Goal: Task Accomplishment & Management: Manage account settings

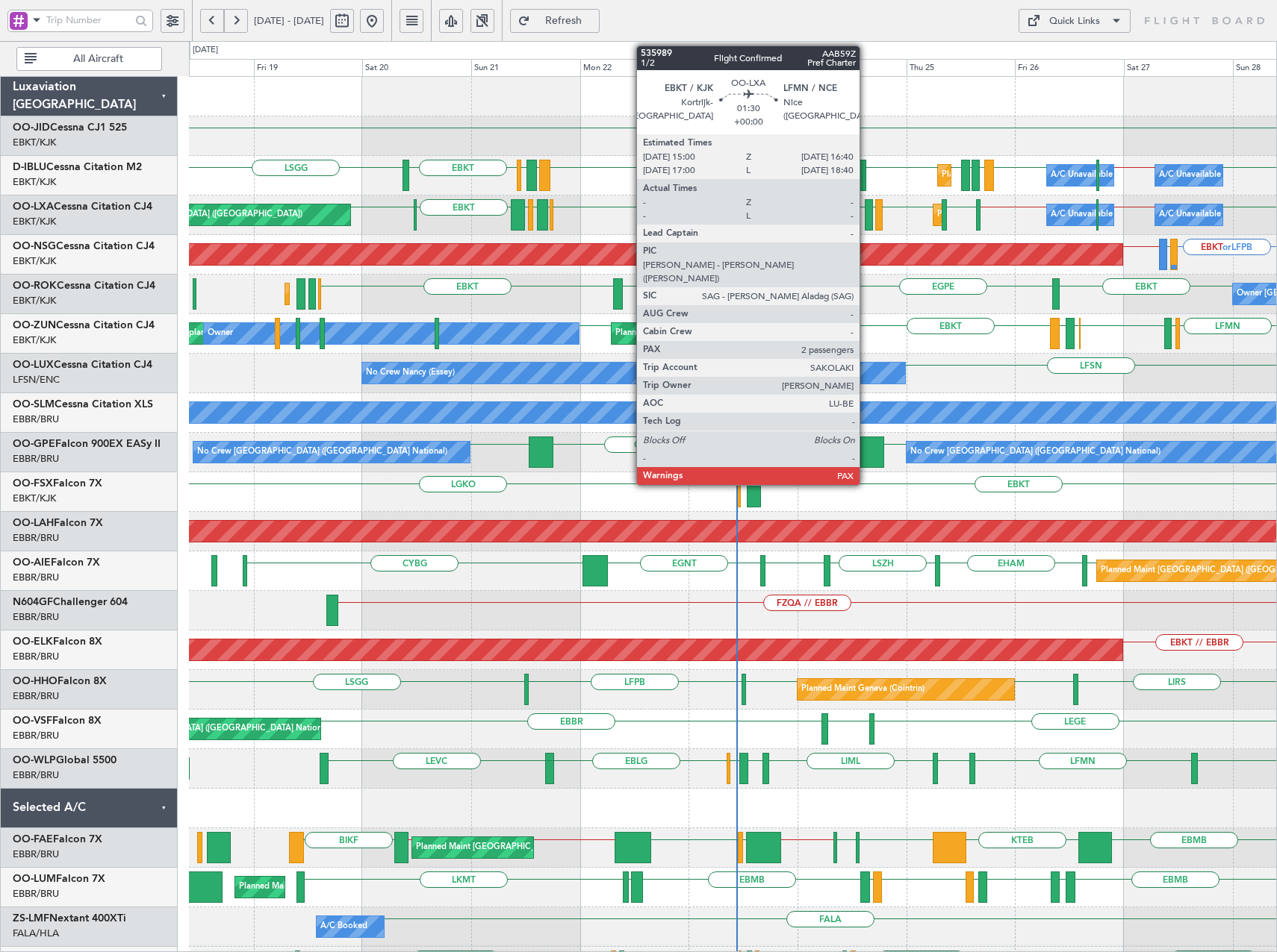
click at [866, 218] on div at bounding box center [869, 215] width 8 height 31
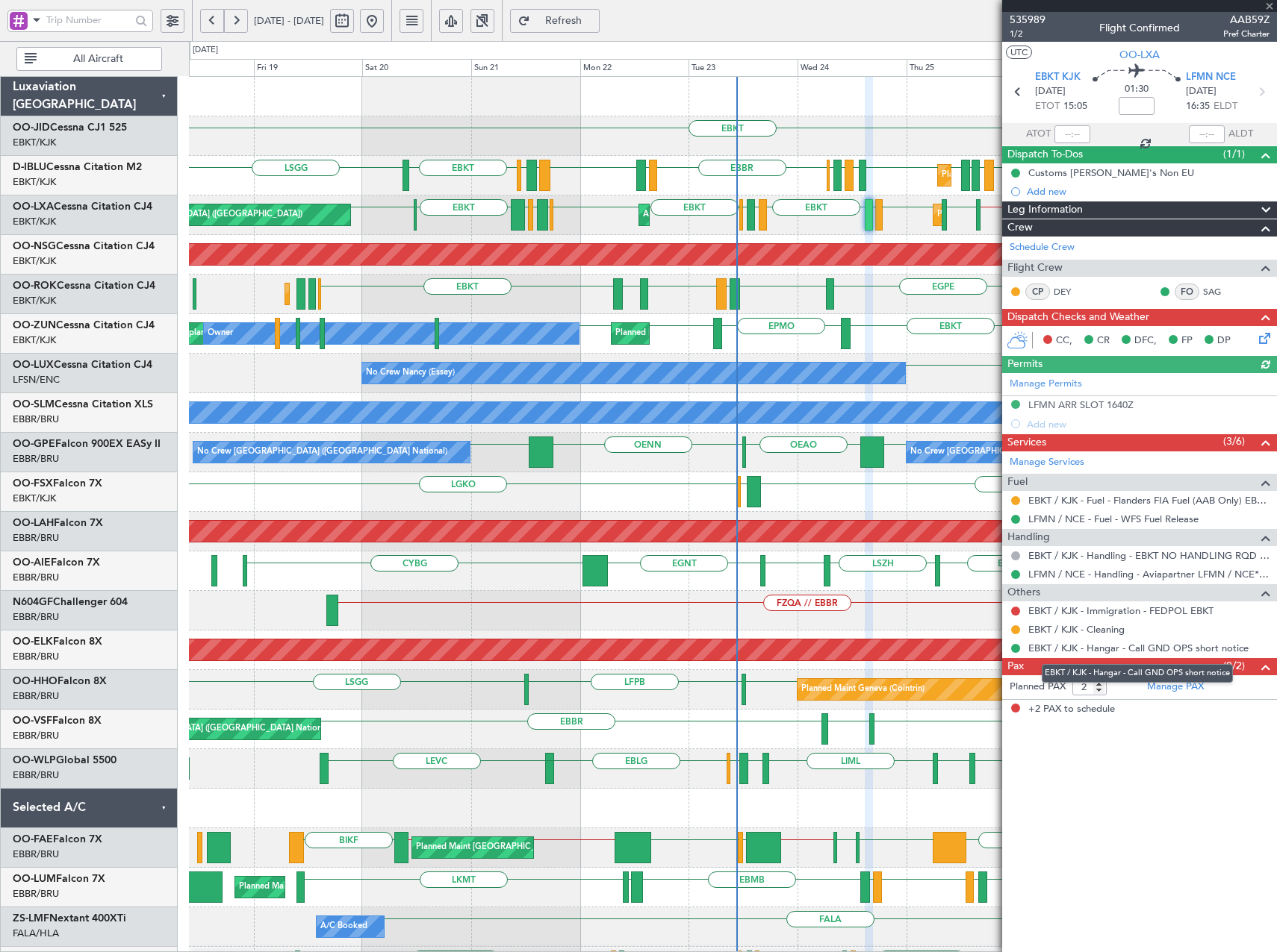
click at [1180, 685] on mat-tooltip-component "EBKT / KJK - Hangar - Call GND OPS short notice" at bounding box center [1137, 674] width 212 height 40
click at [1174, 684] on link "Manage PAX" at bounding box center [1175, 687] width 57 height 15
click at [572, 11] on button "Refresh" at bounding box center [554, 21] width 89 height 24
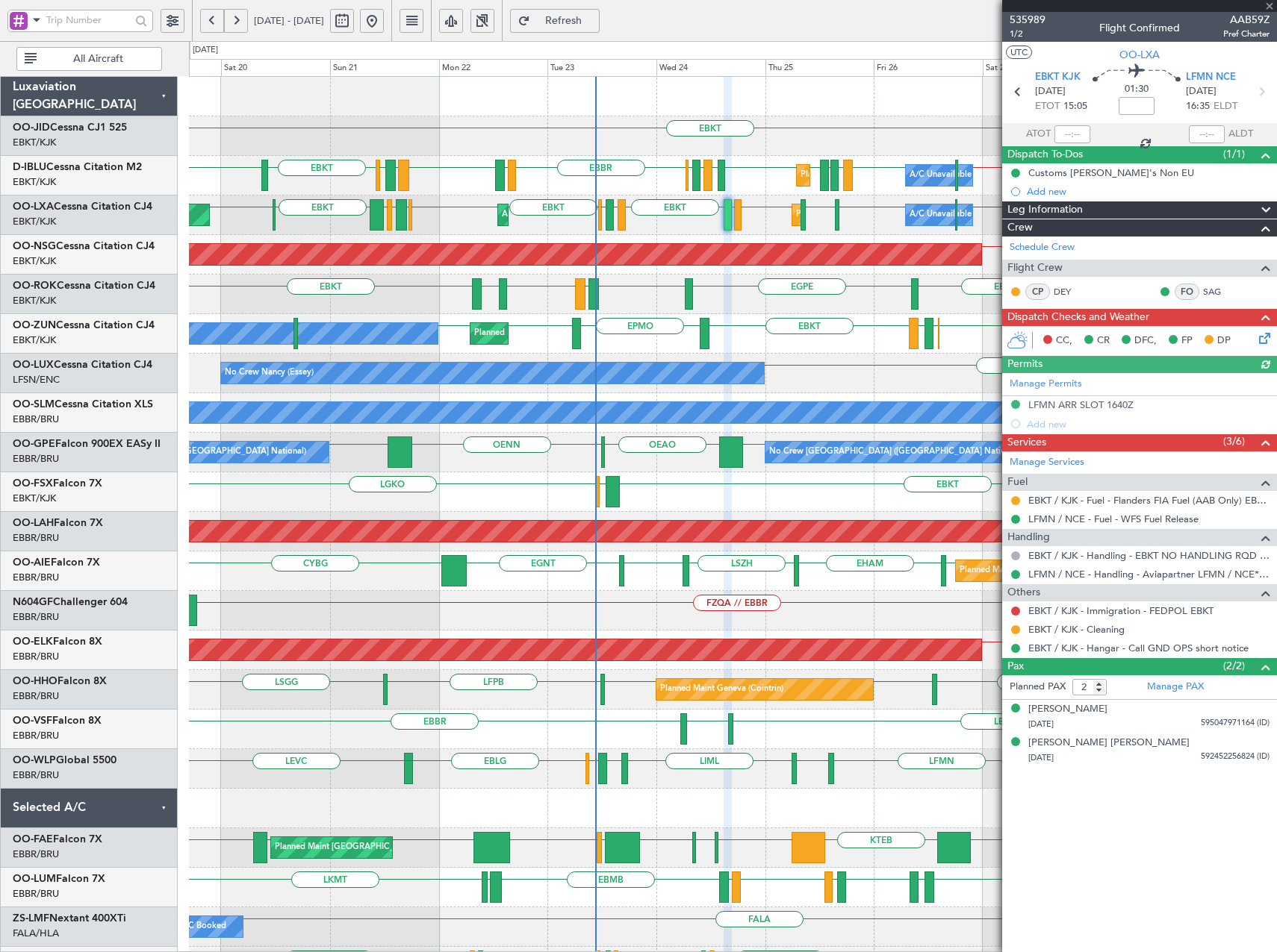
click at [765, 345] on div "LFMN LIPZ EBKT EBOS LEIB EBKT EPMO EBKT EBKT Planned Maint Kortrijk-Wevelgem Ow…" at bounding box center [733, 334] width 1087 height 40
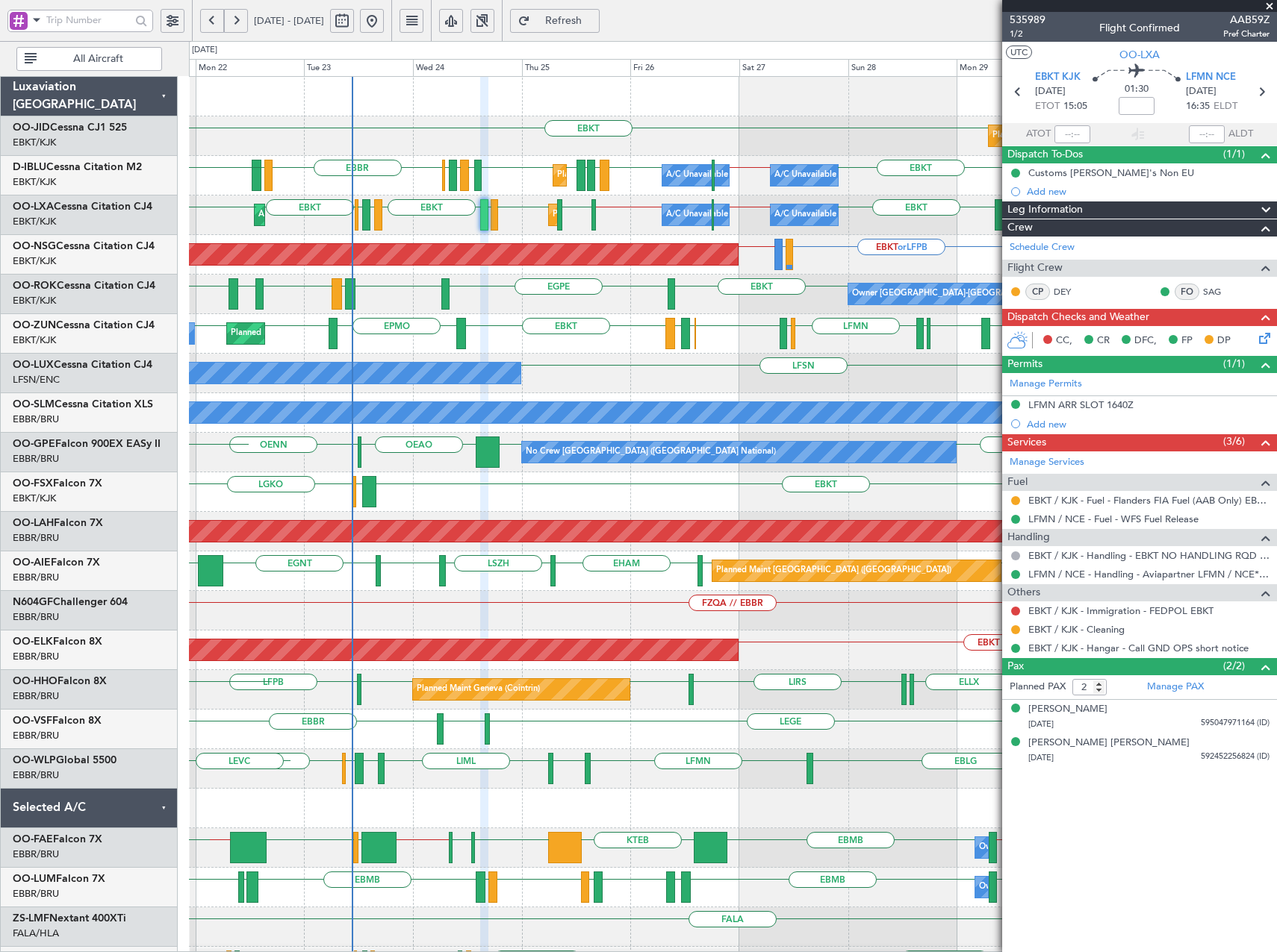
click at [558, 377] on div "Planned Maint Kortrijk-Wevelgem EBKT Planned Maint Nice (Côte d'Azur Airport) A…" at bounding box center [733, 552] width 1087 height 950
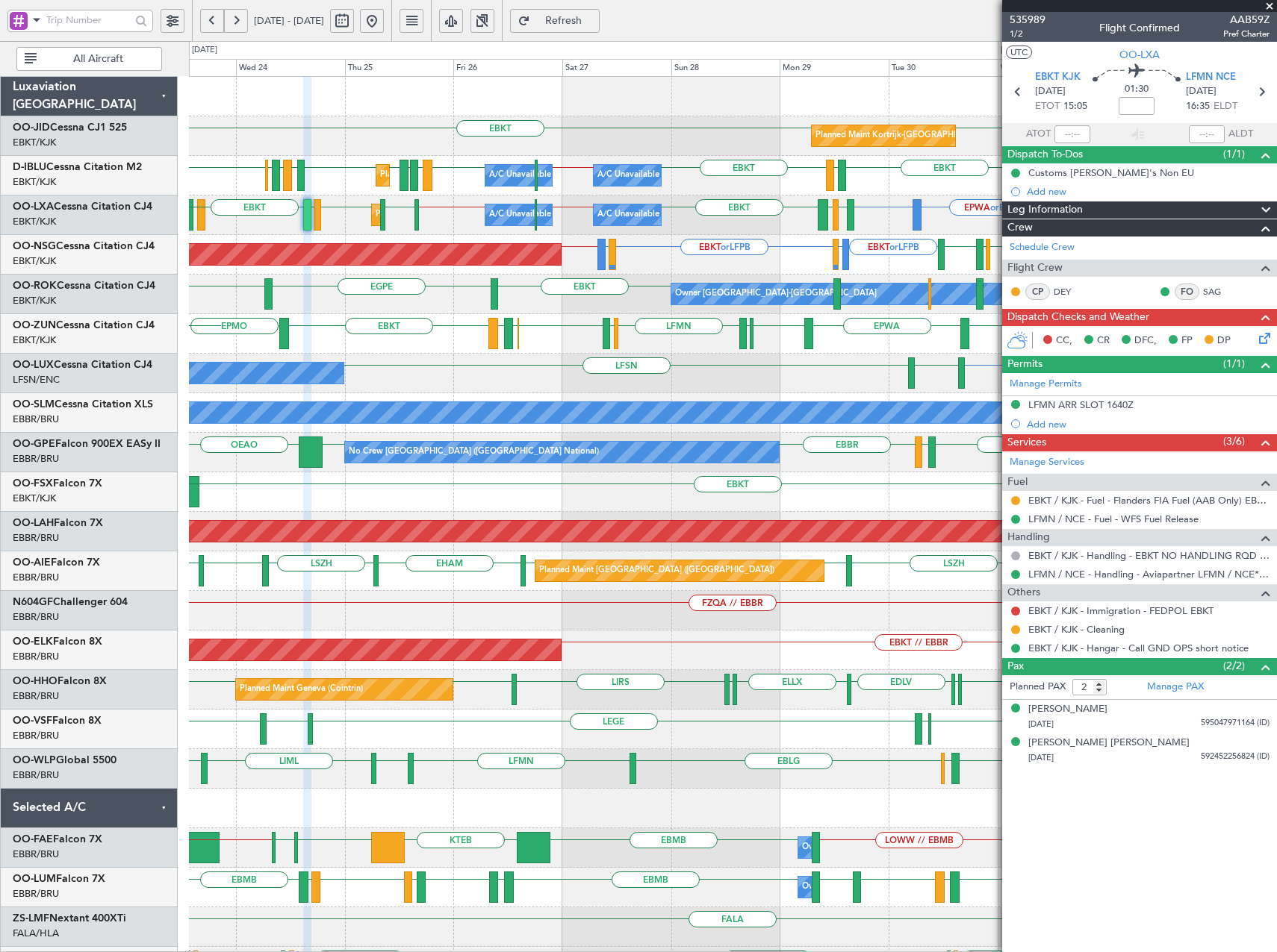
click at [581, 375] on div "Planned Maint Kortrijk-Wevelgem EBKT EBKT Planned Maint Nice (Côte d'Azur Airpo…" at bounding box center [733, 552] width 1087 height 950
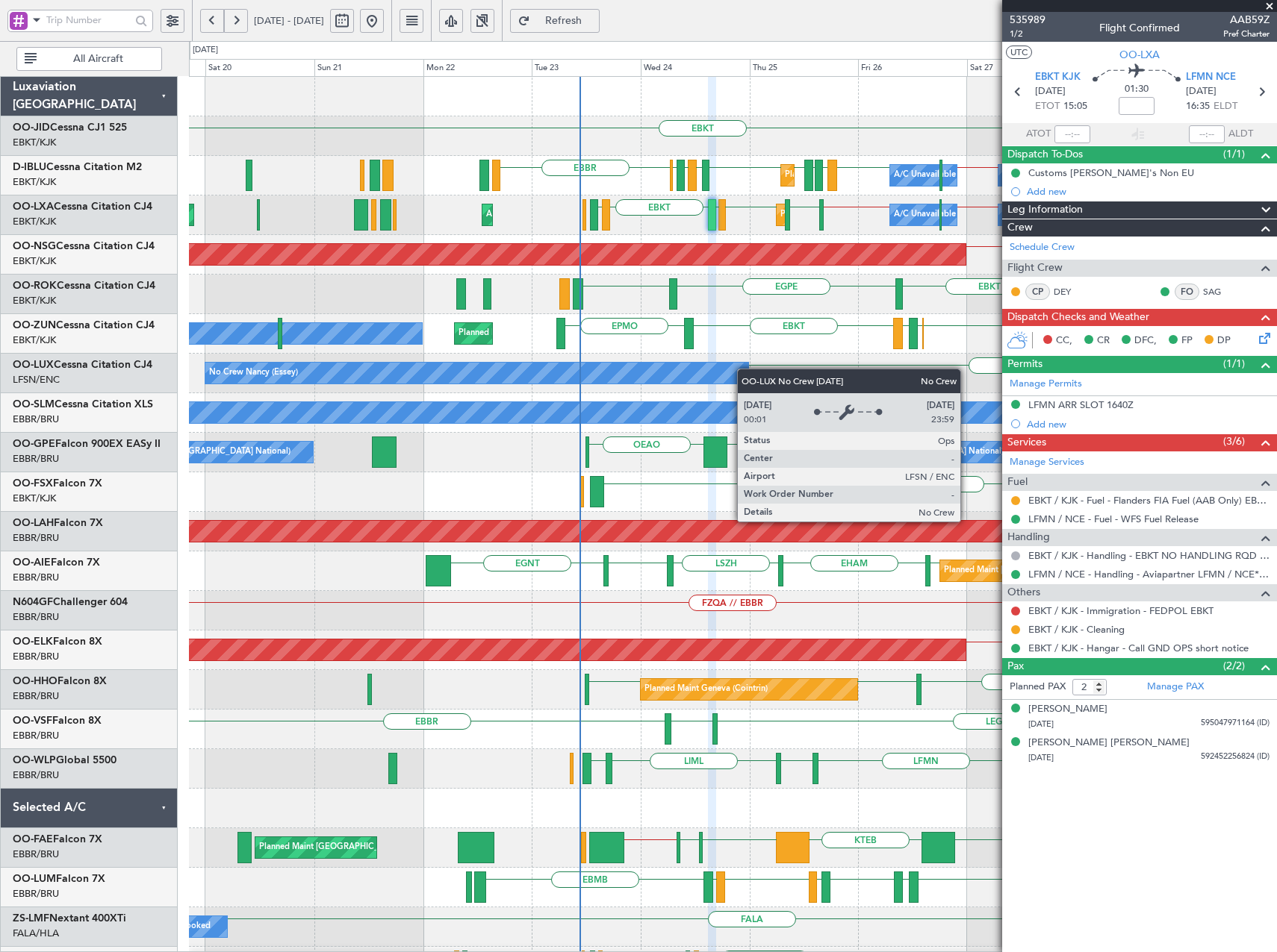
click at [744, 369] on div "Planned Maint Kortrijk-Wevelgem EBKT EBKT Planned Maint Nice (Côte d'Azur Airpo…" at bounding box center [733, 552] width 1087 height 950
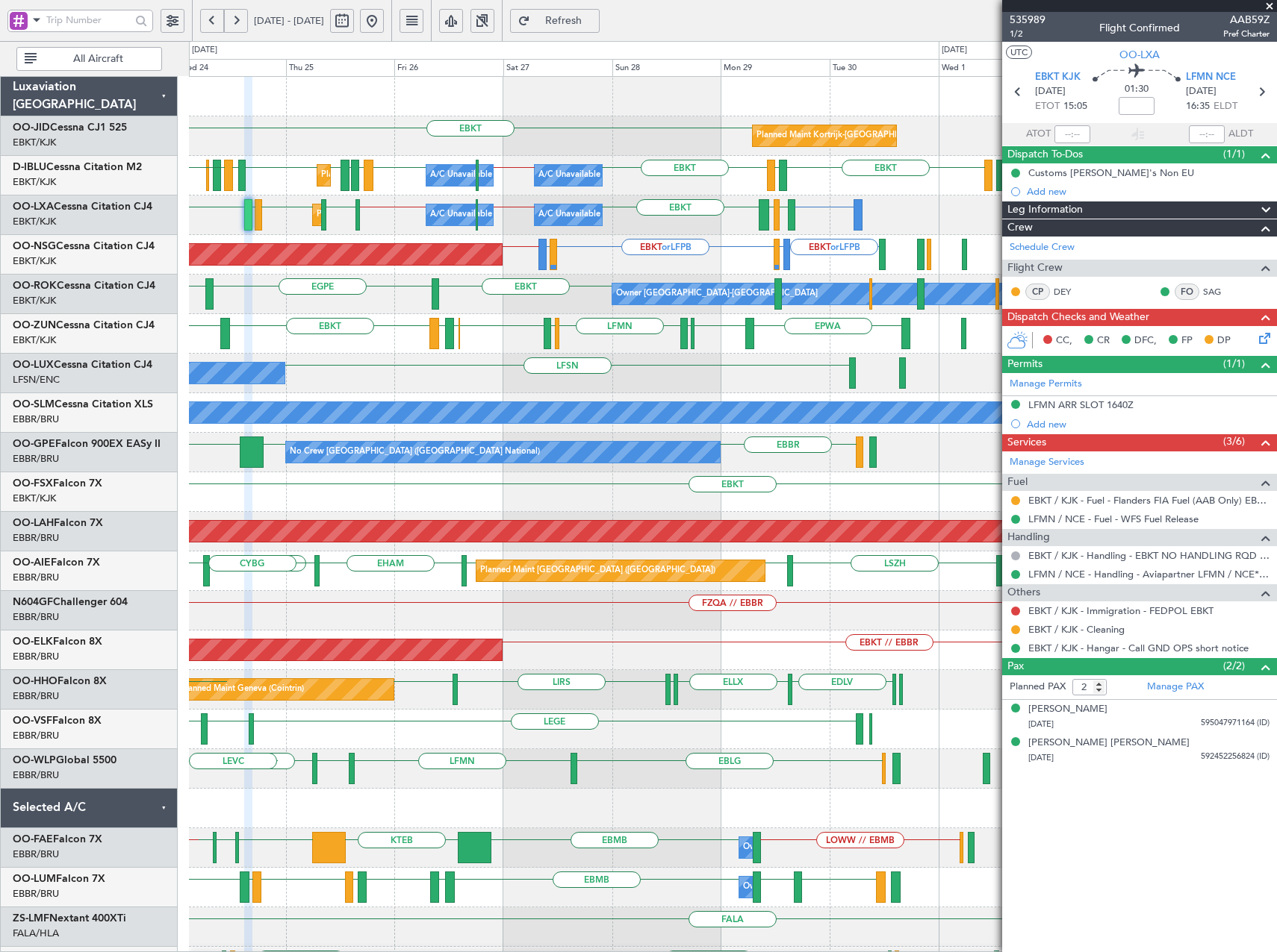
scroll to position [5, 0]
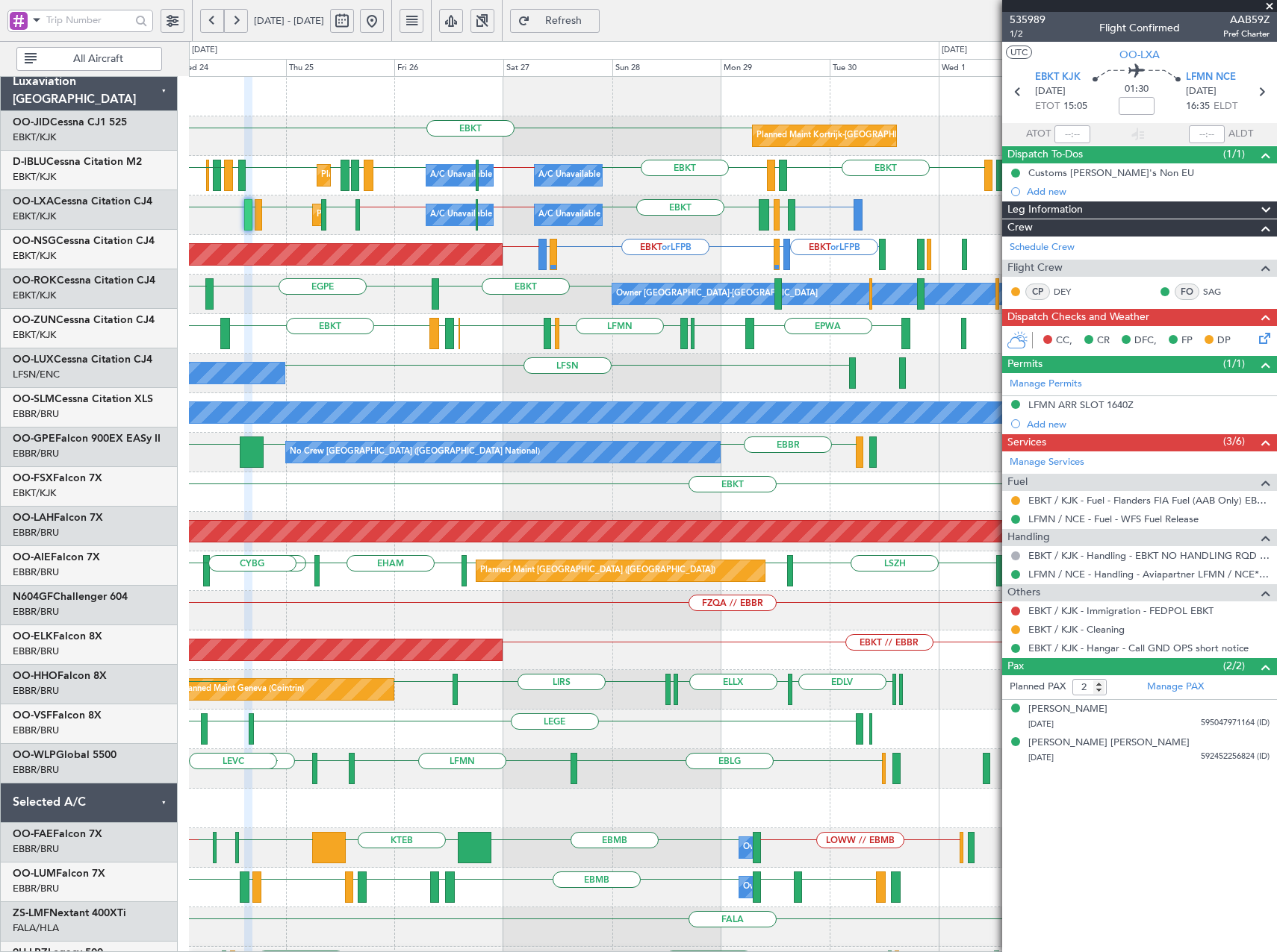
click at [423, 363] on div "LFSN No Crew Nancy (Essey)" at bounding box center [733, 373] width 1087 height 40
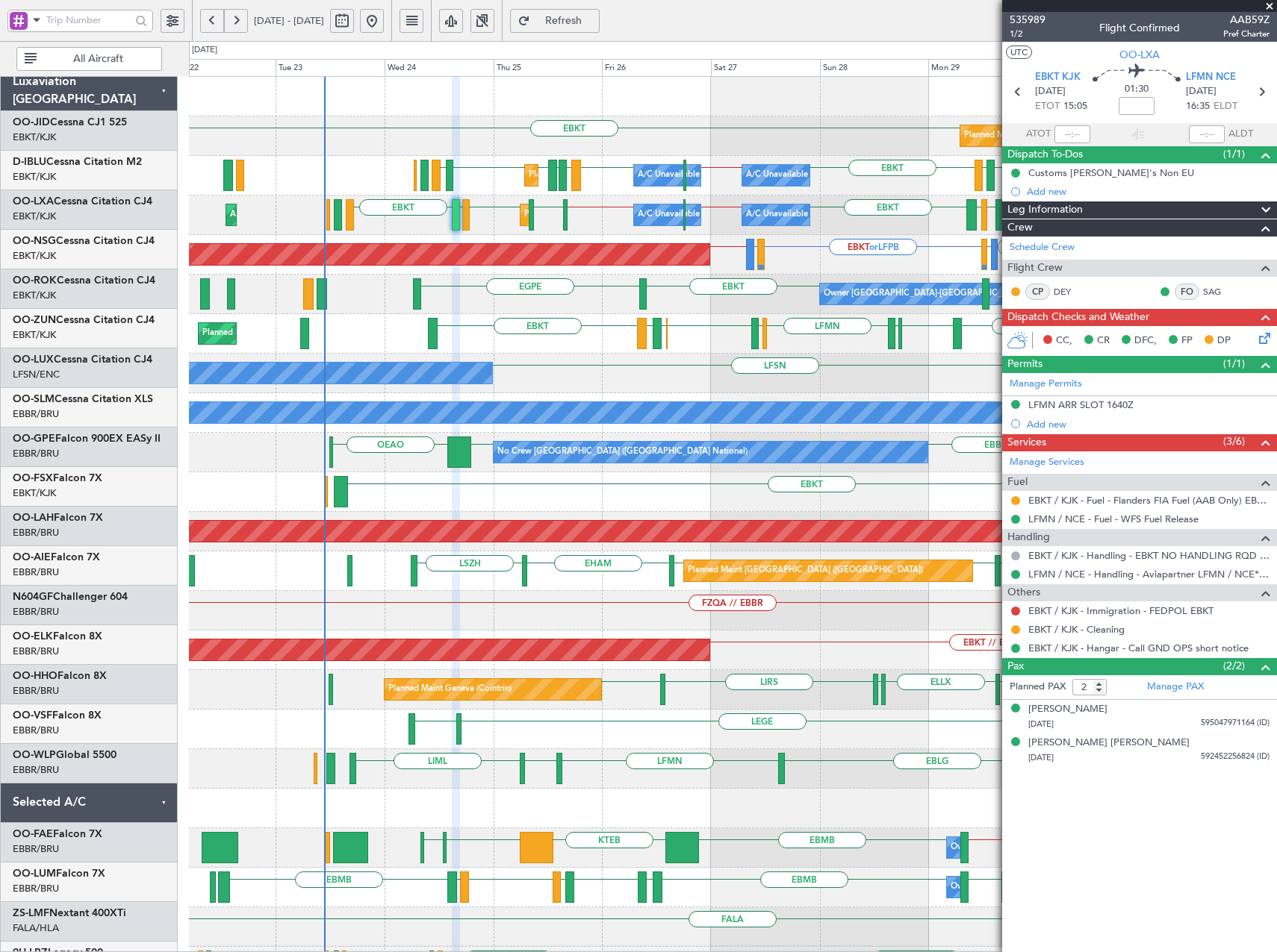
scroll to position [0, 0]
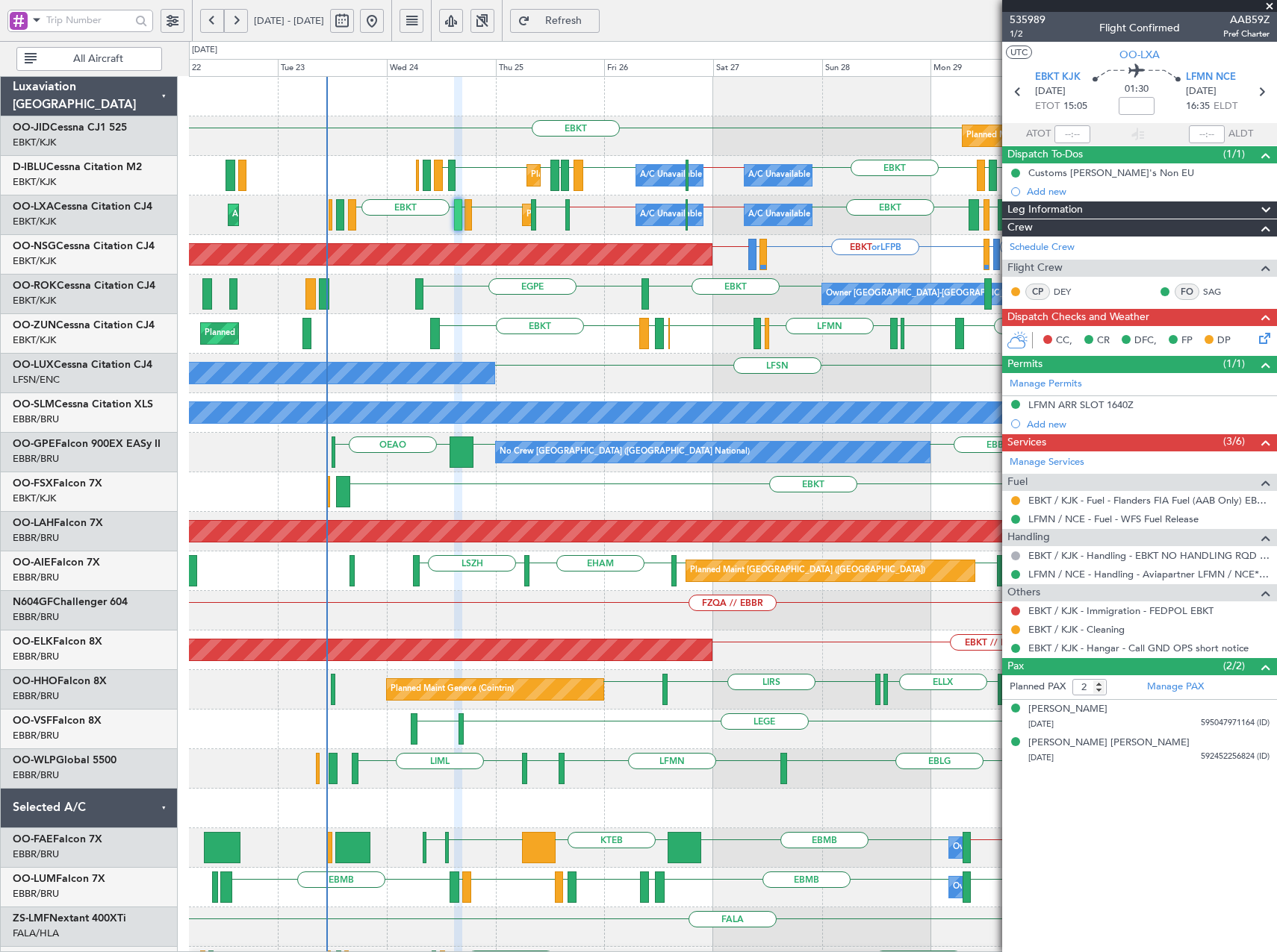
click at [837, 369] on div "Planned Maint Kortrijk-Wevelgem EBKT EBKT Planned Maint Nice (Côte d'Azur Airpo…" at bounding box center [733, 552] width 1087 height 950
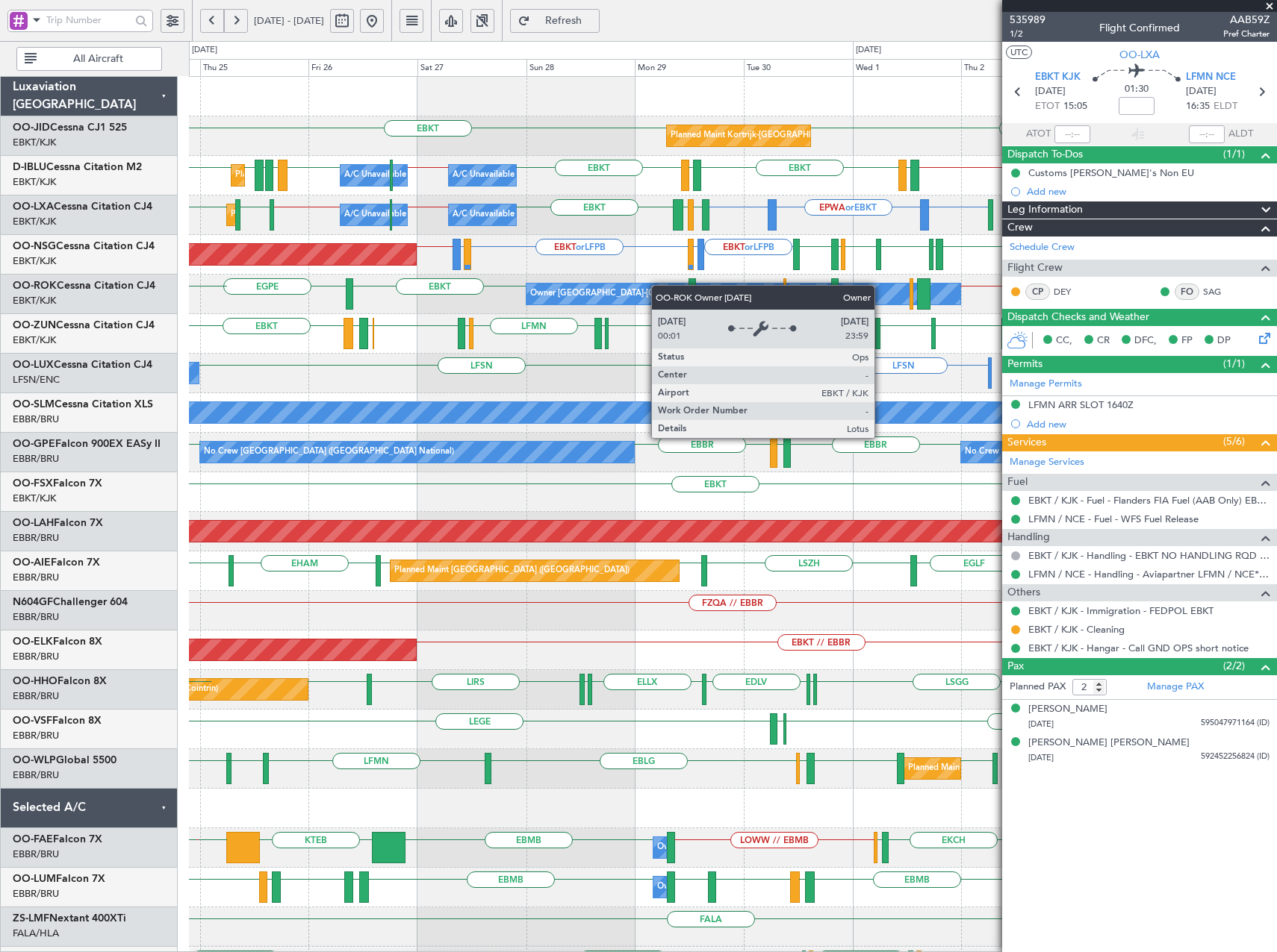
click at [563, 291] on div "EBKT EBKT Planned Maint Kortrijk-Wevelgem EBKT // EBBR LFTH EBKT LFTH EBKT EBBR…" at bounding box center [733, 552] width 1087 height 950
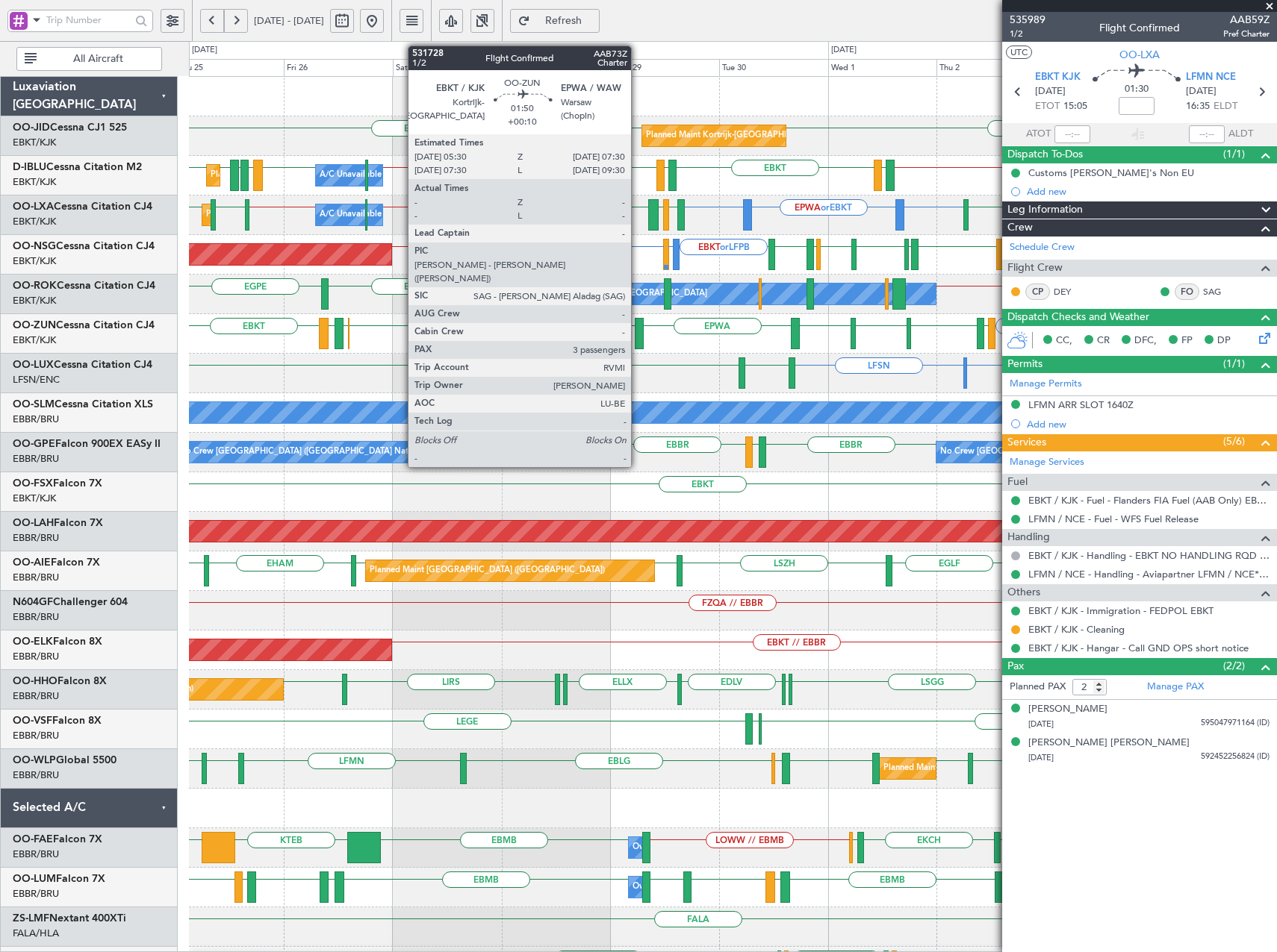
click at [639, 339] on div at bounding box center [639, 334] width 10 height 31
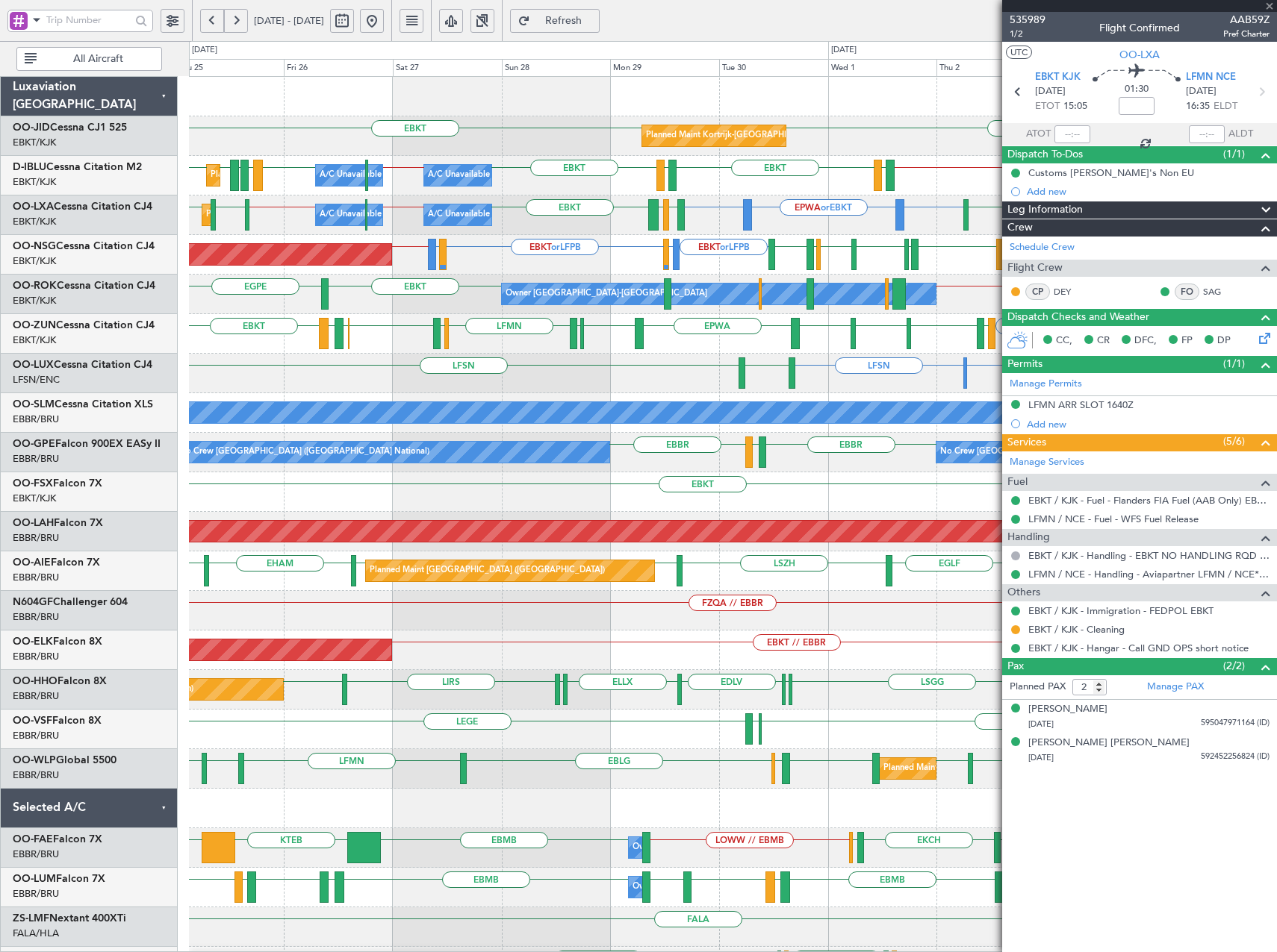
type input "+00:10"
type input "3"
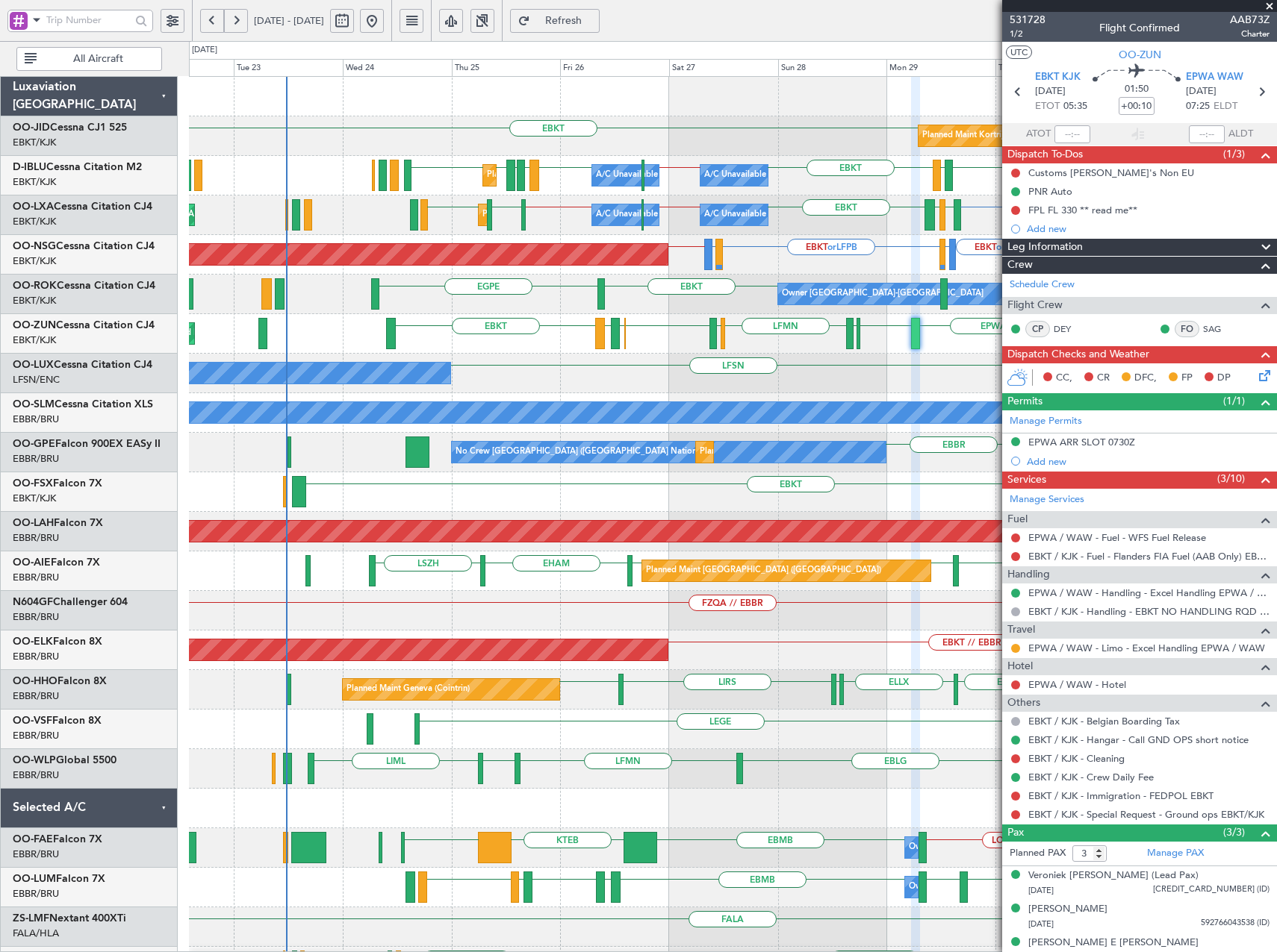
click at [680, 199] on div "EBKT EBKT Planned Maint Kortrijk-Wevelgem EBKT // EBBR LFMN LFTH EBKT LFTH EBKT…" at bounding box center [733, 552] width 1087 height 950
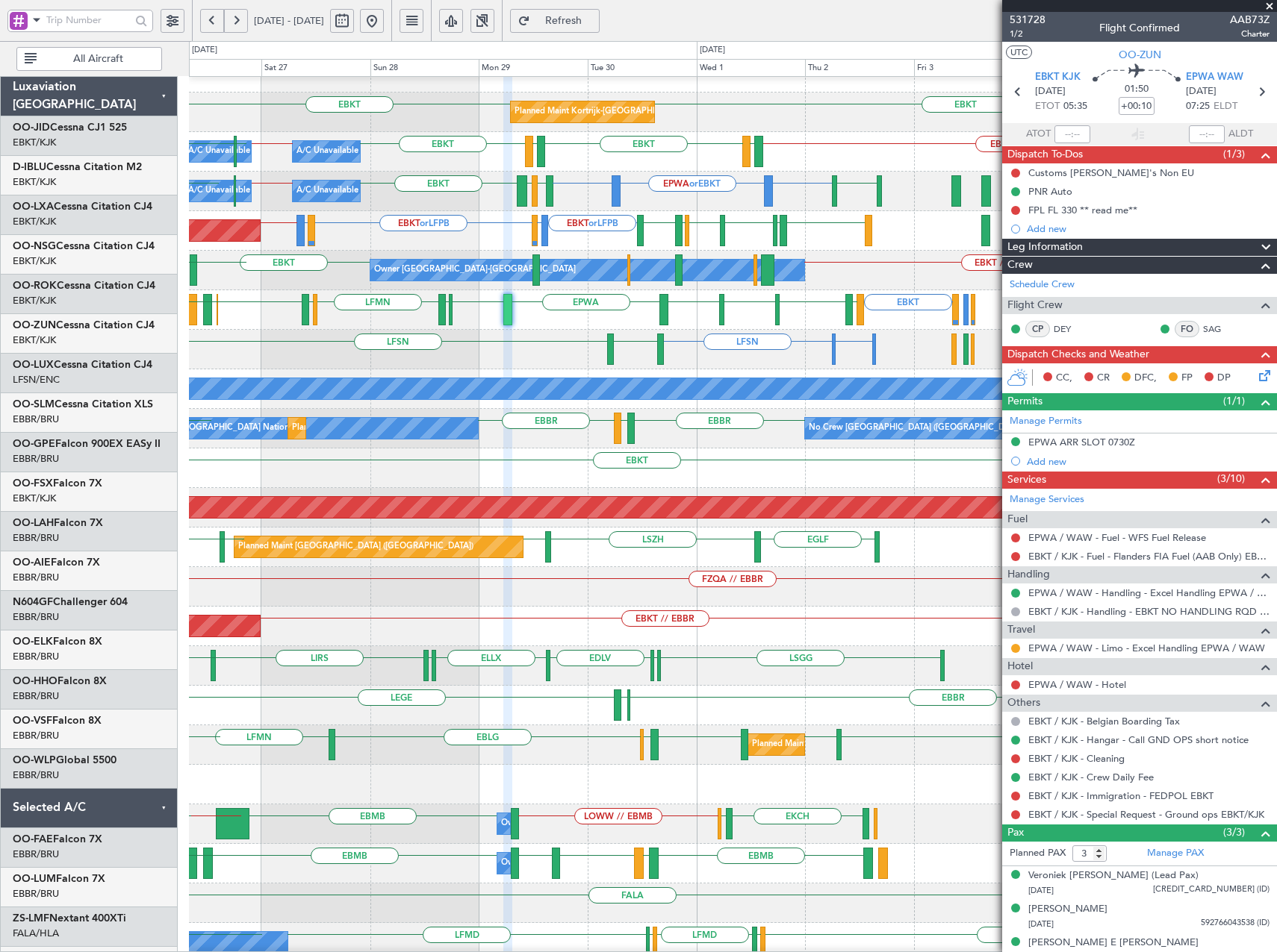
scroll to position [27, 0]
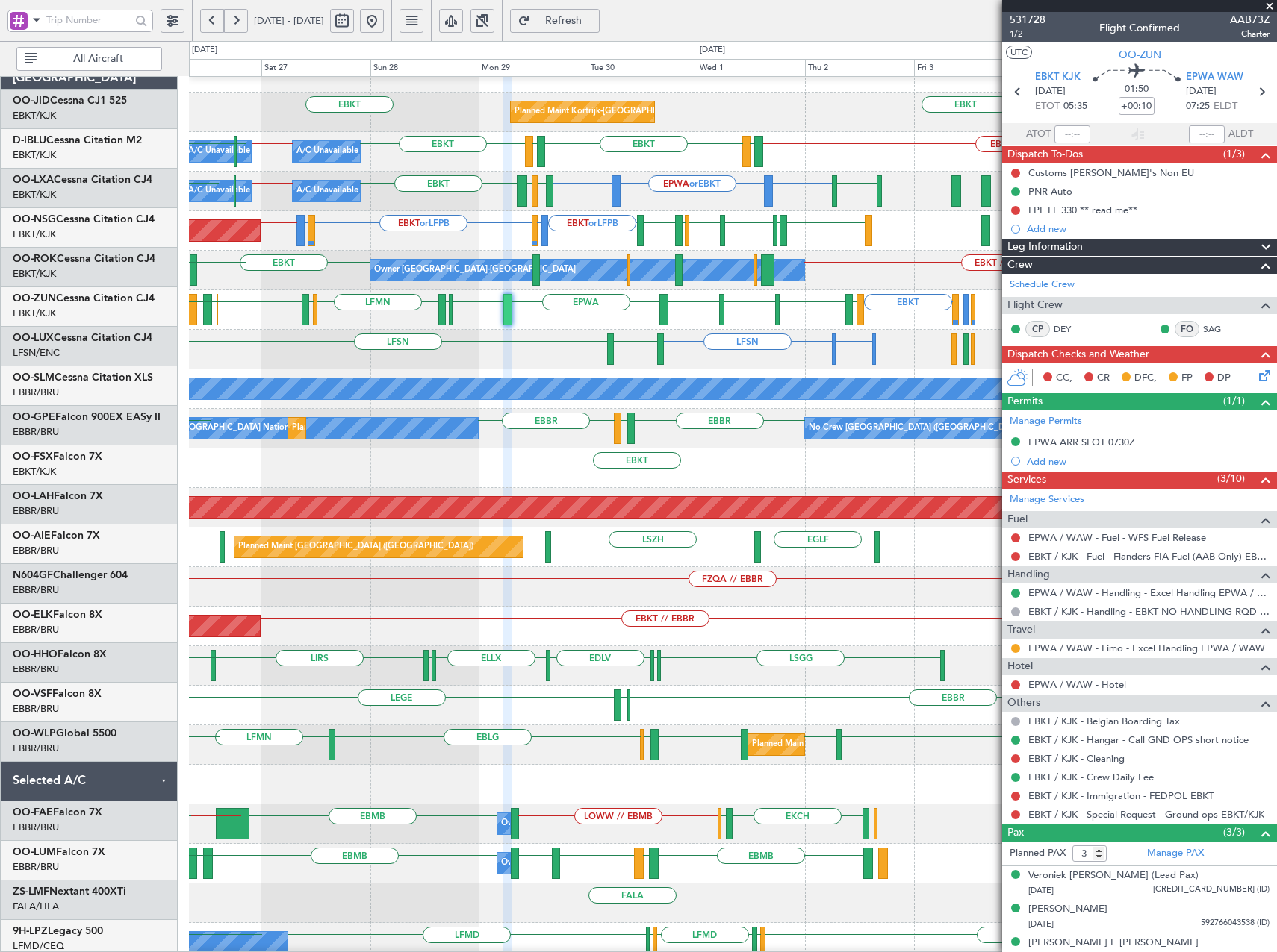
click at [449, 225] on div "Planned Maint Paris (Le Bourget) EBKT or LFPB LIMJ or LFPB EBKT or LFPB LIMJ or…" at bounding box center [733, 231] width 1087 height 40
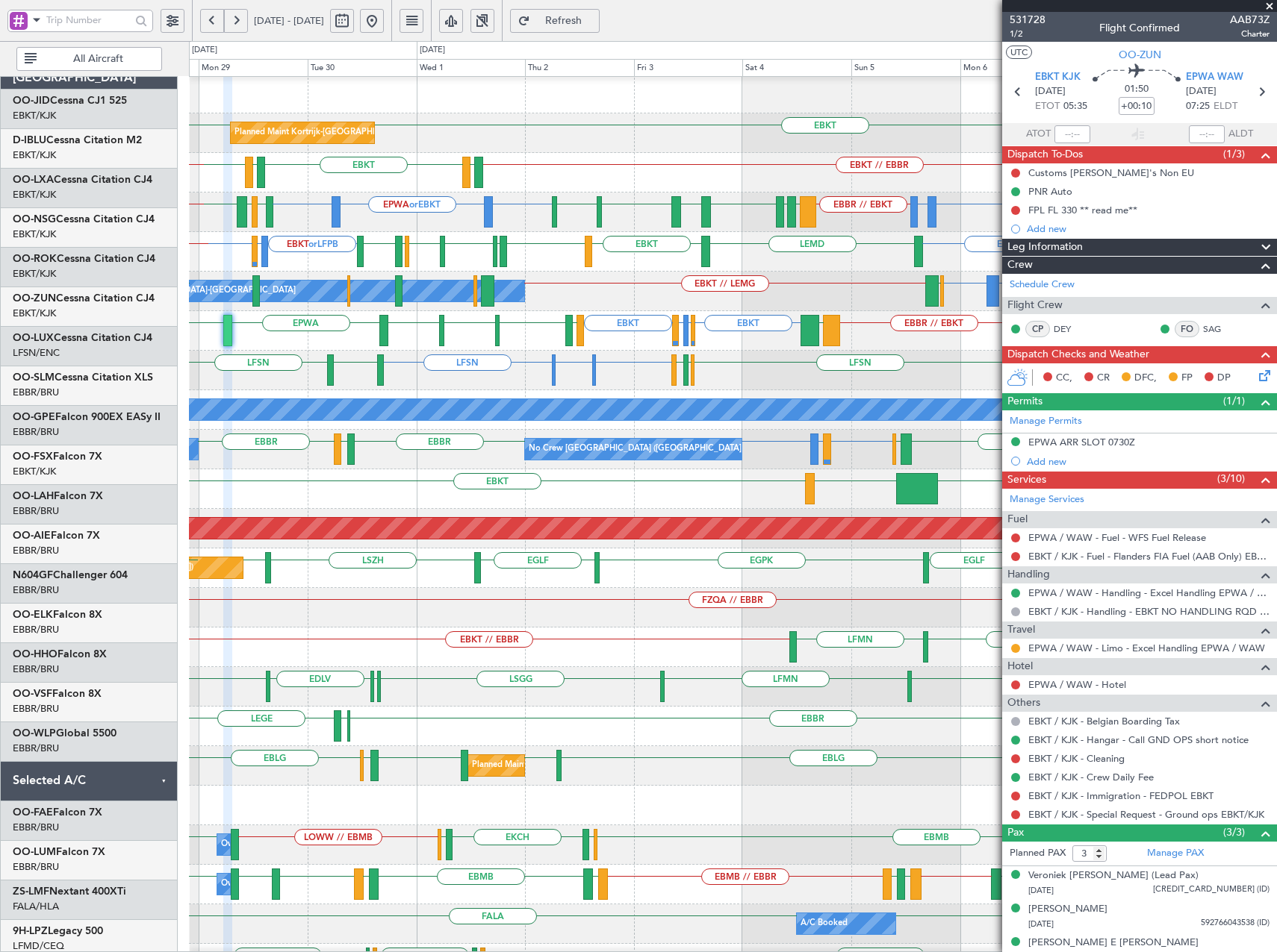
scroll to position [0, 0]
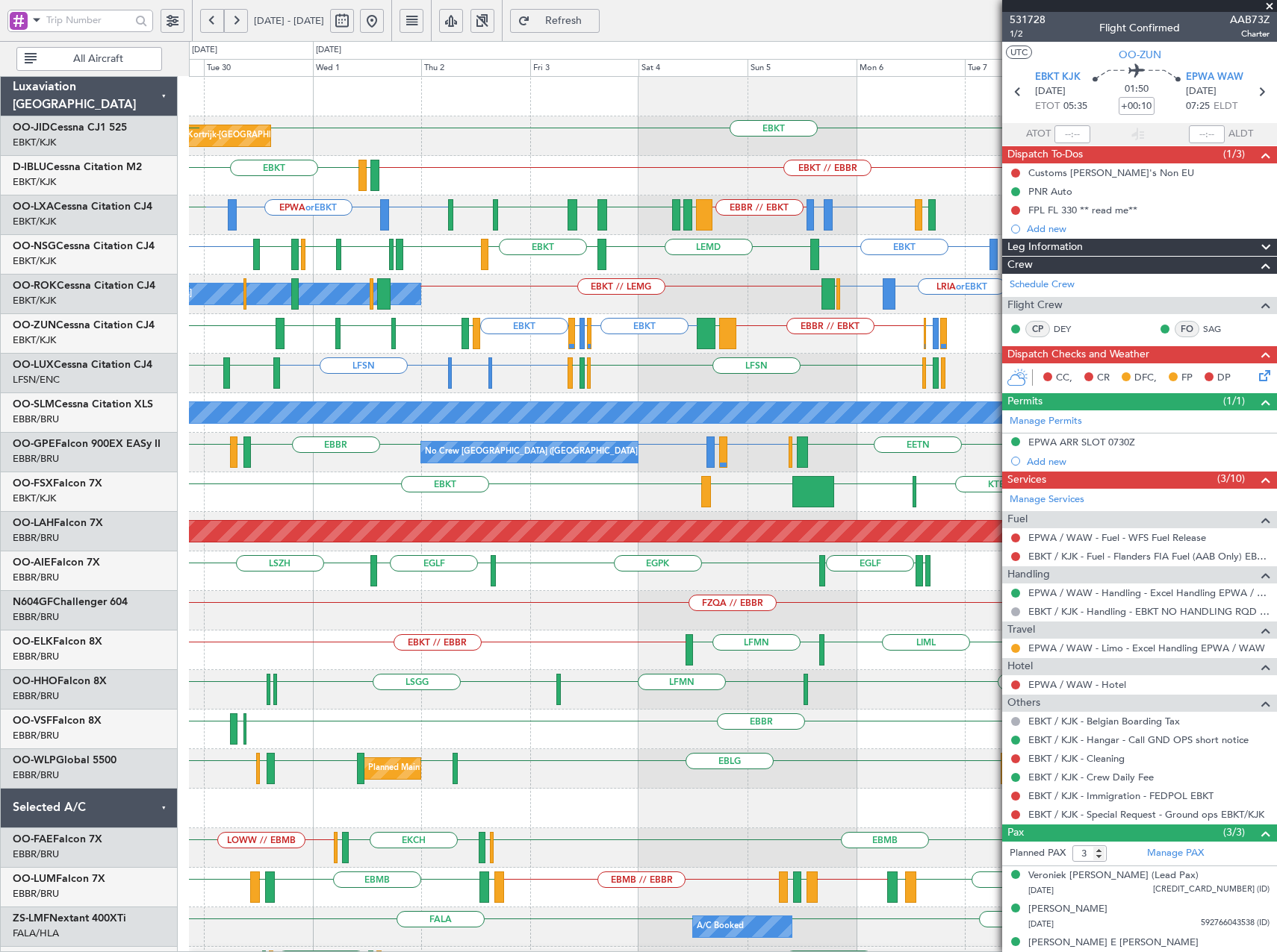
click at [496, 299] on div "Owner Kortrijk-Wevelgem LRIA or EBKT EBKT EBKT // LEMG EBBR EBKT" at bounding box center [733, 295] width 1087 height 40
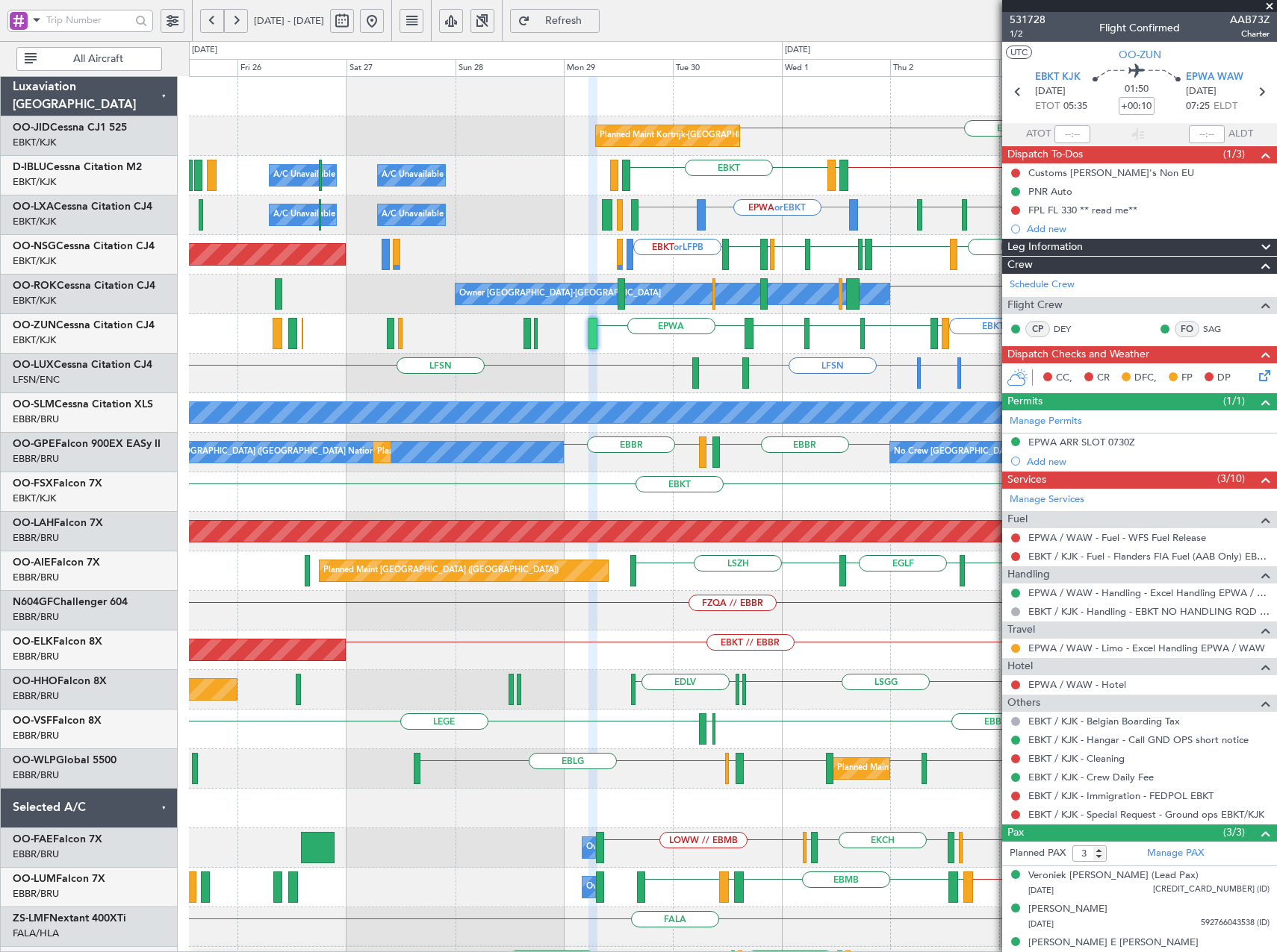
click at [901, 338] on div "EBKT Planned Maint Kortrijk-Wevelgem EBKT // EBBR LFTH EBKT A/C Unavailable Kor…" at bounding box center [733, 552] width 1087 height 950
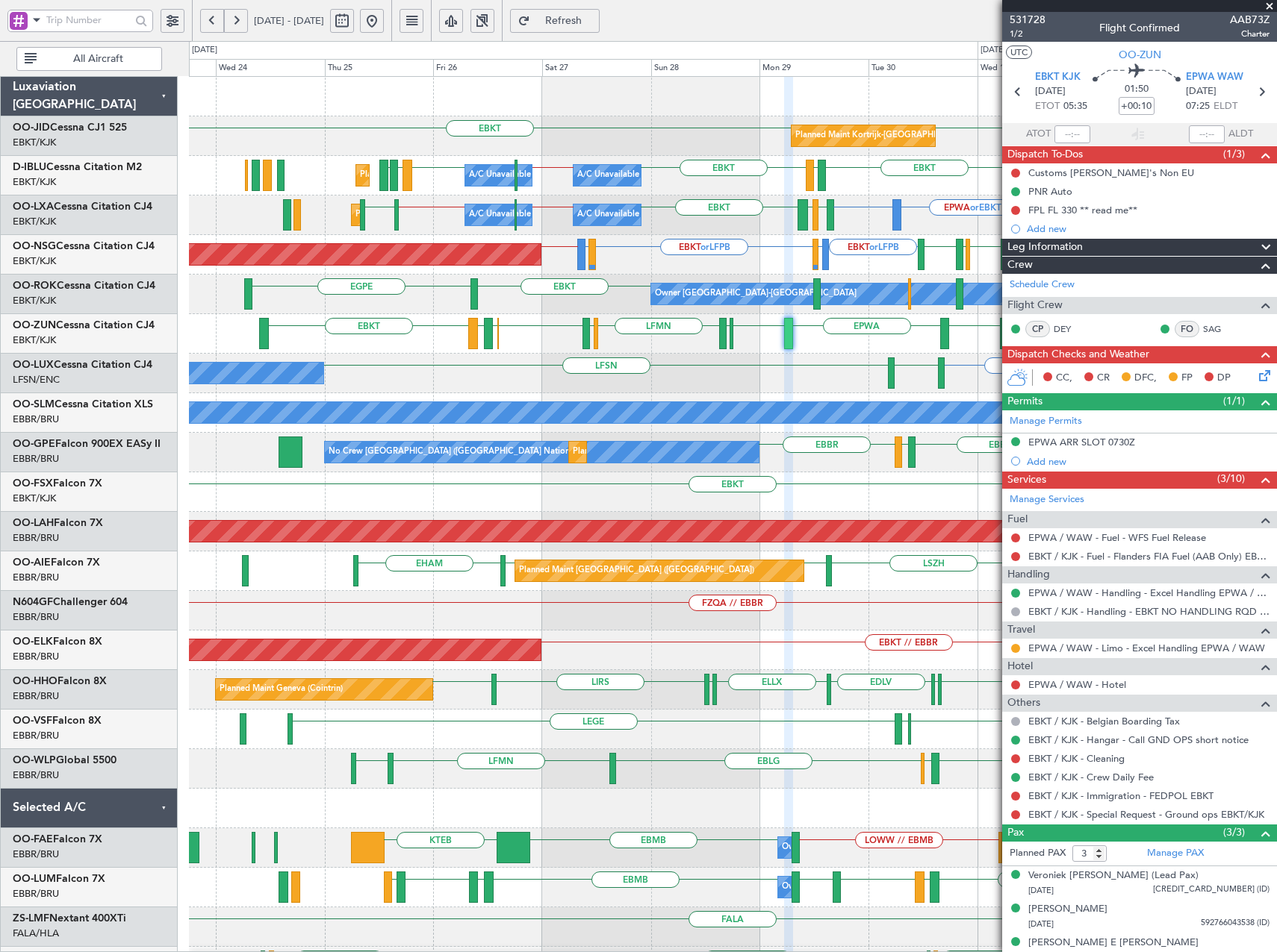
click at [513, 397] on div "Planned Maint Kortrijk-Wevelgem EBKT EBKT A/C Unavailable Kortrijk-Wevelgem A/C…" at bounding box center [733, 552] width 1087 height 950
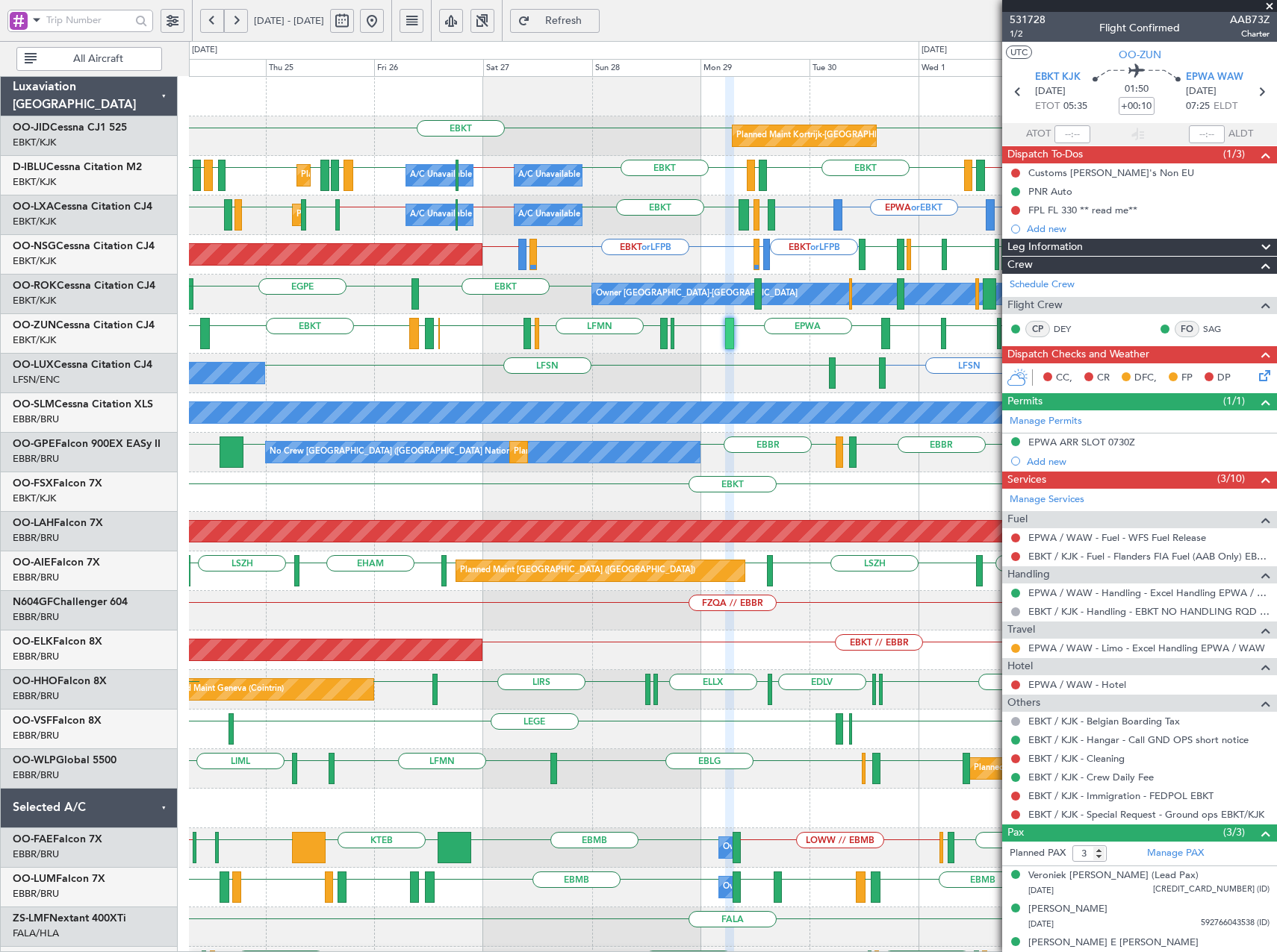
click at [814, 487] on div "Planned Maint Kortrijk-Wevelgem EBKT EBKT A/C Unavailable Kortrijk-Wevelgem A/C…" at bounding box center [733, 552] width 1087 height 950
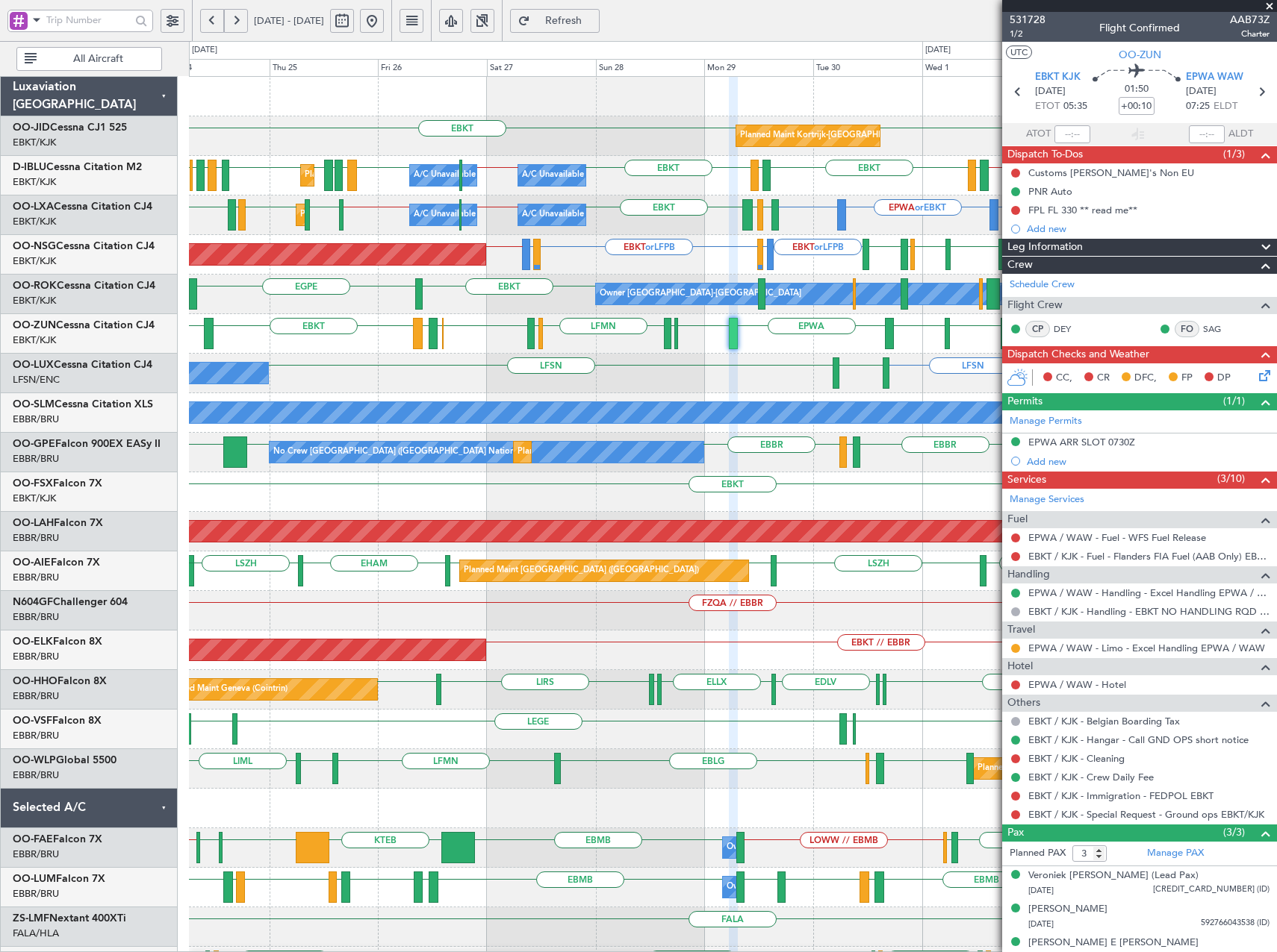
click at [294, 429] on div "Planned Maint Kortrijk-Wevelgem EBKT EBKT A/C Unavailable Kortrijk-Wevelgem A/C…" at bounding box center [733, 552] width 1087 height 950
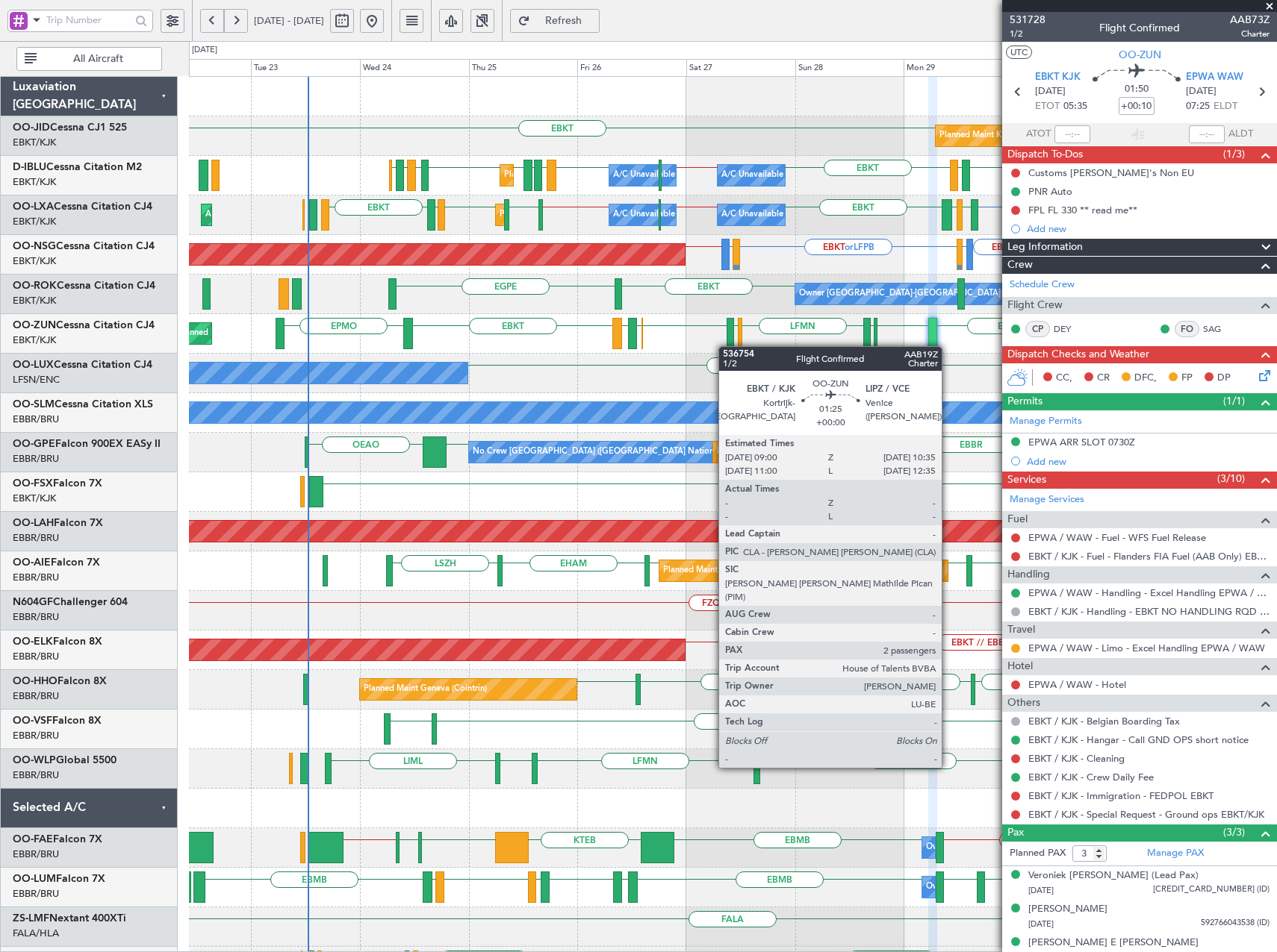
click at [726, 346] on div "EBKT EBKT Planned Maint Kortrijk-Wevelgem EBKT // EBBR LFTH EBKT LFMN EHEH LFMN…" at bounding box center [733, 552] width 1087 height 950
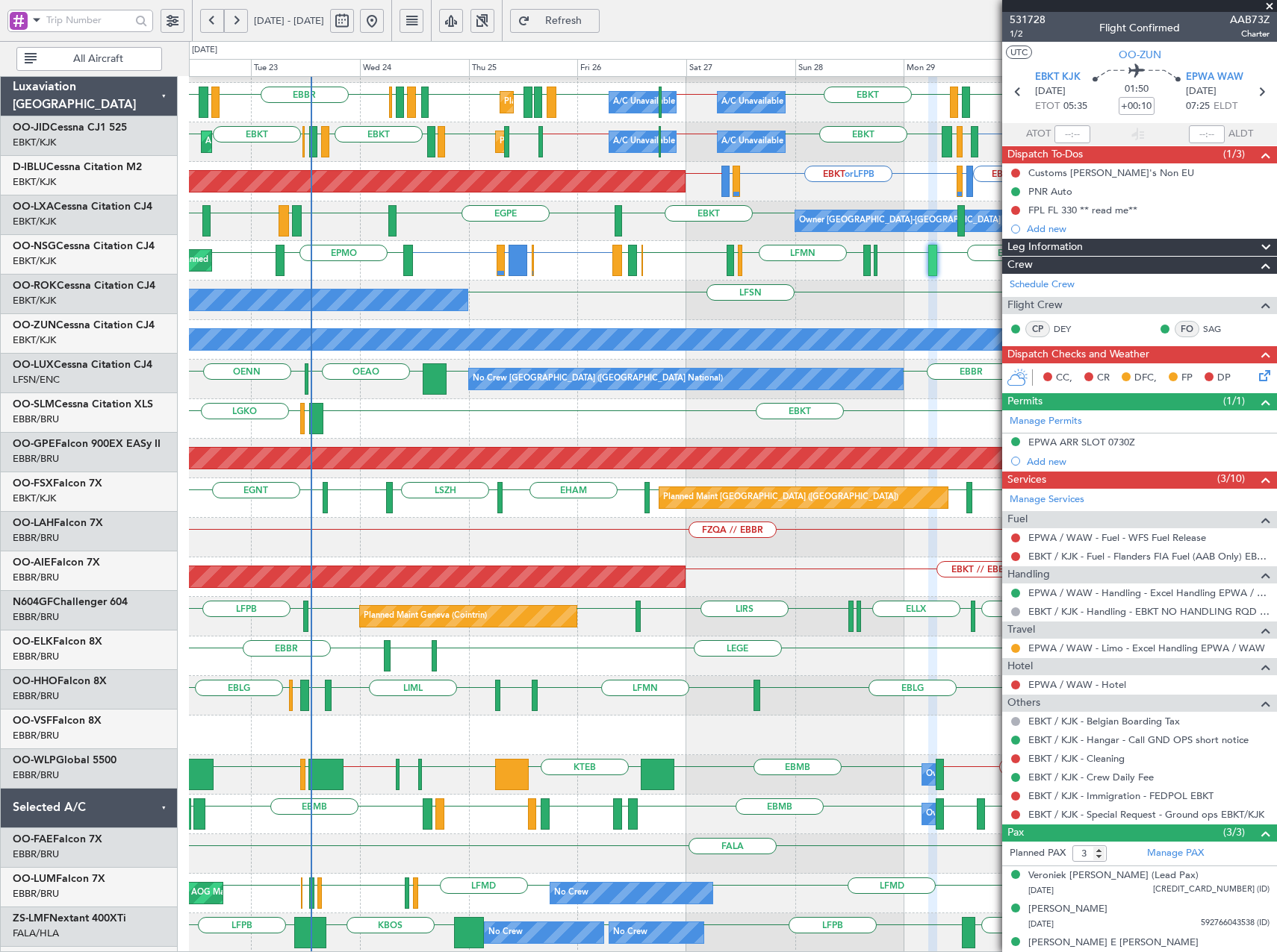
scroll to position [73, 0]
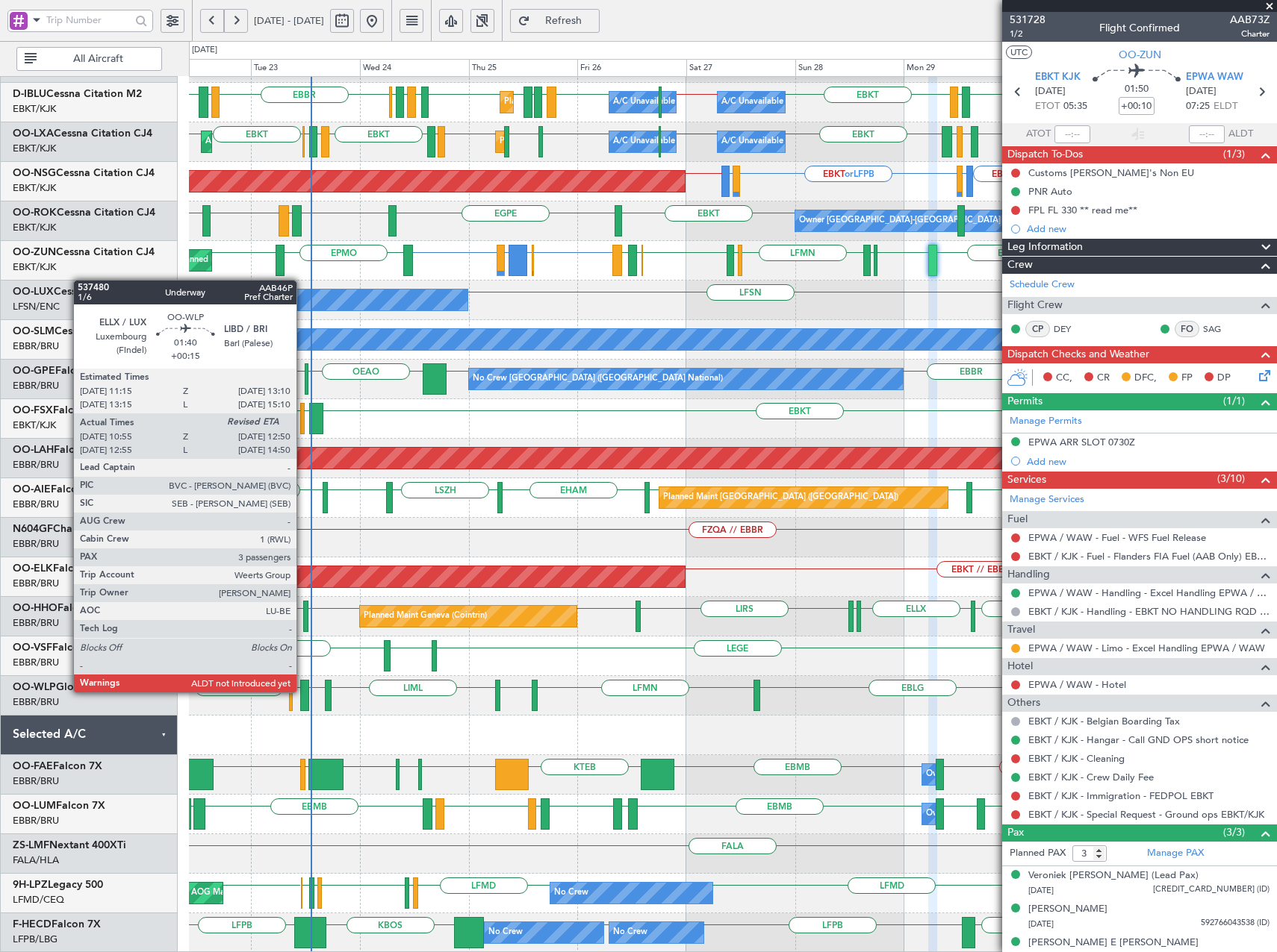
click at [303, 691] on div at bounding box center [304, 695] width 9 height 31
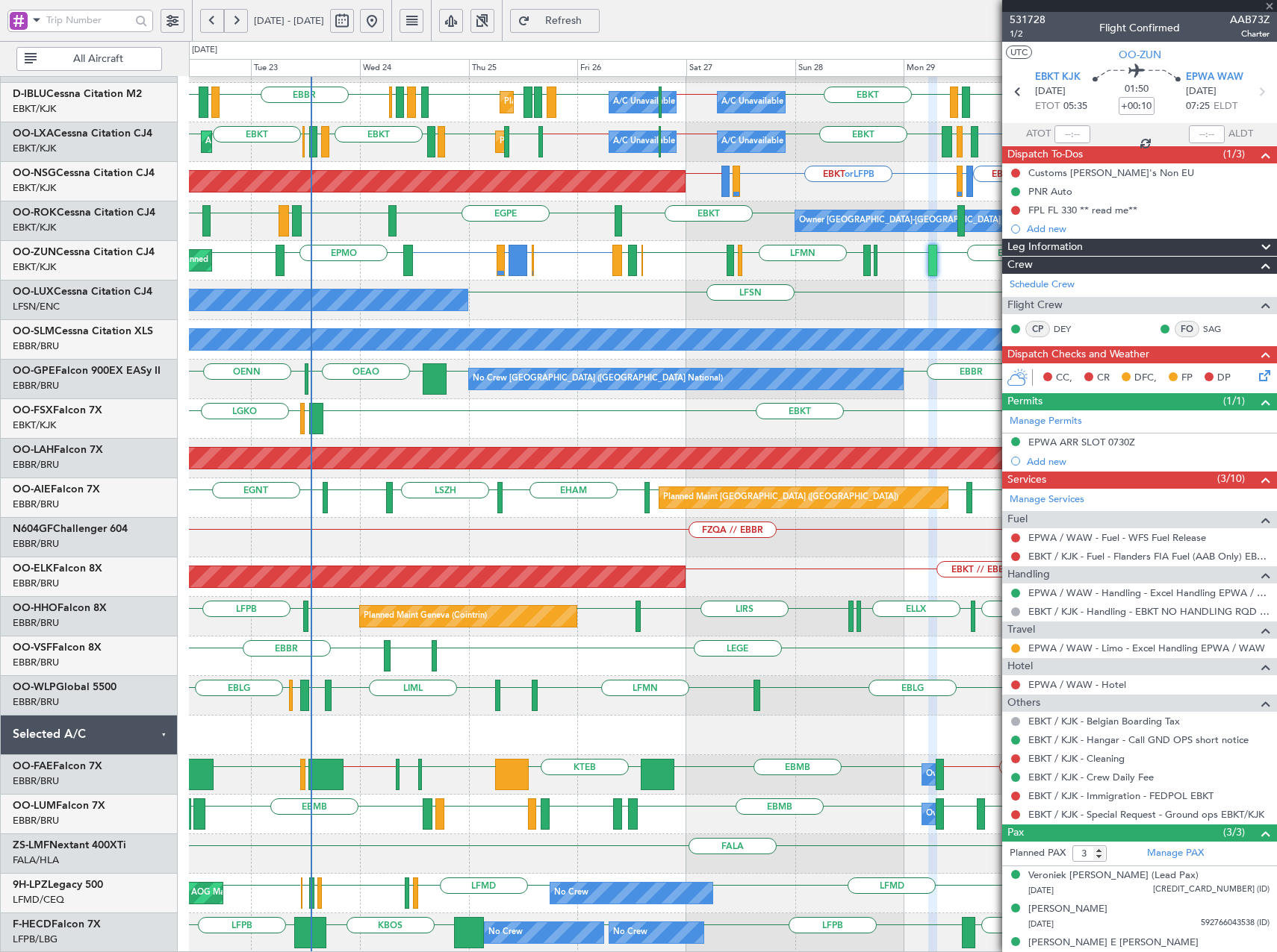
type input "+00:15"
type input "11:05"
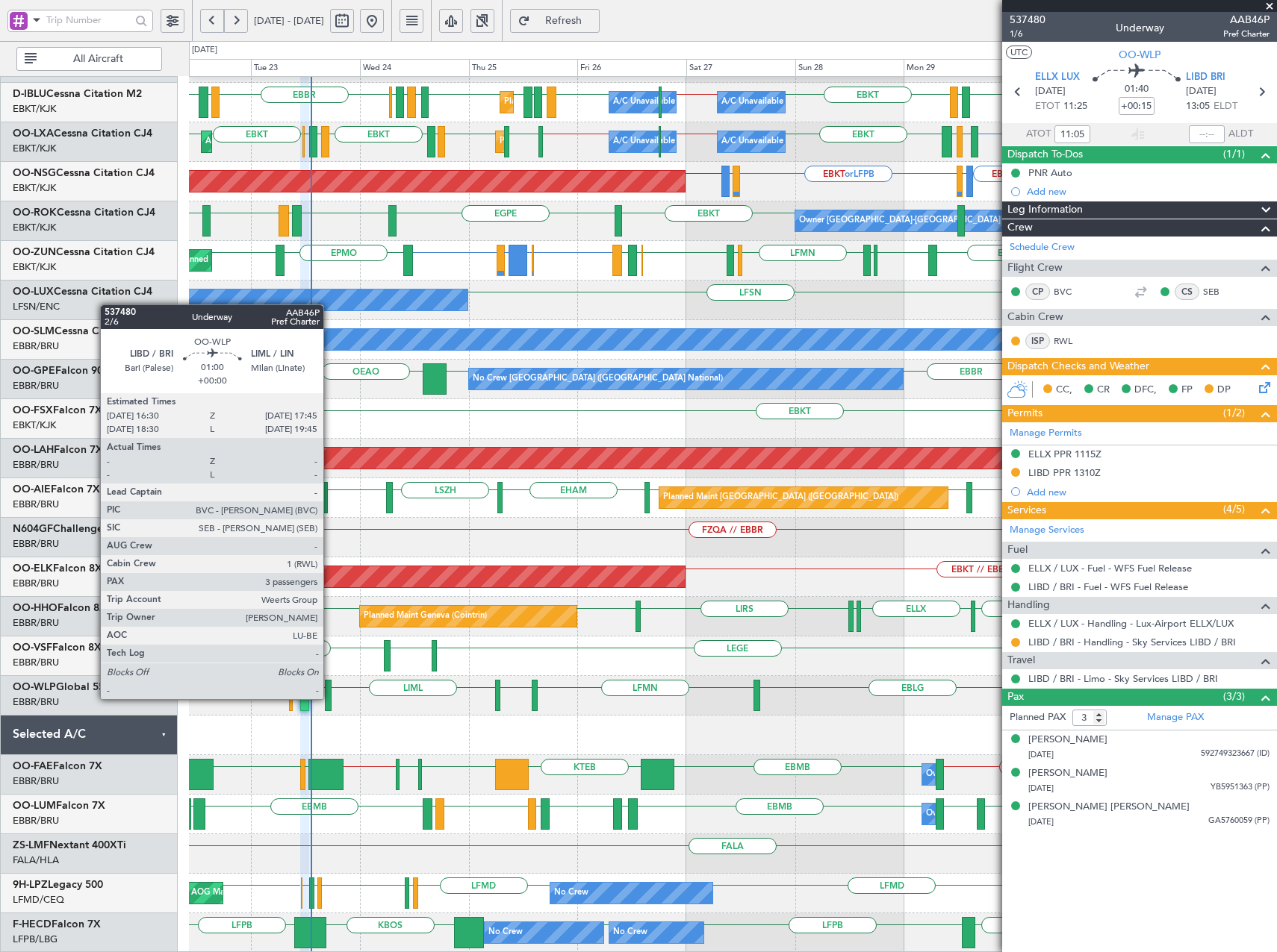
click at [330, 698] on div at bounding box center [327, 695] width 6 height 31
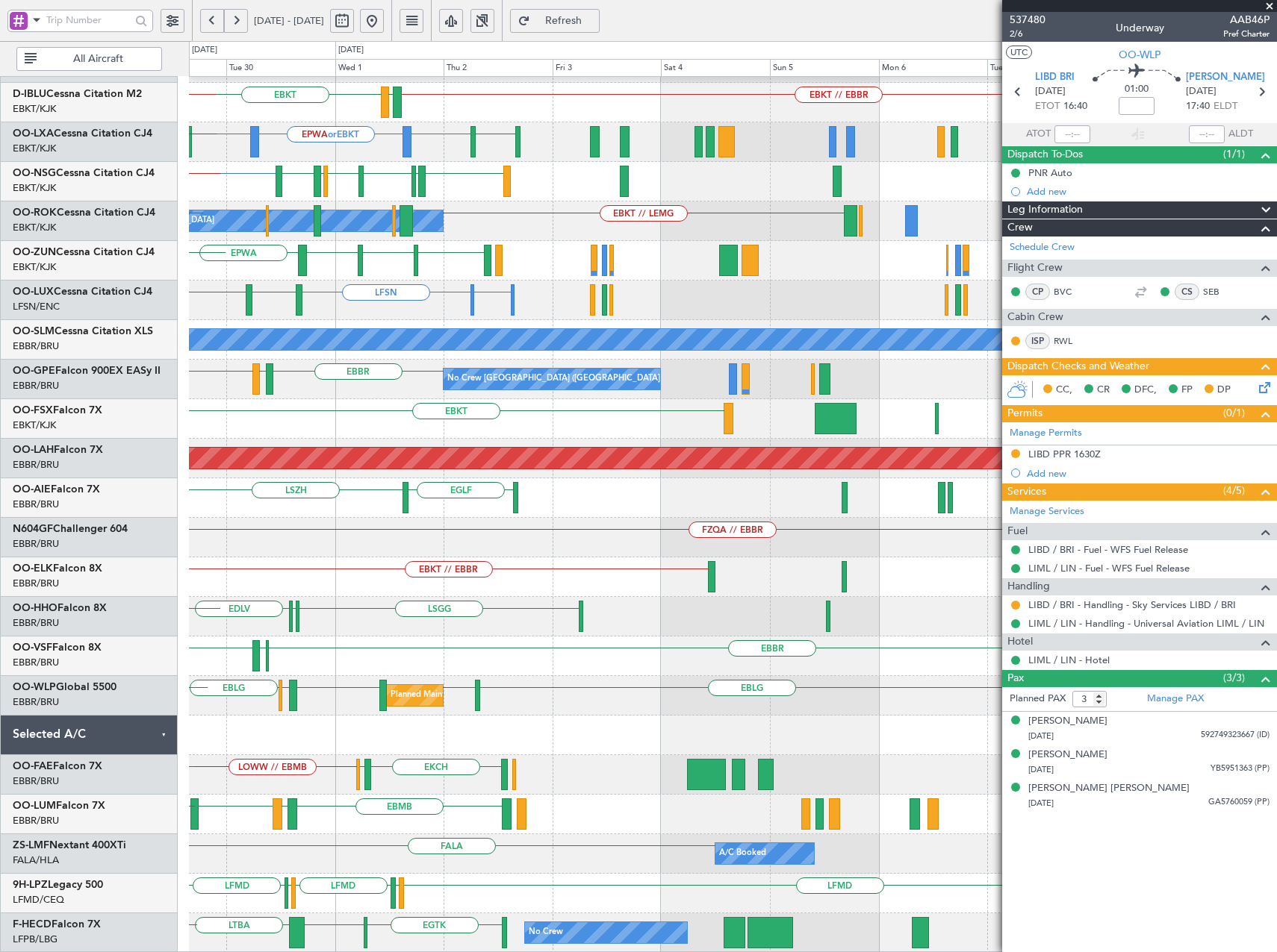
click at [105, 237] on div "EBKT Planned Maint Kortrijk-Wevelgem EBKT EBKT // EBBR LFTH EBKT LFTH EBKT A/C …" at bounding box center [638, 497] width 1277 height 912
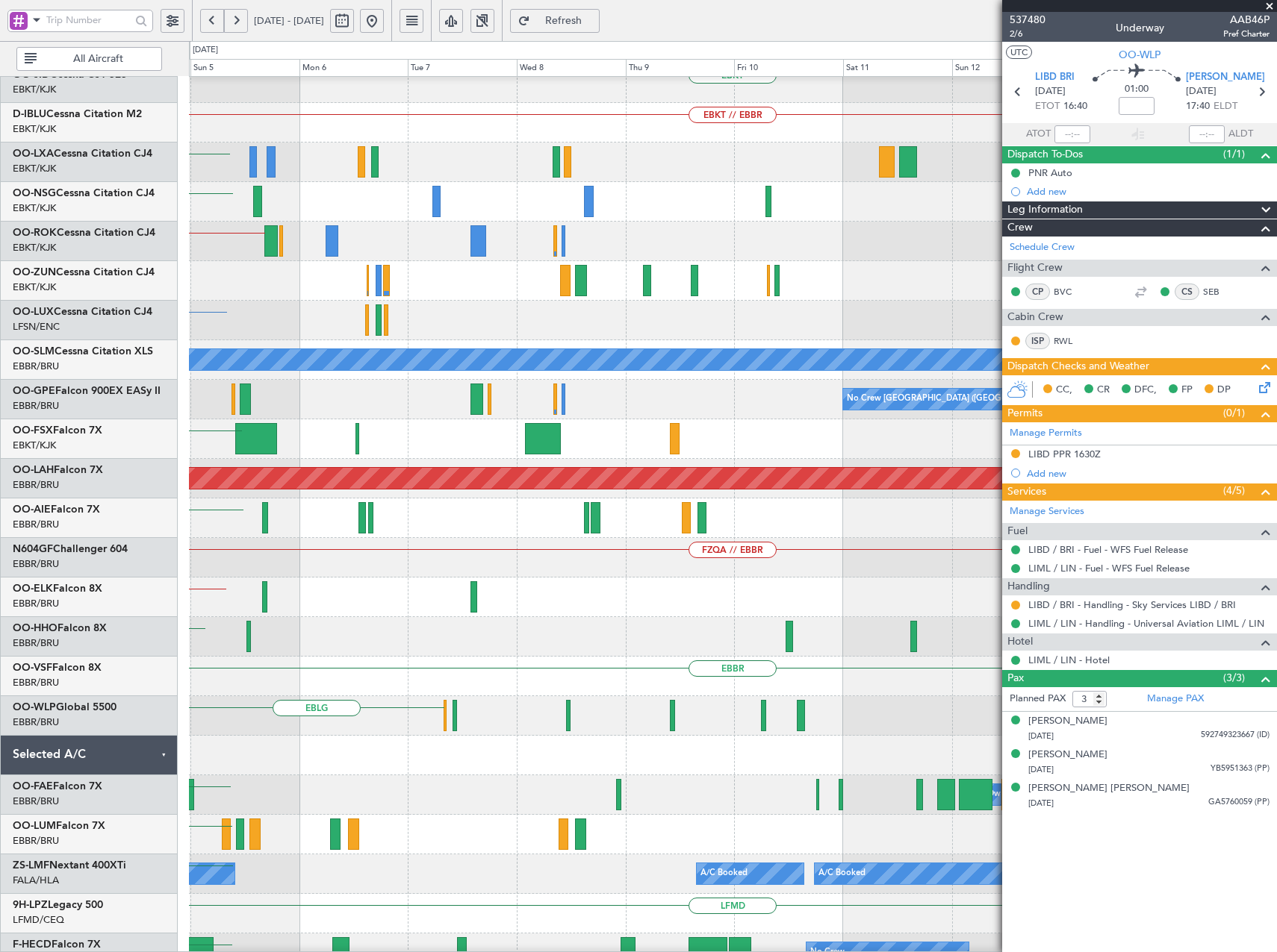
click at [268, 221] on div "EBKT // LEMG" at bounding box center [733, 241] width 1087 height 40
click at [400, 225] on div "EBKT // LEMG" at bounding box center [733, 241] width 1087 height 40
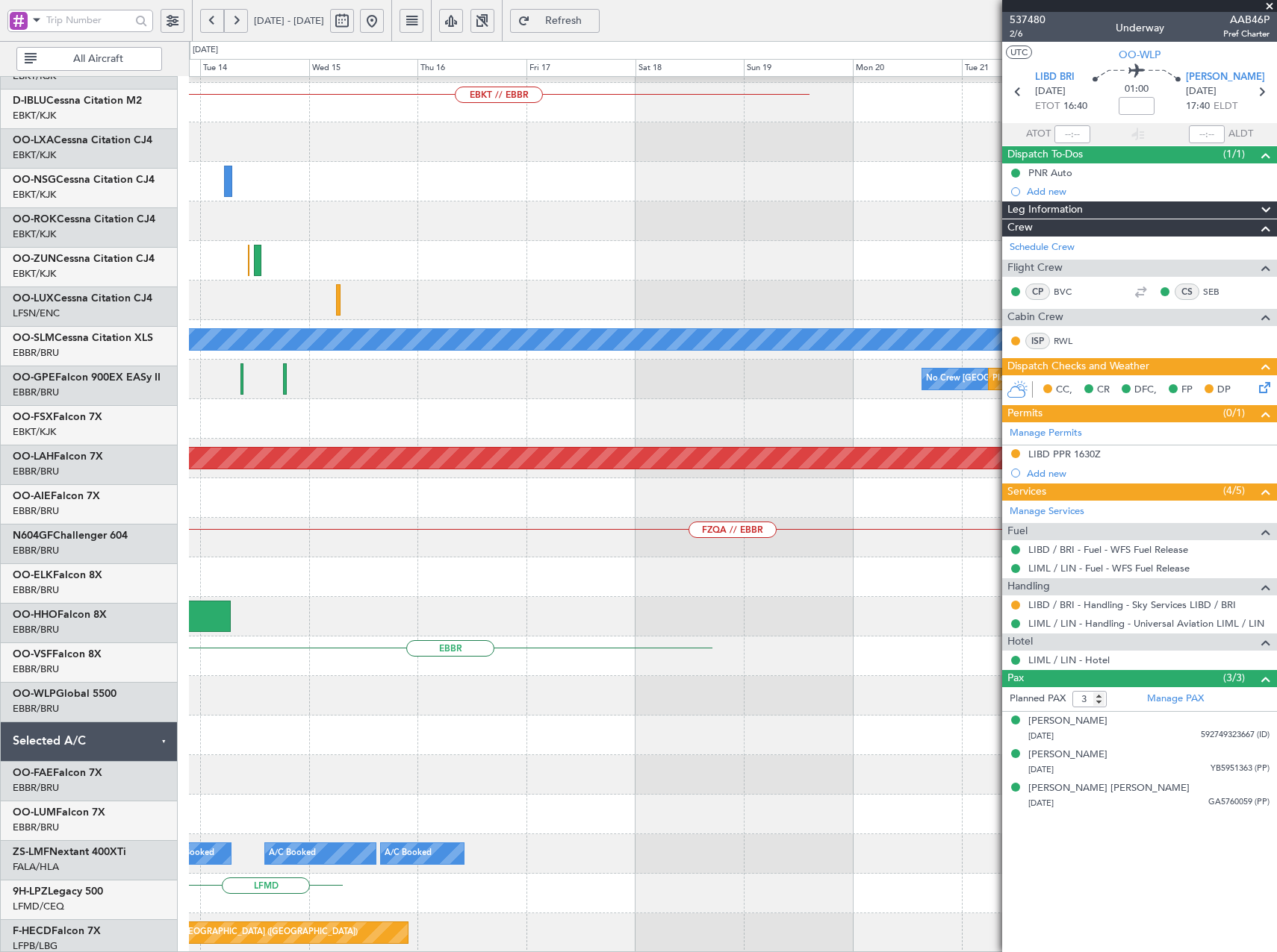
click at [276, 208] on div at bounding box center [733, 221] width 1087 height 40
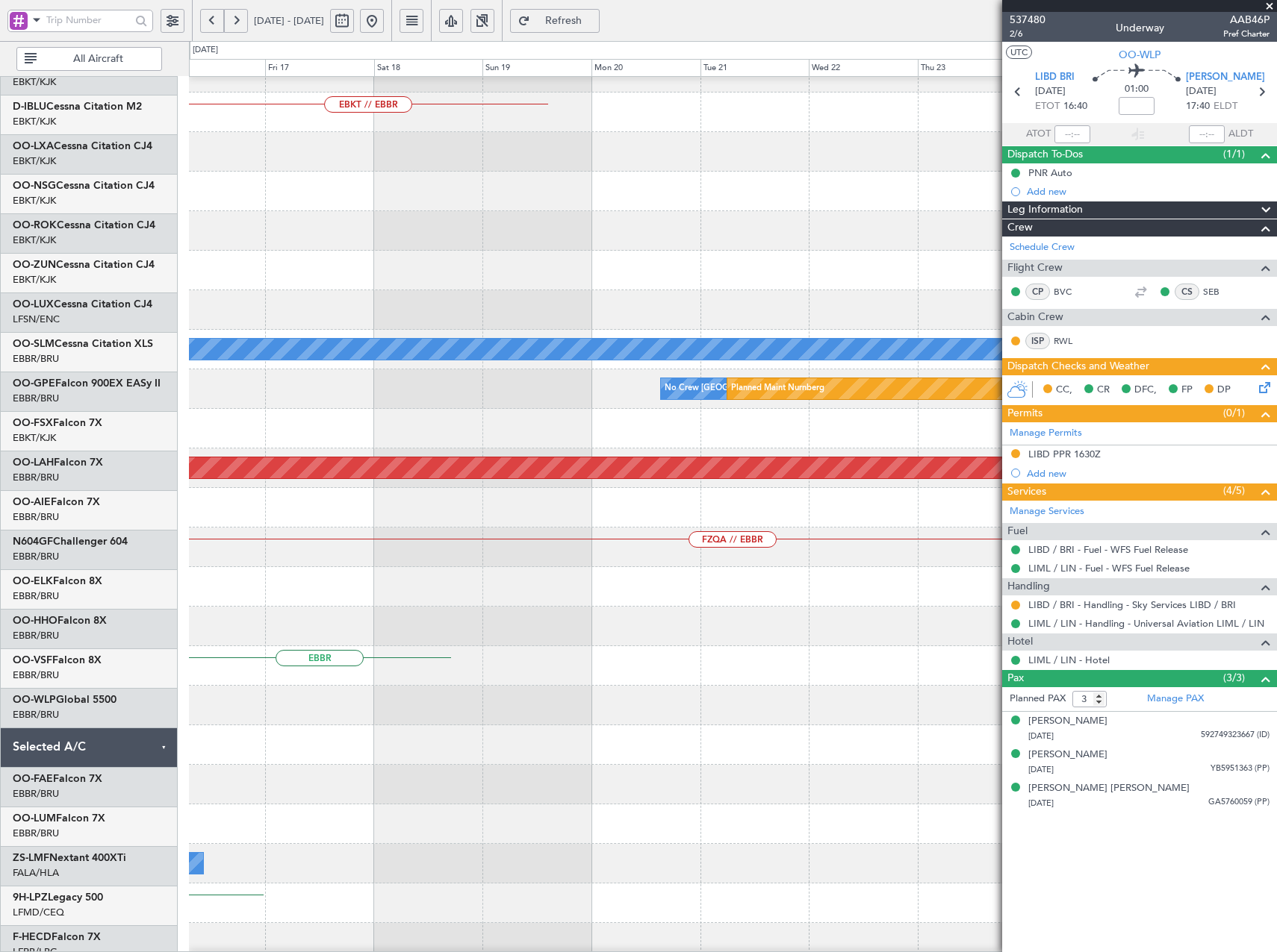
click at [415, 247] on div at bounding box center [733, 231] width 1087 height 40
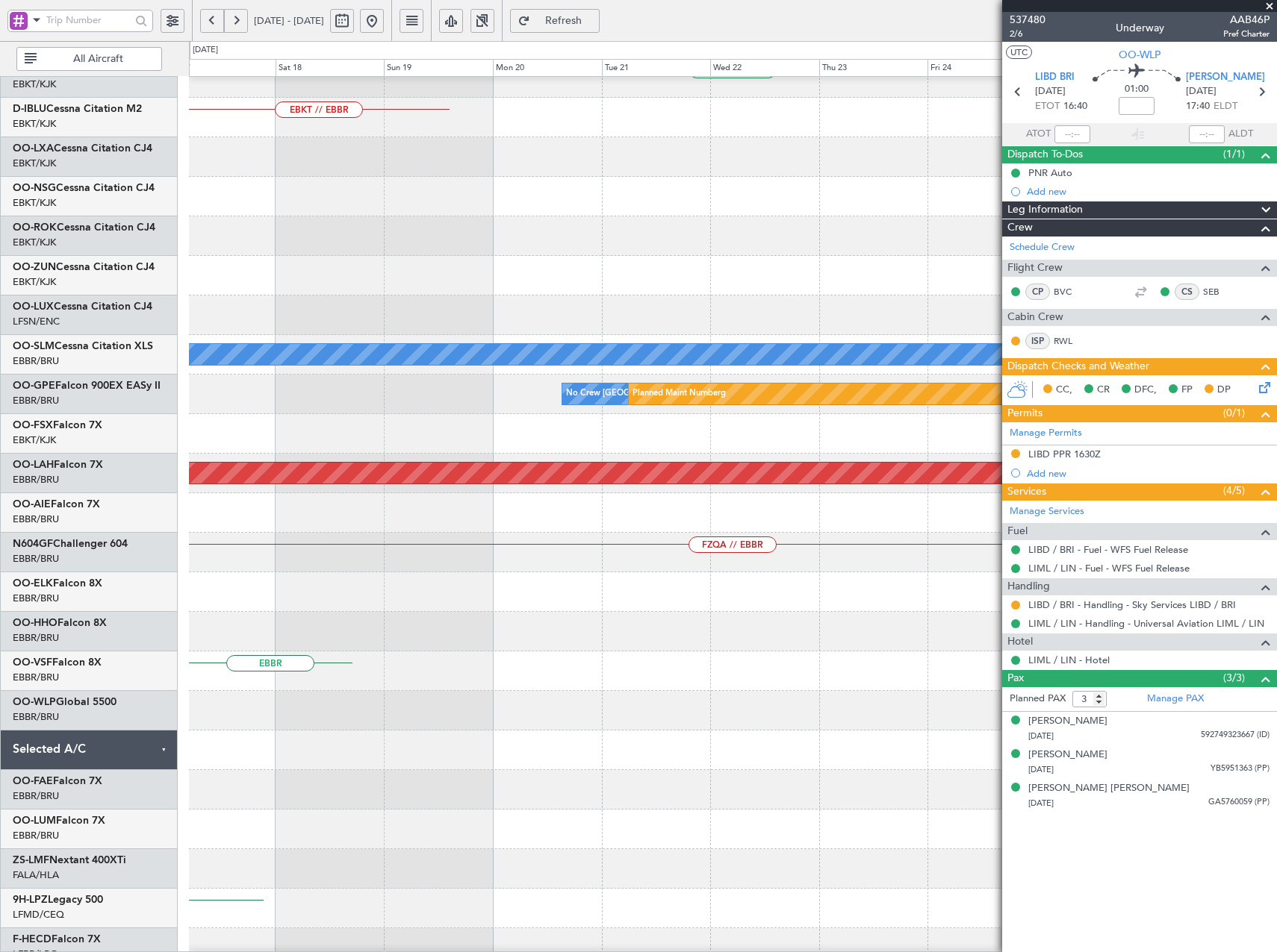
scroll to position [60, 0]
click at [393, 233] on div at bounding box center [733, 236] width 1087 height 40
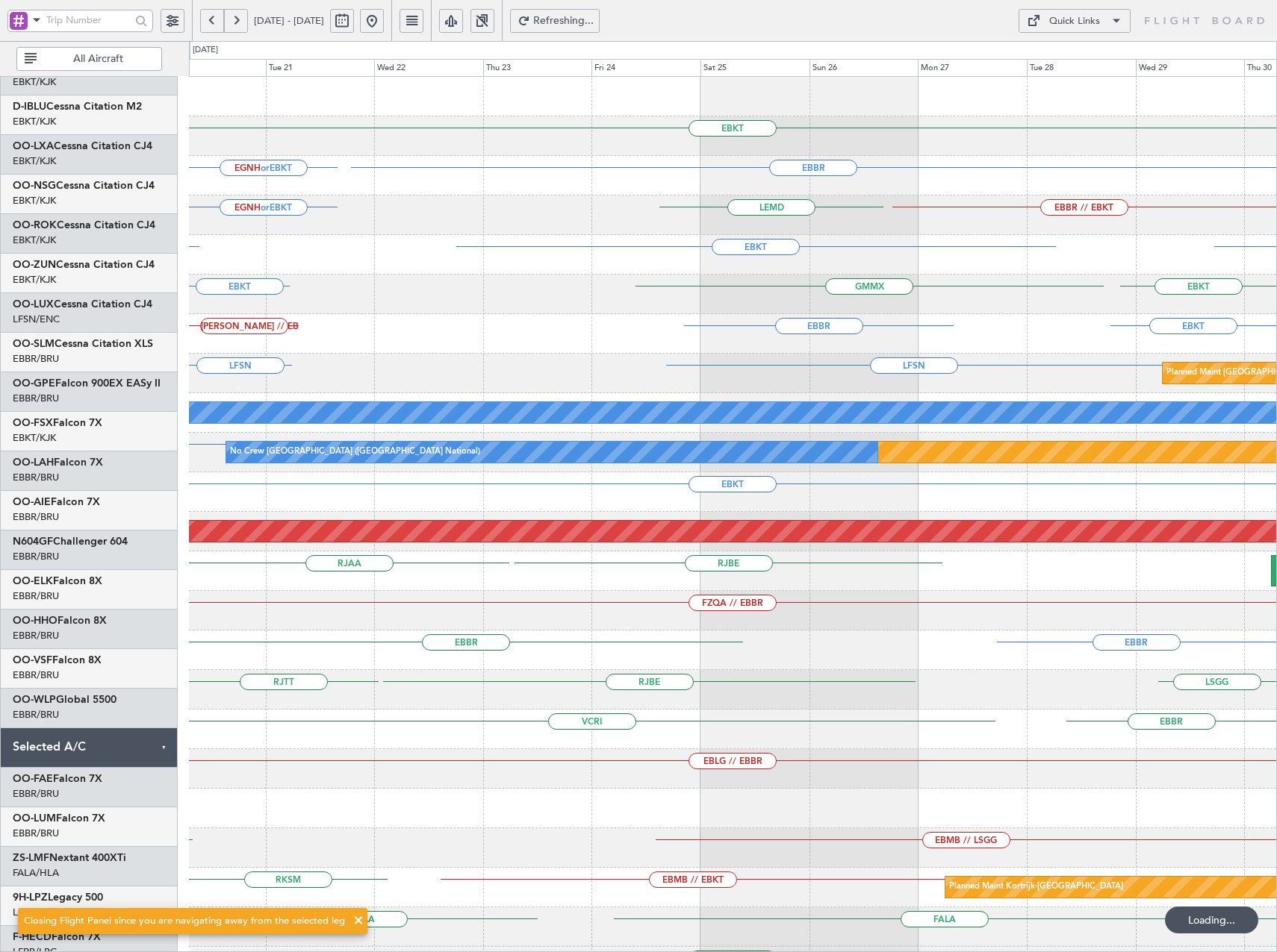
scroll to position [0, 0]
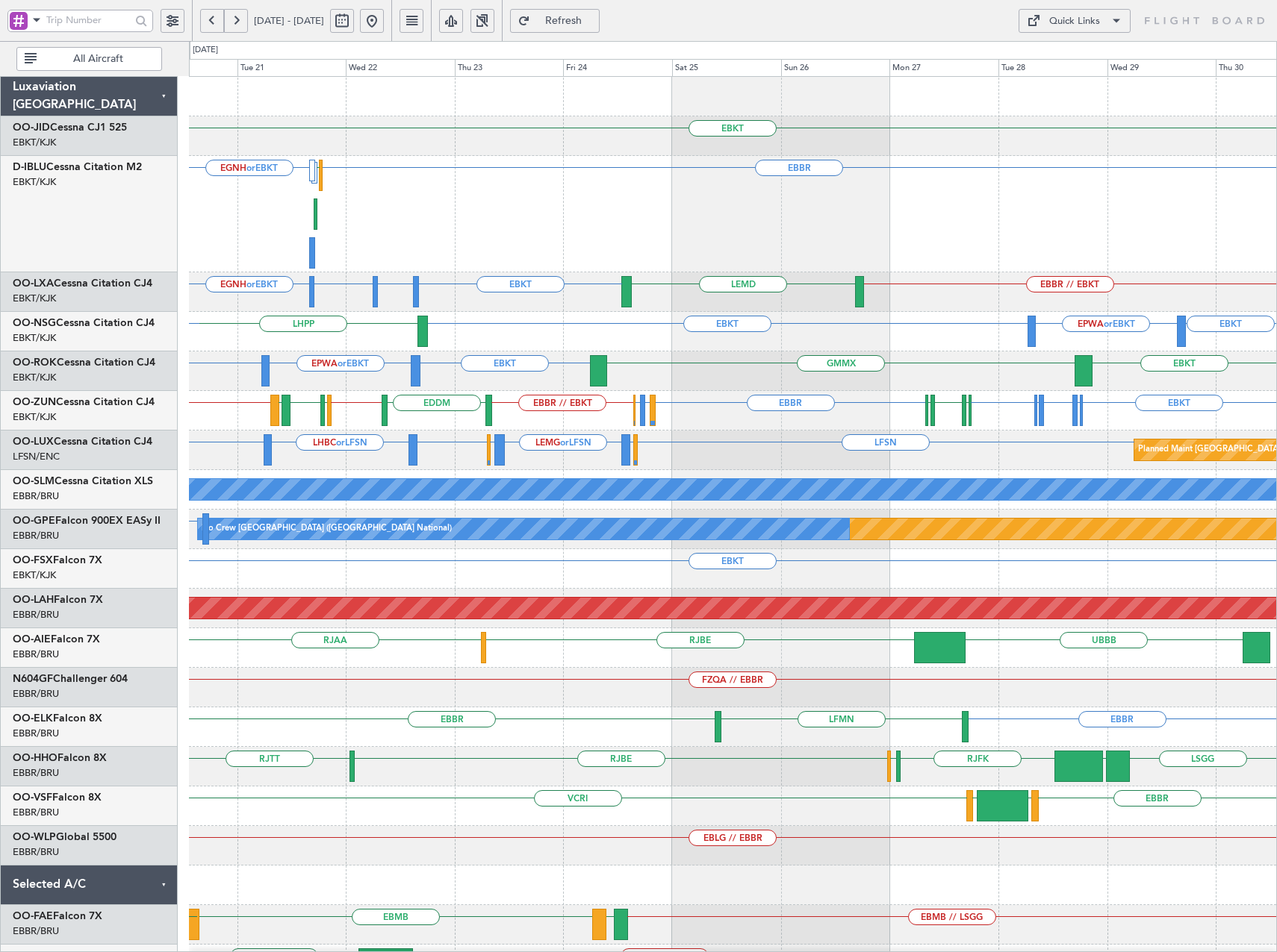
click at [321, 285] on div "EBKT EBBR EGNH or EBKT LFPB EGNH or EBKT EBKT EDDM or EBKT EBBR or EBKT EBBR //…" at bounding box center [733, 590] width 1087 height 1026
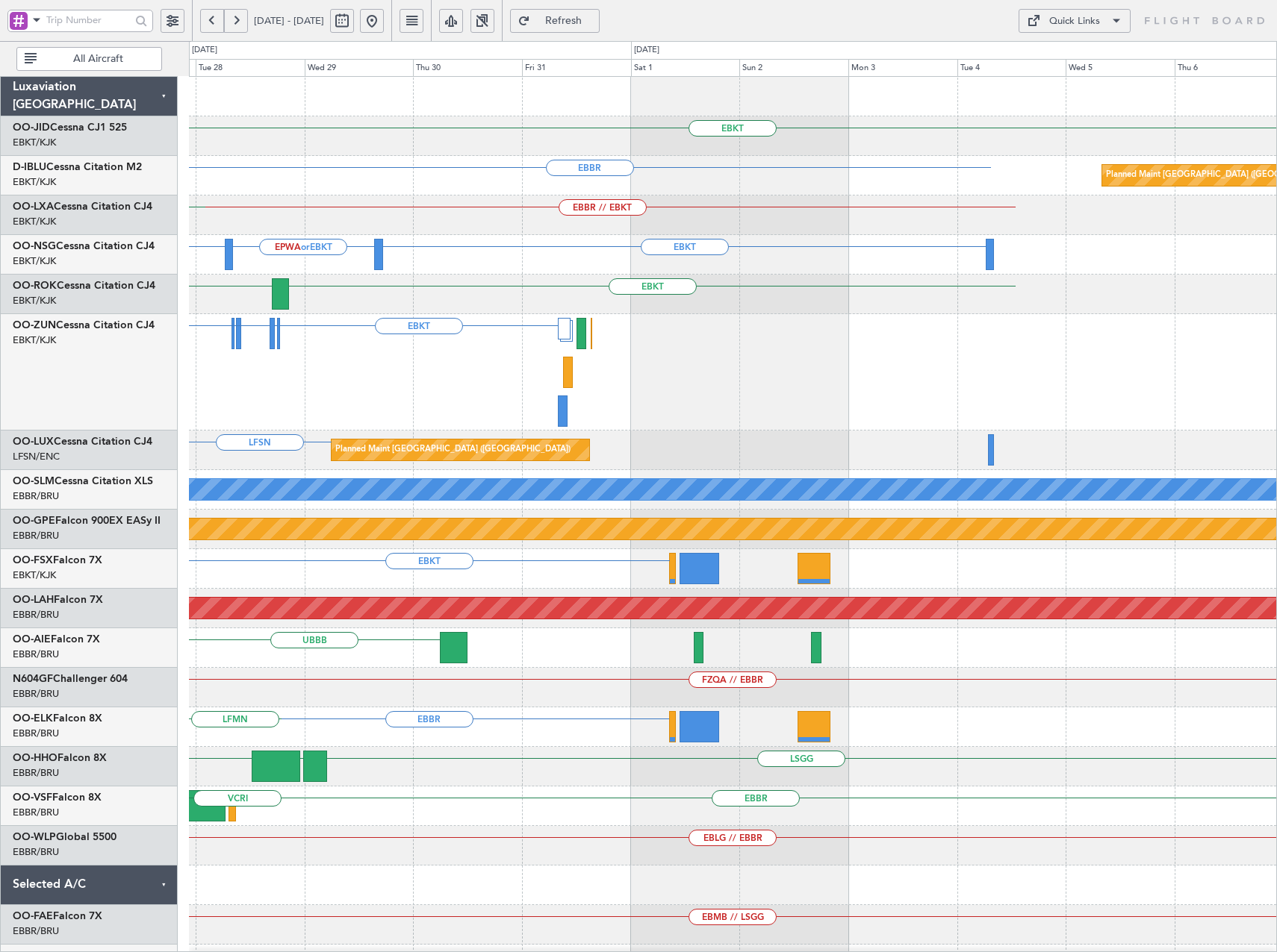
click at [432, 318] on div "EBKT EBBR Planned Maint Paris (Le Bourget) EBBR // EBKT LEMD EBKT EBKT EPWA or …" at bounding box center [733, 590] width 1087 height 1026
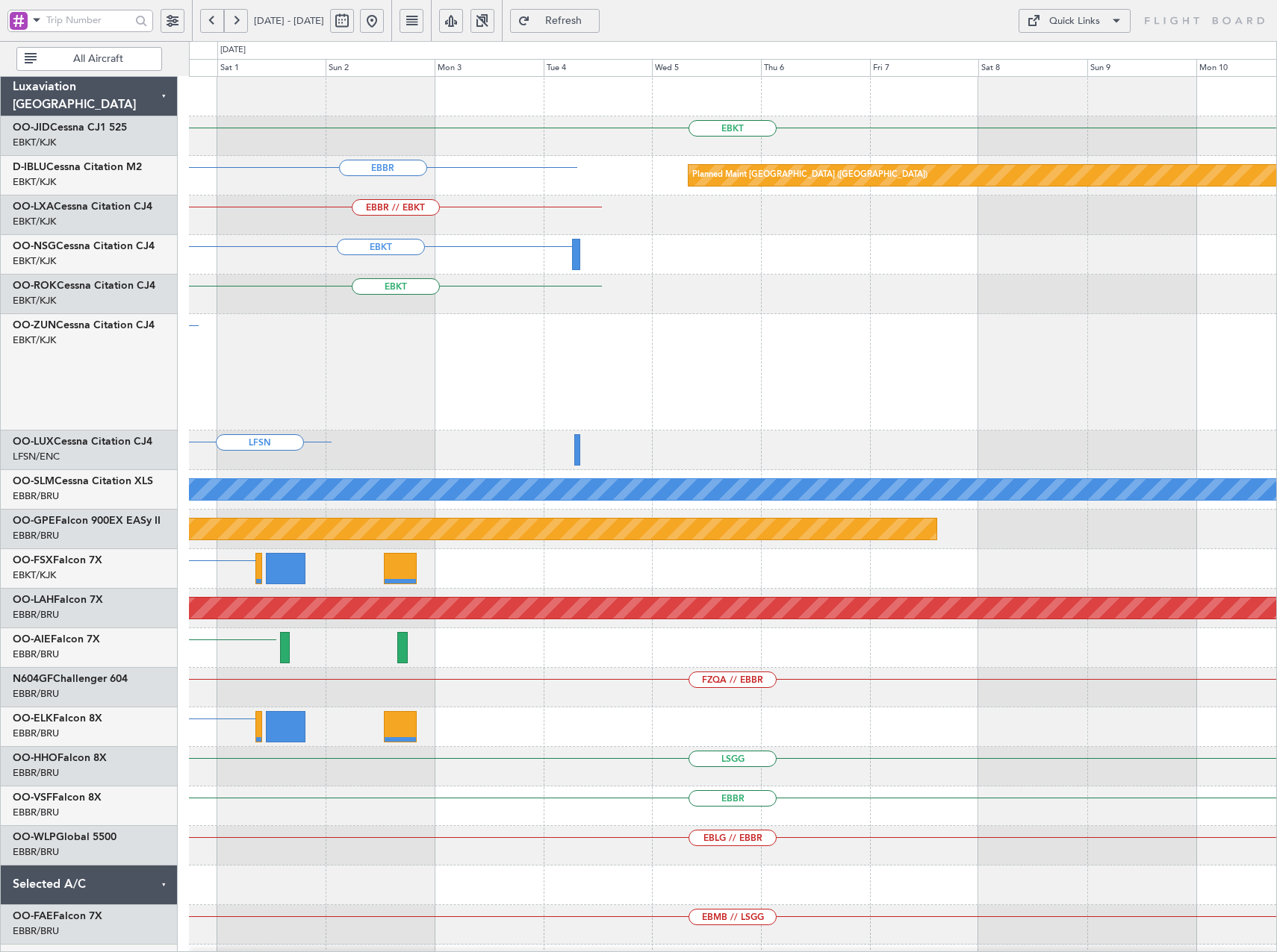
click at [342, 348] on div "EBKT" at bounding box center [733, 372] width 1087 height 116
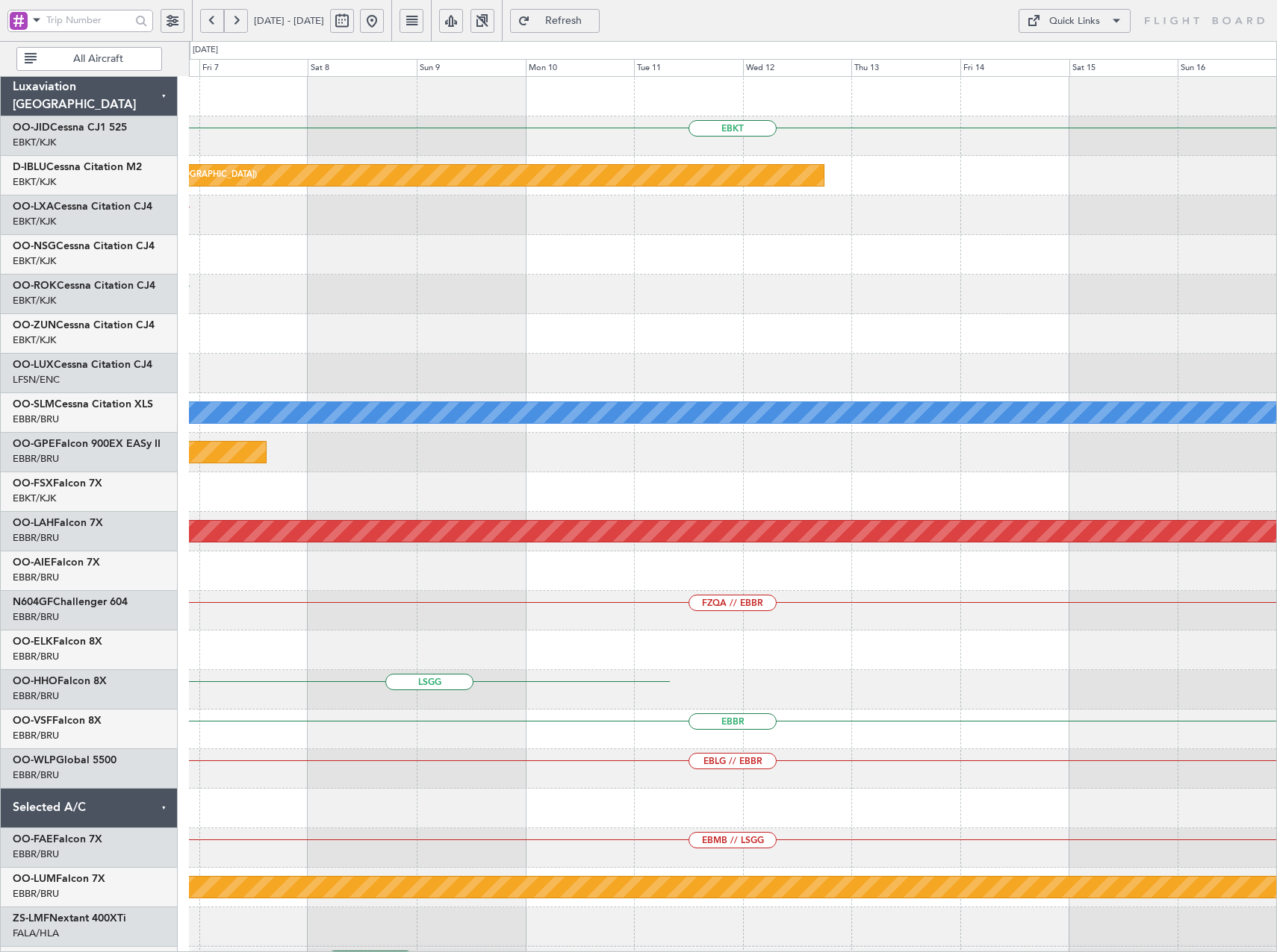
click at [238, 372] on div at bounding box center [733, 373] width 1087 height 40
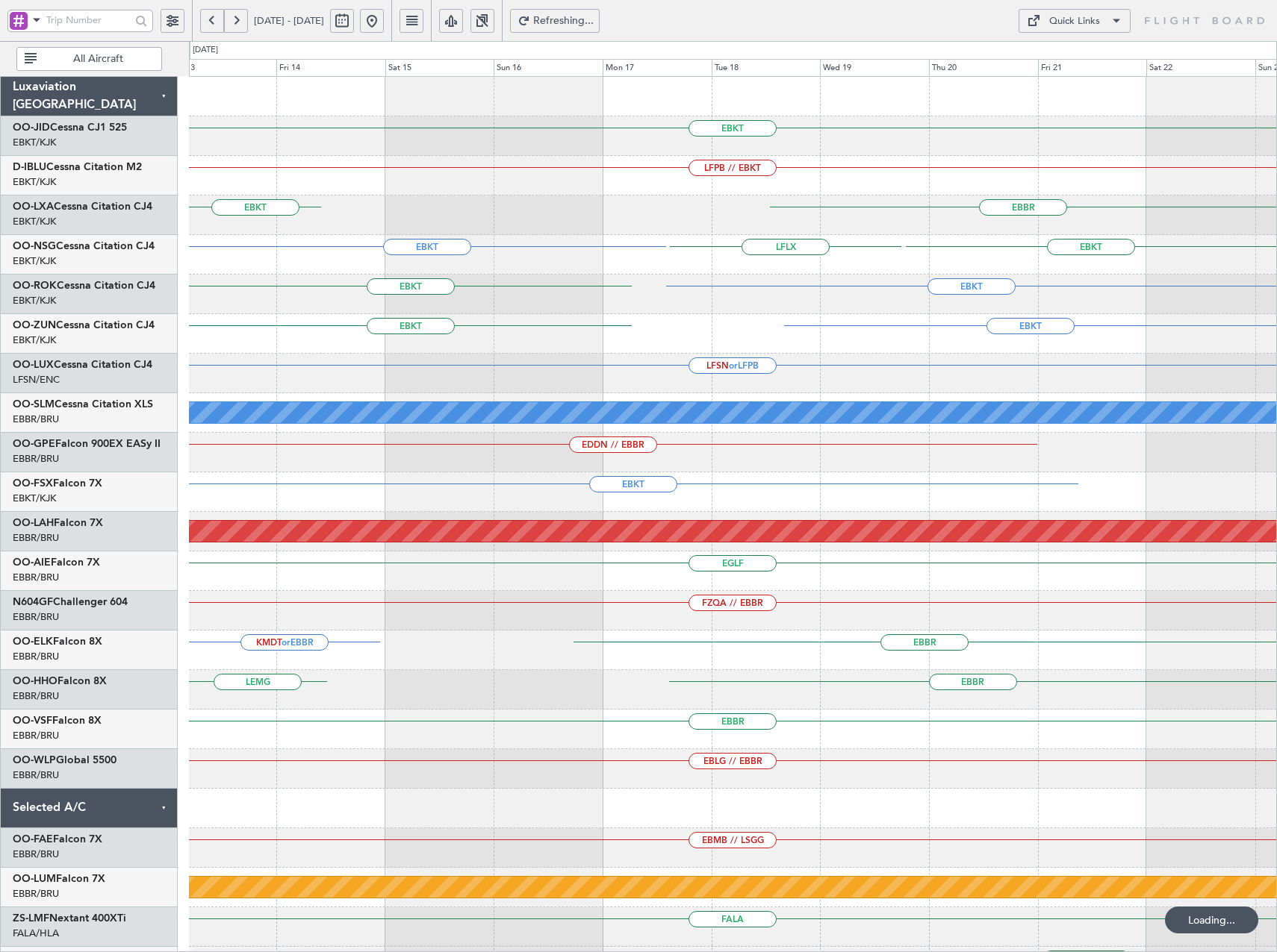
click at [509, 385] on div "EBKT LFPB // EBKT Planned Maint Paris (Le Bourget) EBBR EBKT EBKT LFLX EBKT EBK…" at bounding box center [733, 552] width 1087 height 950
click at [458, 455] on div "EBKT LFPB // EBKT Planned Maint Paris (Le Bourget) EBBR EBKT EBKT LFLX EBKT EBK…" at bounding box center [733, 552] width 1087 height 950
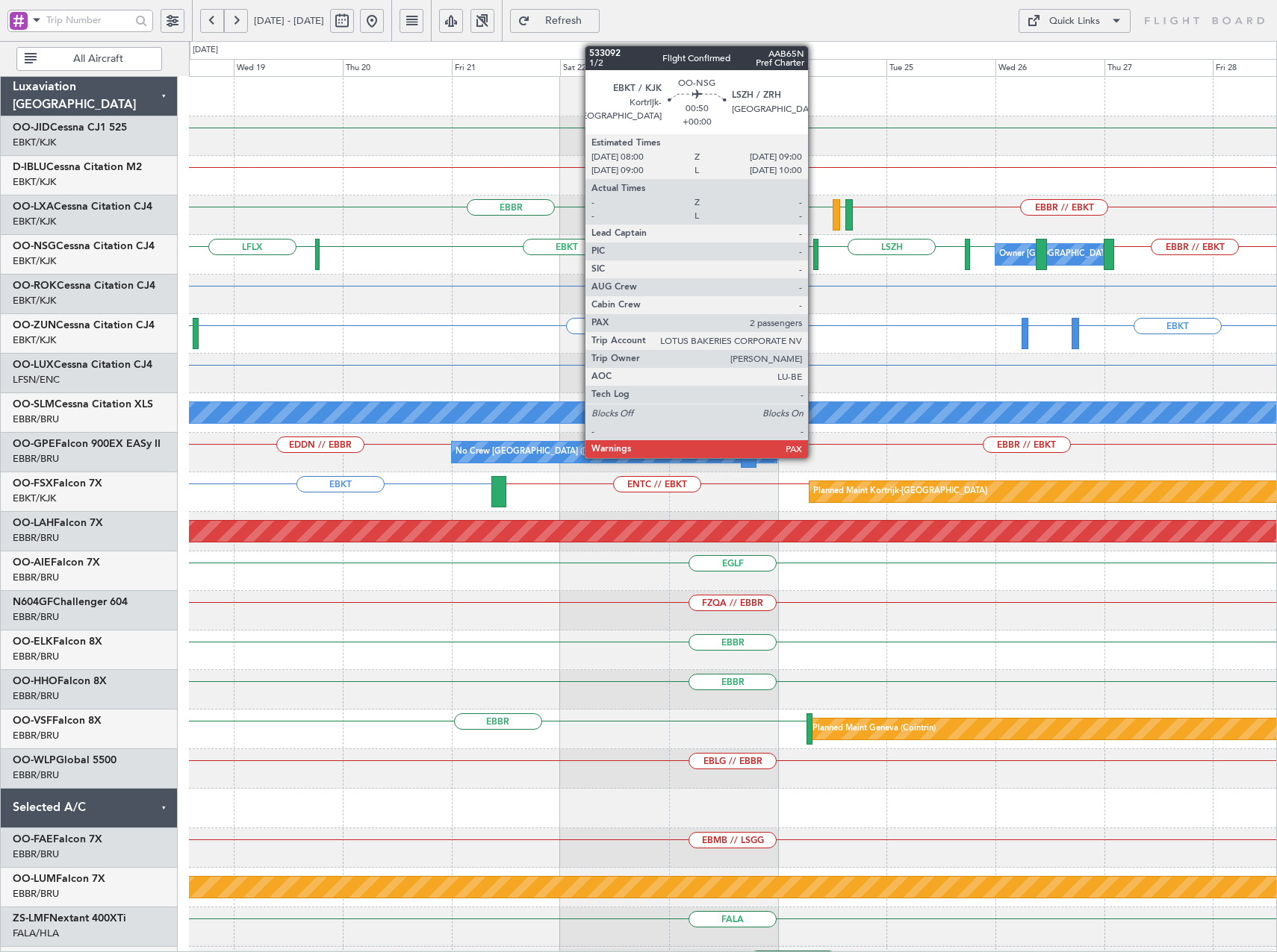
click at [814, 260] on div at bounding box center [815, 254] width 5 height 31
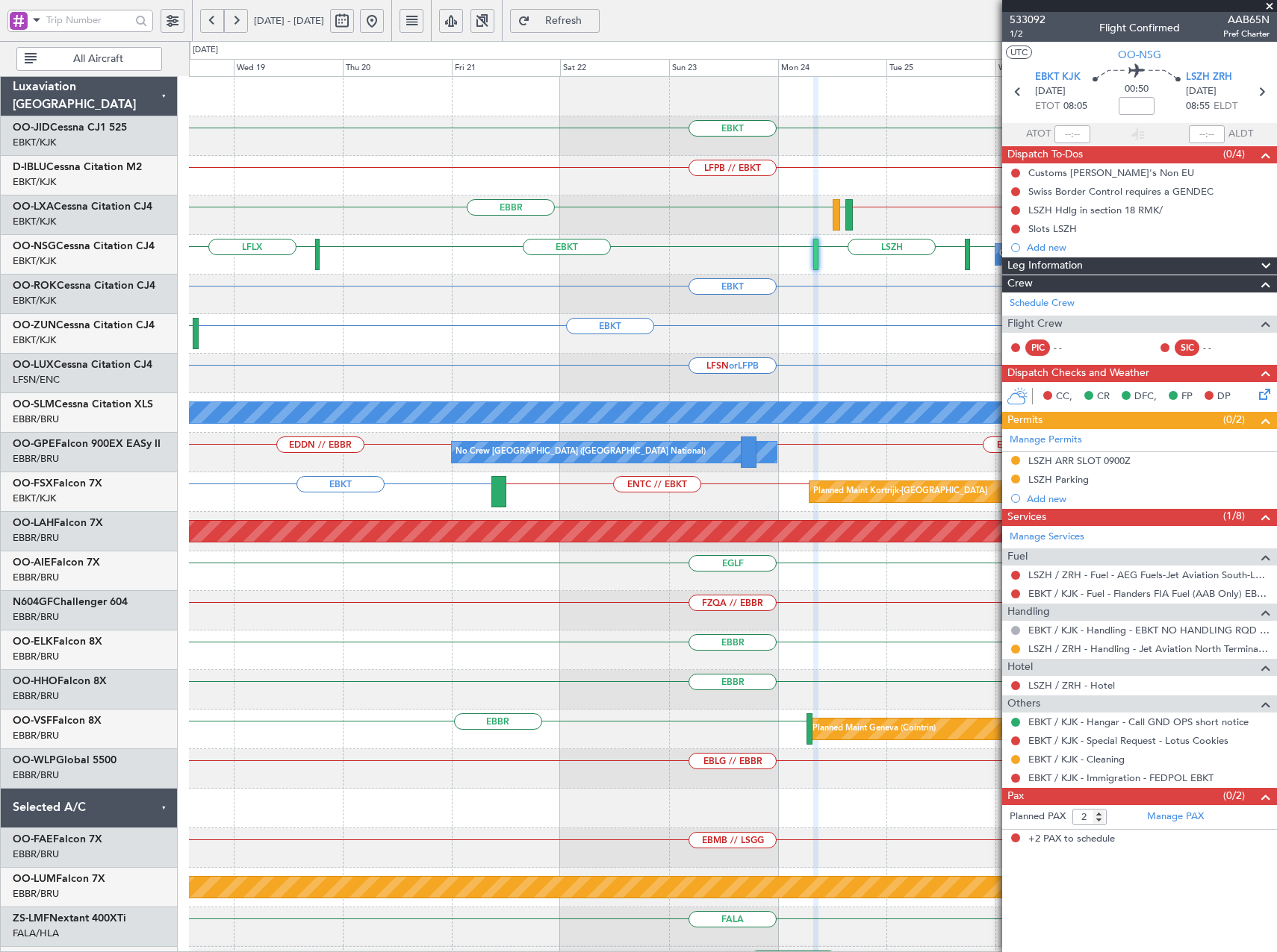
click at [384, 21] on button at bounding box center [372, 21] width 24 height 24
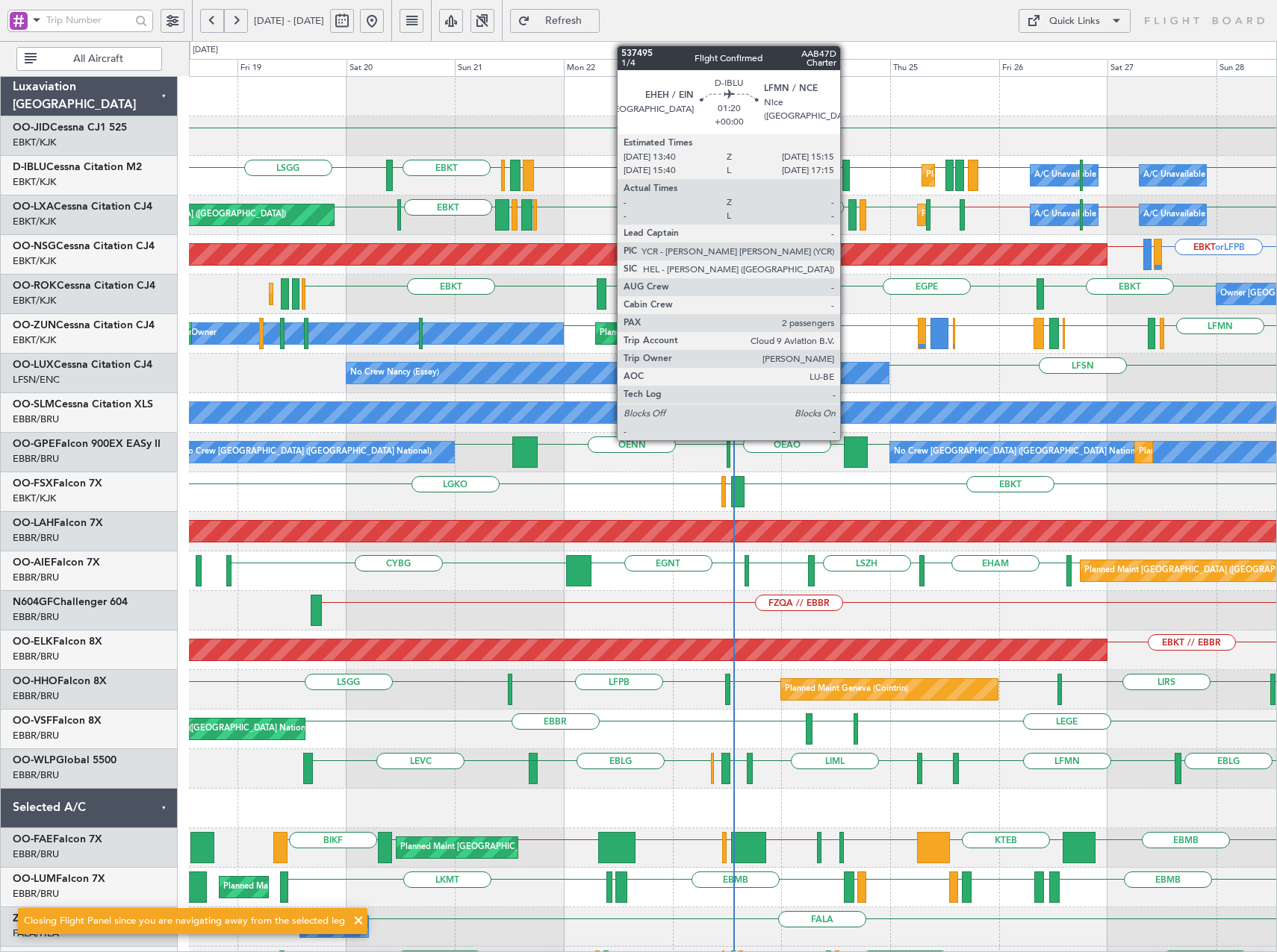
click at [847, 179] on div at bounding box center [846, 175] width 7 height 31
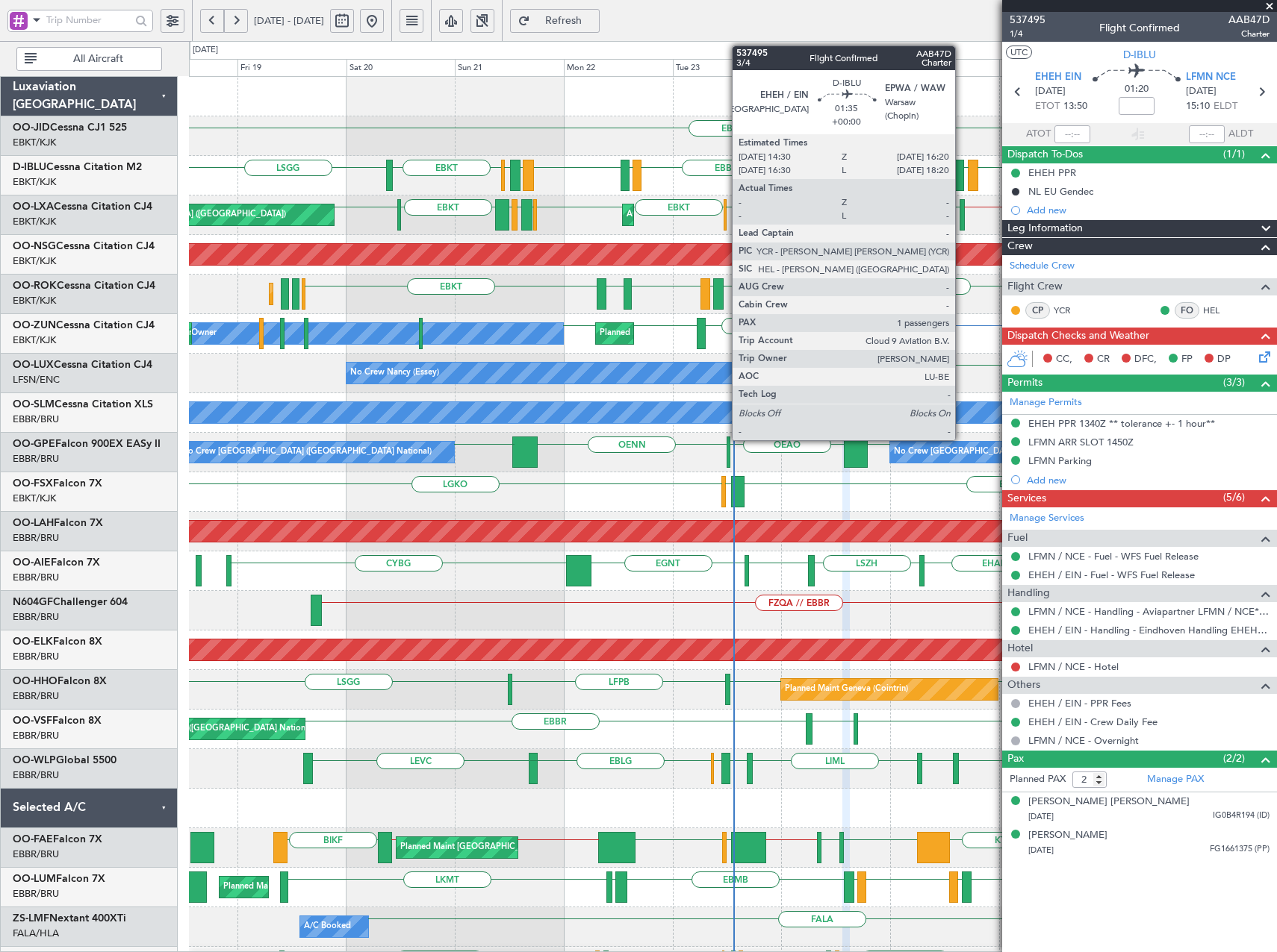
click at [961, 176] on div at bounding box center [959, 175] width 9 height 31
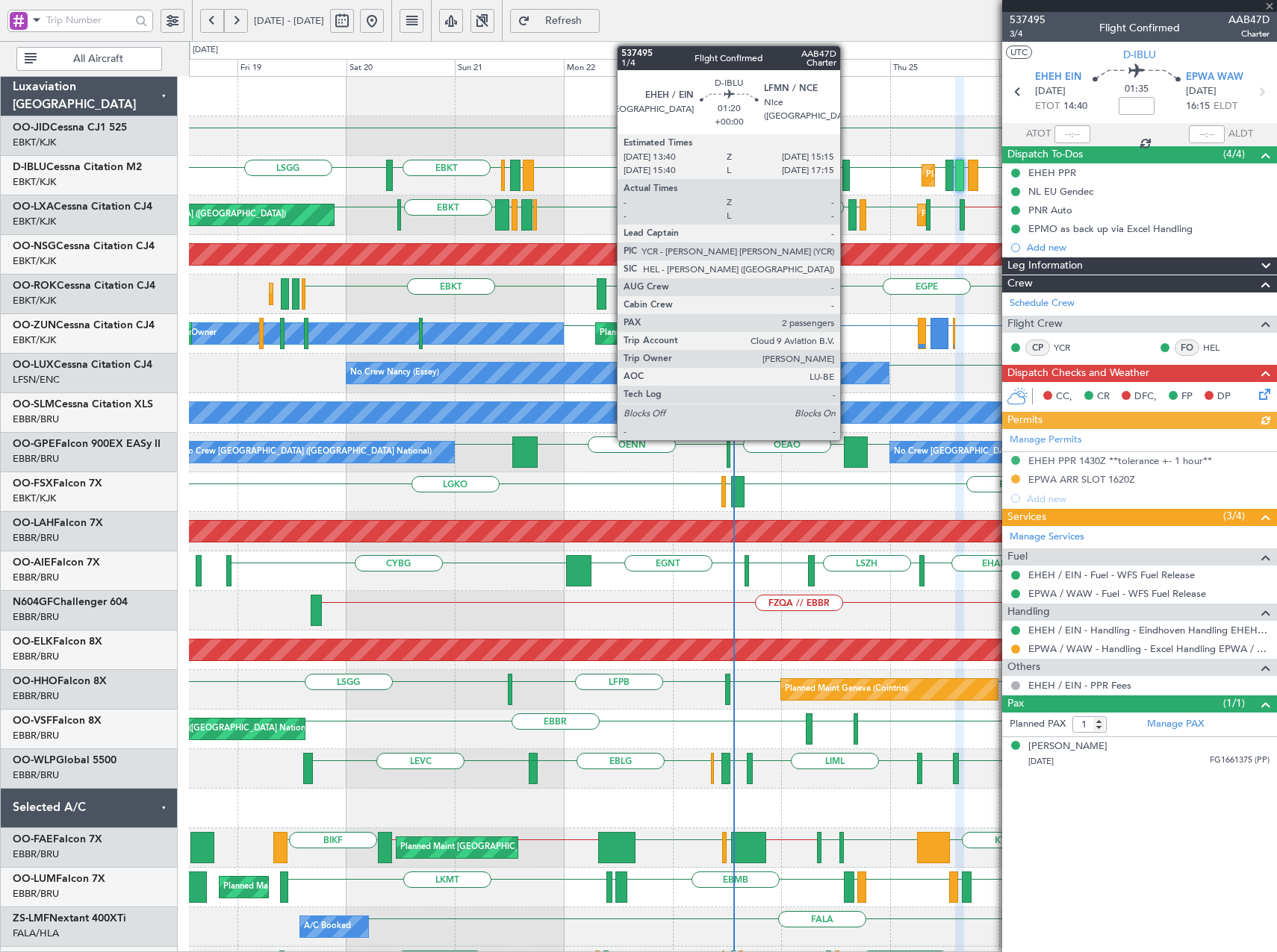
click at [847, 175] on div at bounding box center [846, 175] width 7 height 31
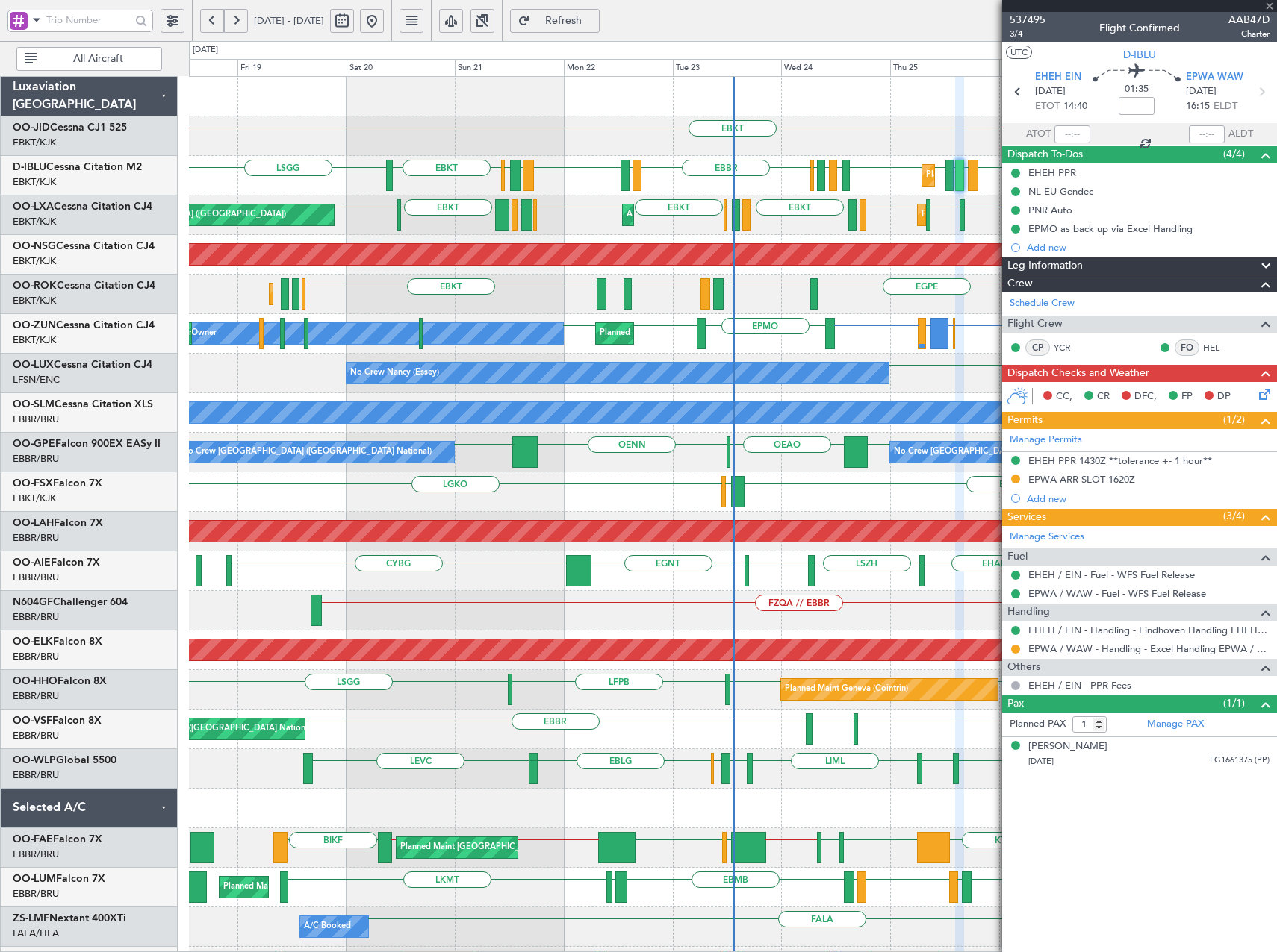
type input "2"
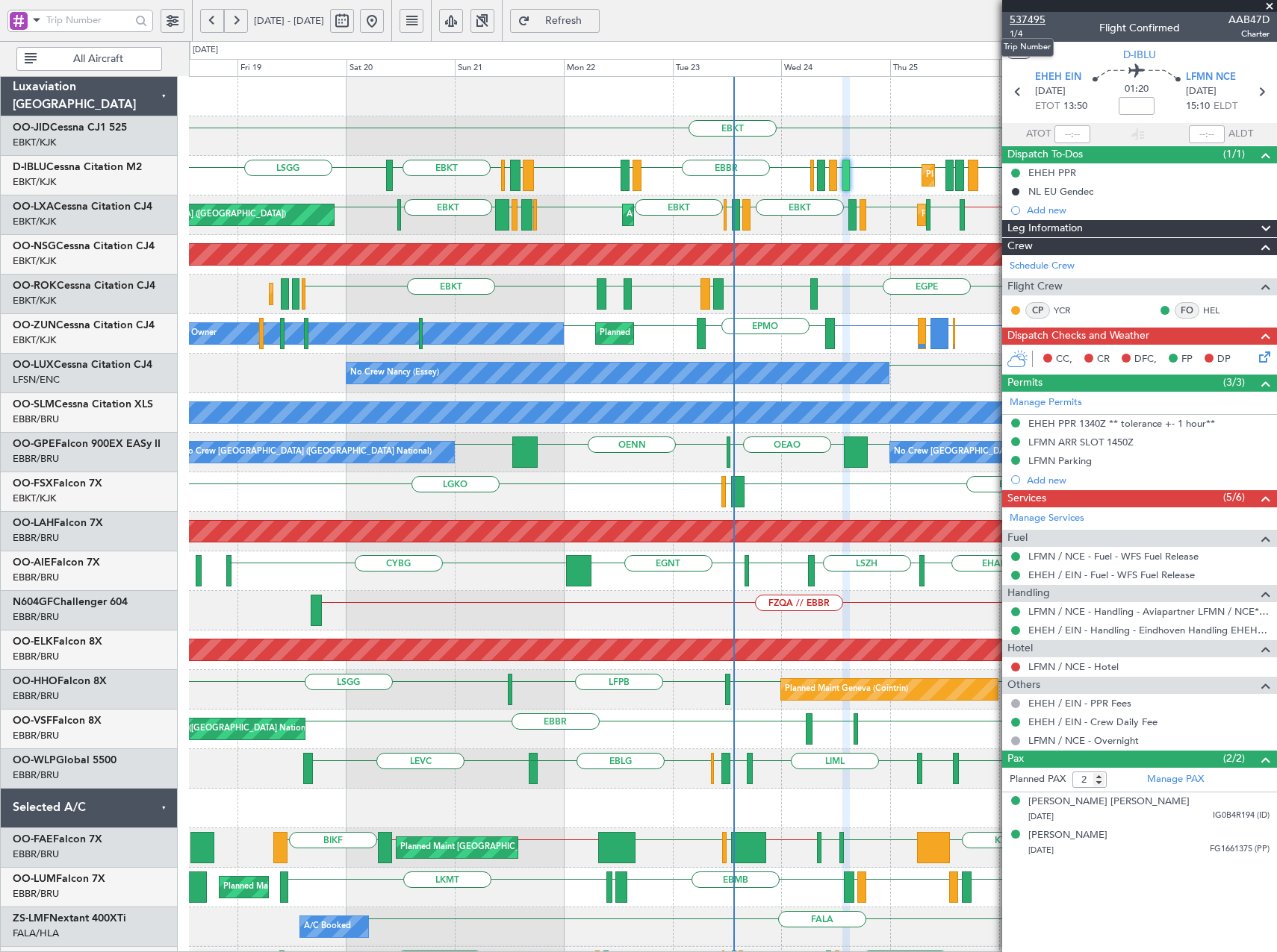
click at [1035, 20] on span "537495" at bounding box center [1027, 19] width 36 height 16
click at [594, 19] on span "Refresh" at bounding box center [563, 21] width 61 height 11
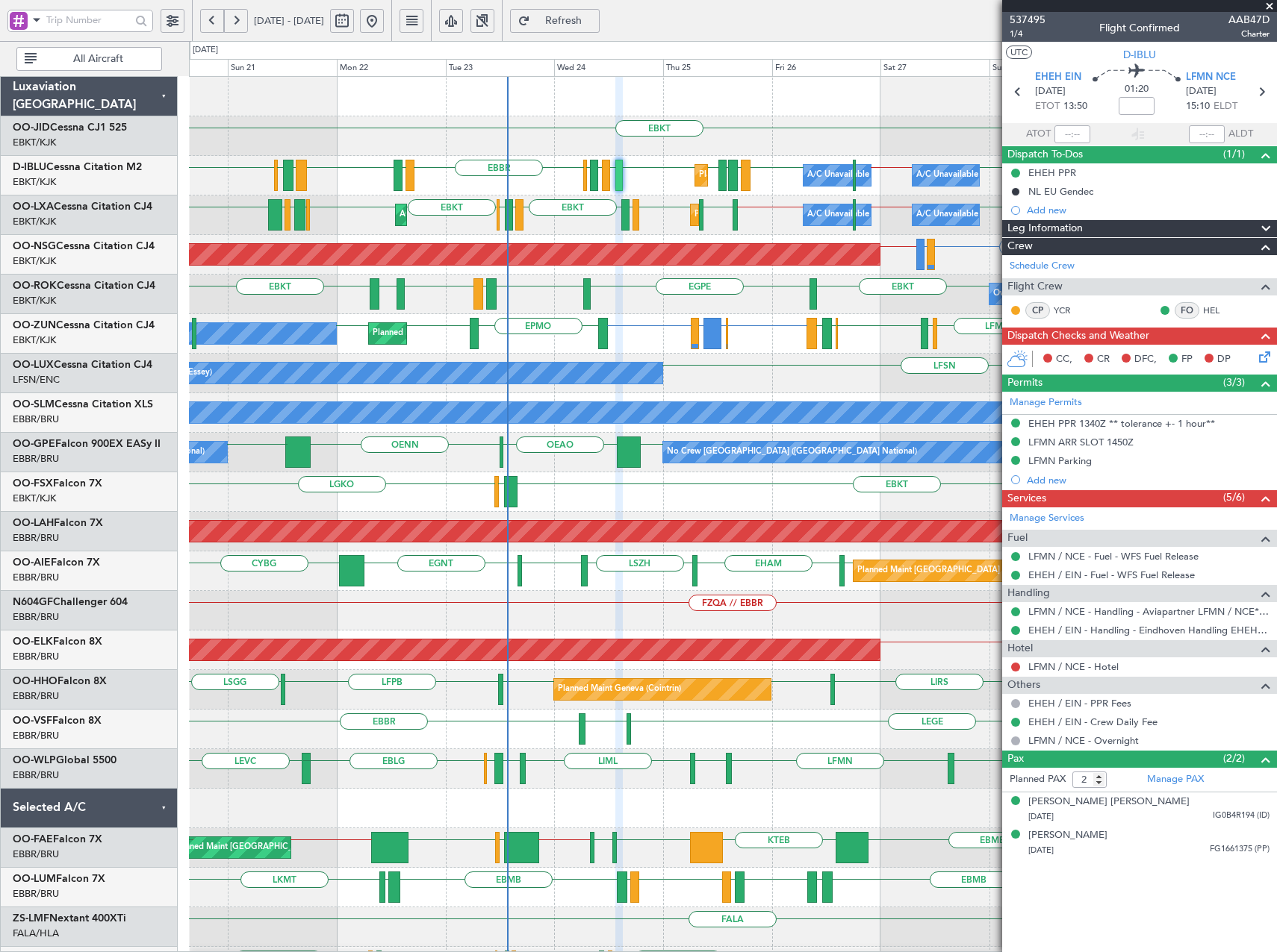
click at [753, 348] on div "Owner Planned Maint Kortrijk-Wevelgem LEIB or EBKT LEPA or EBKT ESKN or EBKT EB…" at bounding box center [733, 334] width 1087 height 40
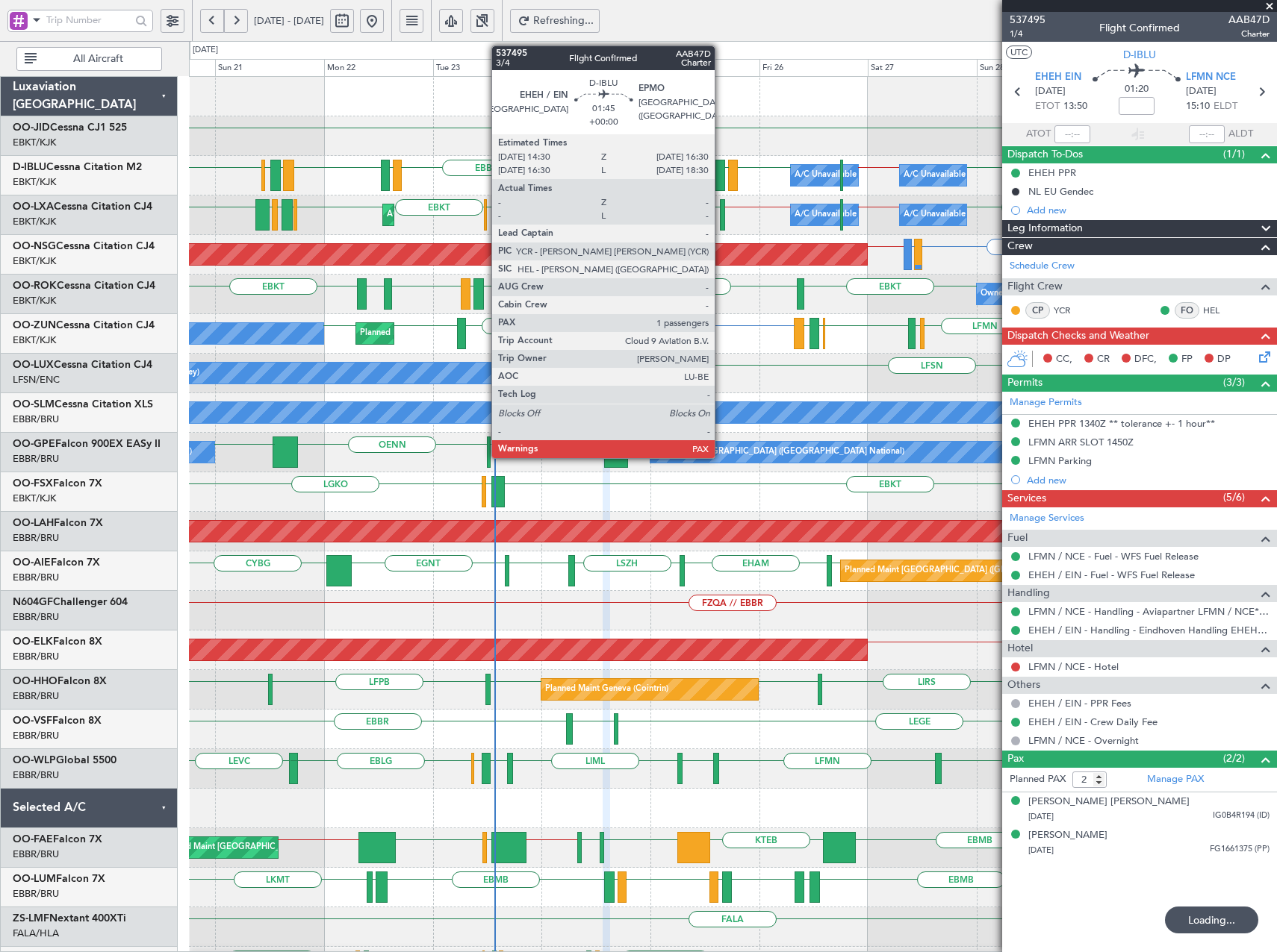
click at [721, 171] on div at bounding box center [720, 175] width 10 height 31
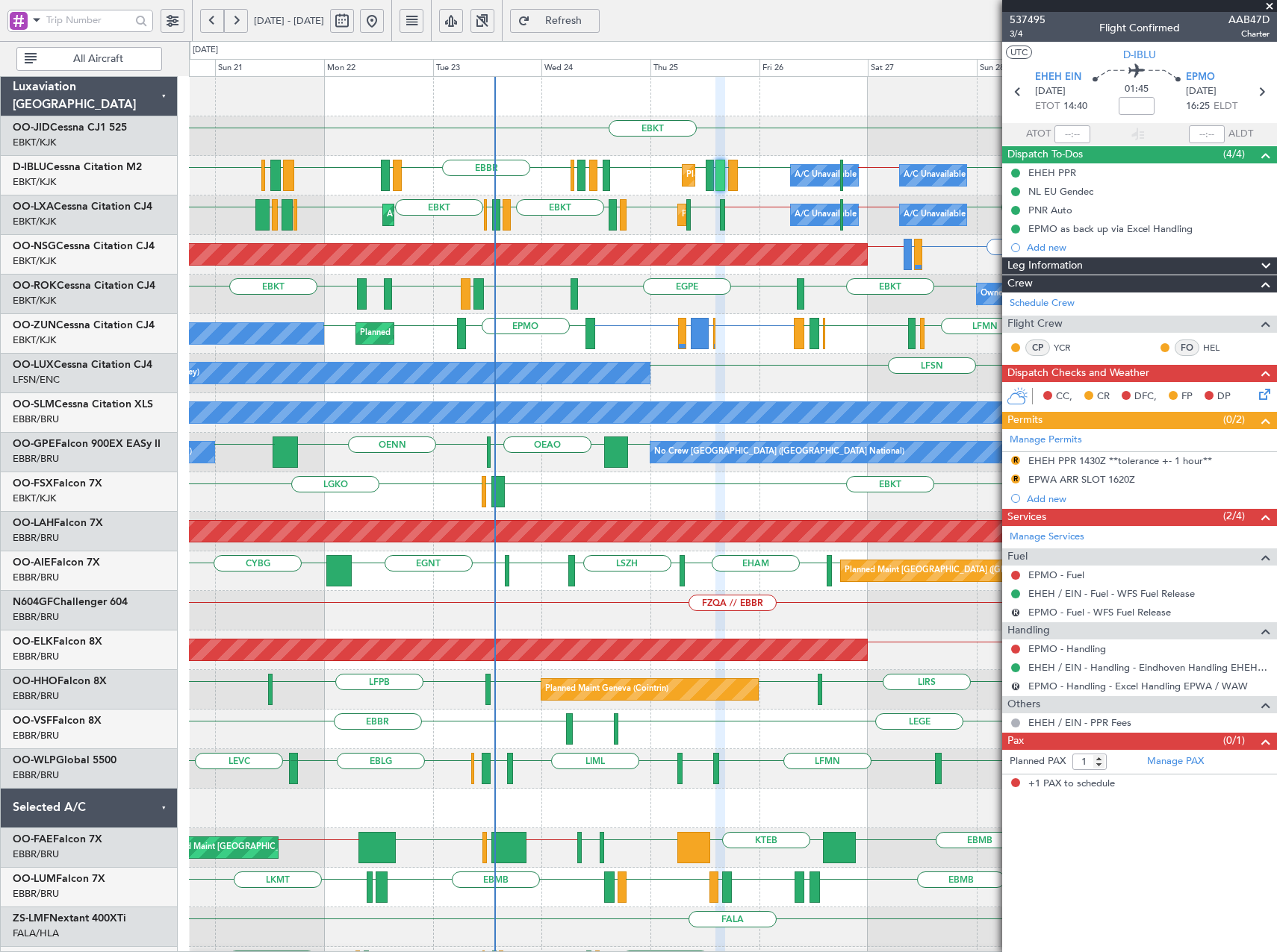
click at [597, 27] on button "Refresh" at bounding box center [554, 21] width 89 height 24
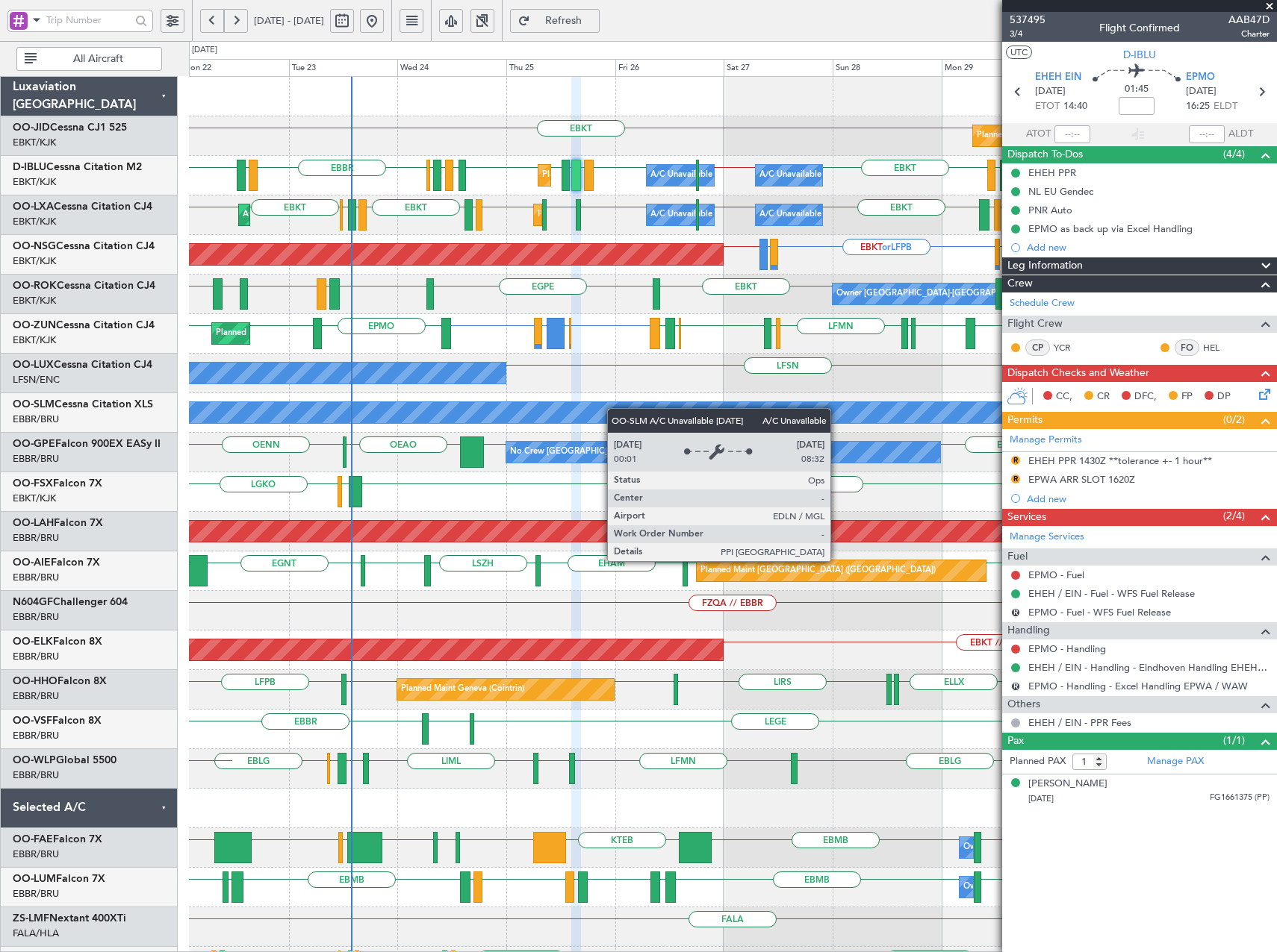
click at [605, 410] on div "EBKT EBKT Planned Maint Kortrijk-Wevelgem LFMN EHEH LFMN EHBK EBBR LIRQ EBBR EB…" at bounding box center [733, 552] width 1087 height 950
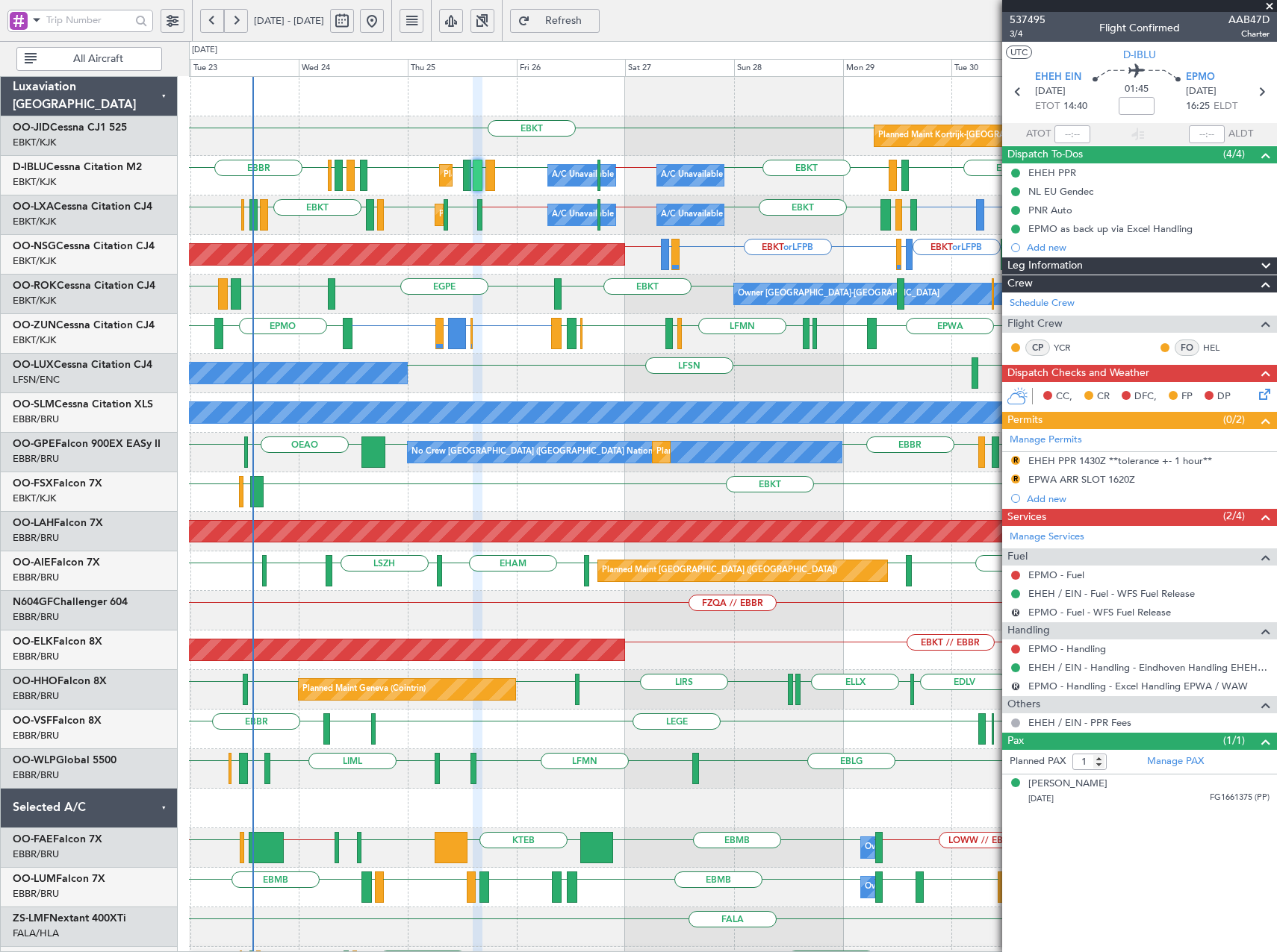
click at [597, 377] on div "No Crew Nancy (Essey) LFSN LFSN LEBL" at bounding box center [733, 373] width 1087 height 40
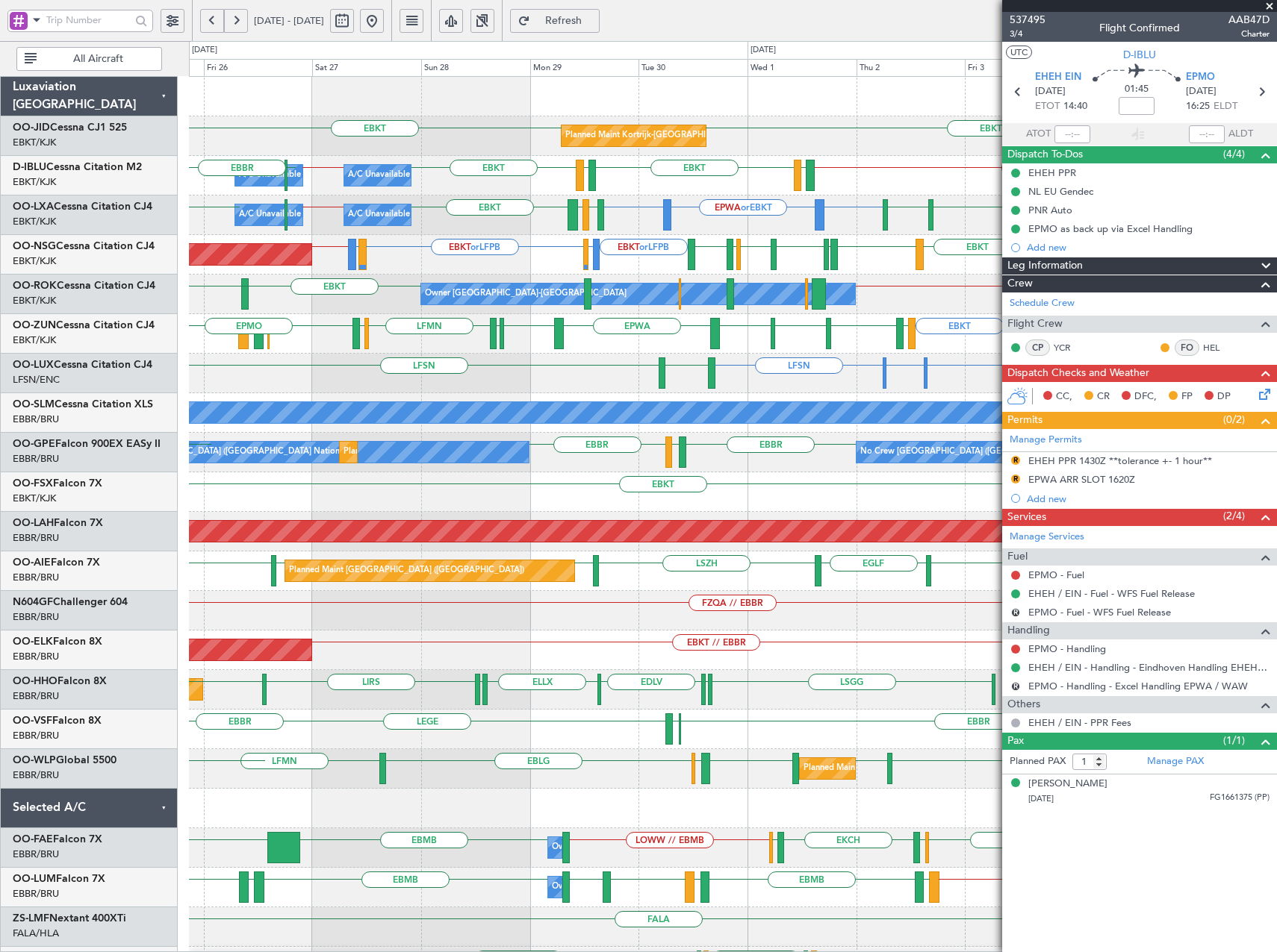
click at [595, 364] on div "EBKT EBKT Planned Maint Kortrijk-Wevelgem EBKT // EBBR LFTH EBKT LFTH EBKT EBBR…" at bounding box center [733, 552] width 1087 height 950
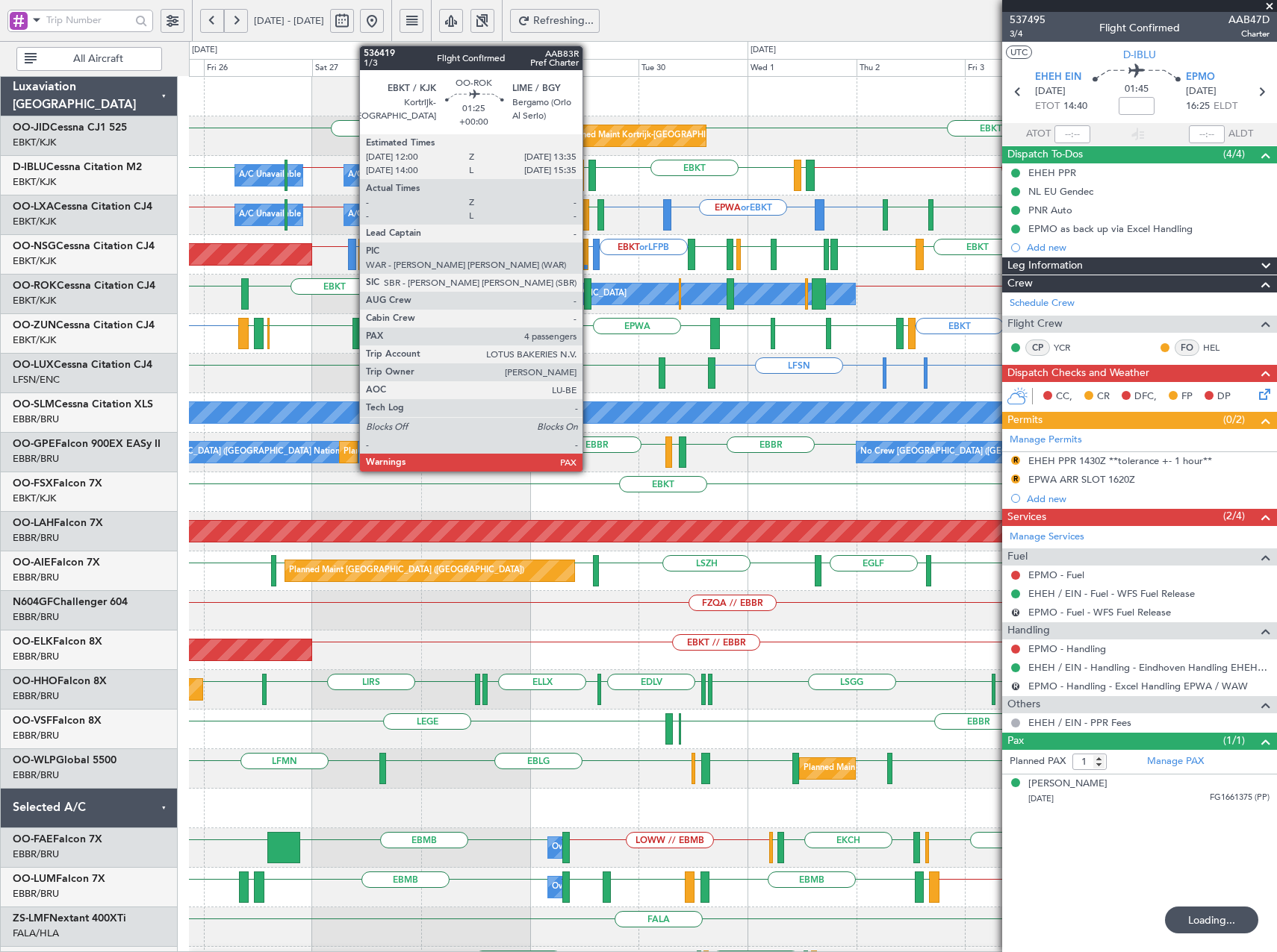
click at [589, 296] on div at bounding box center [587, 294] width 7 height 31
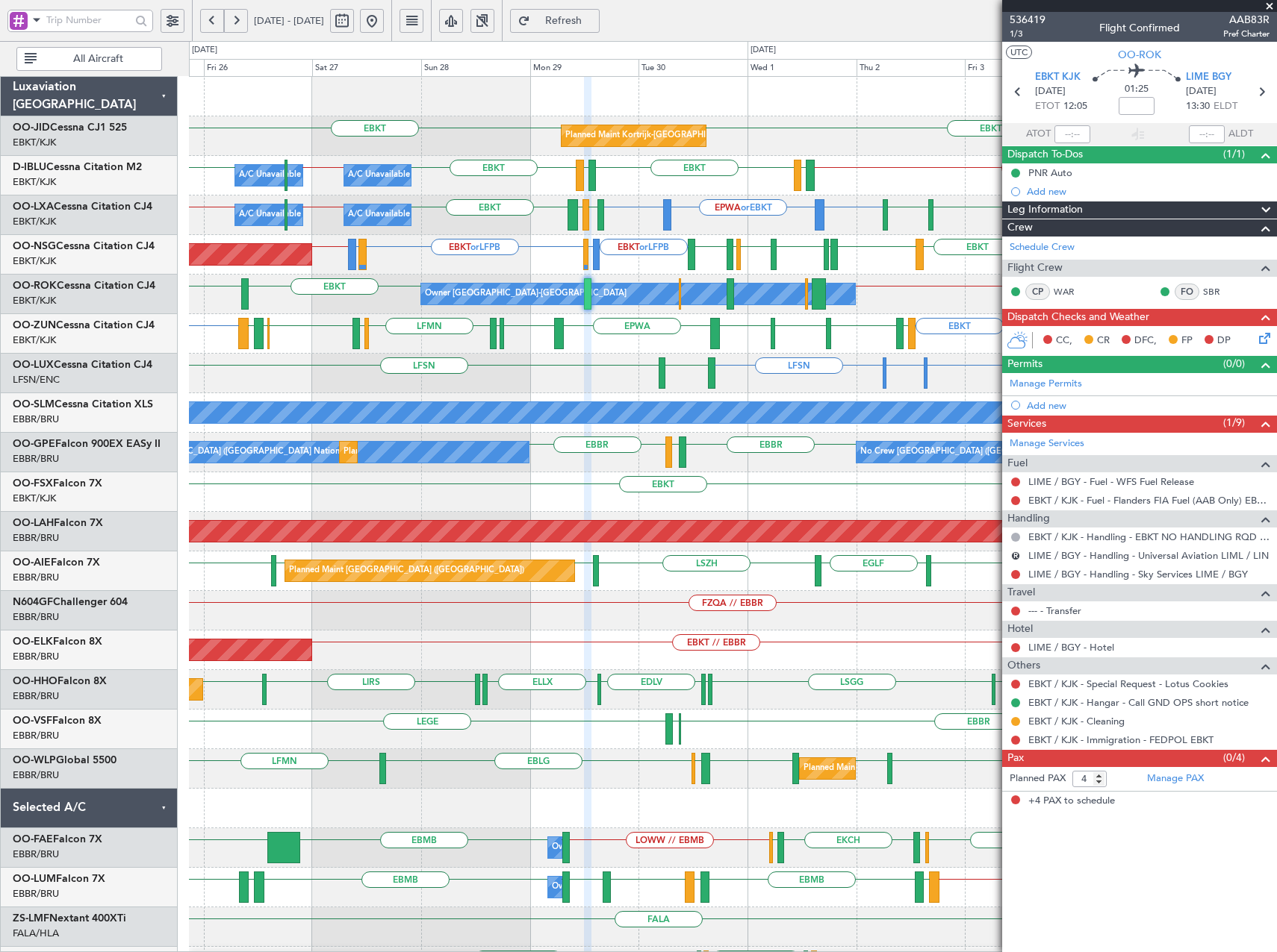
click at [183, 387] on div "EBKT EBKT Planned Maint Kortrijk-Wevelgem EBKT // EBBR LFTH EBKT LFTH EBKT EBBR…" at bounding box center [638, 497] width 1277 height 912
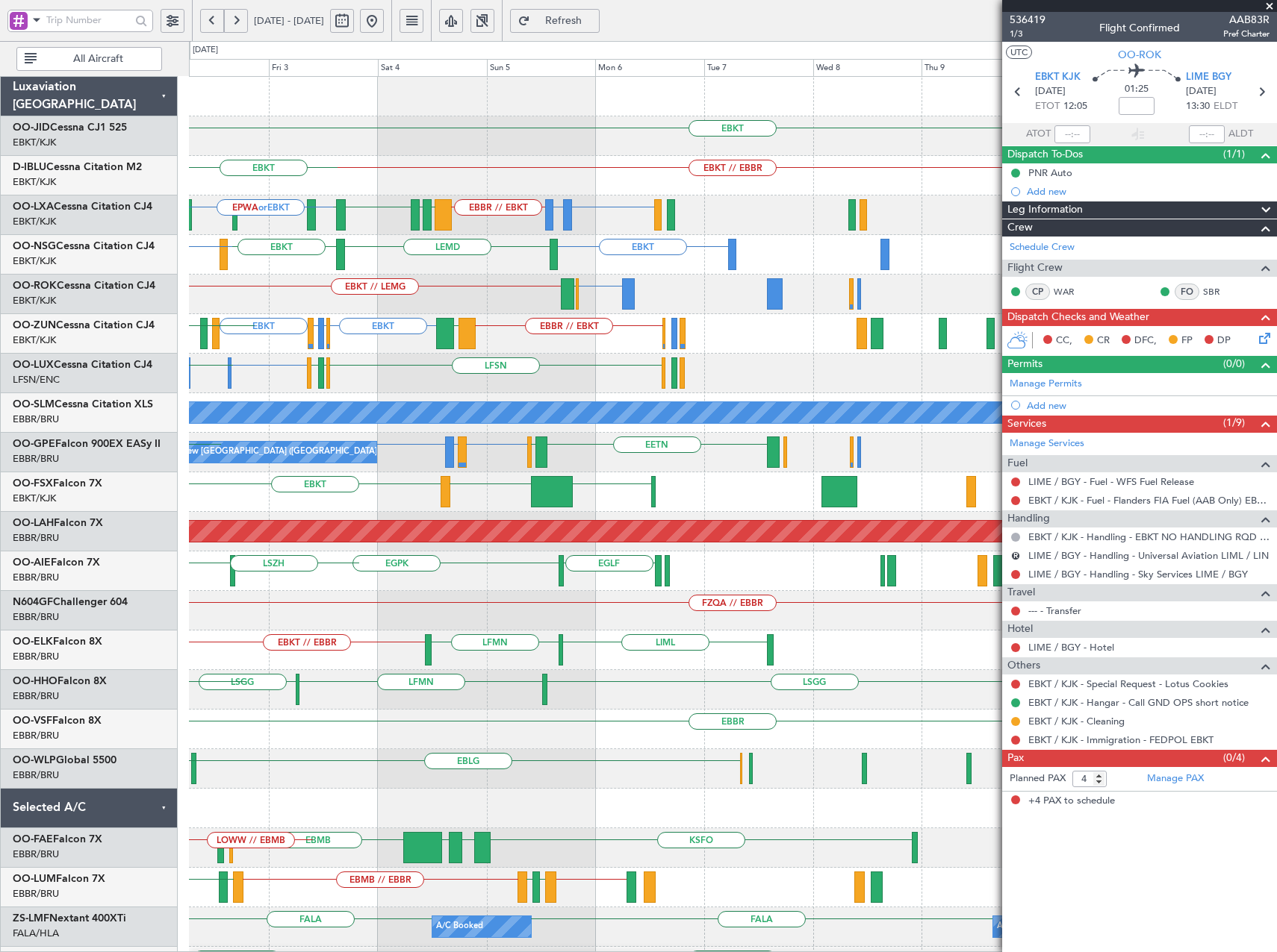
click at [324, 448] on div "EBKT Planned Maint Kortrijk-Wevelgem EBKT // EBBR LFTH EBKT EBAW or EBBR LFMN o…" at bounding box center [733, 552] width 1087 height 950
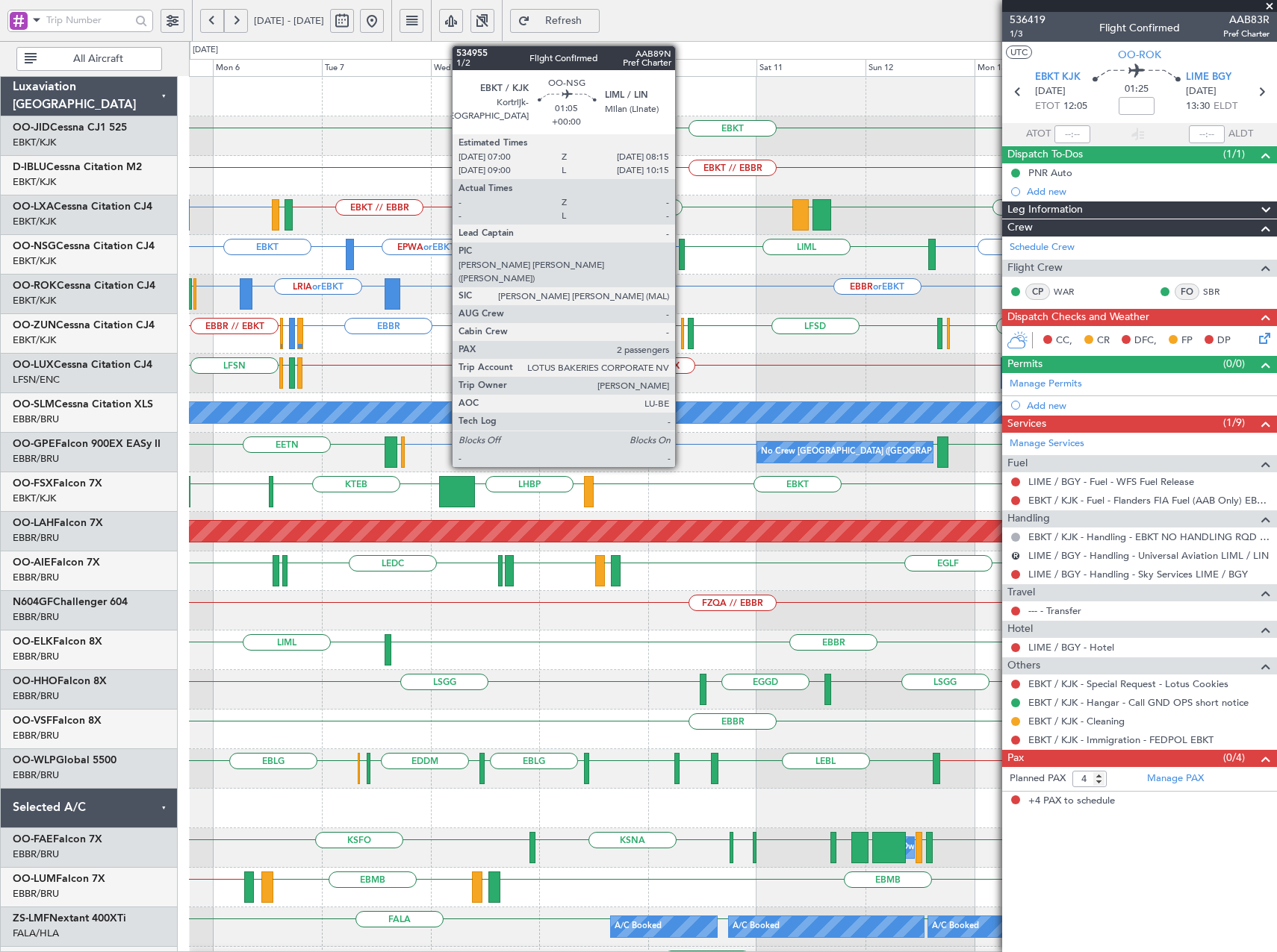
click at [681, 250] on div at bounding box center [681, 254] width 6 height 31
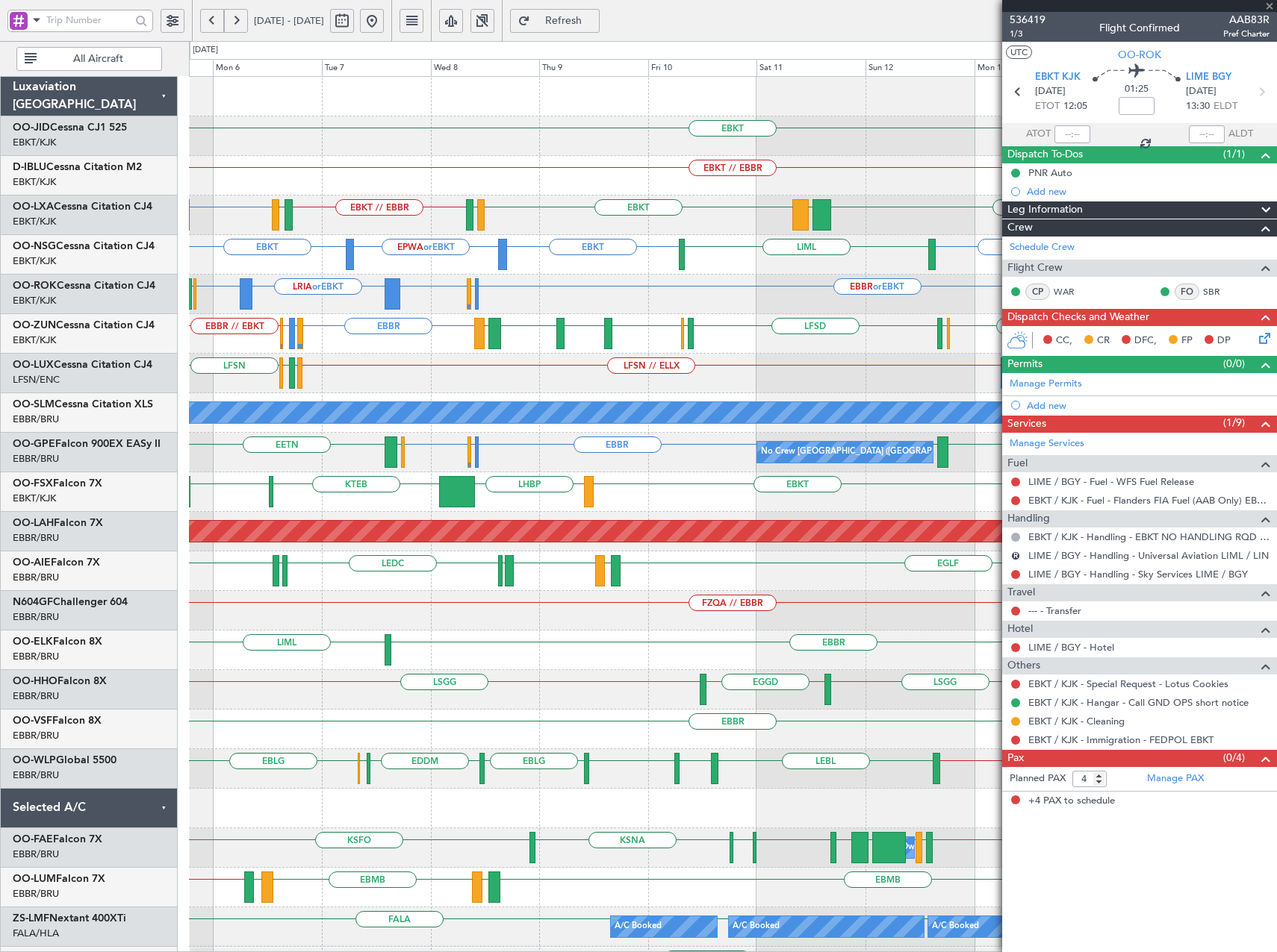
type input "2"
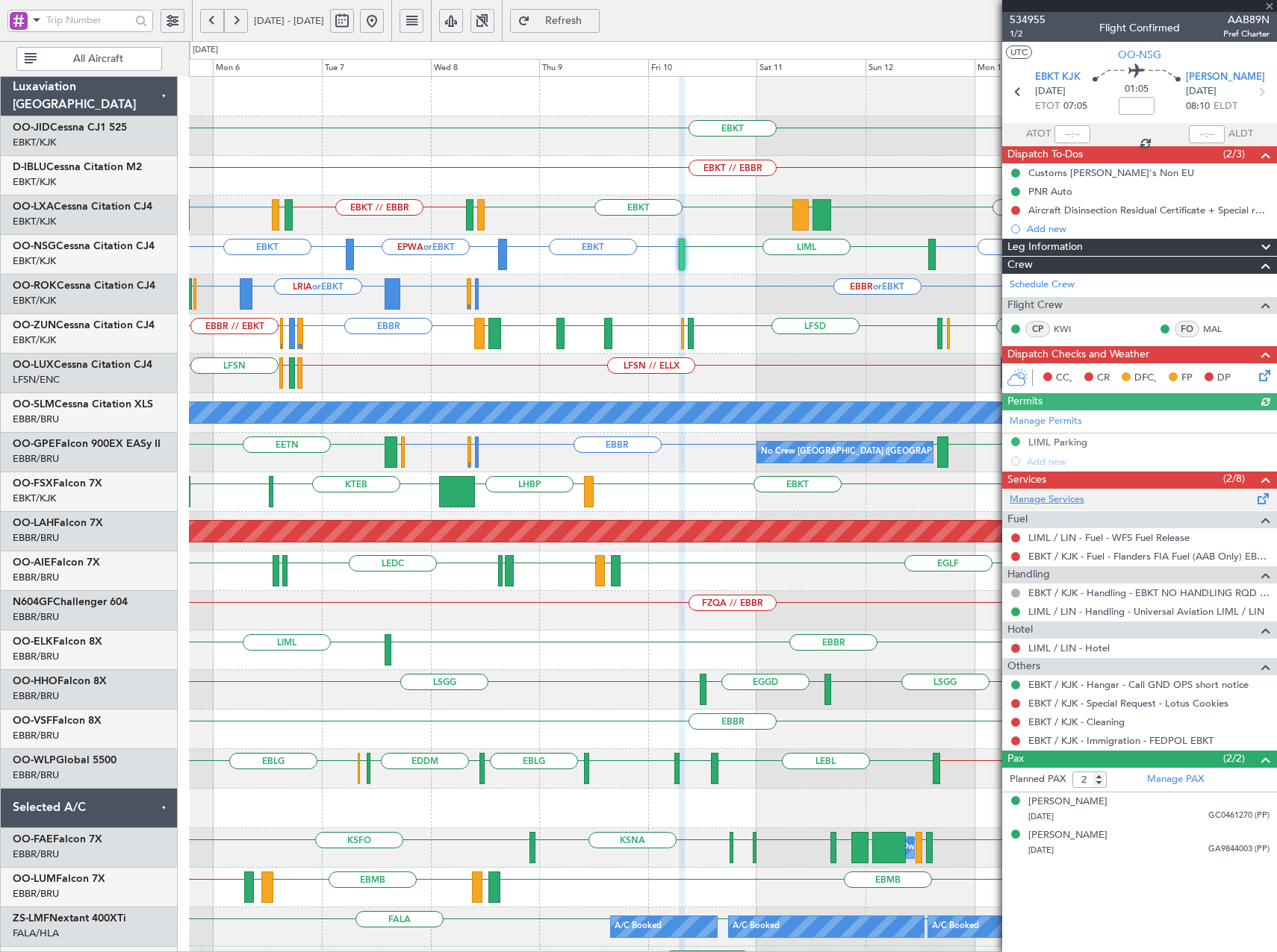
click at [1055, 501] on link "Manage Services" at bounding box center [1047, 500] width 74 height 15
click at [384, 23] on button at bounding box center [372, 21] width 24 height 24
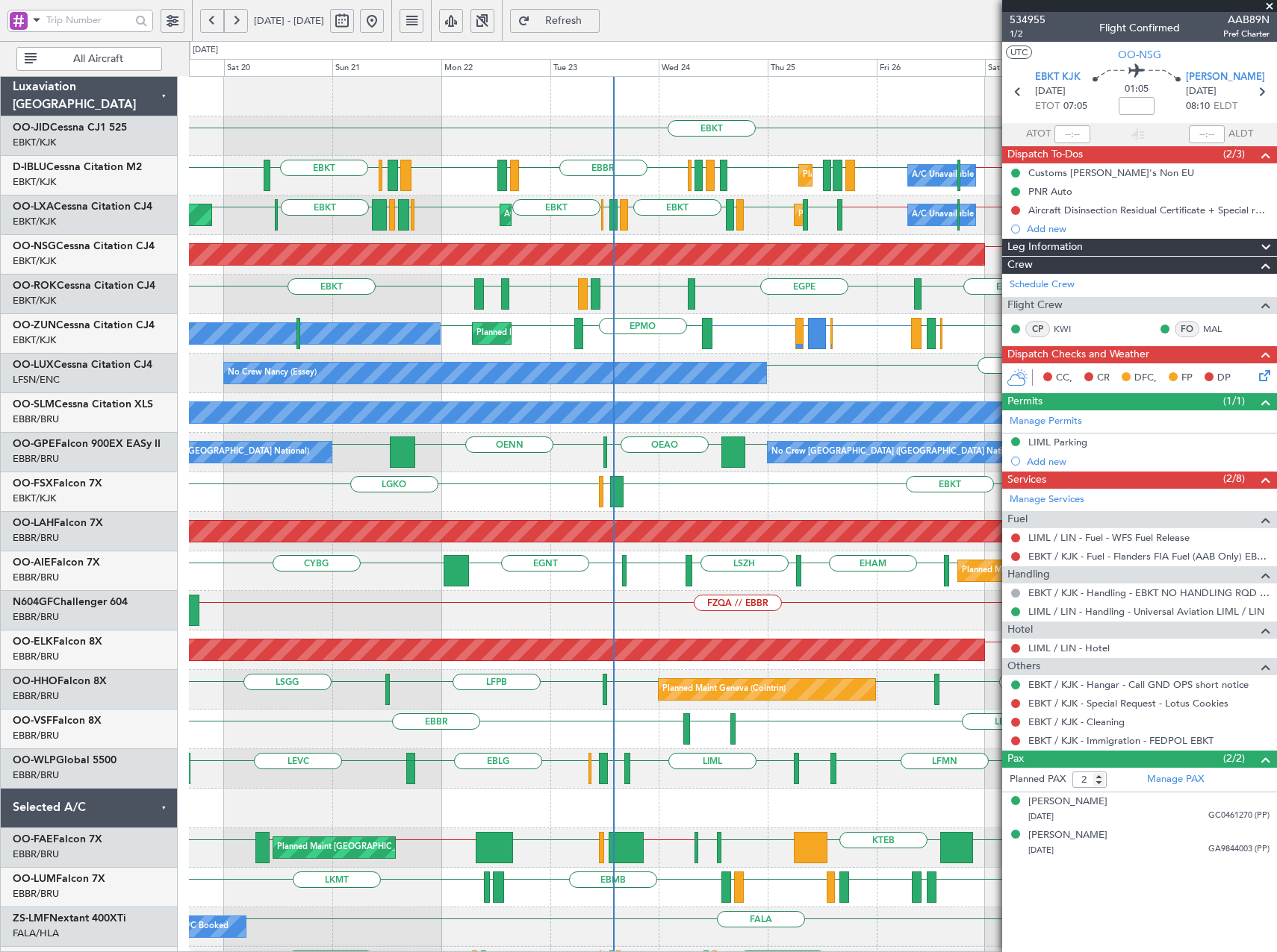
click at [814, 376] on div "LFSN No Crew Nancy (Essey)" at bounding box center [733, 373] width 1087 height 40
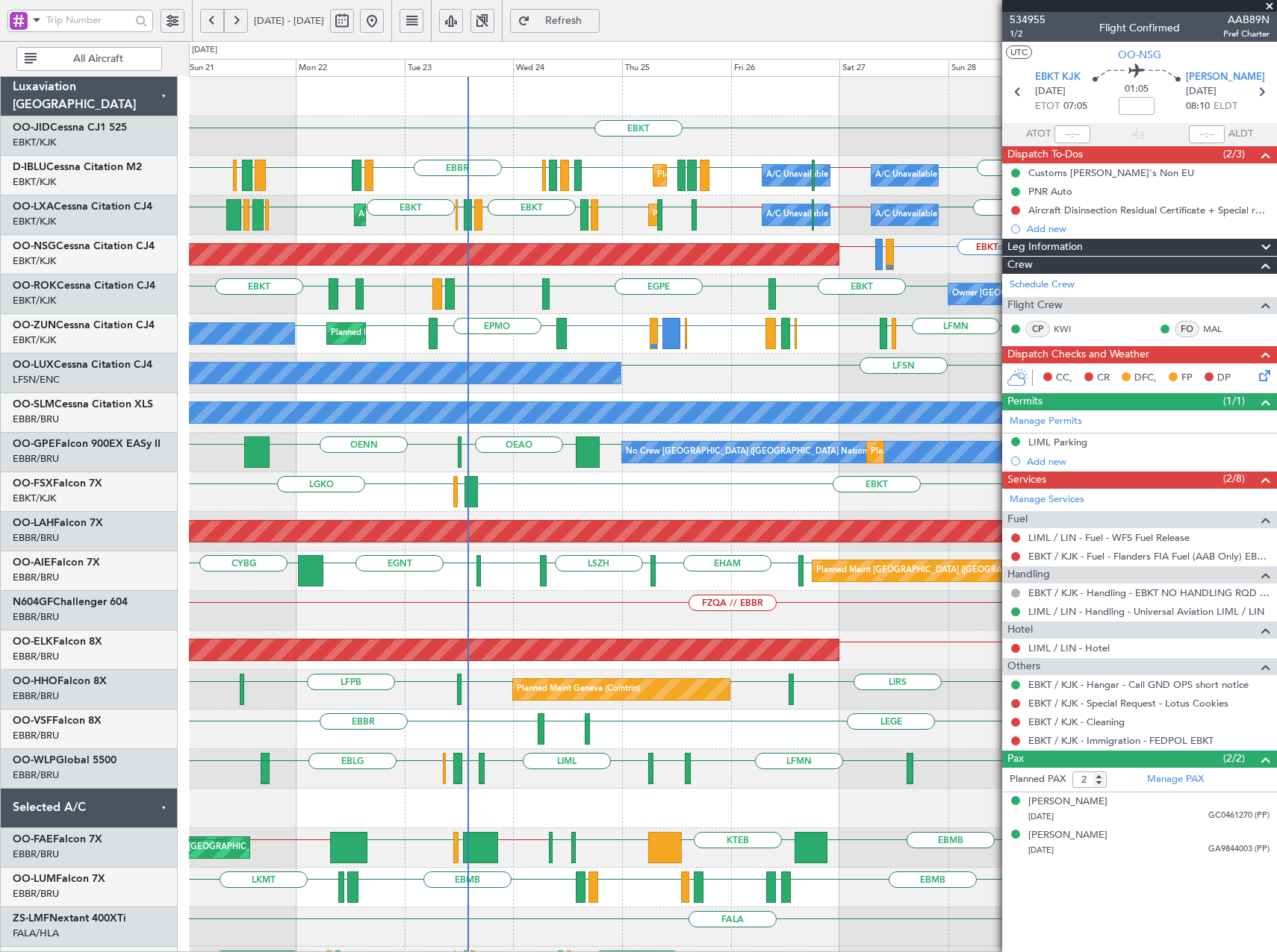
click at [620, 358] on div "No Crew Nancy (Essey) LFSN" at bounding box center [733, 373] width 1087 height 40
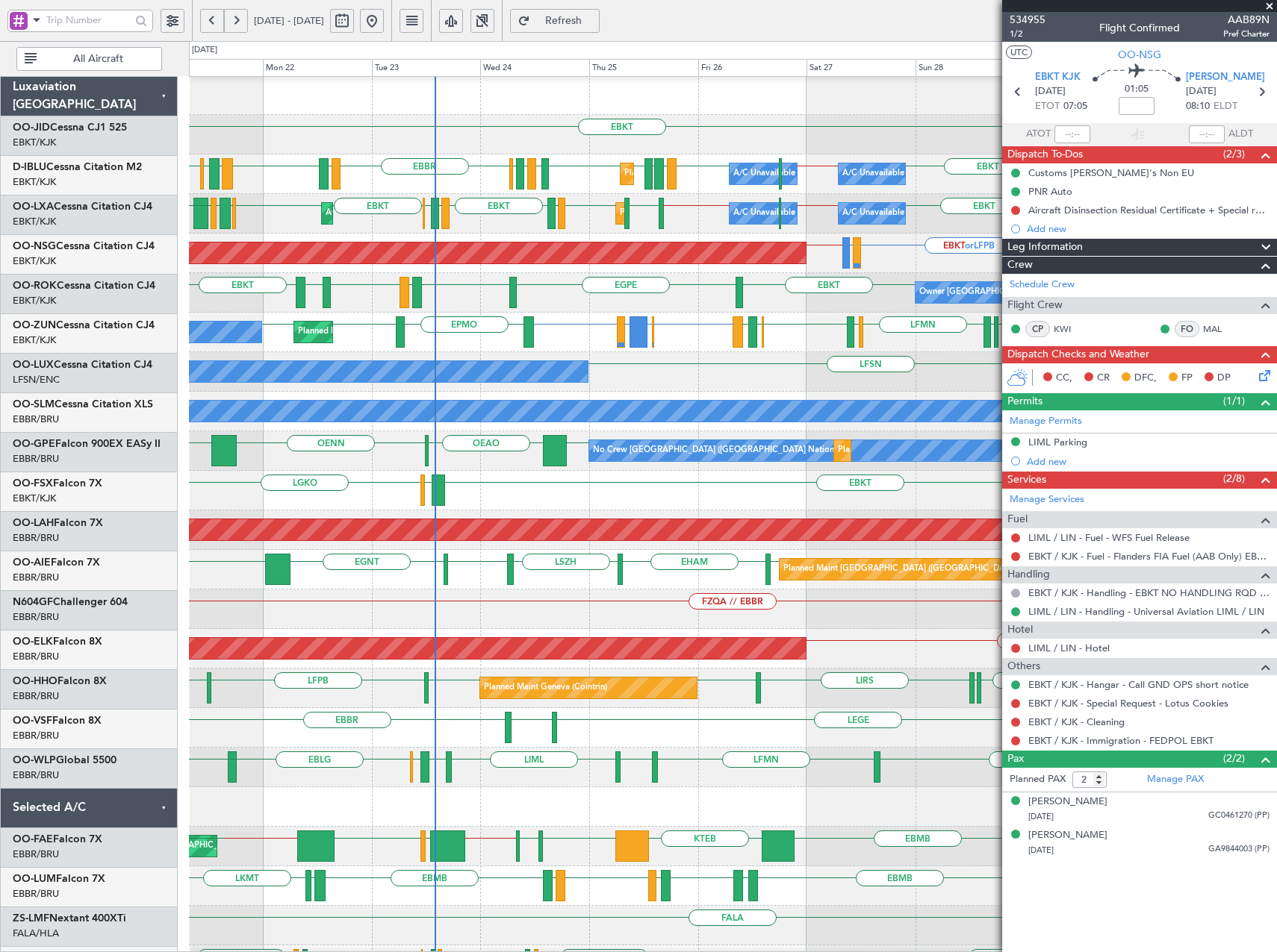
scroll to position [2, 0]
click at [594, 26] on span "Refresh" at bounding box center [563, 21] width 61 height 11
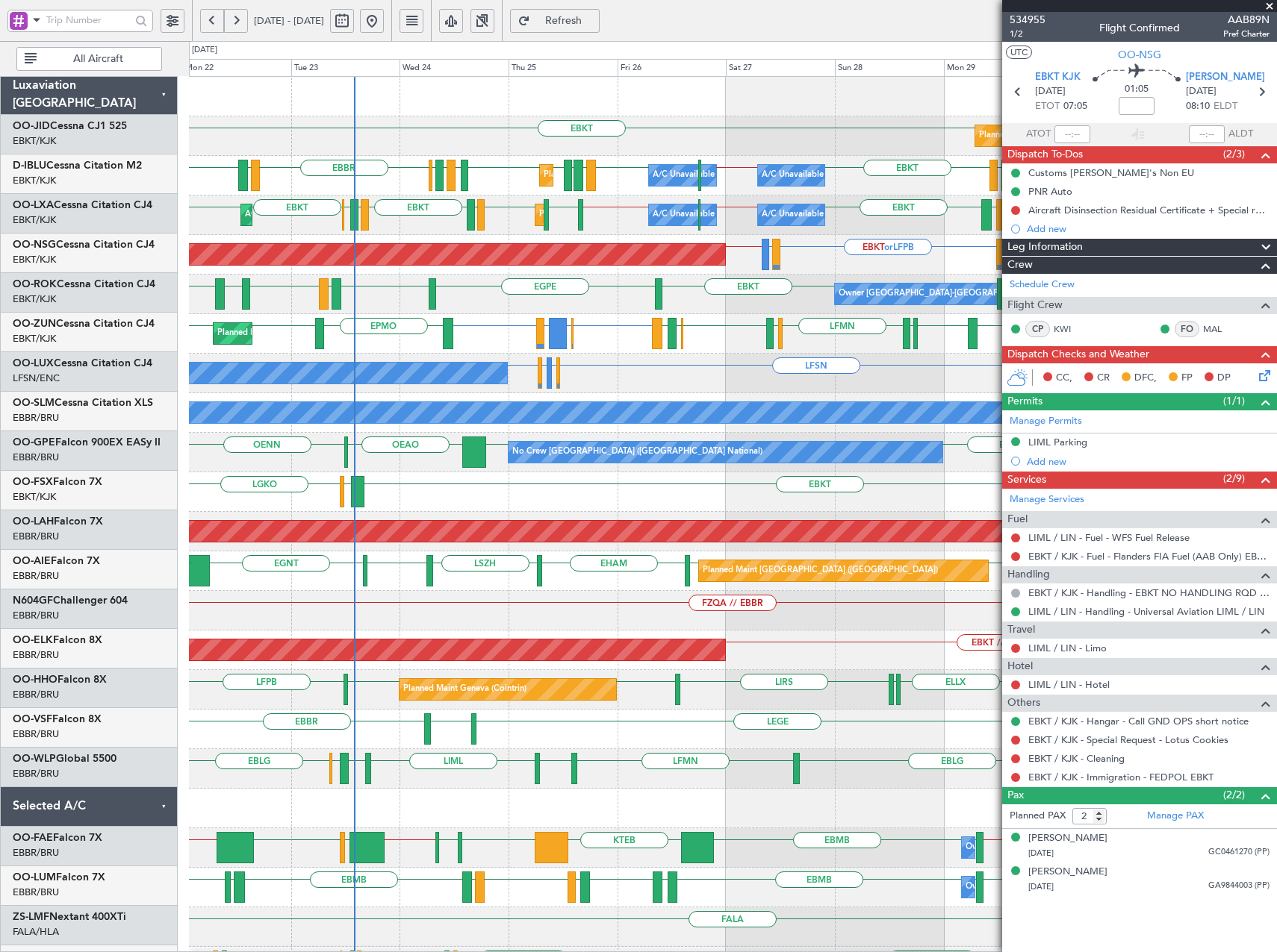
scroll to position [0, 0]
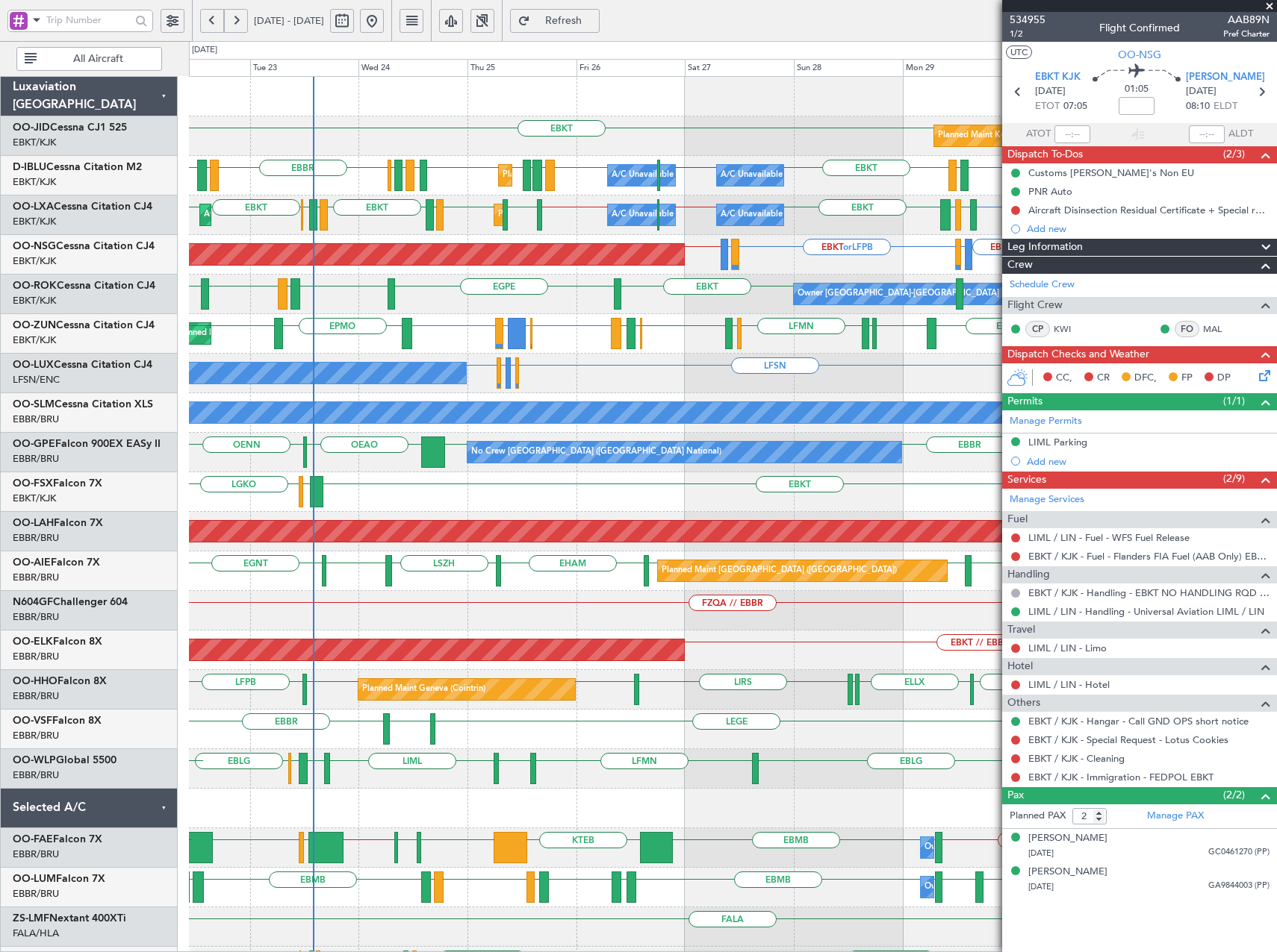
click at [616, 400] on div "EBKT EBKT Planned Maint Kortrijk-Wevelgem EBKT LFTH EBKT EBBR // EBKT EBBR EPMO…" at bounding box center [733, 552] width 1087 height 950
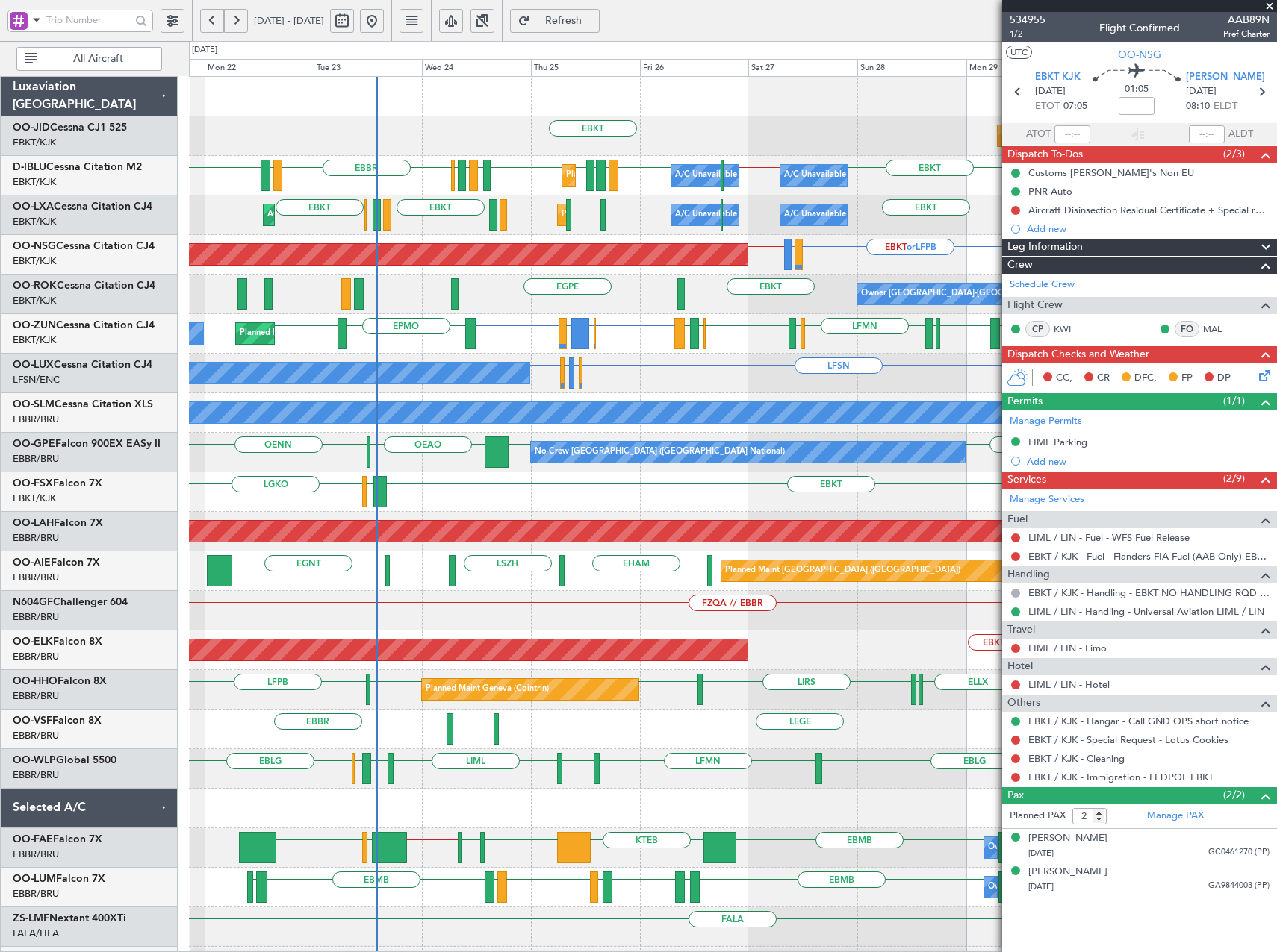
click at [567, 373] on div "Planned Maint Kortrijk-Wevelgem EBKT EBKT Planned Maint Nice (Côte d'Azur Airpo…" at bounding box center [733, 552] width 1087 height 950
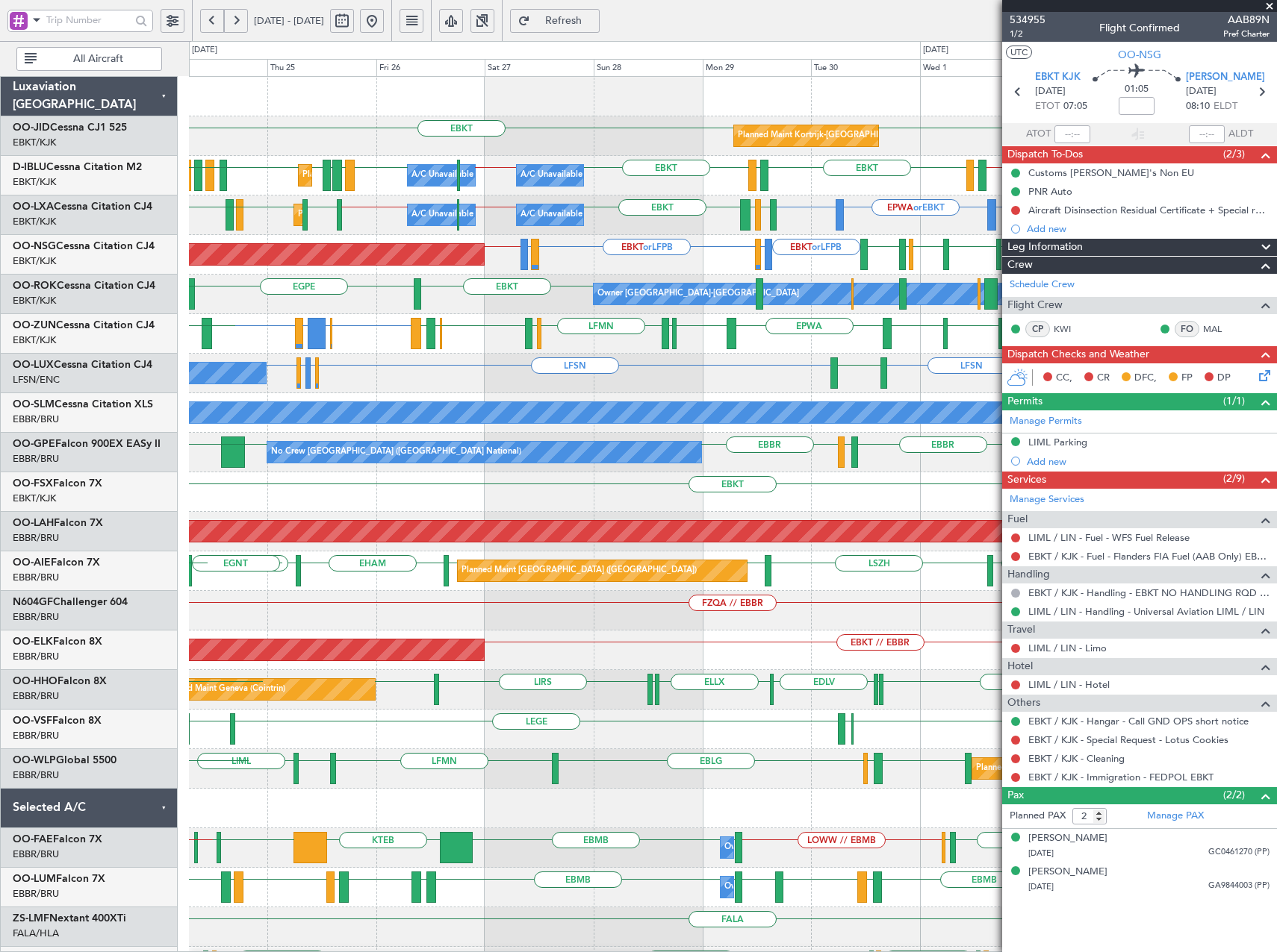
click at [533, 353] on div "Planned Maint Kortrijk-Wevelgem EBKT EBKT Planned Maint Nice (Côte d'Azur Airpo…" at bounding box center [733, 552] width 1087 height 950
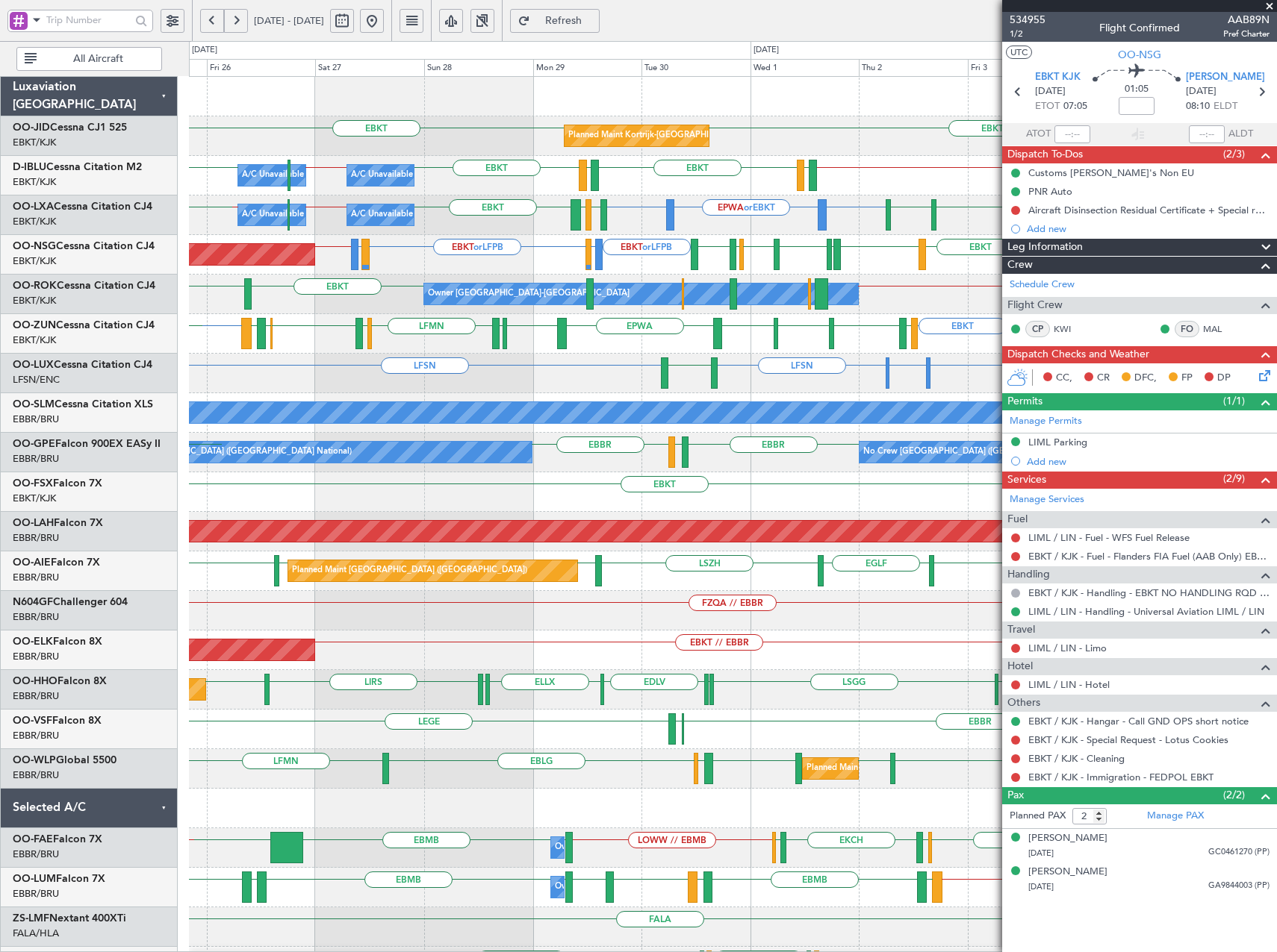
click at [584, 395] on div "Planned Maint Kortrijk-Wevelgem EBKT EBKT A/C Unavailable Brussels (Brussels Na…" at bounding box center [733, 552] width 1087 height 950
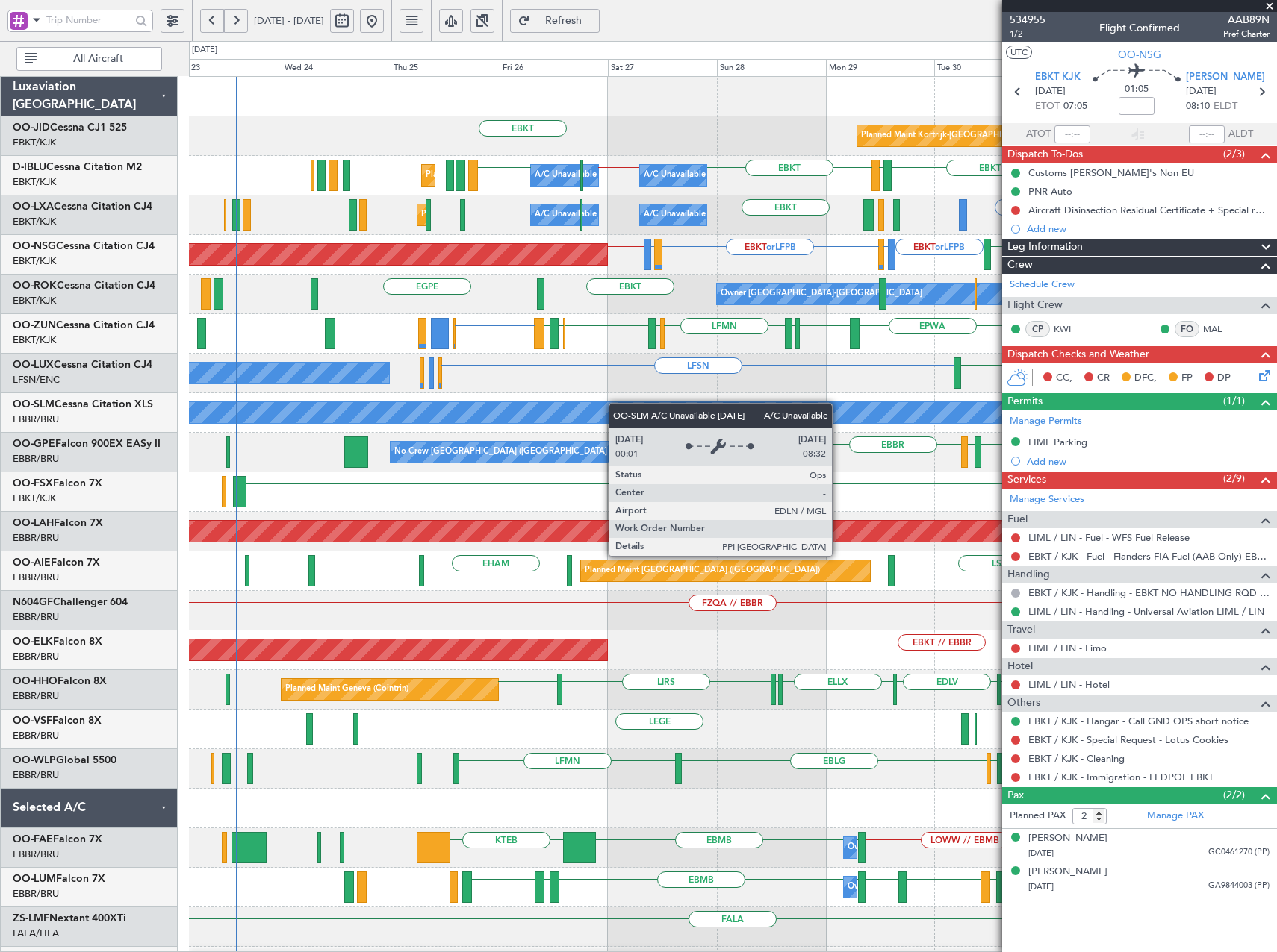
click at [641, 406] on div "Planned Maint Kortrijk-Wevelgem EBKT EBKT A/C Unavailable Brussels (Brussels Na…" at bounding box center [733, 552] width 1087 height 950
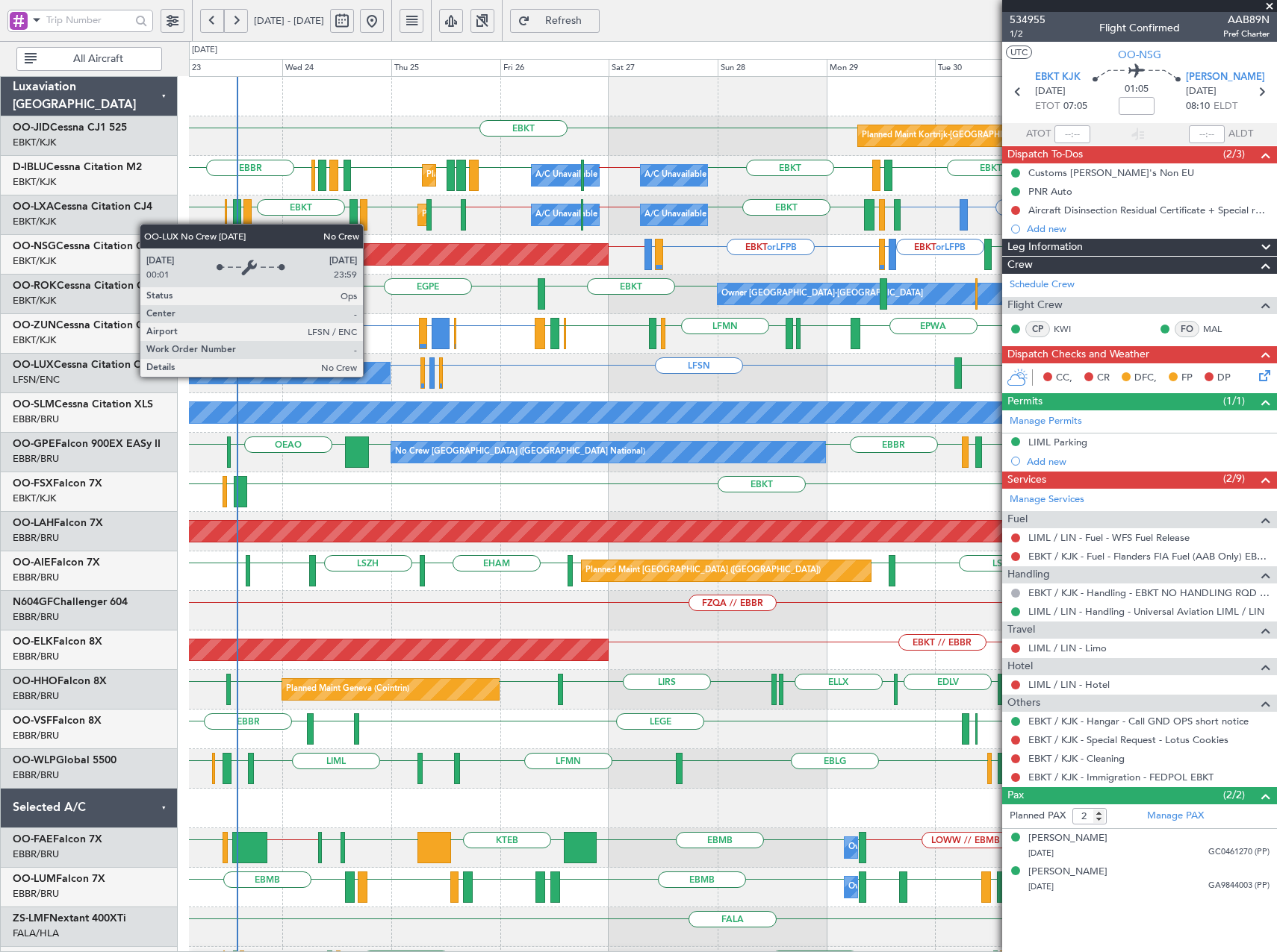
click at [369, 377] on div "No Crew Nancy (Essey)" at bounding box center [119, 372] width 543 height 21
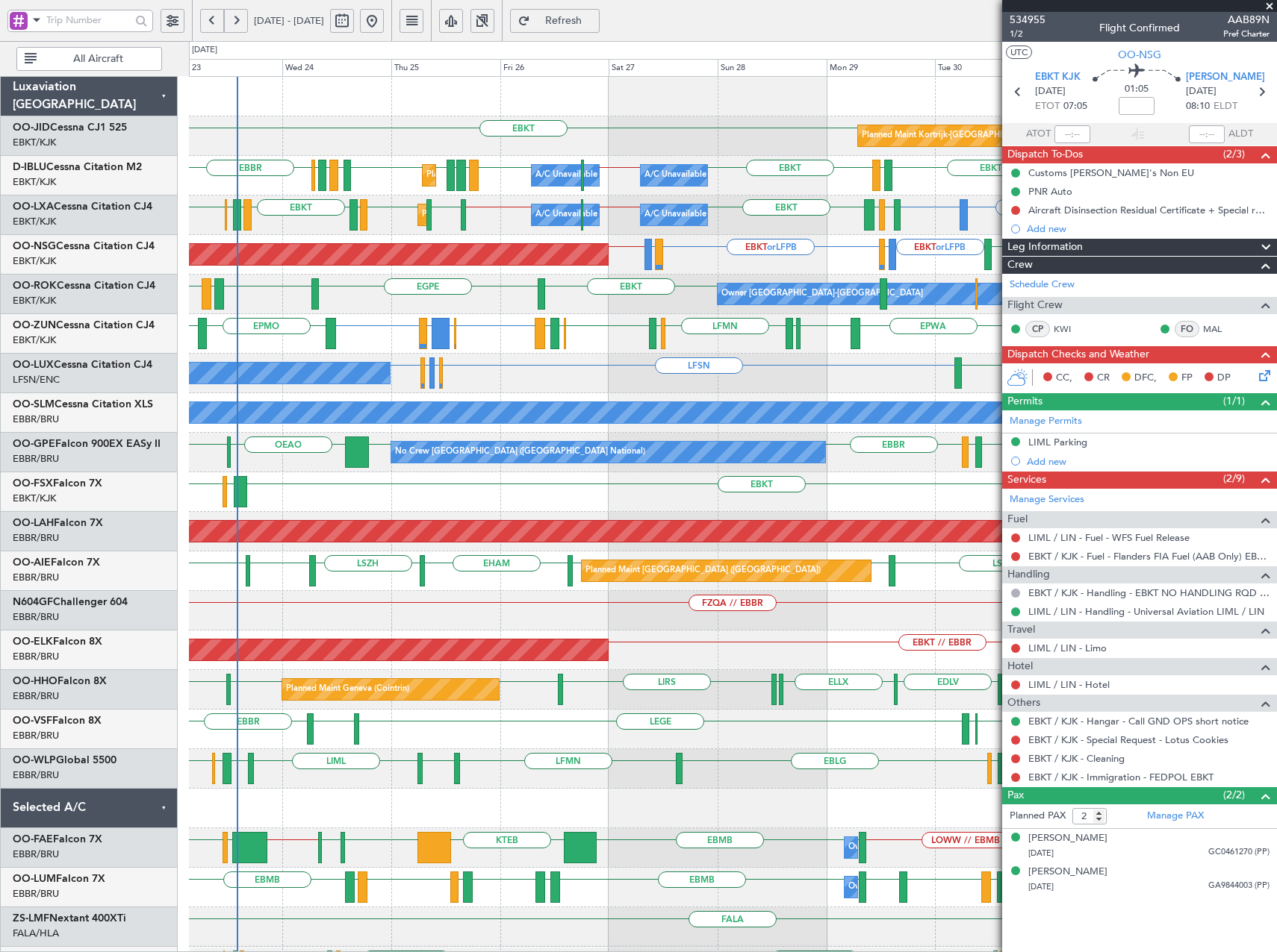
click at [594, 23] on span "Refresh" at bounding box center [563, 21] width 61 height 11
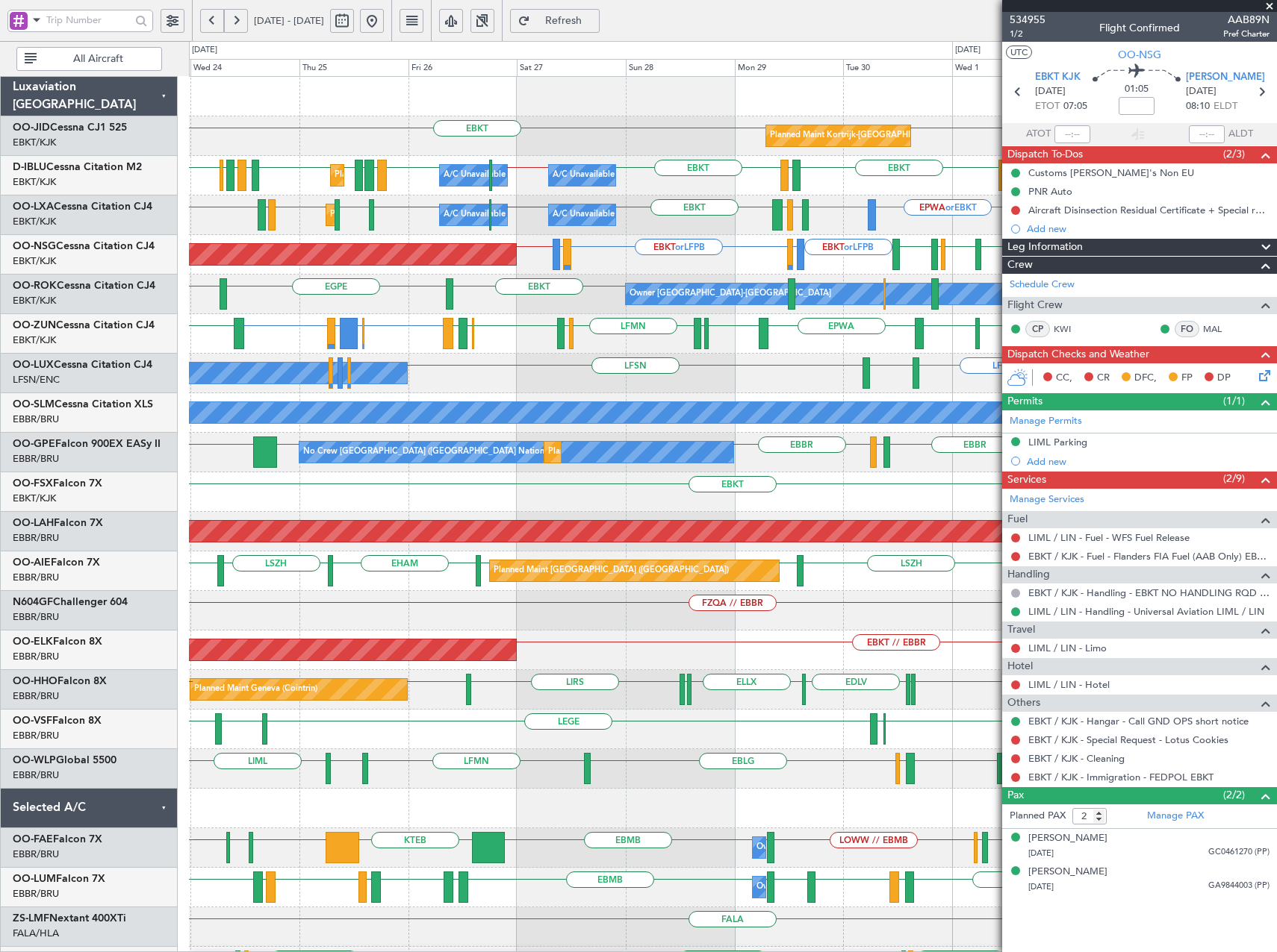
click at [808, 383] on div "LFSN LIMC or LFSN LFSN LEBL LFSN No Crew Nancy (Essey)" at bounding box center [733, 373] width 1087 height 40
click at [236, 245] on div "EBKT EBKT Planned Maint Kortrijk-Wevelgem EBKT // EBBR EBKT LFTH EBKT EBBR // E…" at bounding box center [733, 552] width 1087 height 950
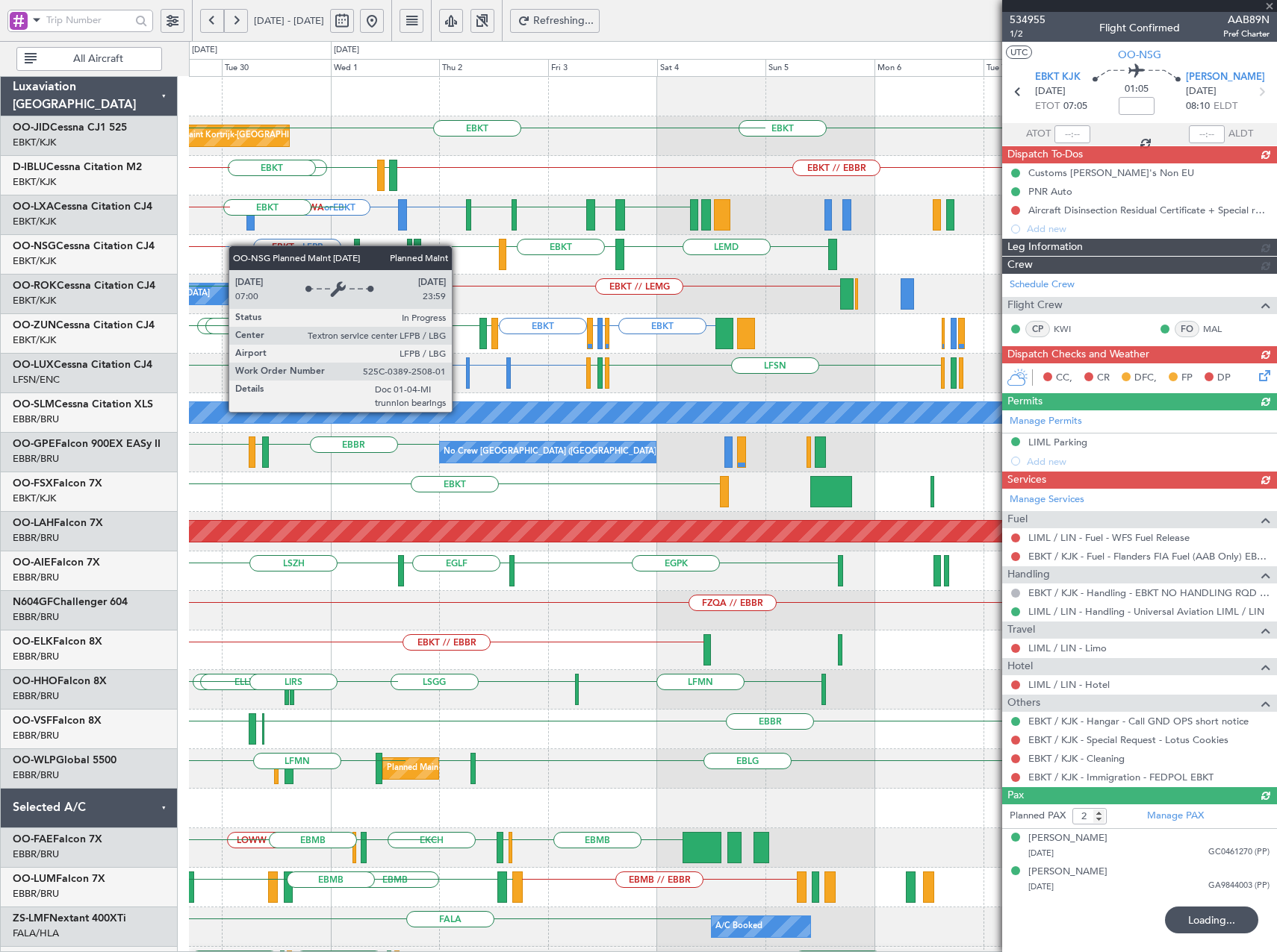
click at [226, 268] on div "EBKT or LFPB LEMD EBKT LIPR EBKT EGNV LFPB EBBR LIME LIMJ or LFPB EBKT or LFPB …" at bounding box center [733, 255] width 1087 height 40
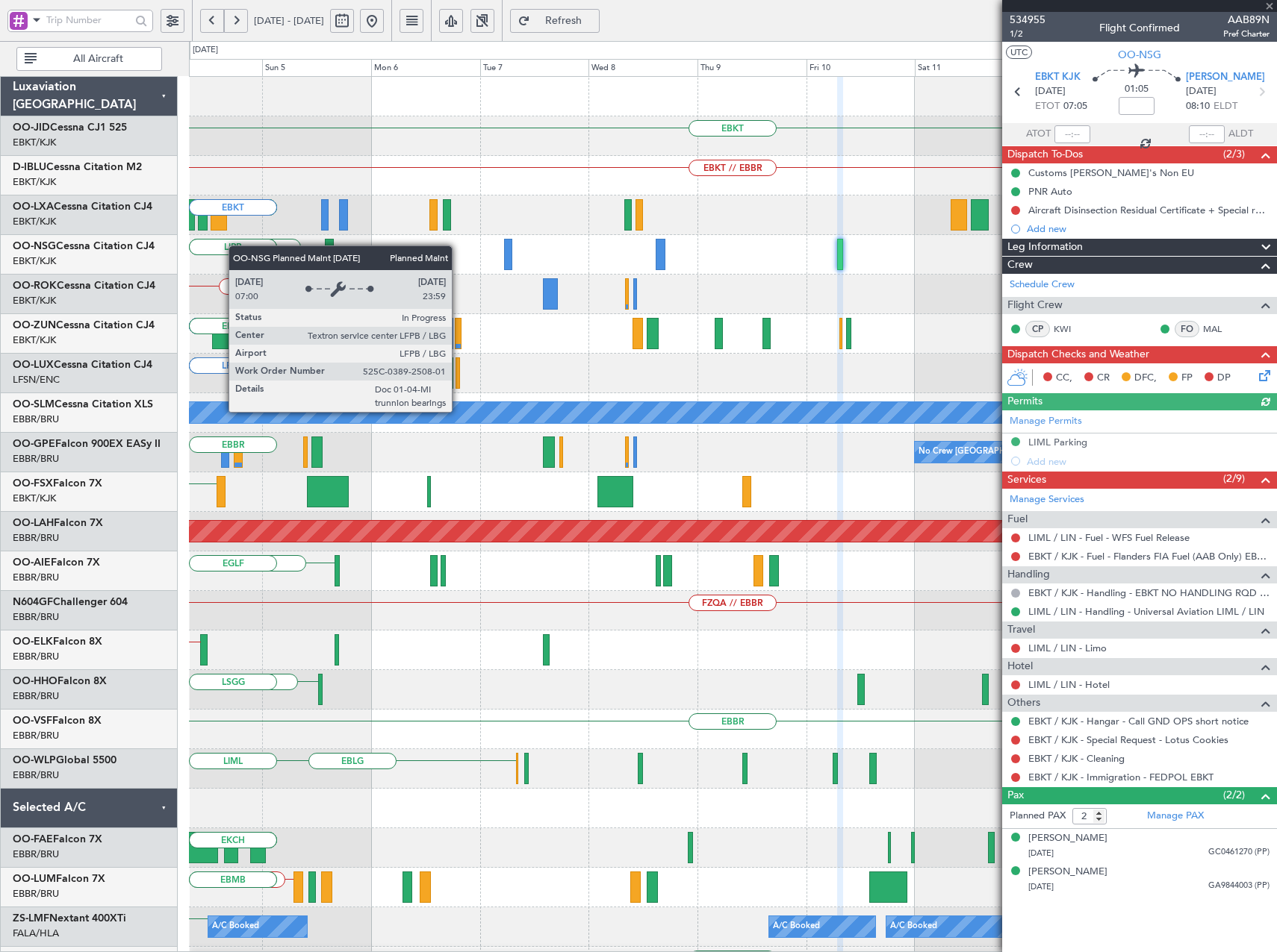
click at [377, 277] on div "EBKT EBKT // EBBR LSZM EBKT ESSB EBKT EBKT LEMD EBKT LIPR EBKT // LEMG Owner Ko…" at bounding box center [733, 552] width 1087 height 950
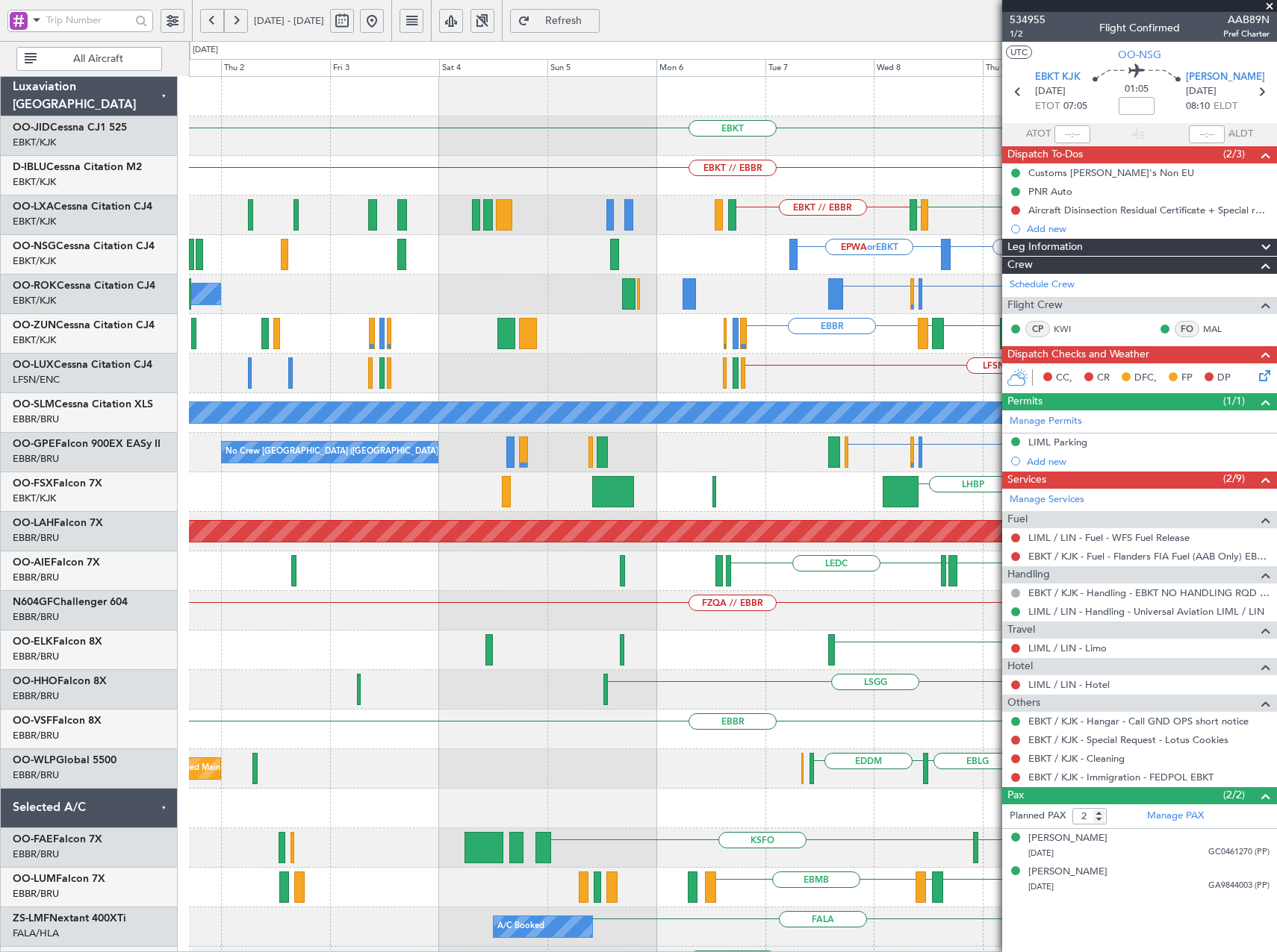
click at [1124, 378] on fb-app "08 Oct 2025 - 18 Oct 2025 Refresh Quick Links All Aircraft EBKT Planned Maint K…" at bounding box center [638, 486] width 1277 height 935
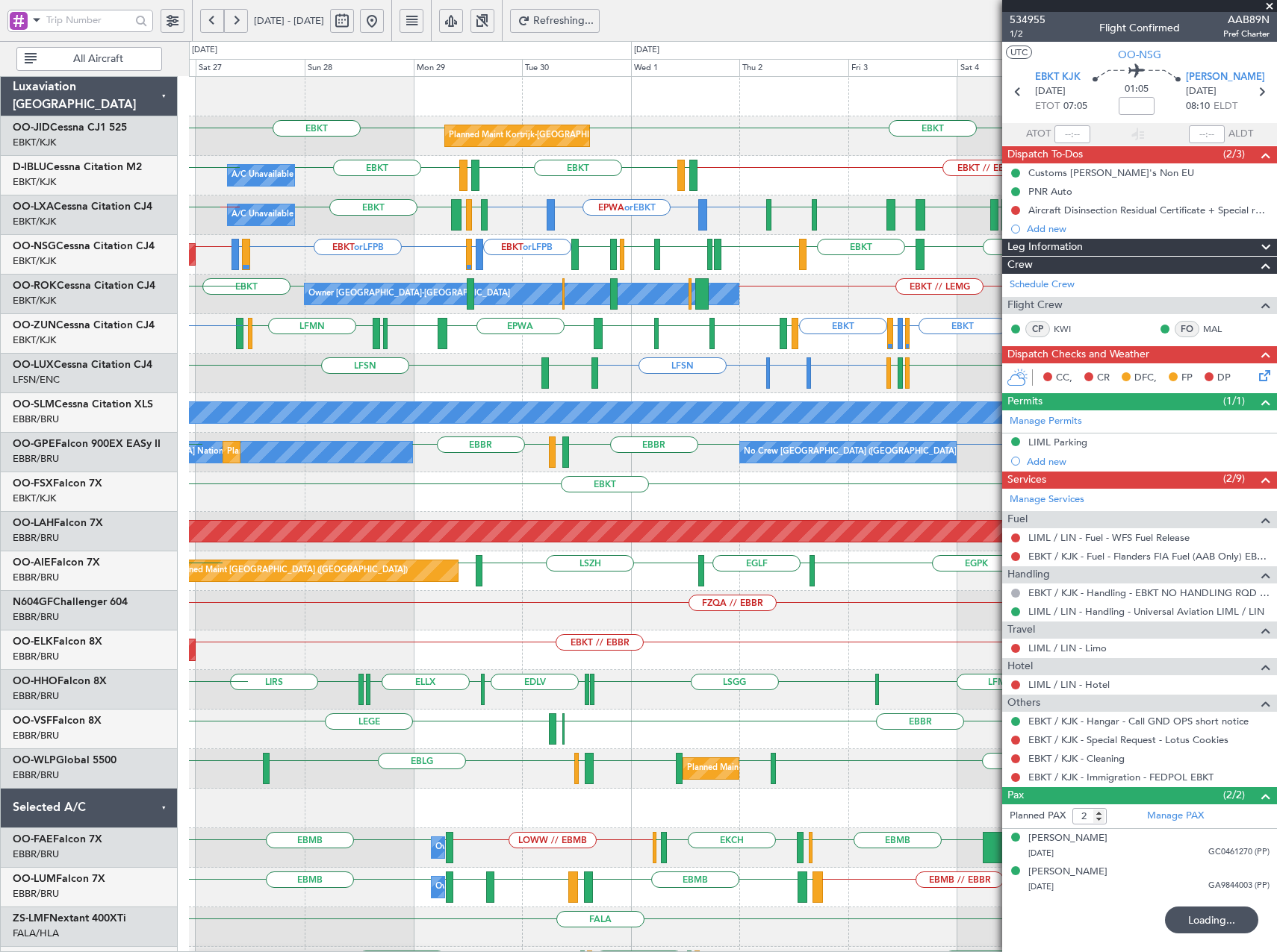
click at [428, 252] on div "Planned Maint Kortrijk-Wevelgem EBKT EBKT A/C Unavailable Kortrijk-Wevelgem EBK…" at bounding box center [733, 552] width 1087 height 950
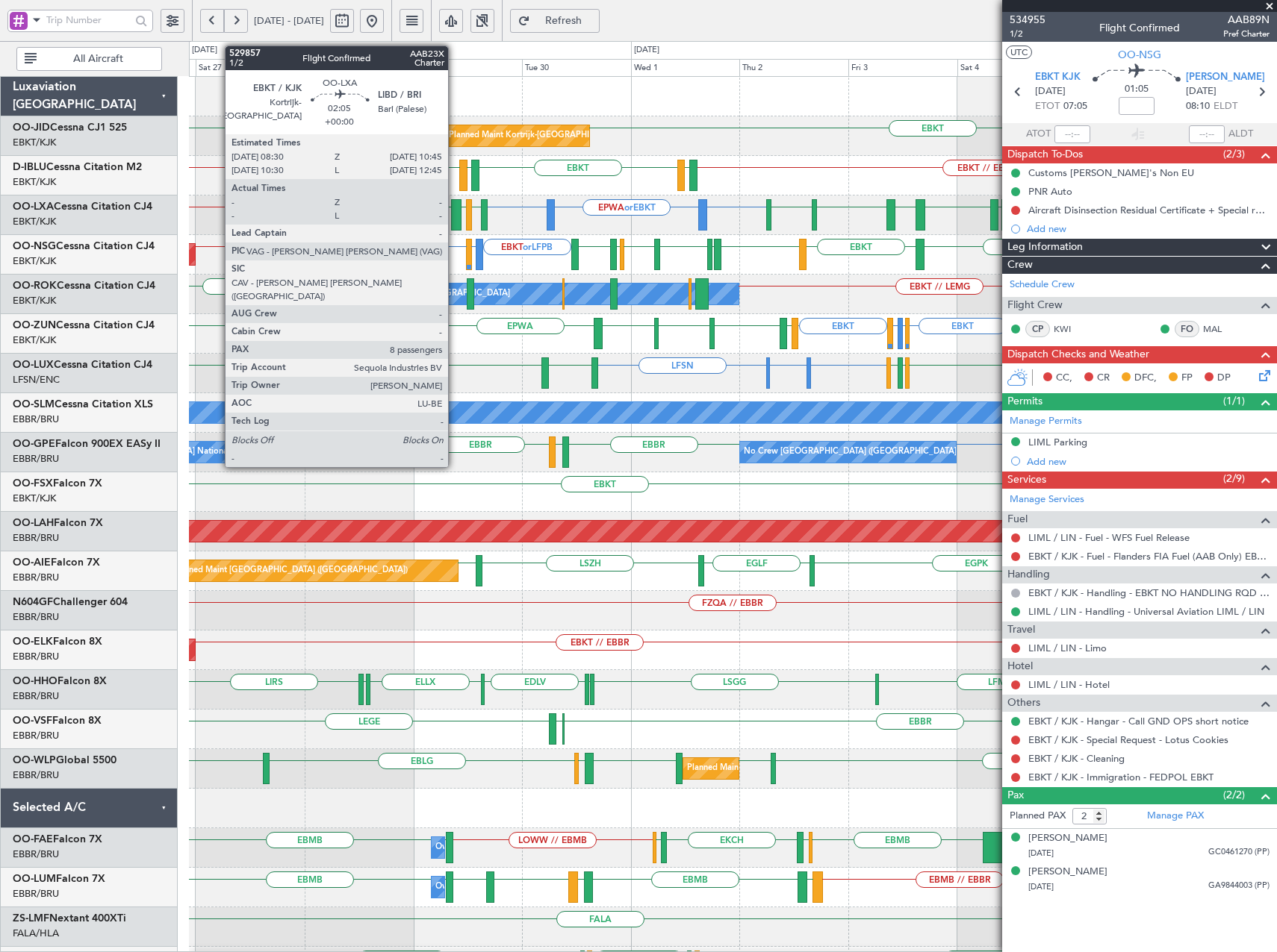
click at [1098, 210] on fb-app "[DATE] - [DATE] Refresh Quick Links All Aircraft EBKT EBKT Planned Maint [GEOGR…" at bounding box center [638, 486] width 1277 height 935
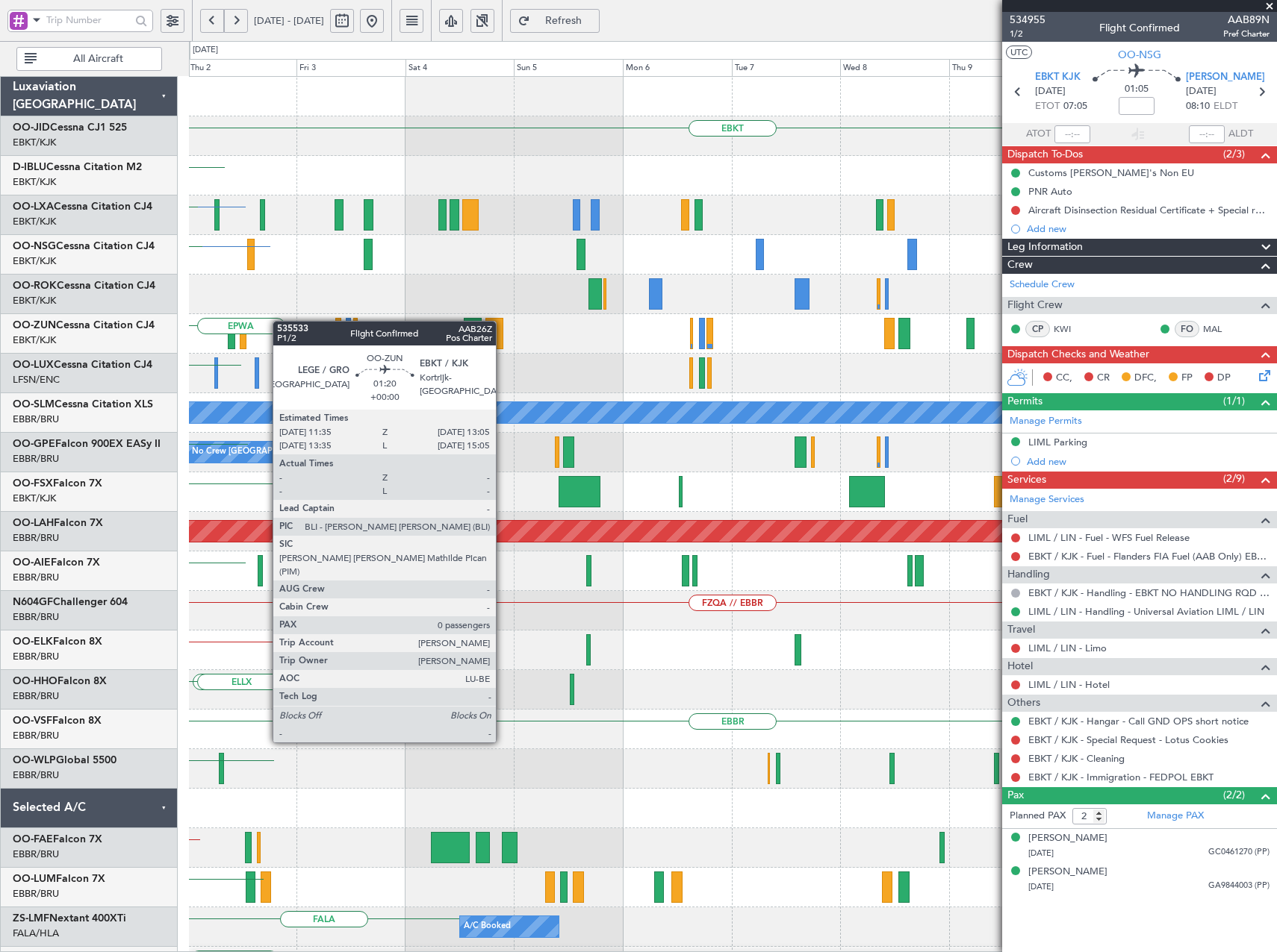
click at [277, 321] on div "EBKT Planned Maint Kortrijk-Wevelgem EBKT LFTH EPWA or EBKT EBKT LIPZ EBBR LIME…" at bounding box center [733, 552] width 1087 height 950
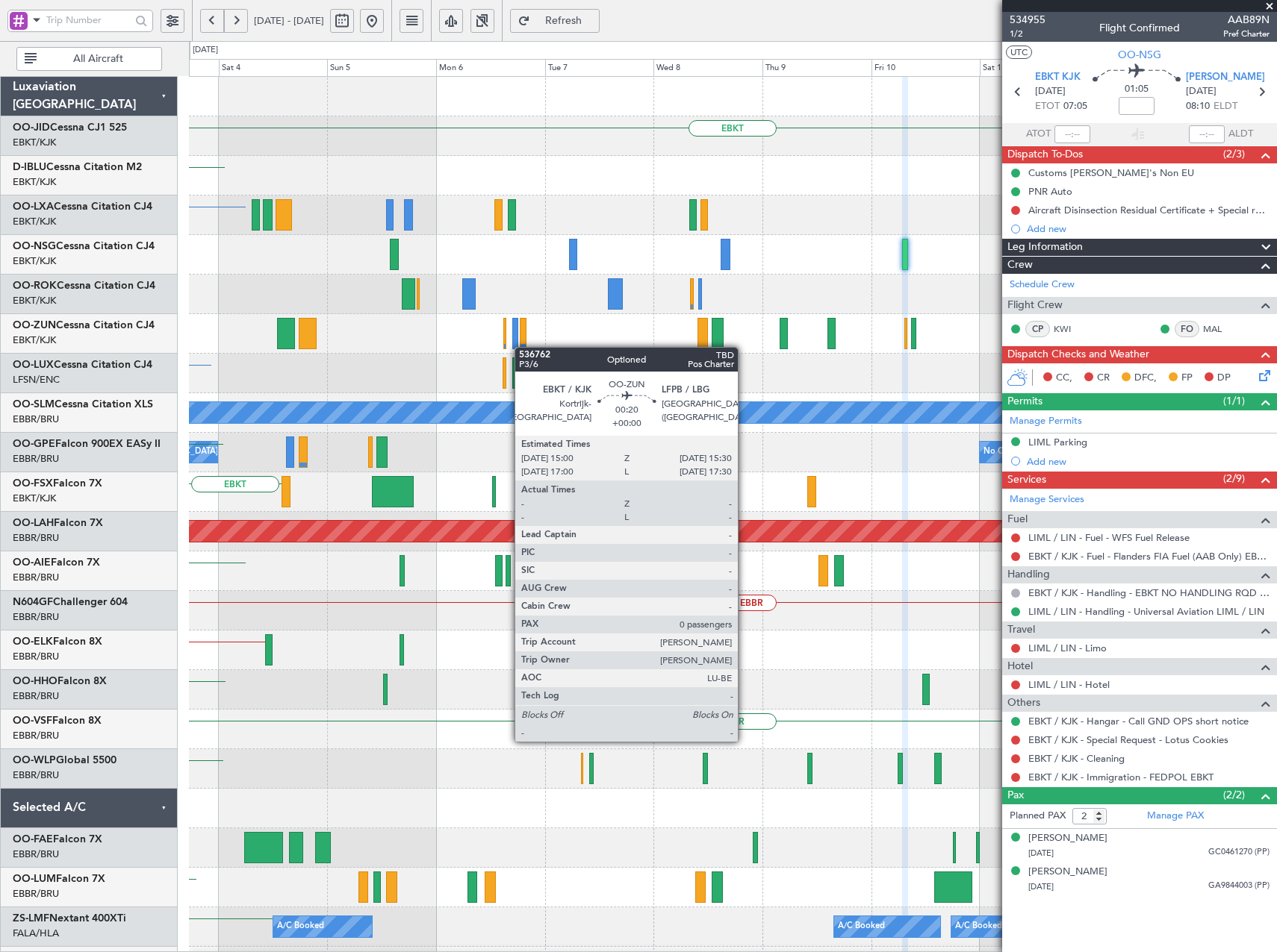
click at [501, 353] on div "EBKT EBKT EPWA or EBKT Owner Kortrijk-Wevelgem LFSN A/C Unavailable Monchenglad…" at bounding box center [733, 552] width 1087 height 950
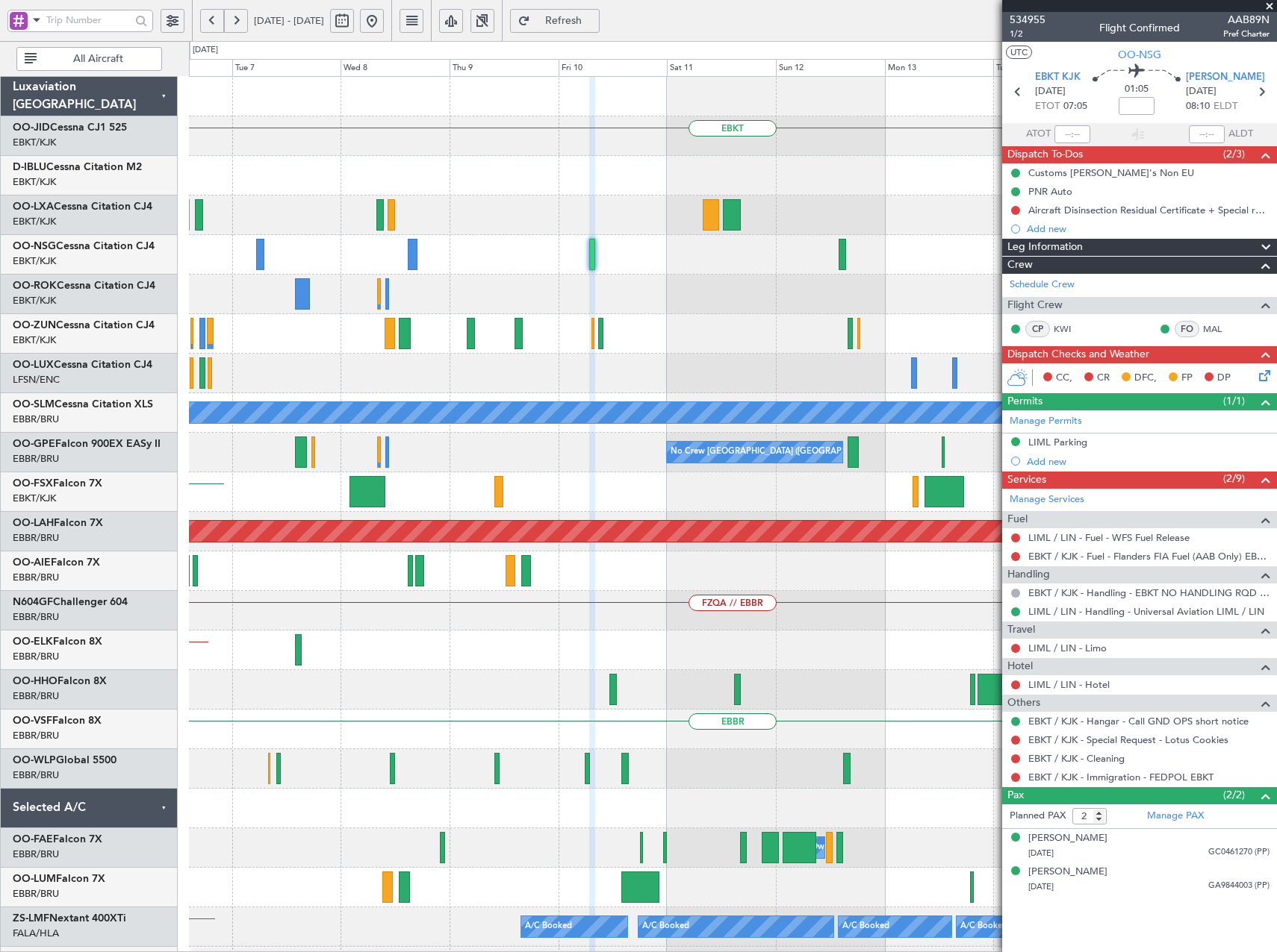
click at [521, 371] on div "EBKT A/C Unavailable Monchengladbach No Crew Brussels (Brussels National) EBKT …" at bounding box center [733, 552] width 1087 height 950
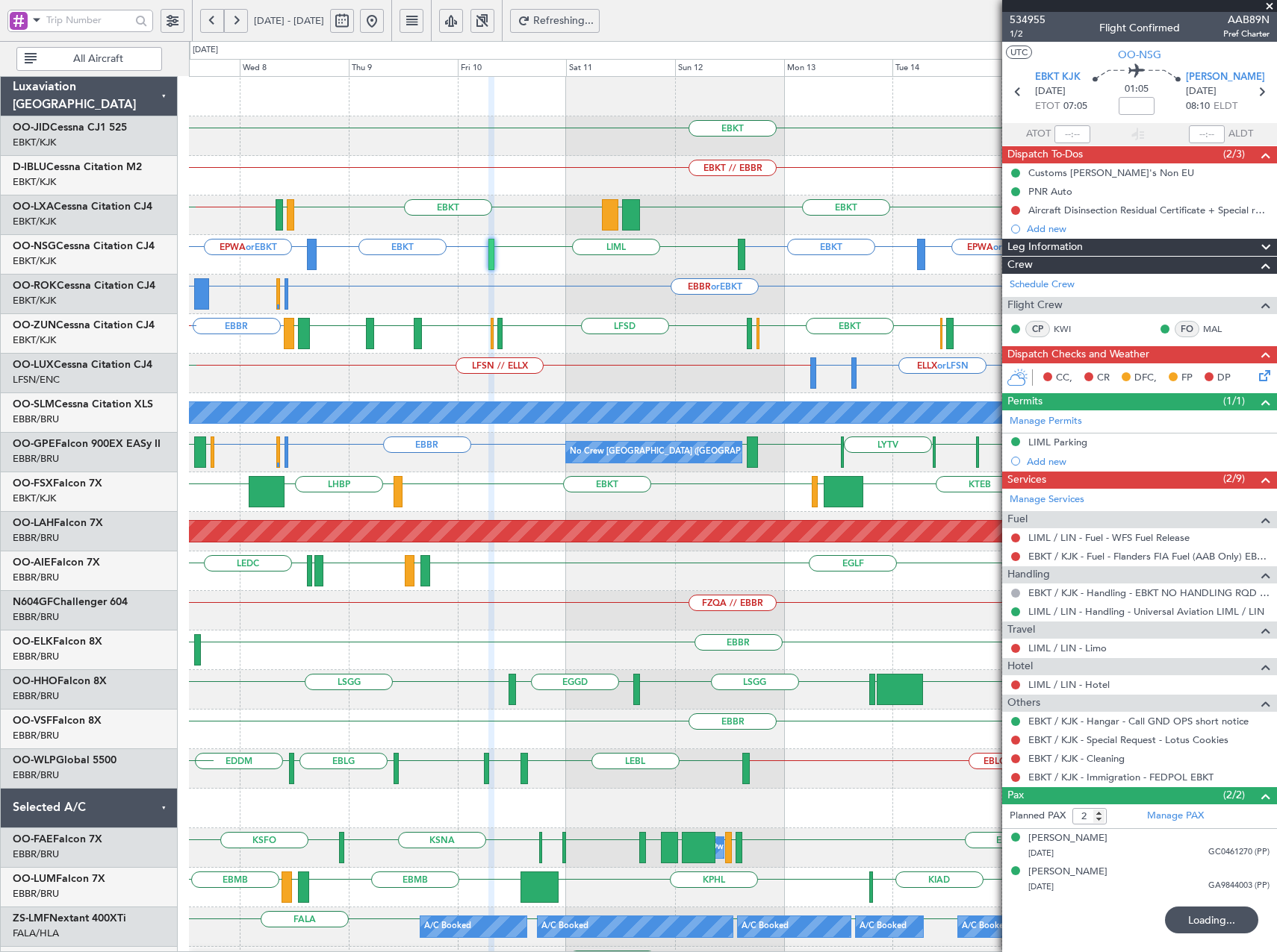
click at [705, 367] on div "LFSN ELLX or LFSN EGBB or LFSN LFSN // ELLX LSZH LFPB LFMN LFSN" at bounding box center [733, 373] width 1087 height 40
click at [384, 22] on button at bounding box center [372, 21] width 24 height 24
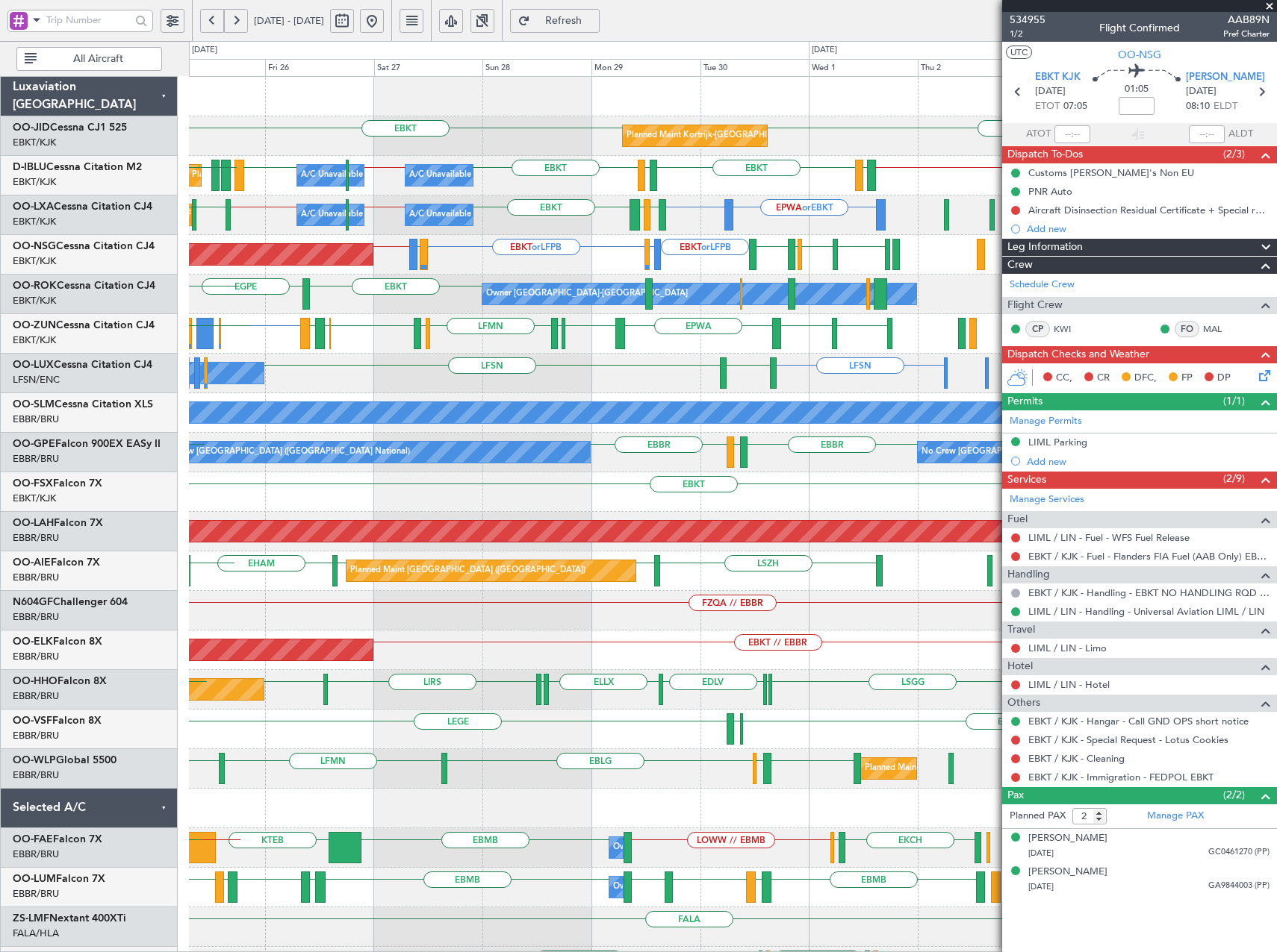
scroll to position [1, 0]
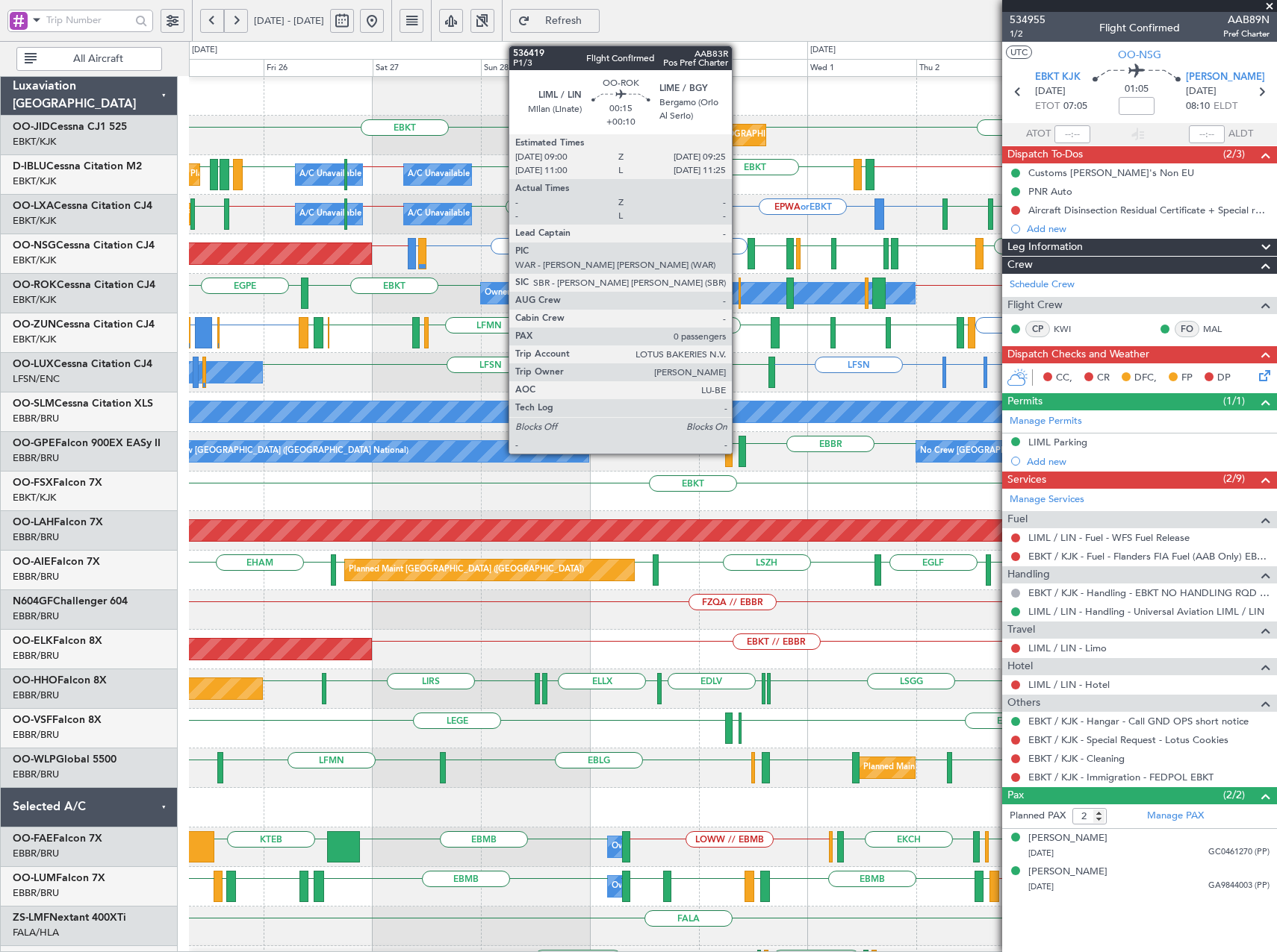
click at [738, 292] on div at bounding box center [739, 293] width 2 height 31
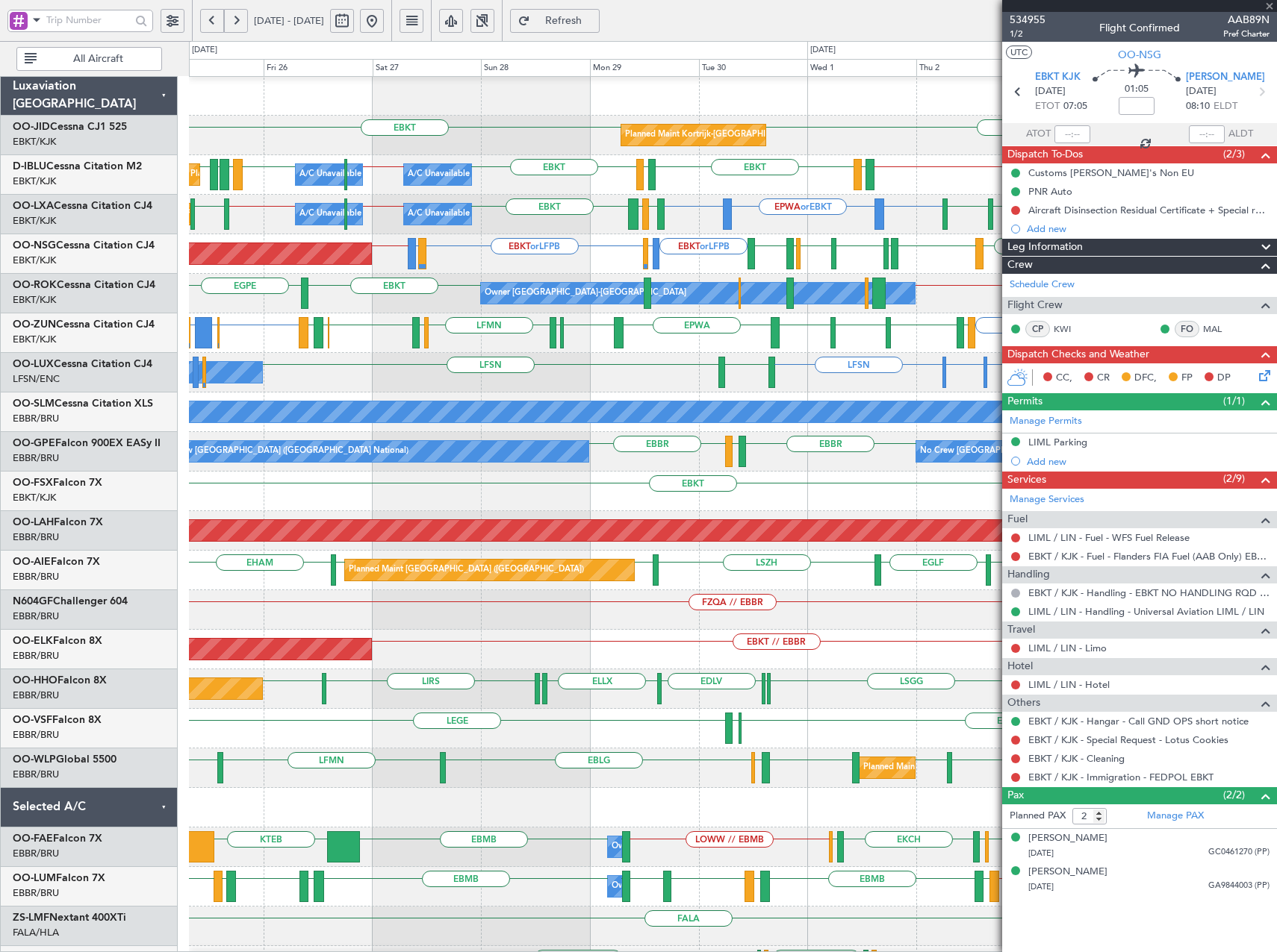
type input "+00:10"
type input "0"
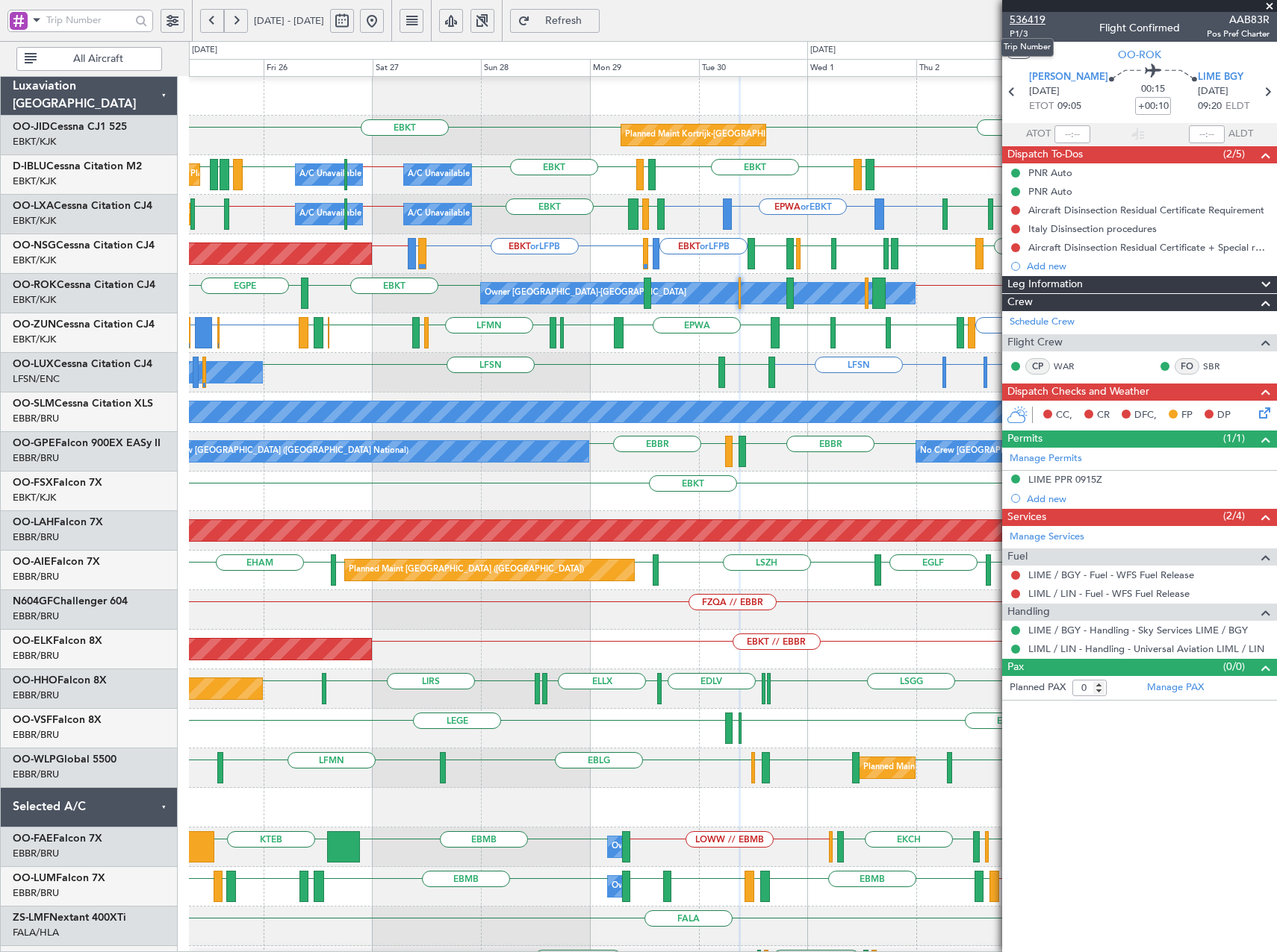
click at [1028, 16] on span "536419" at bounding box center [1027, 19] width 36 height 16
click at [594, 21] on span "Refresh" at bounding box center [563, 21] width 61 height 11
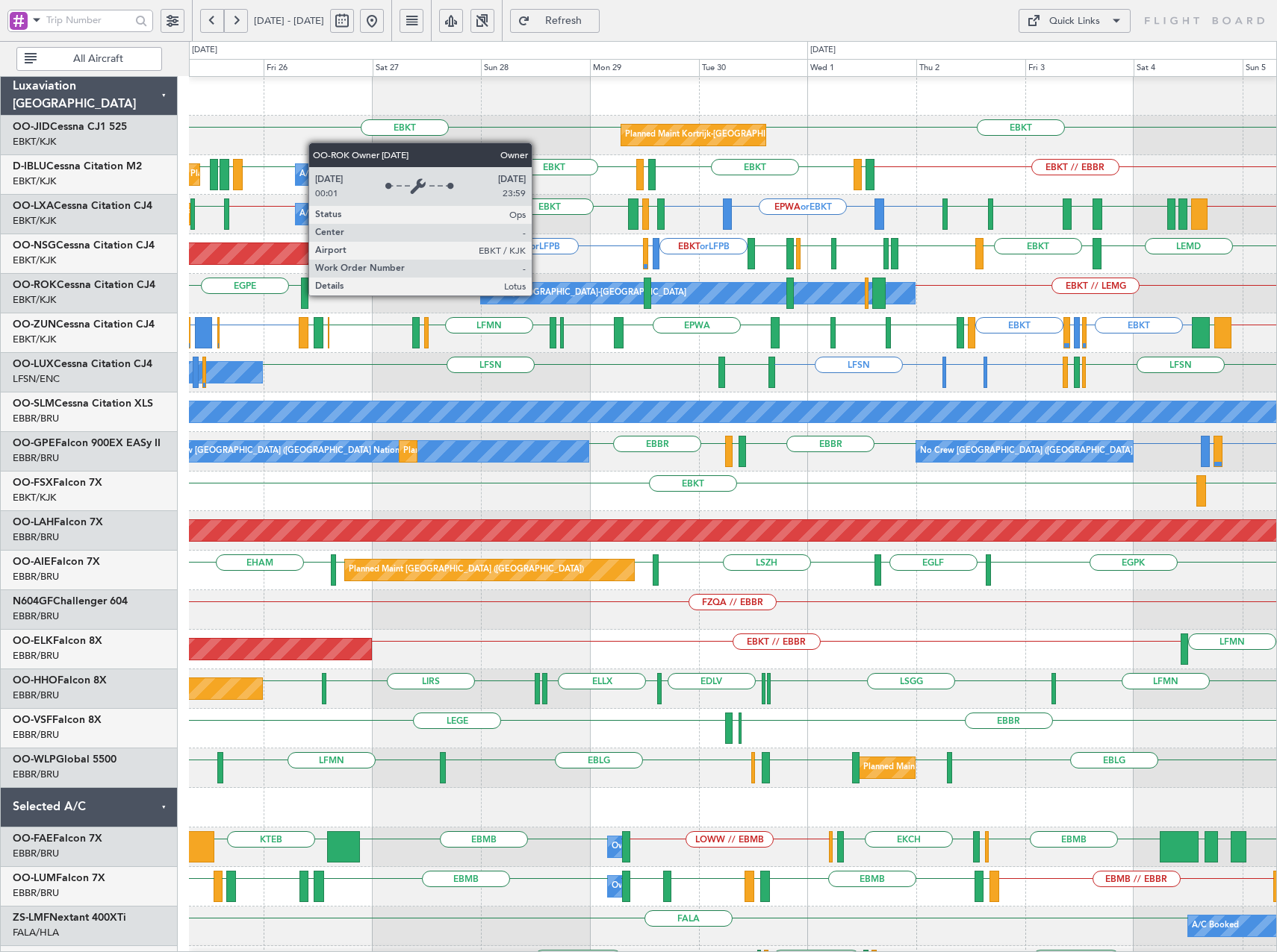
click at [539, 295] on div "Owner [GEOGRAPHIC_DATA]-[GEOGRAPHIC_DATA]" at bounding box center [586, 293] width 202 height 22
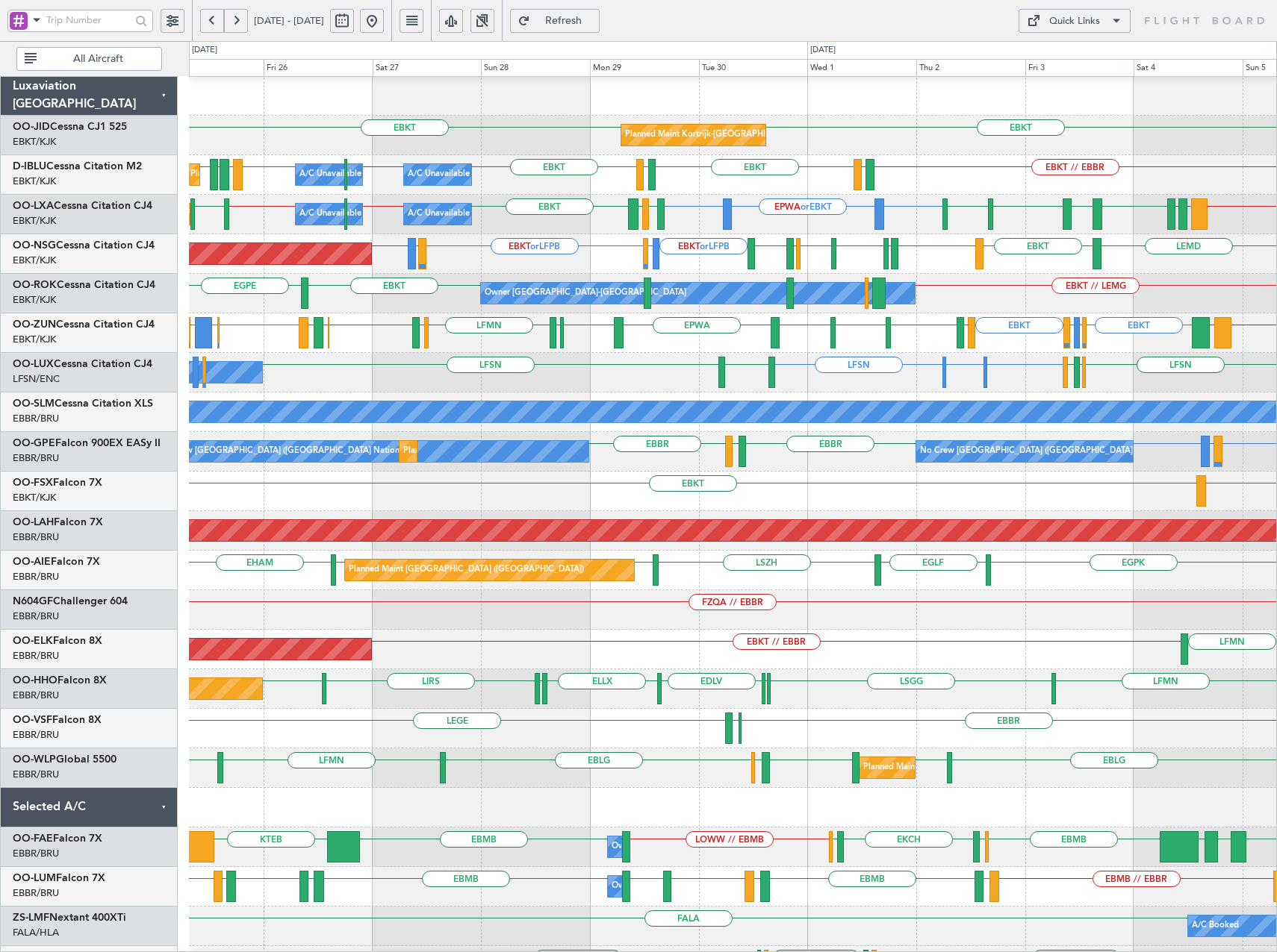
click at [594, 21] on span "Refresh" at bounding box center [563, 21] width 61 height 11
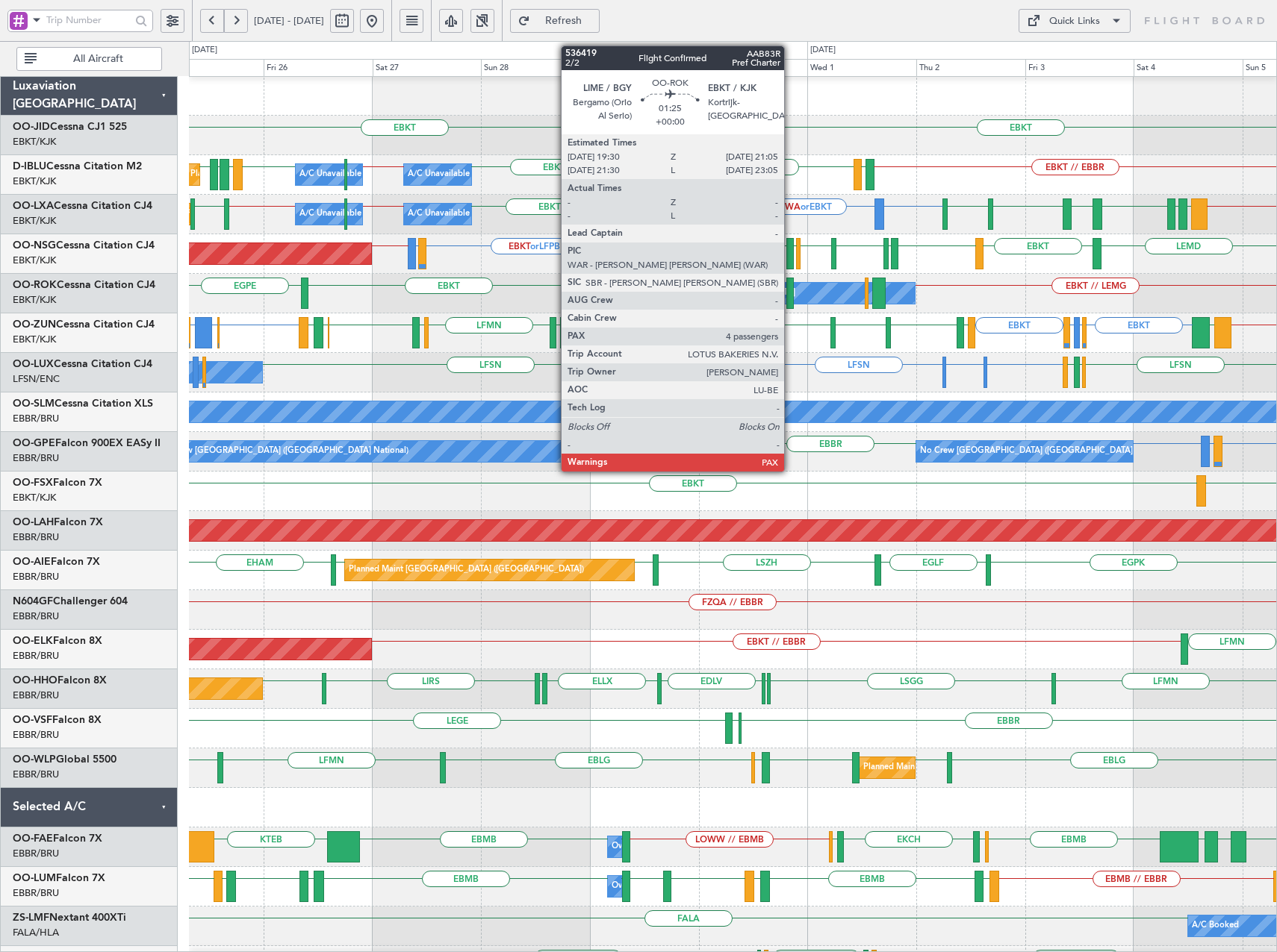
click at [790, 291] on div at bounding box center [790, 293] width 7 height 31
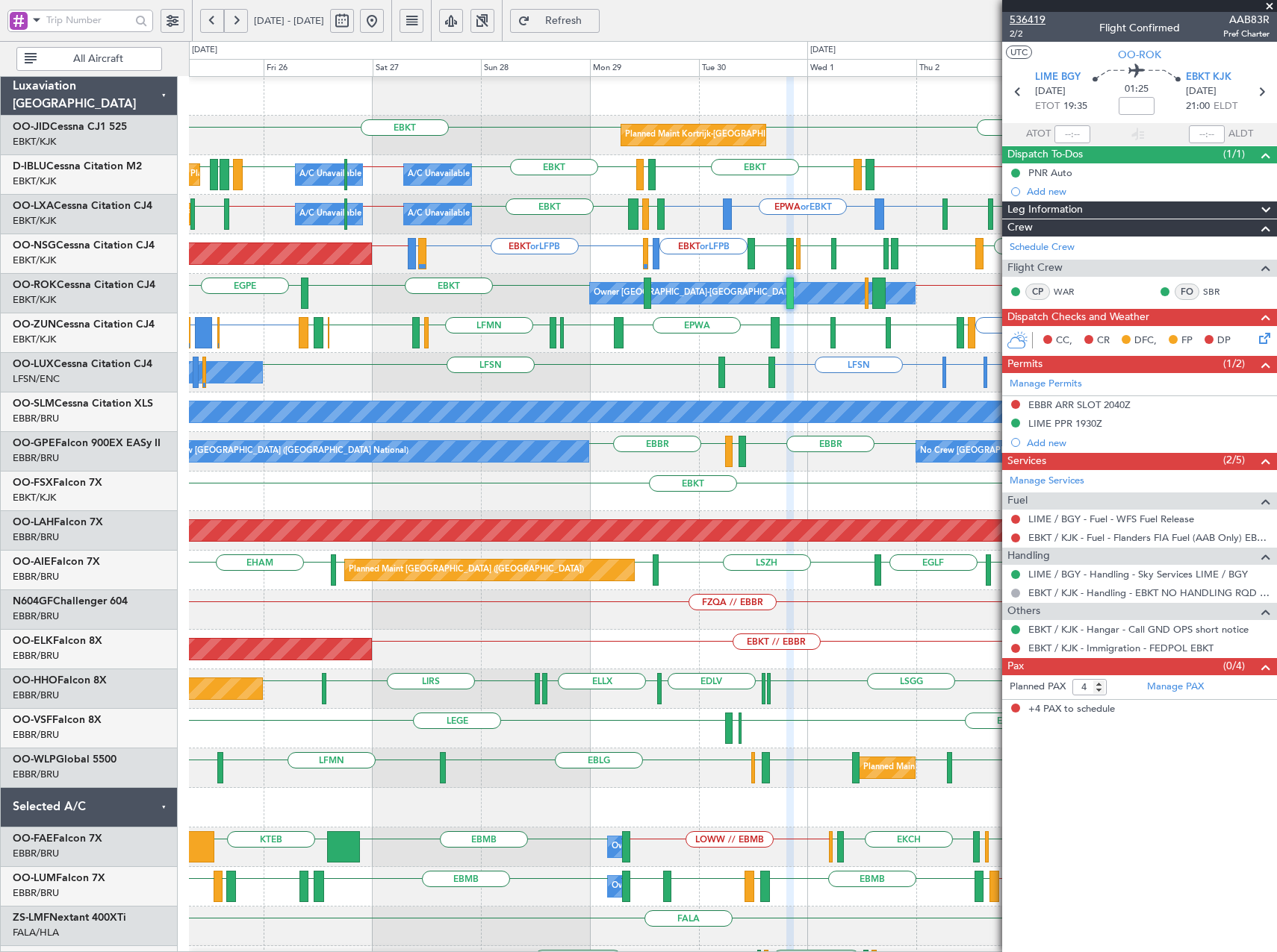
click at [1035, 20] on span "536419" at bounding box center [1027, 19] width 36 height 16
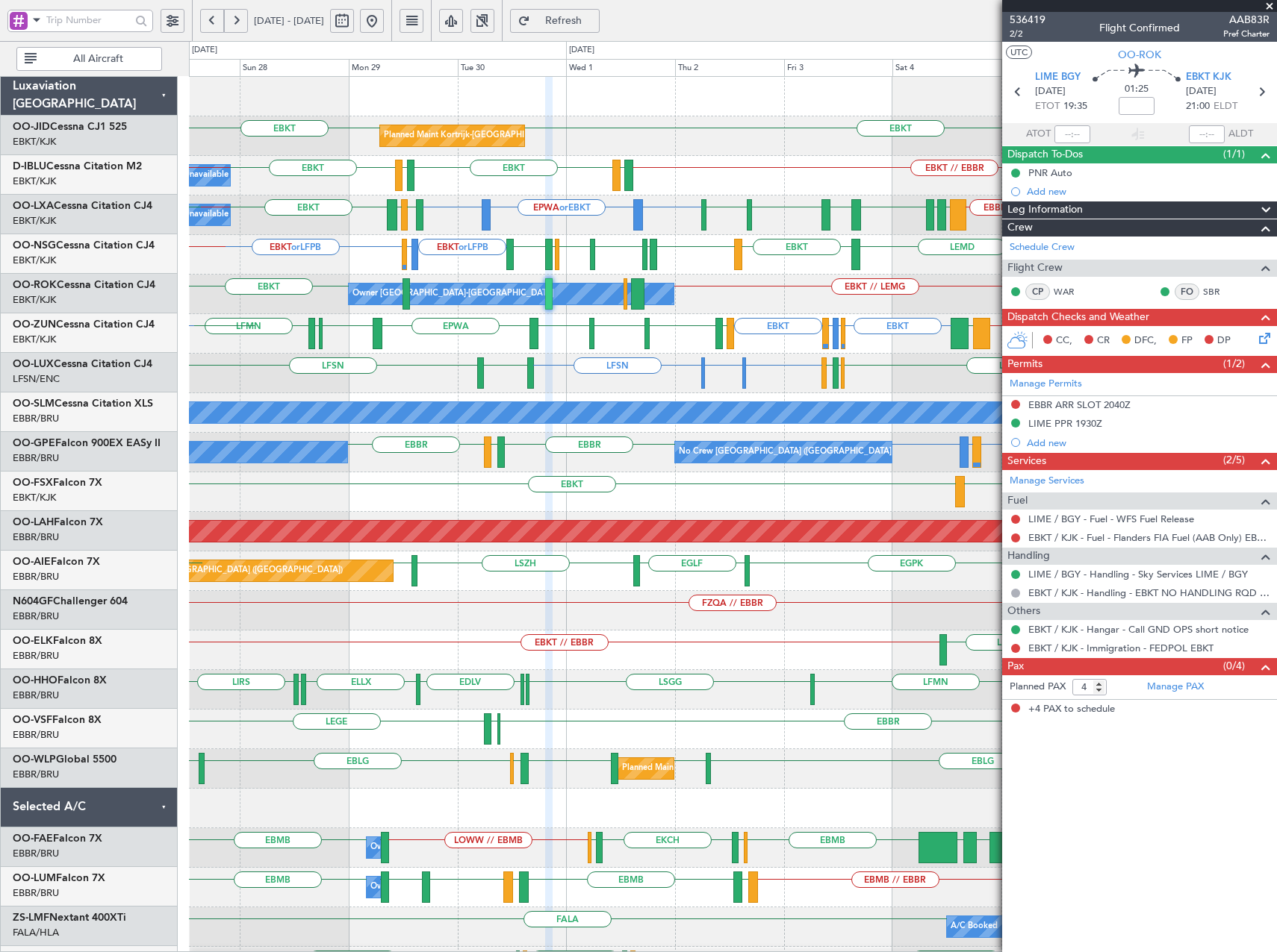
scroll to position [0, 0]
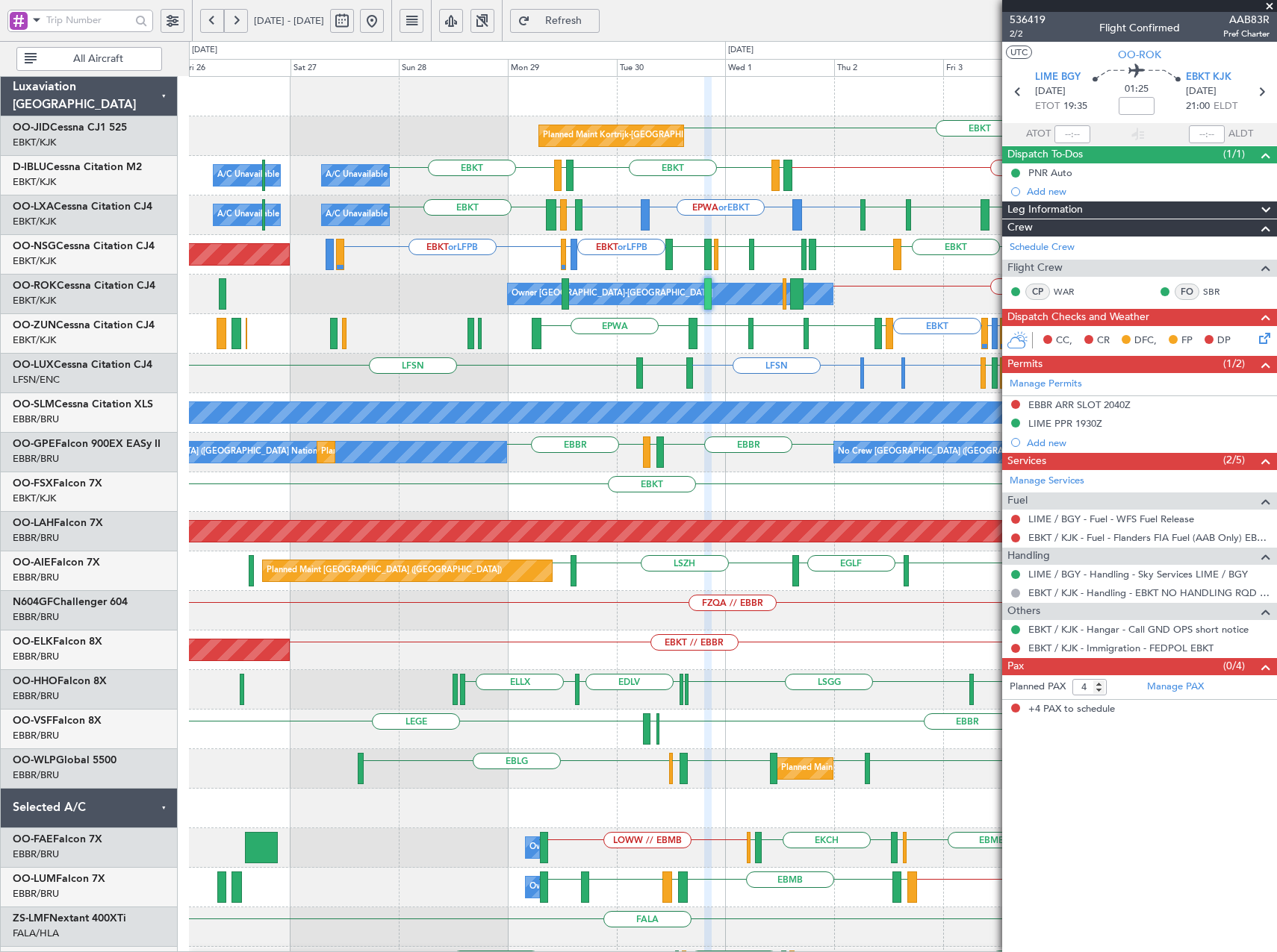
click at [828, 428] on div "Planned Maint Kortrijk-Wevelgem EBKT EBKT // EBBR EBKT LFTH EBKT LFTH A/C Unava…" at bounding box center [733, 552] width 1087 height 950
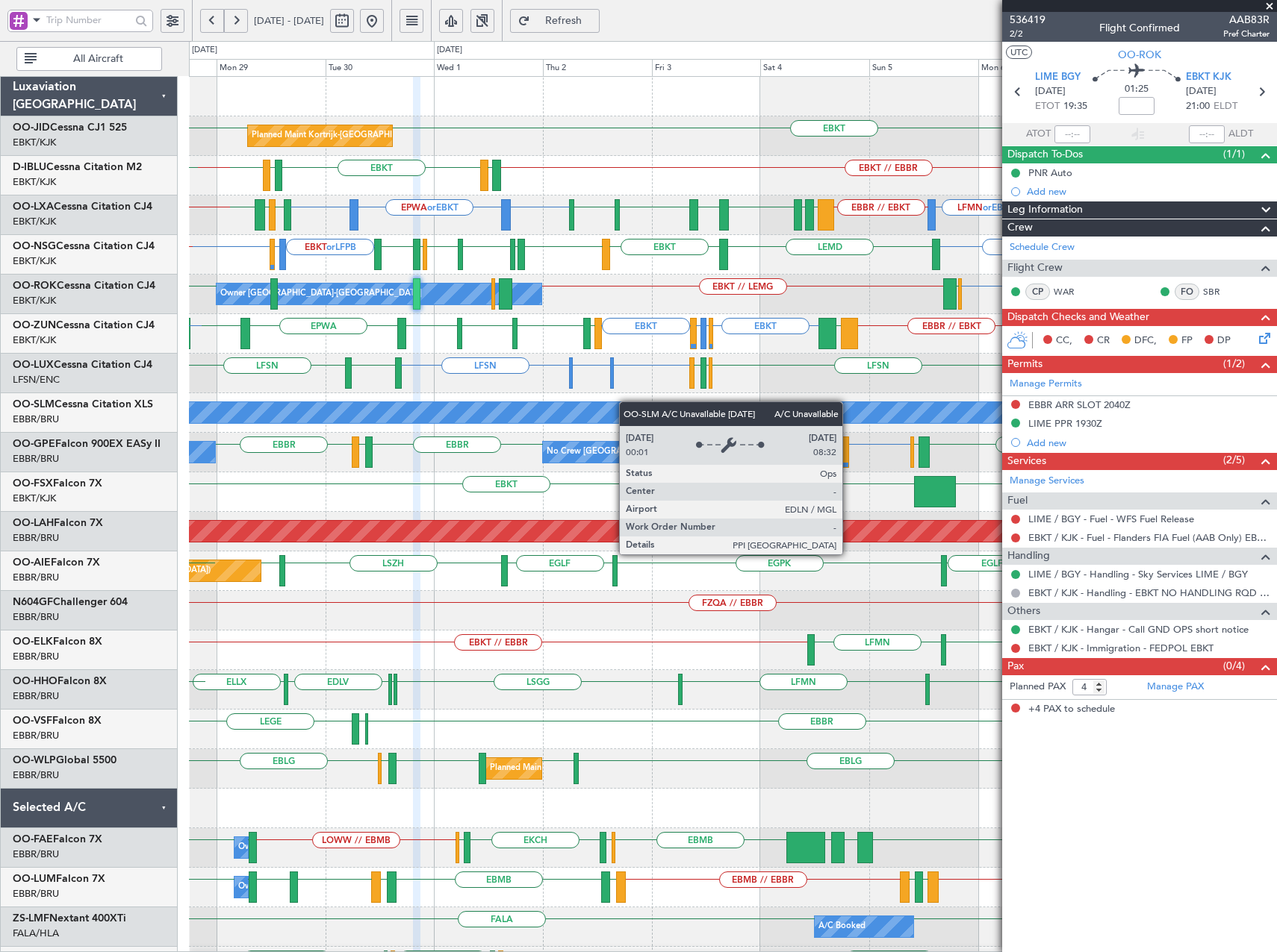
click at [591, 410] on div "Planned Maint Kortrijk-Wevelgem EBKT EBKT EBKT // EBBR EBKT LFTH EBKT LFTH A/C …" at bounding box center [733, 552] width 1087 height 950
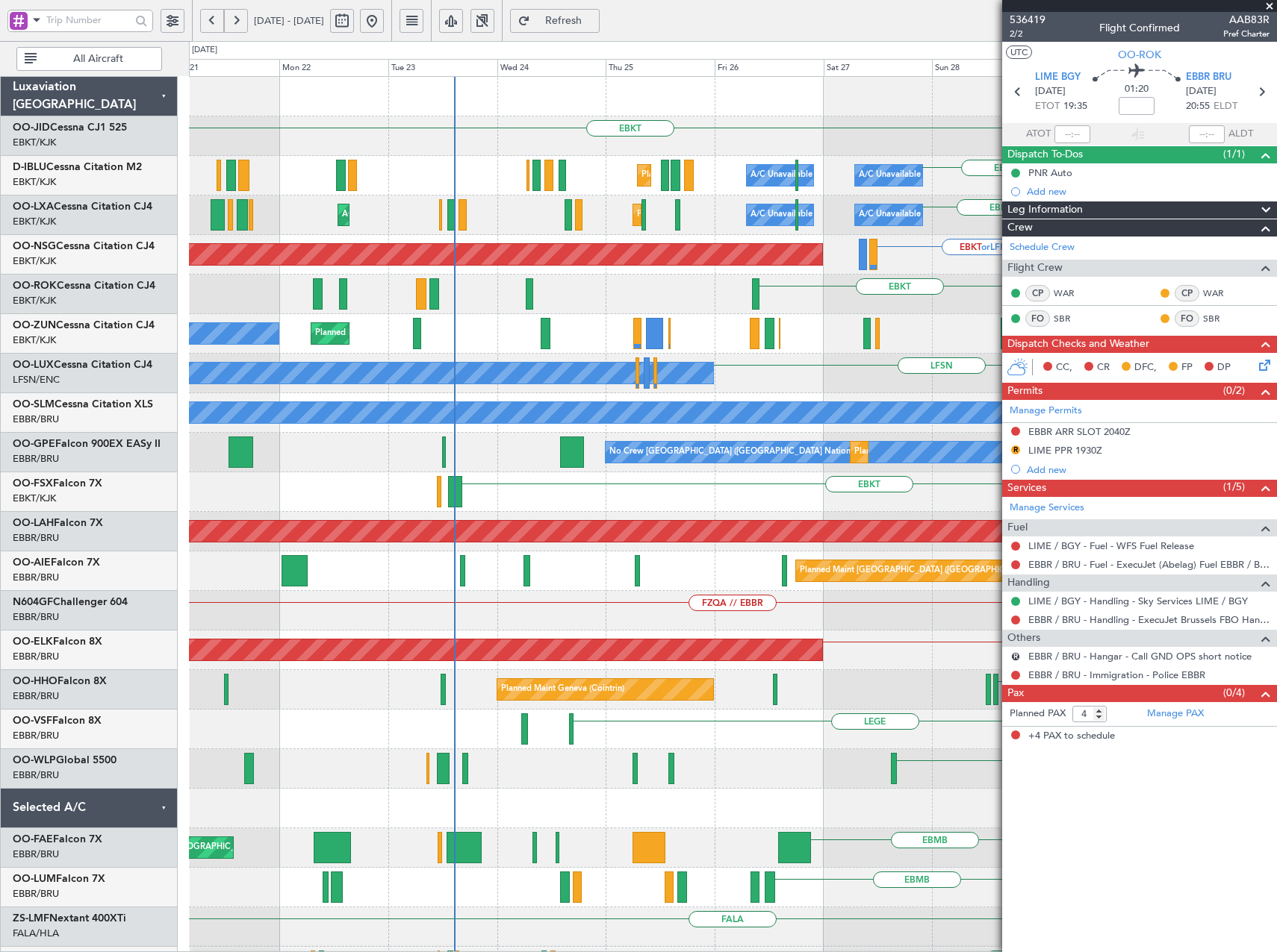
click at [1276, 312] on html "28 Sep 2025 - 08 Oct 2025 Refresh Quick Links All Aircraft EBKT Planned Maint K…" at bounding box center [638, 476] width 1277 height 952
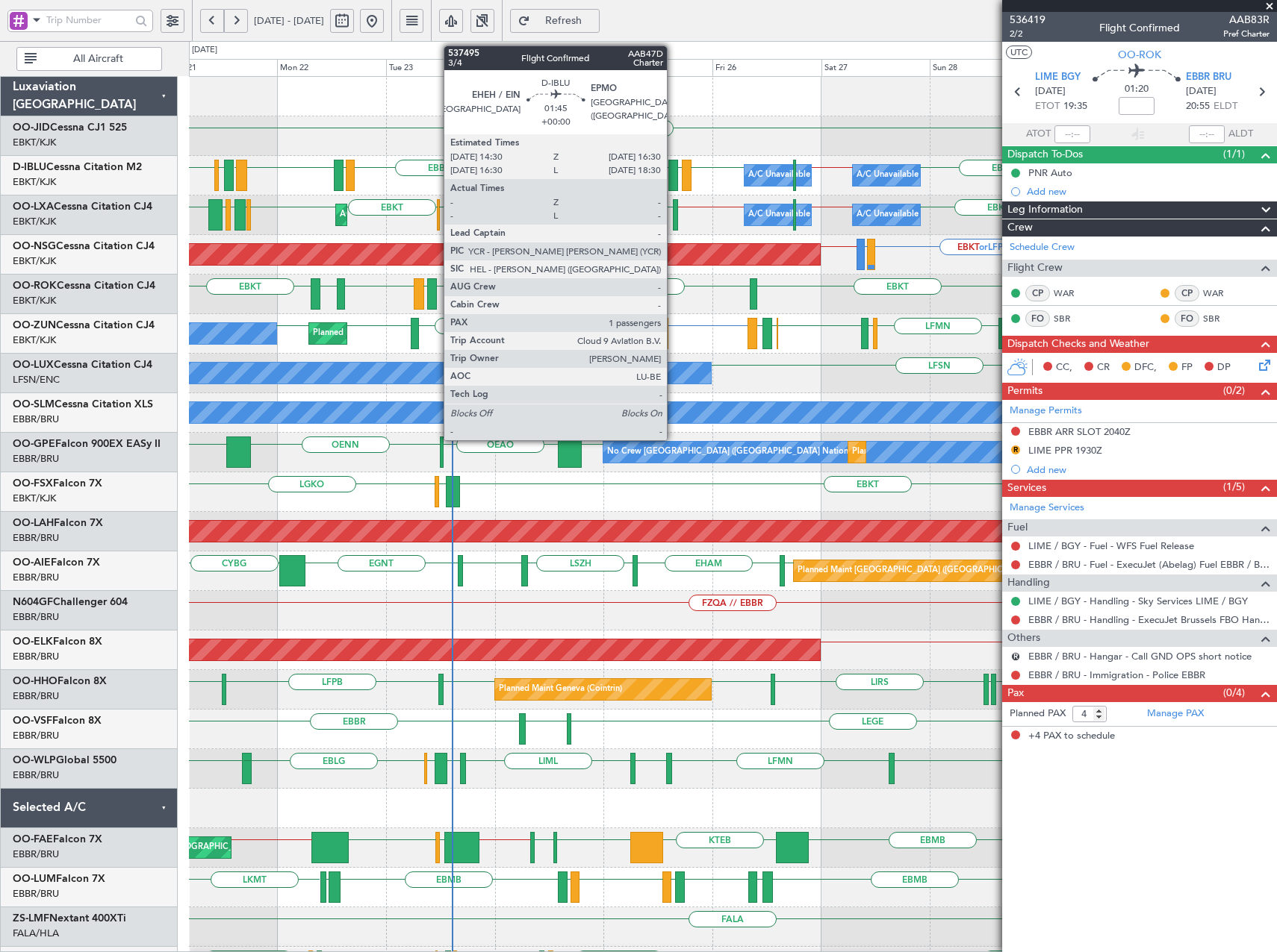
click at [673, 171] on div at bounding box center [673, 175] width 10 height 31
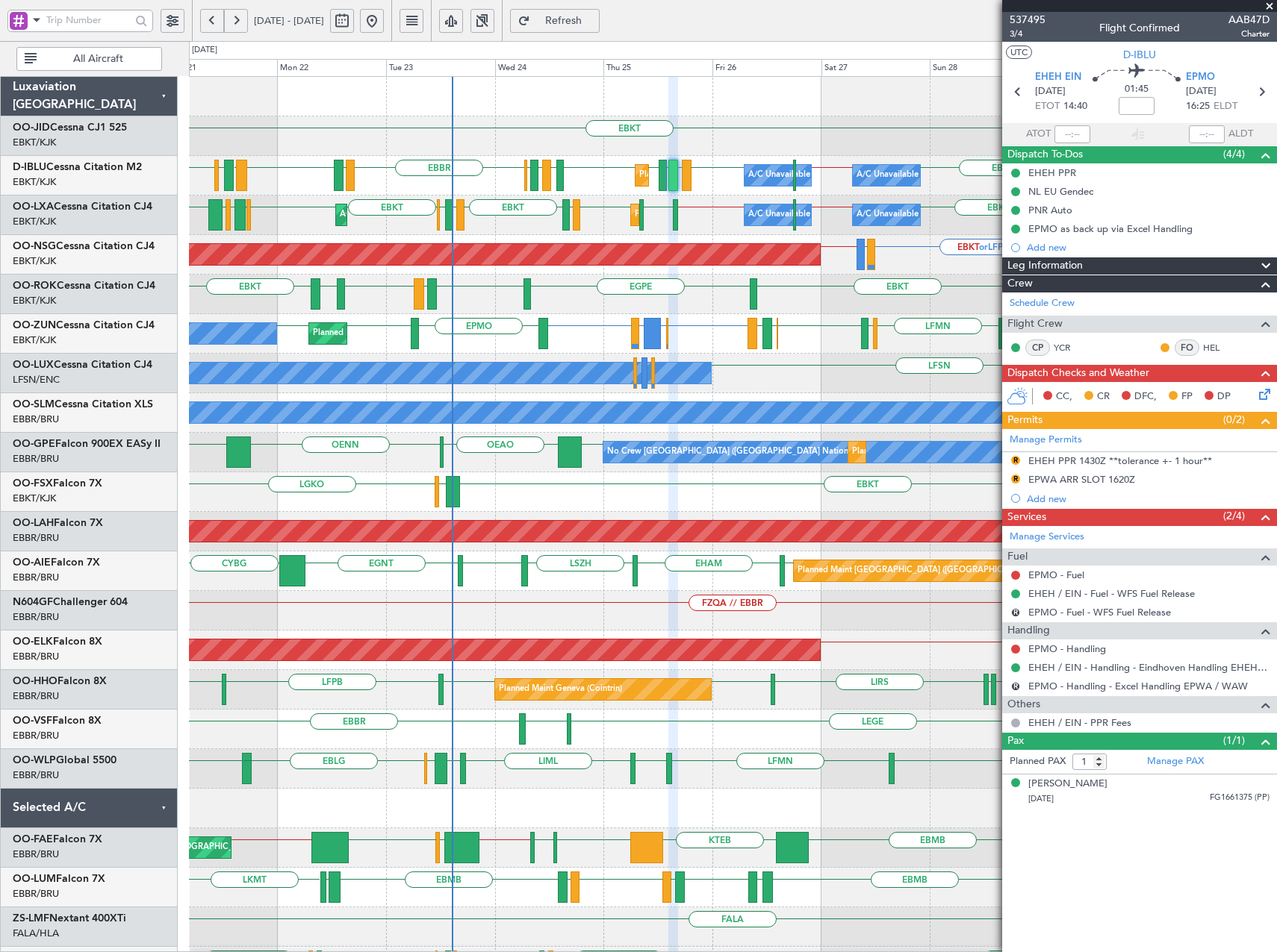
click at [594, 21] on span "Refresh" at bounding box center [563, 21] width 61 height 11
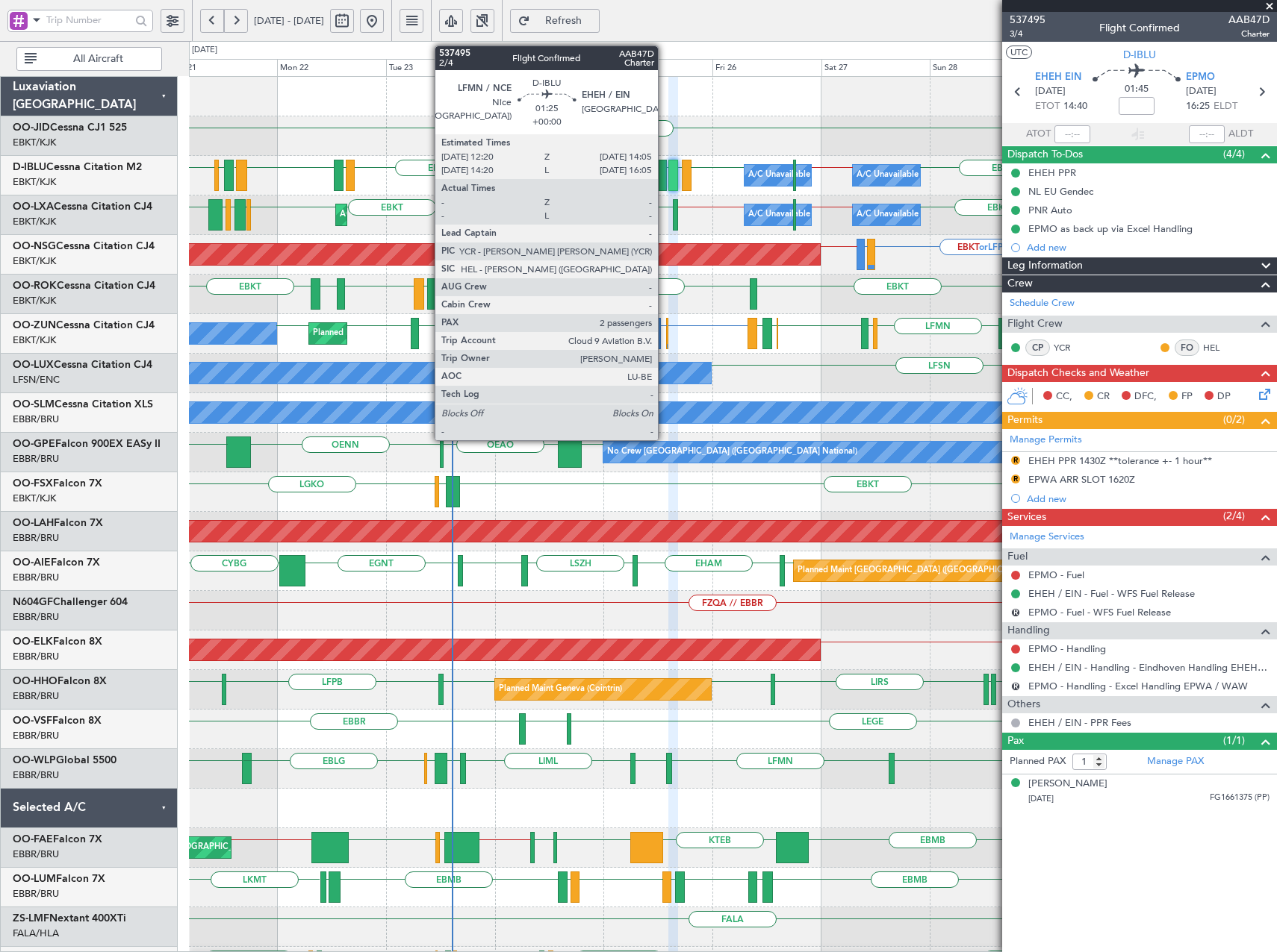
click at [664, 179] on div at bounding box center [662, 175] width 8 height 31
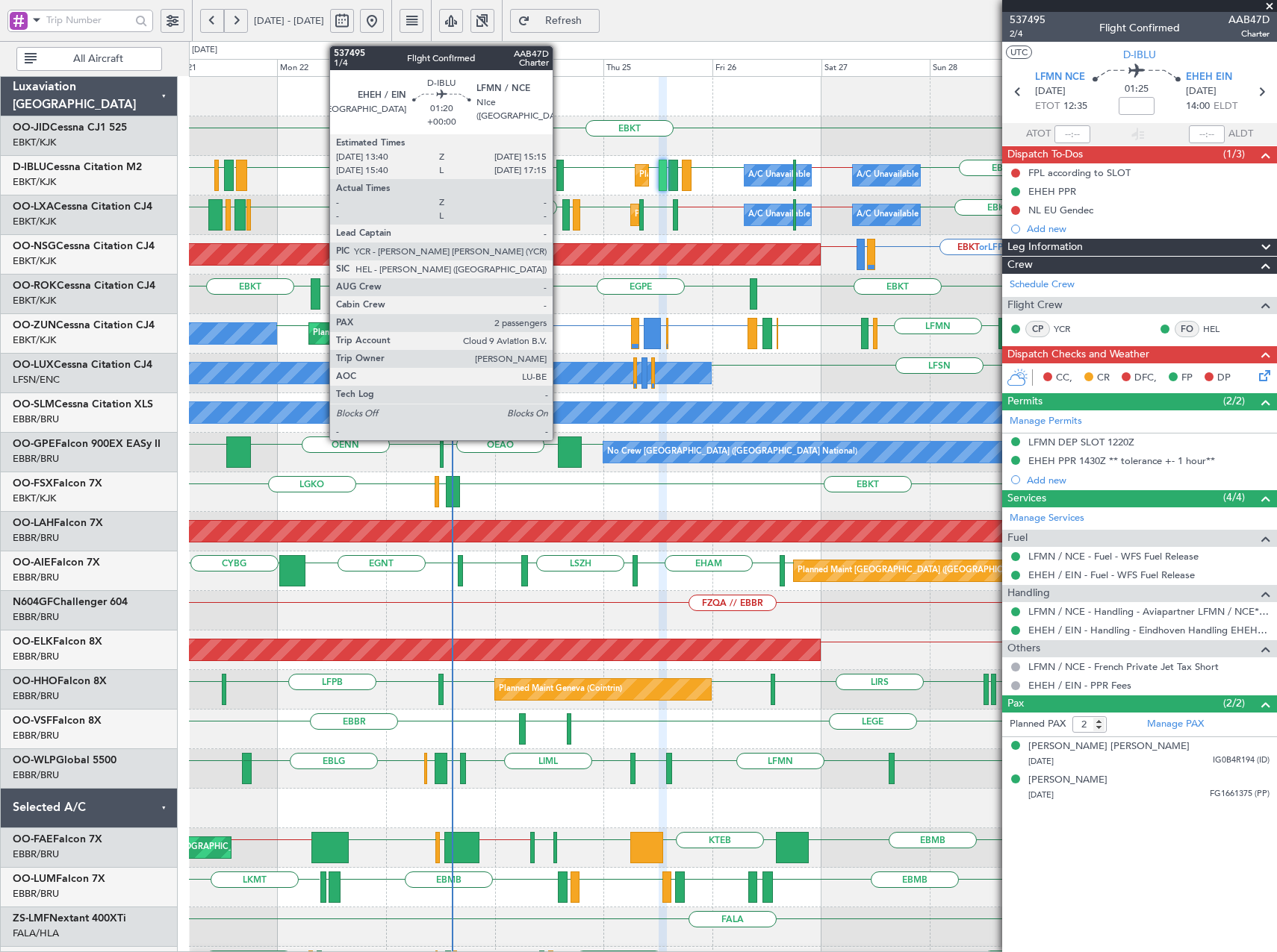
click at [560, 178] on div at bounding box center [559, 175] width 7 height 31
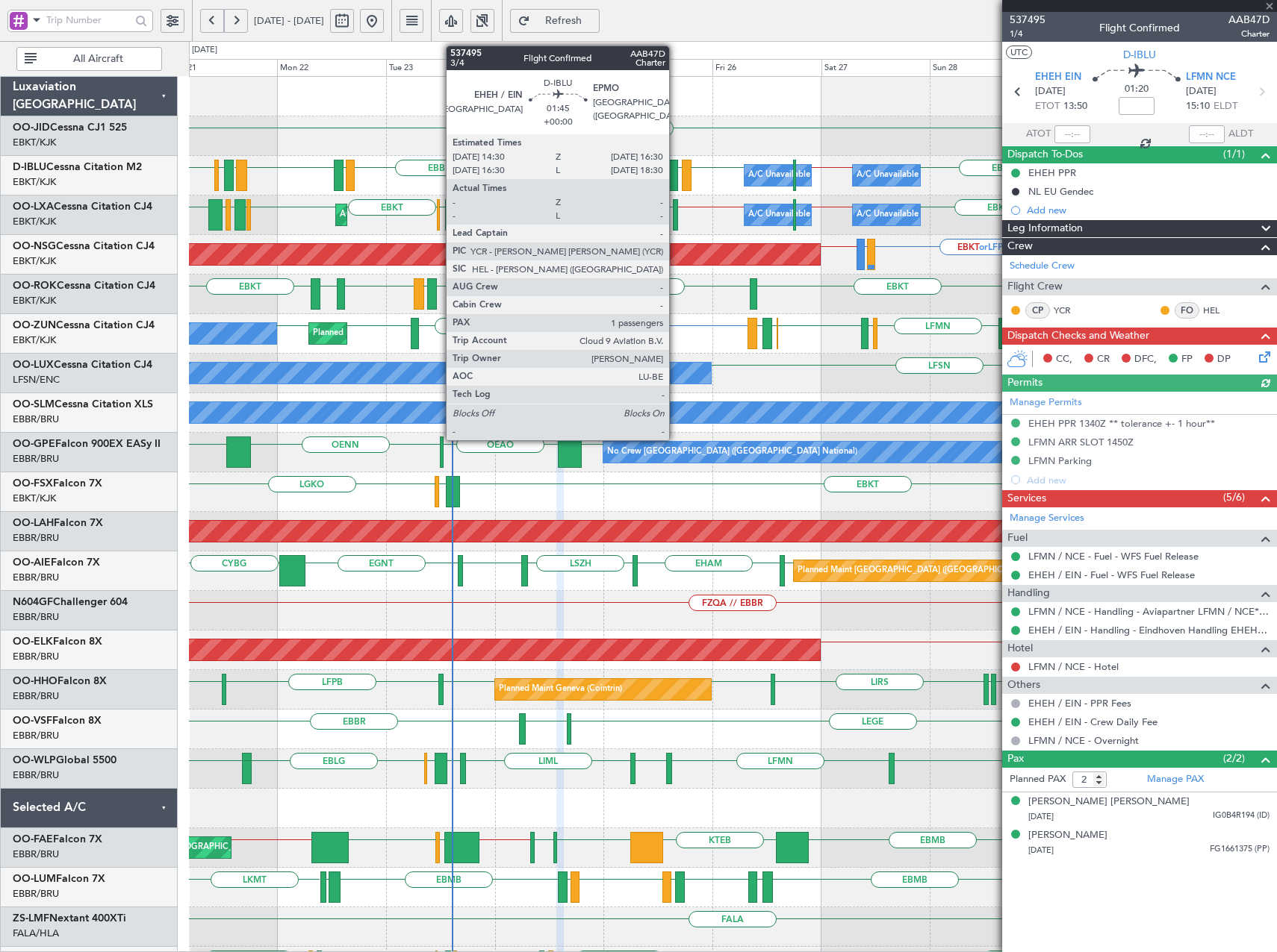
click at [676, 181] on div at bounding box center [673, 175] width 10 height 31
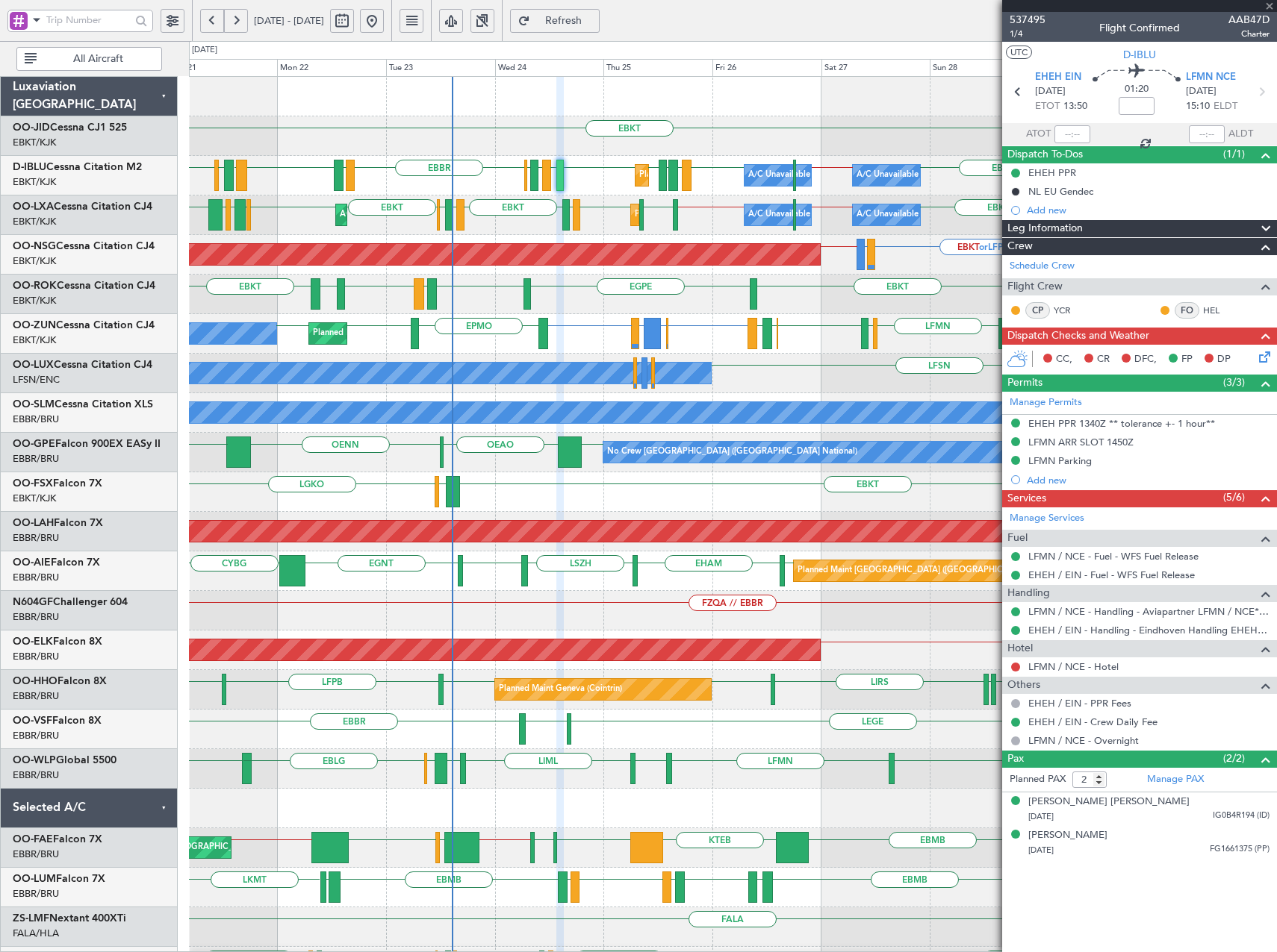
type input "1"
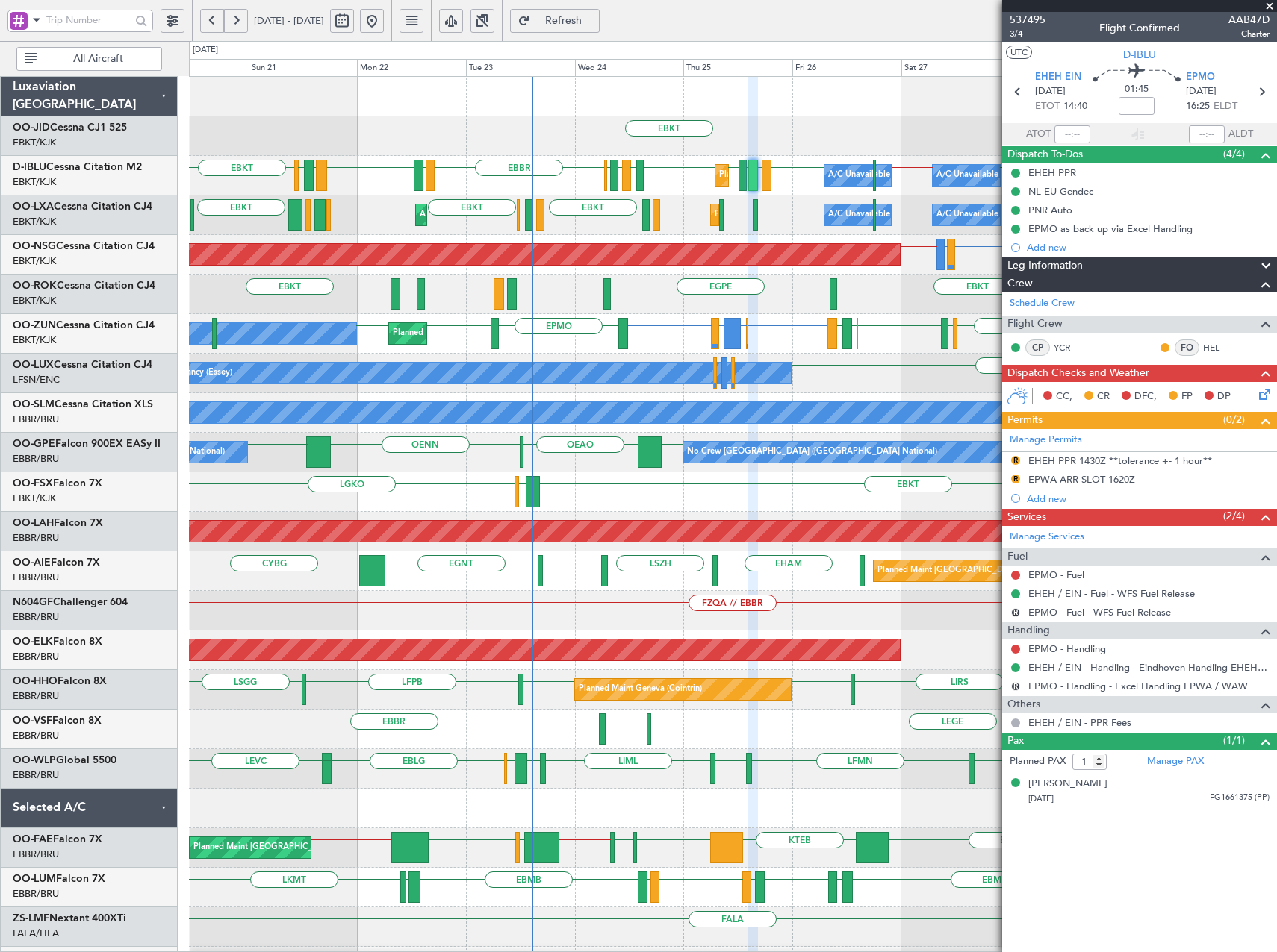
click at [829, 614] on div "EBKT Planned Maint Kortrijk-Wevelgem EBKT EBKT EBBR // EBKT EBBR EPMO EHEH LFMN…" at bounding box center [733, 552] width 1087 height 950
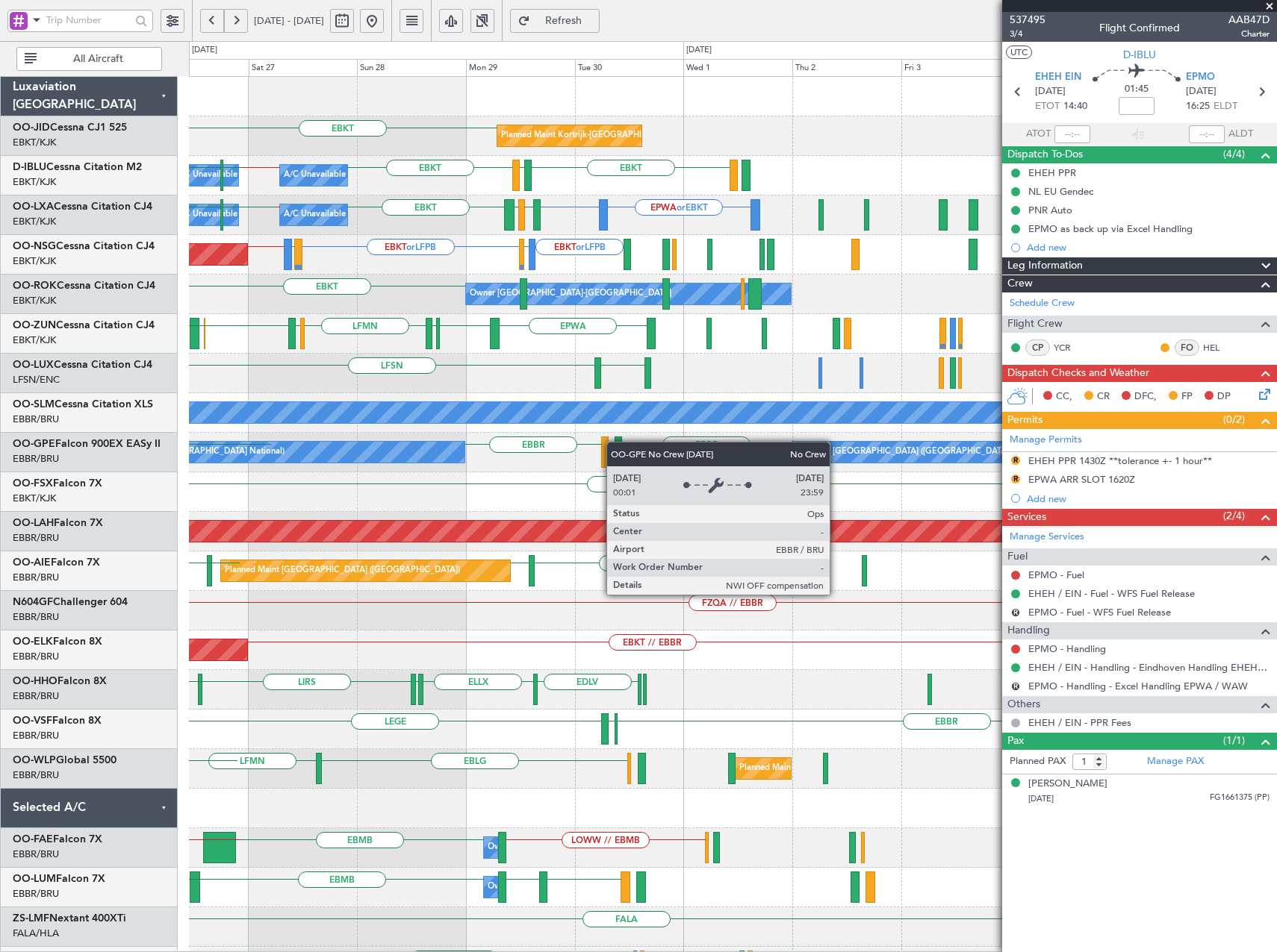
click at [211, 449] on div "Planned Maint Kortrijk-Wevelgem EBKT A/C Unavailable Brussels (Brussels Nationa…" at bounding box center [733, 552] width 1087 height 950
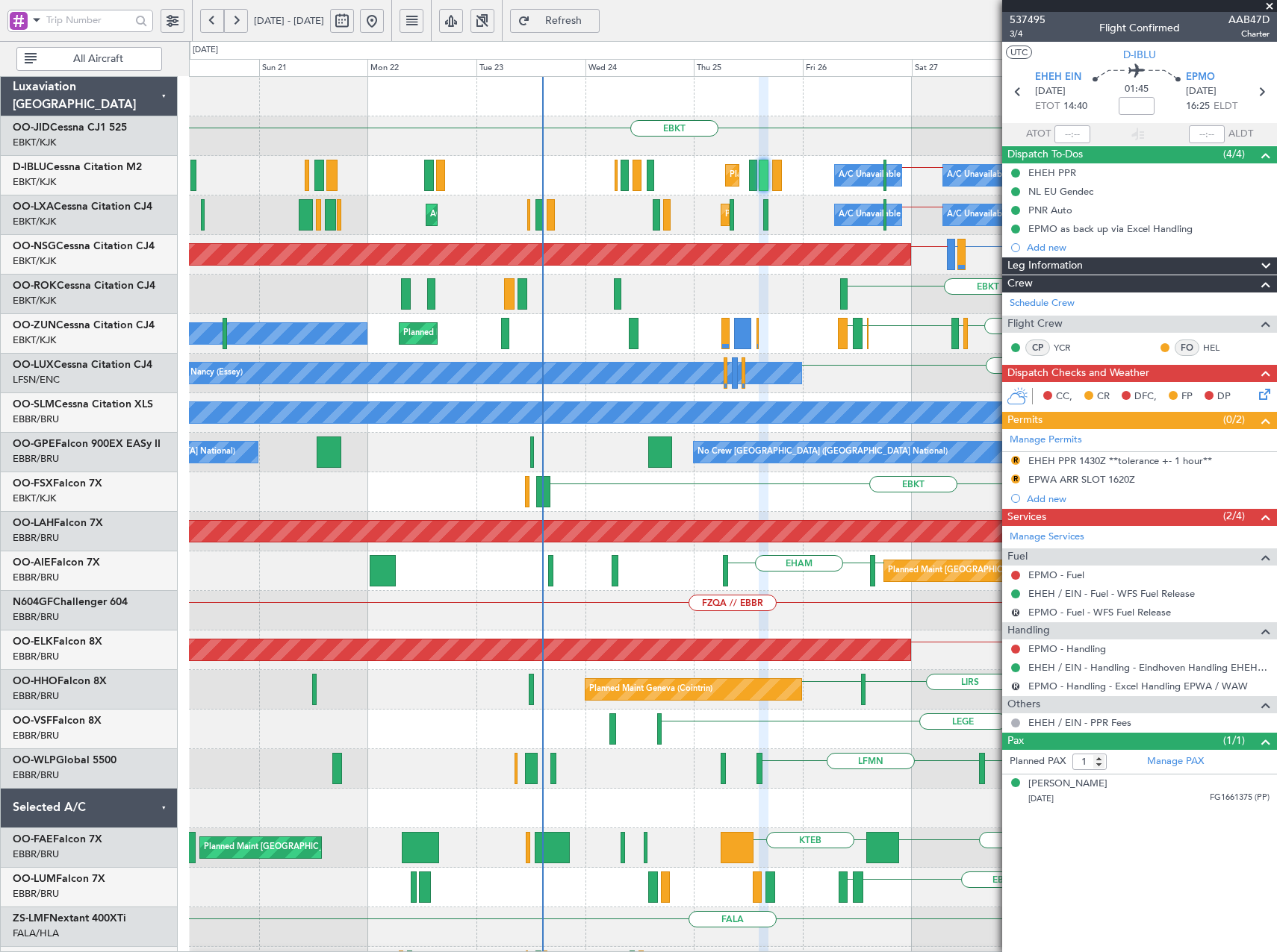
click at [1030, 356] on fb-app "26 Sep 2025 - 06 Oct 2025 Refresh Quick Links All Aircraft Planned Maint Kortri…" at bounding box center [638, 486] width 1277 height 935
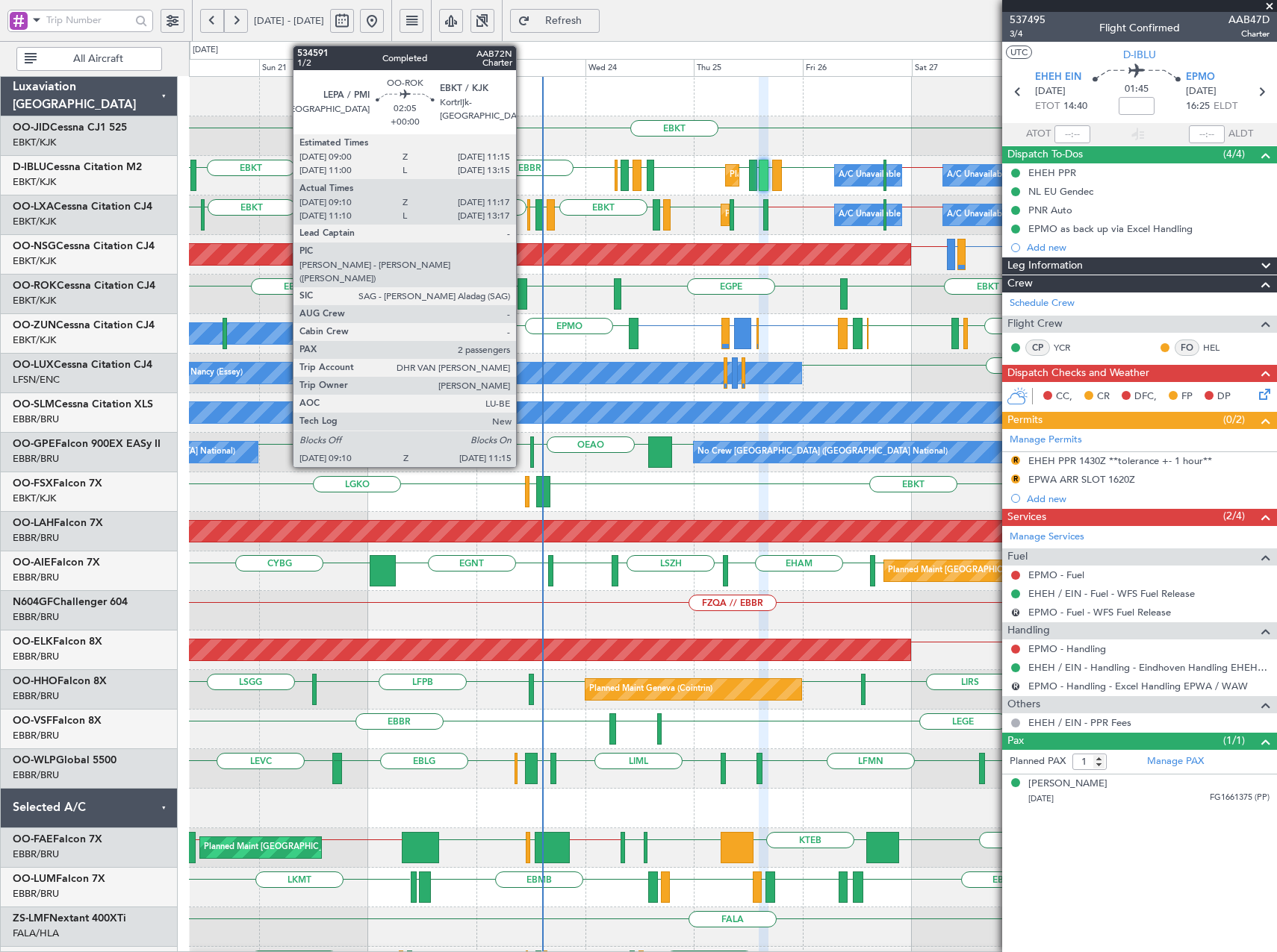
click at [523, 291] on div at bounding box center [522, 294] width 10 height 31
type input "09:15"
type input "11:12"
type input "2"
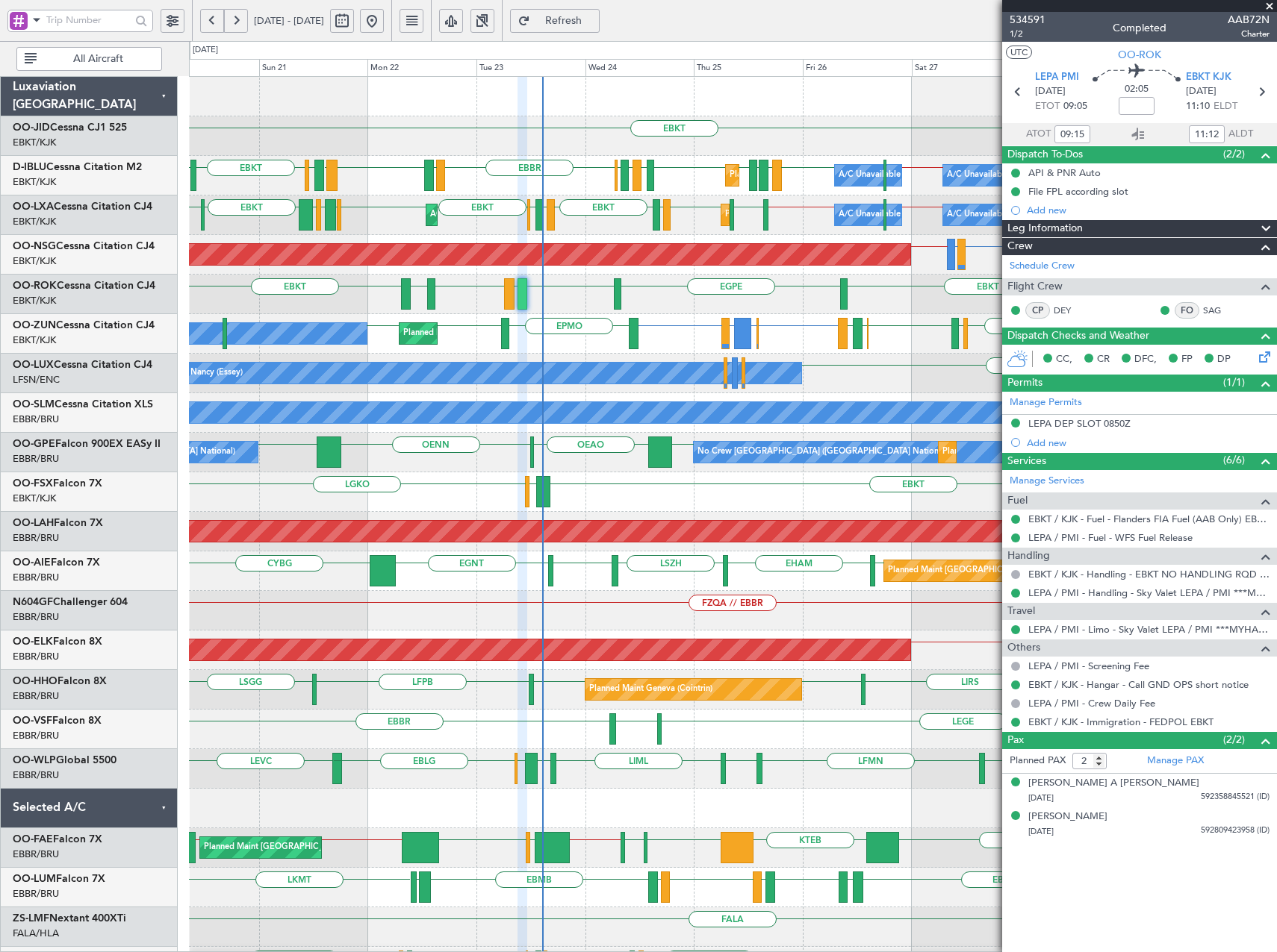
click at [417, 305] on div "EBKT EGPE EBKT LEPA EBKT LFKJ EBKT Owner Kortrijk-Wevelgem Planned Maint Kortri…" at bounding box center [733, 295] width 1087 height 40
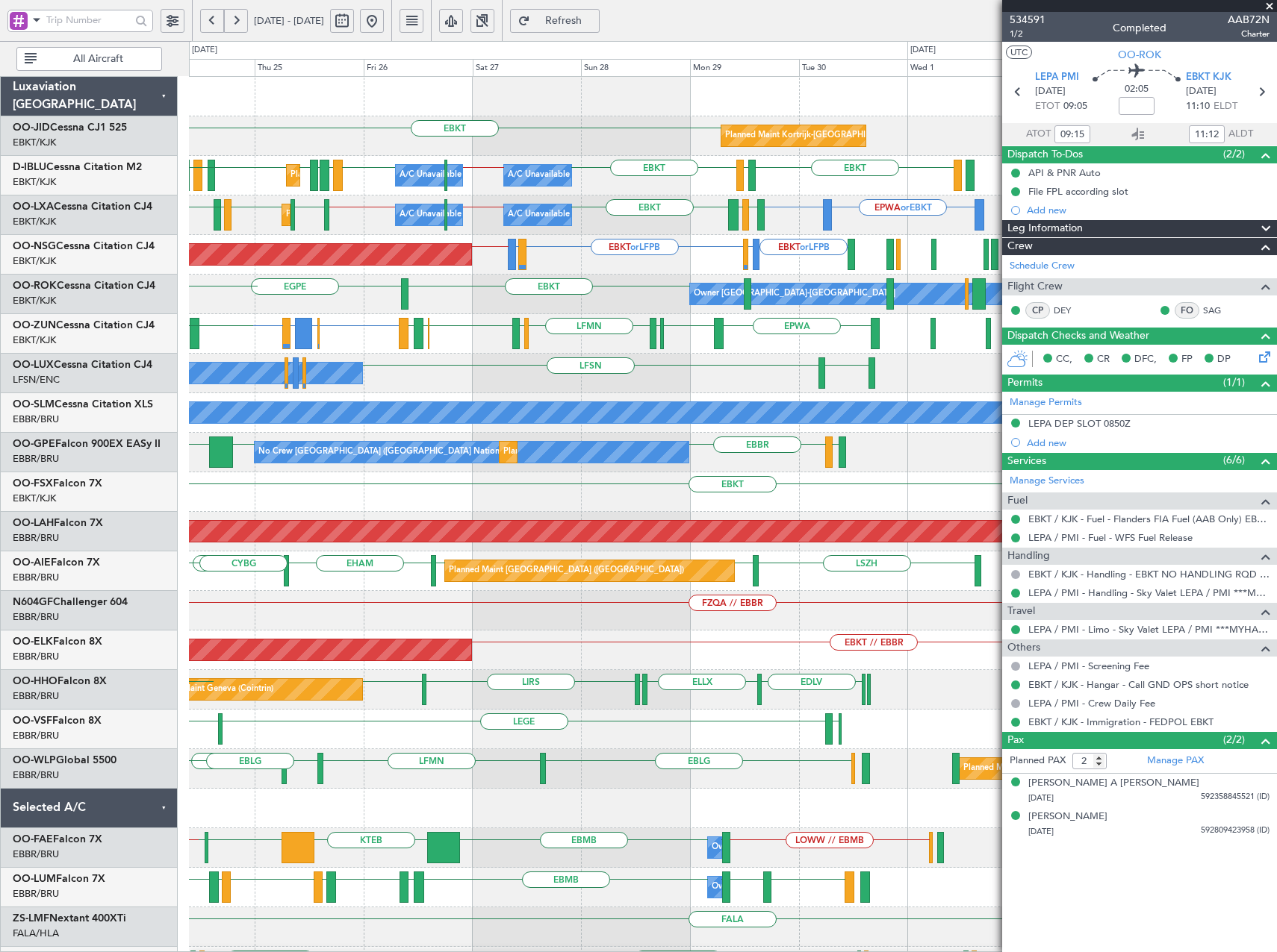
click at [548, 356] on div "EBKT Planned Maint Kortrijk-Wevelgem LFMN EHEH LFMN EBKT LFTH EBKT EBBR // EBKT…" at bounding box center [733, 552] width 1087 height 950
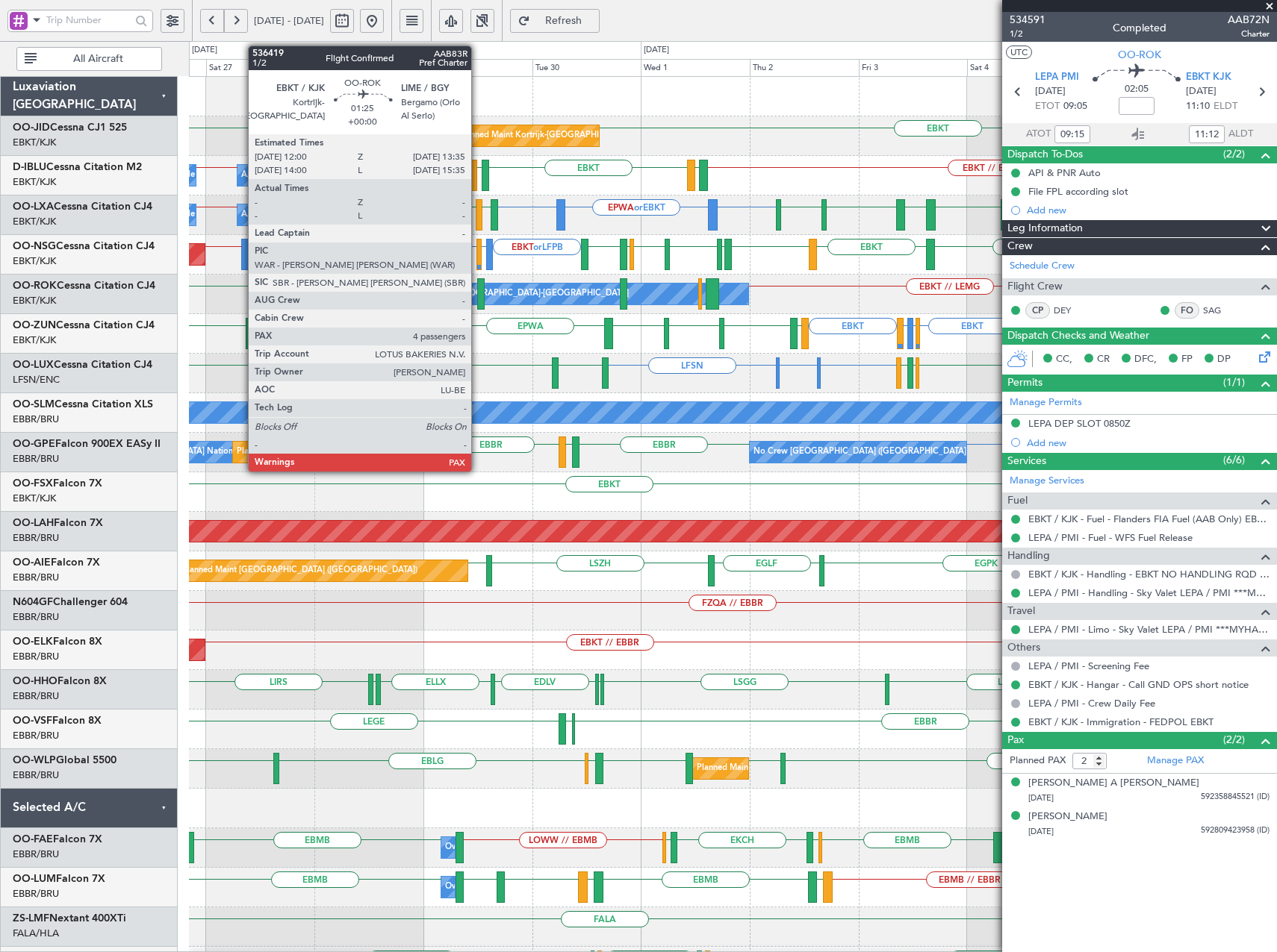
click at [477, 296] on div at bounding box center [481, 294] width 7 height 31
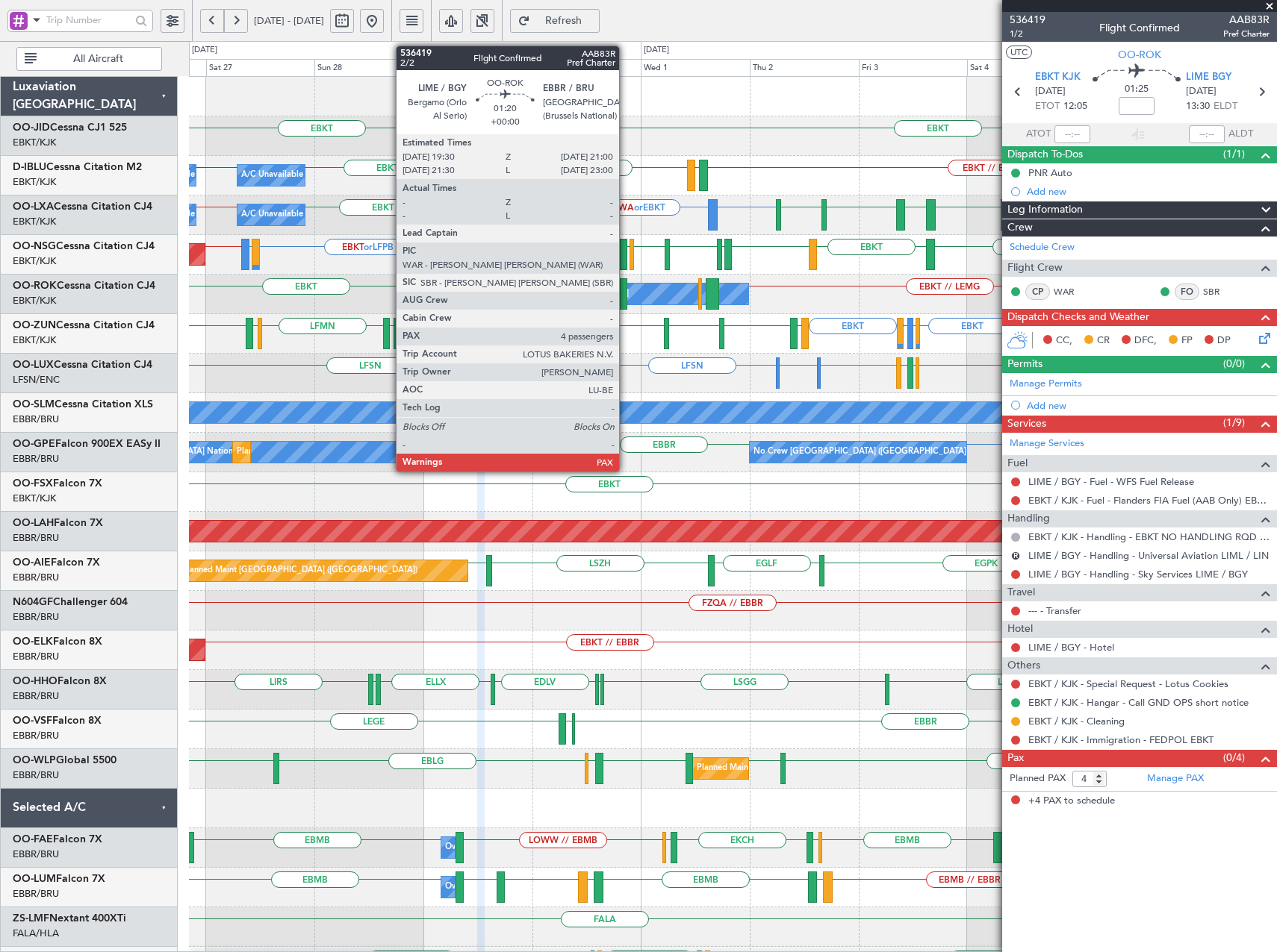
click at [625, 301] on div at bounding box center [623, 294] width 7 height 31
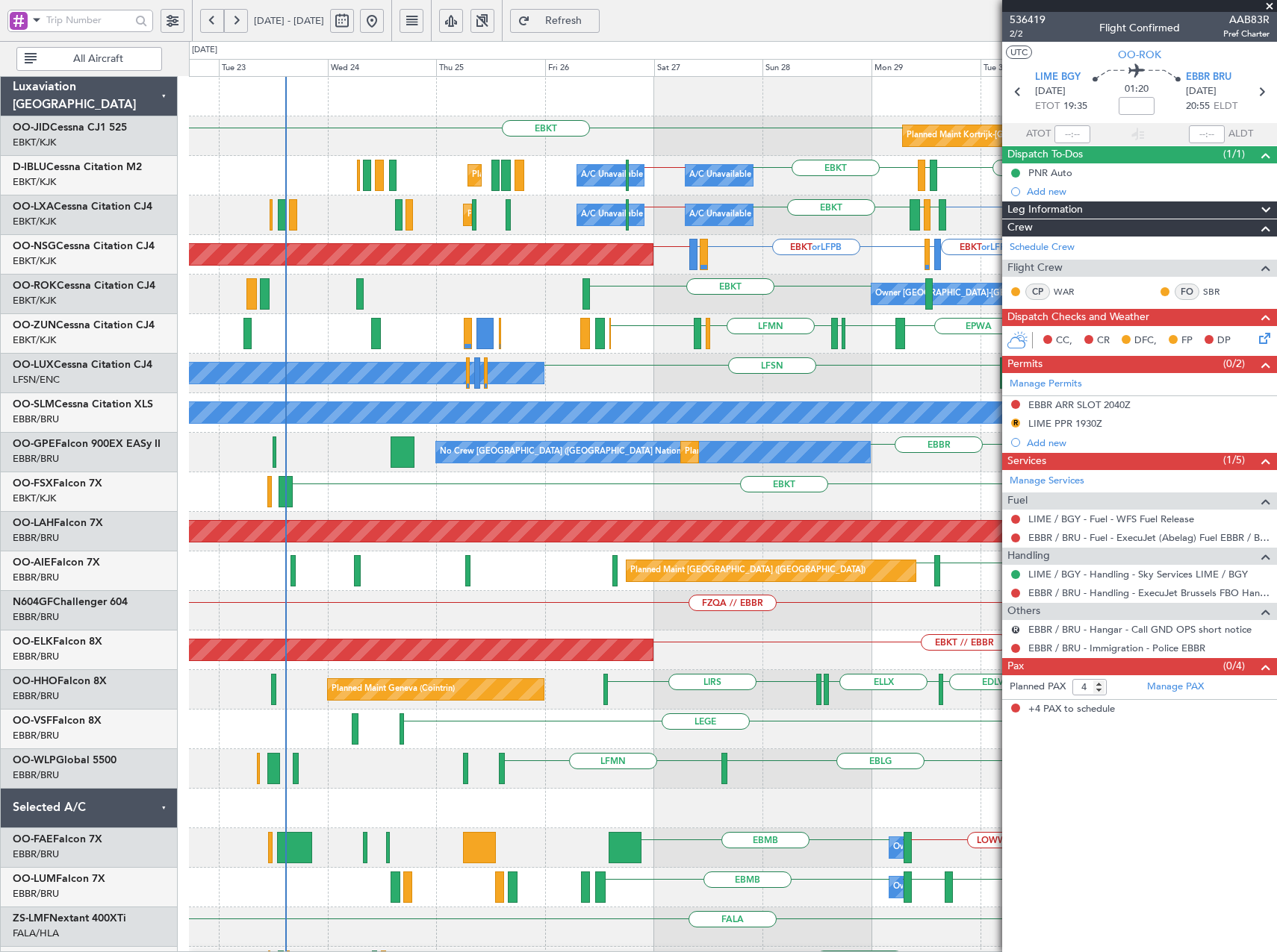
click at [825, 287] on div "EBKT EBKT Planned Maint Kortrijk-Wevelgem EBKT // EBBR LFTH EBKT LFTH EBKT EBBR…" at bounding box center [733, 552] width 1087 height 950
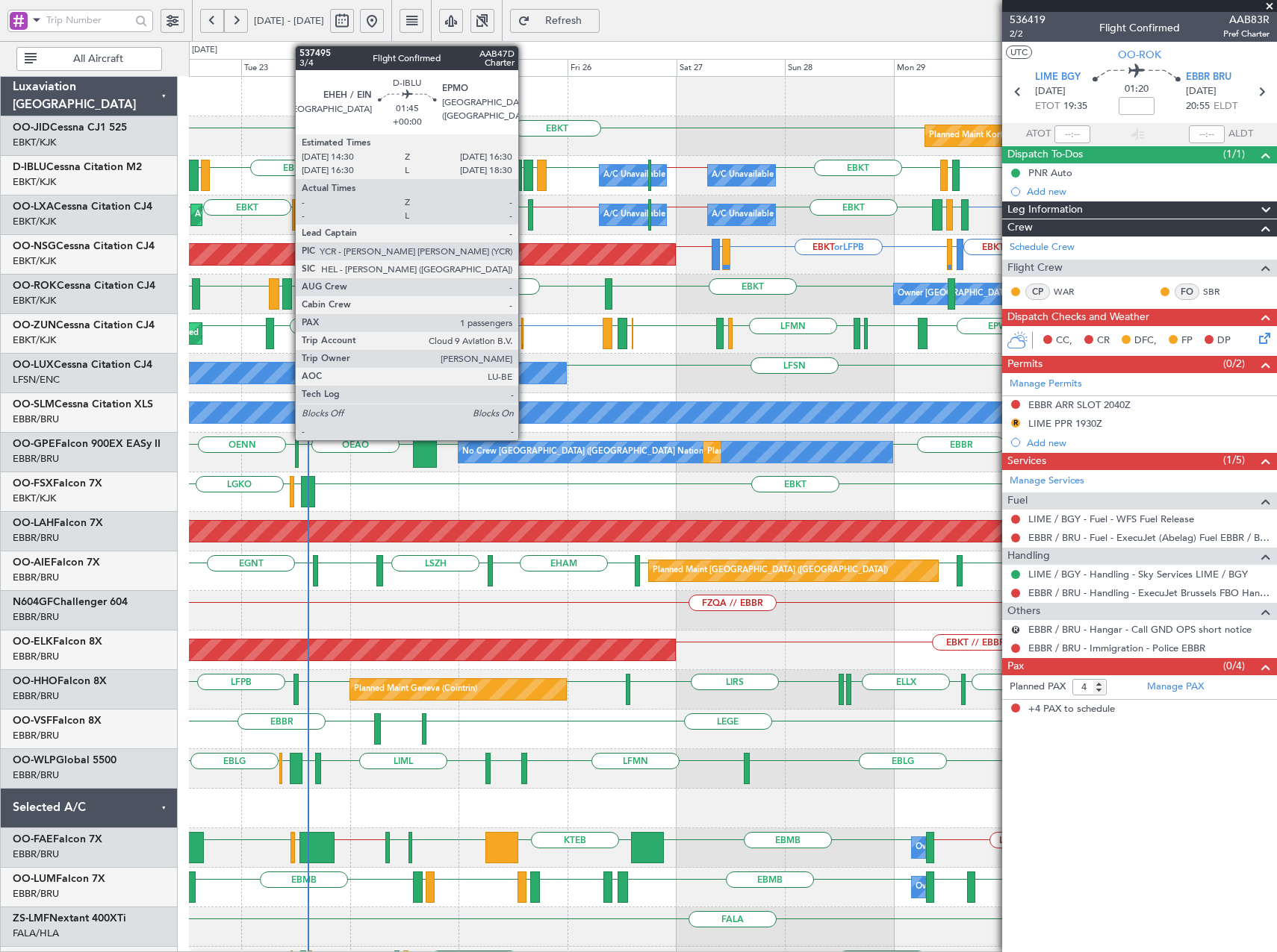
click at [525, 171] on div at bounding box center [529, 175] width 10 height 31
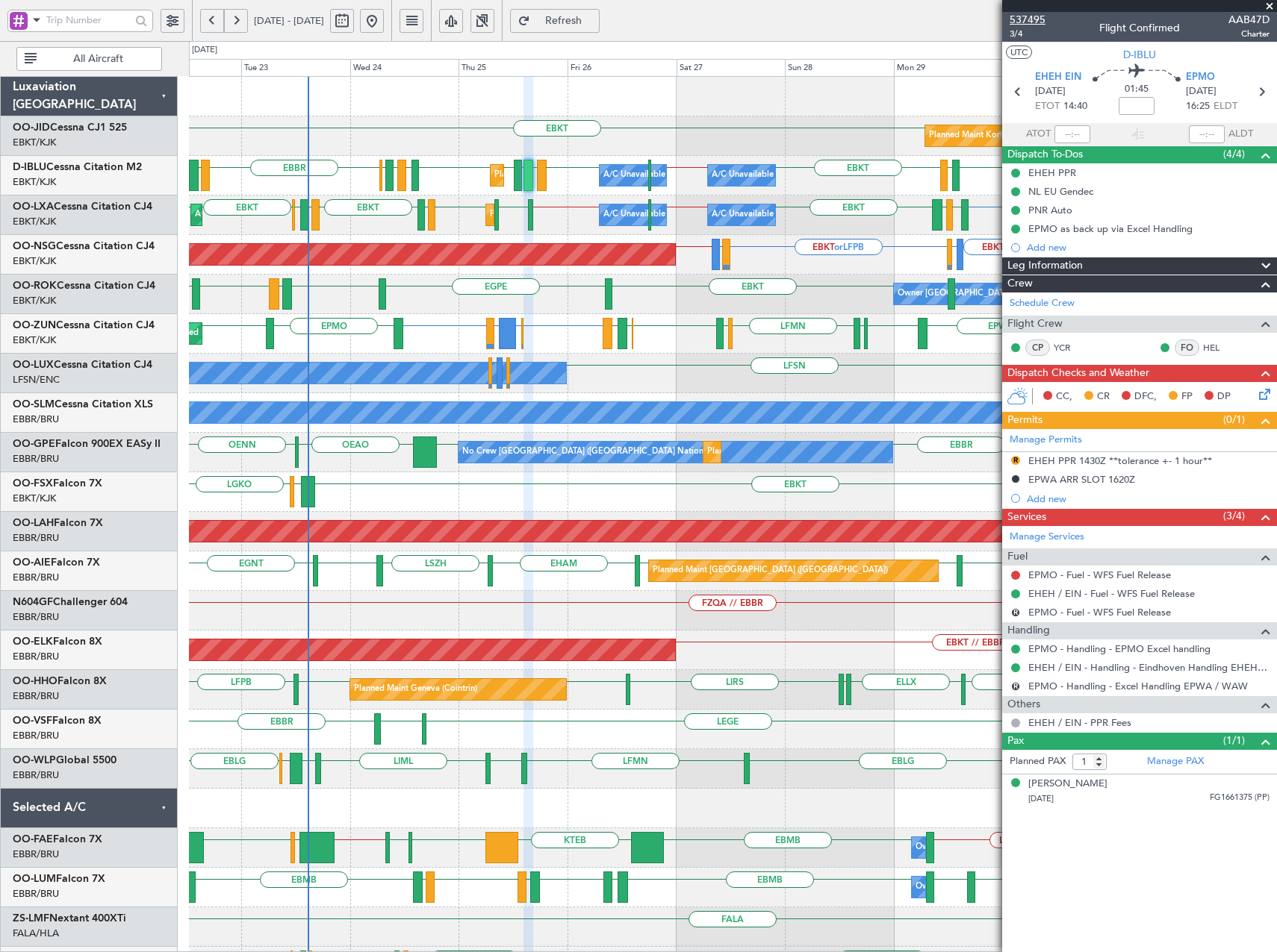
click at [1033, 13] on span "537495" at bounding box center [1027, 19] width 36 height 16
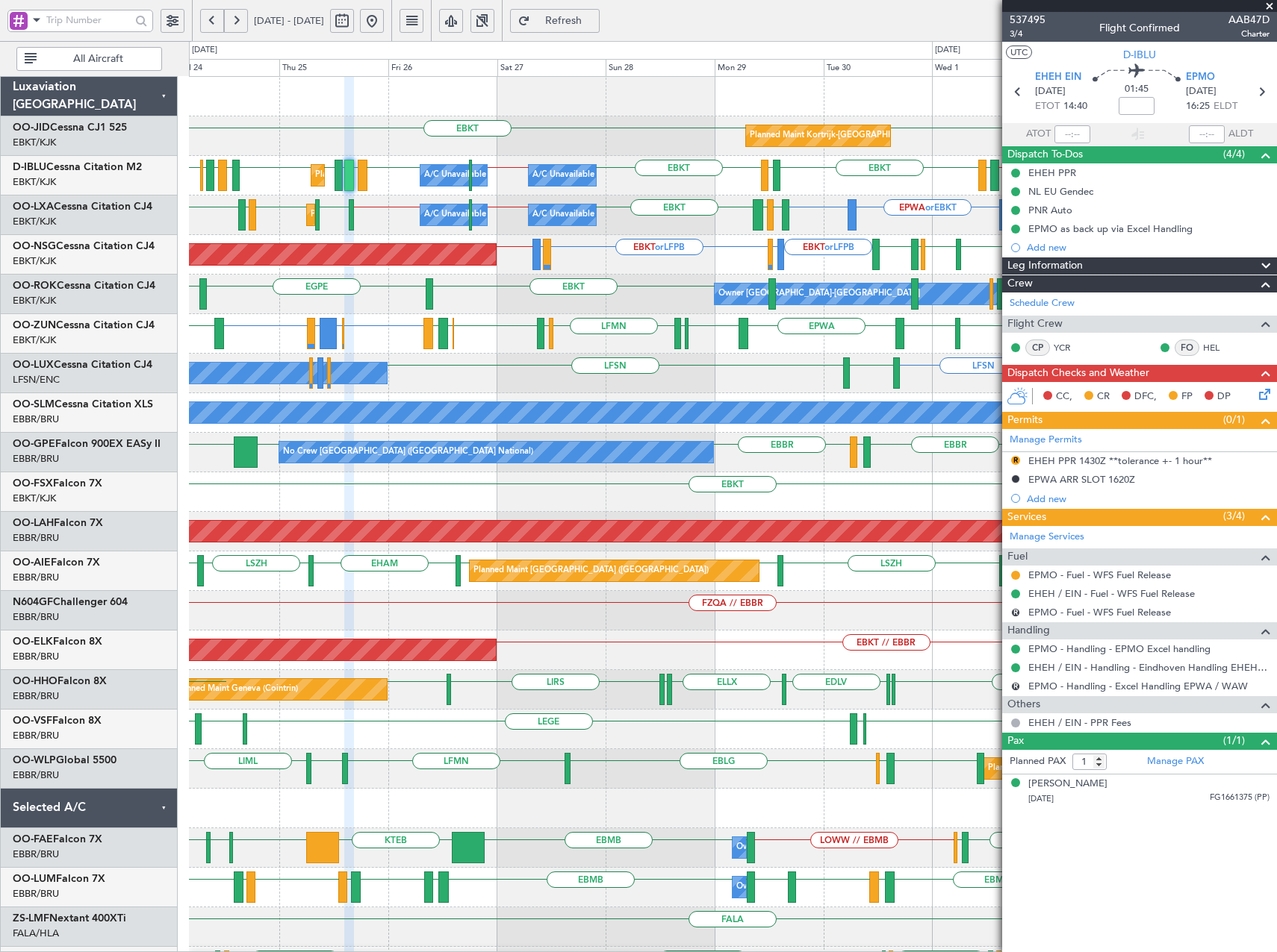
click at [676, 354] on div "EBKT EBKT Planned Maint Kortrijk-Wevelgem EBKT // EBBR EBKT LFTH EBKT EBBR // E…" at bounding box center [733, 552] width 1087 height 950
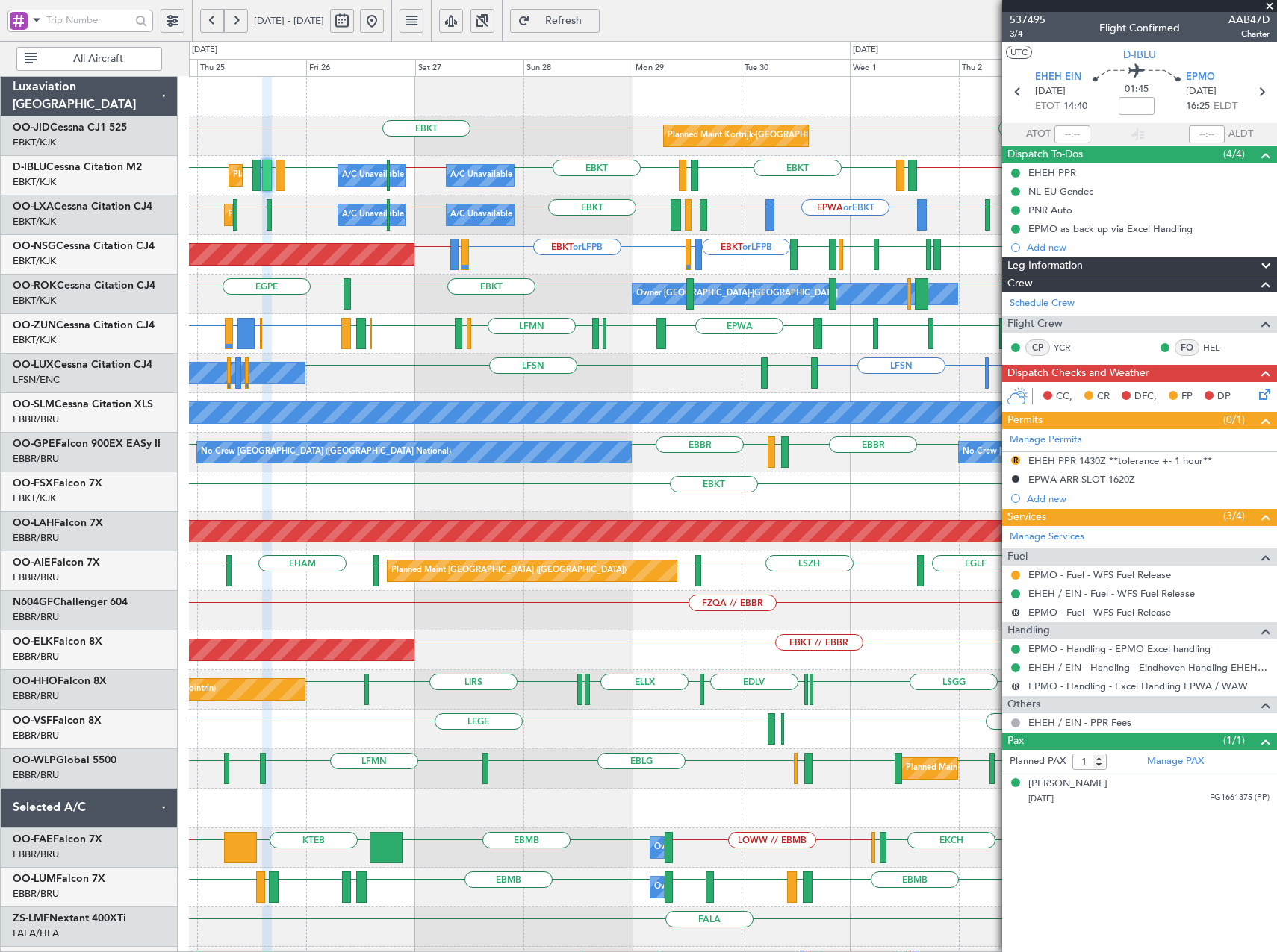
click at [718, 336] on div "LEIB or EBKT LEPA or EBKT ESKN or EBKT EBKT LFPB or EBKT LFMN or EBKT EBKT EBKT…" at bounding box center [733, 334] width 1087 height 40
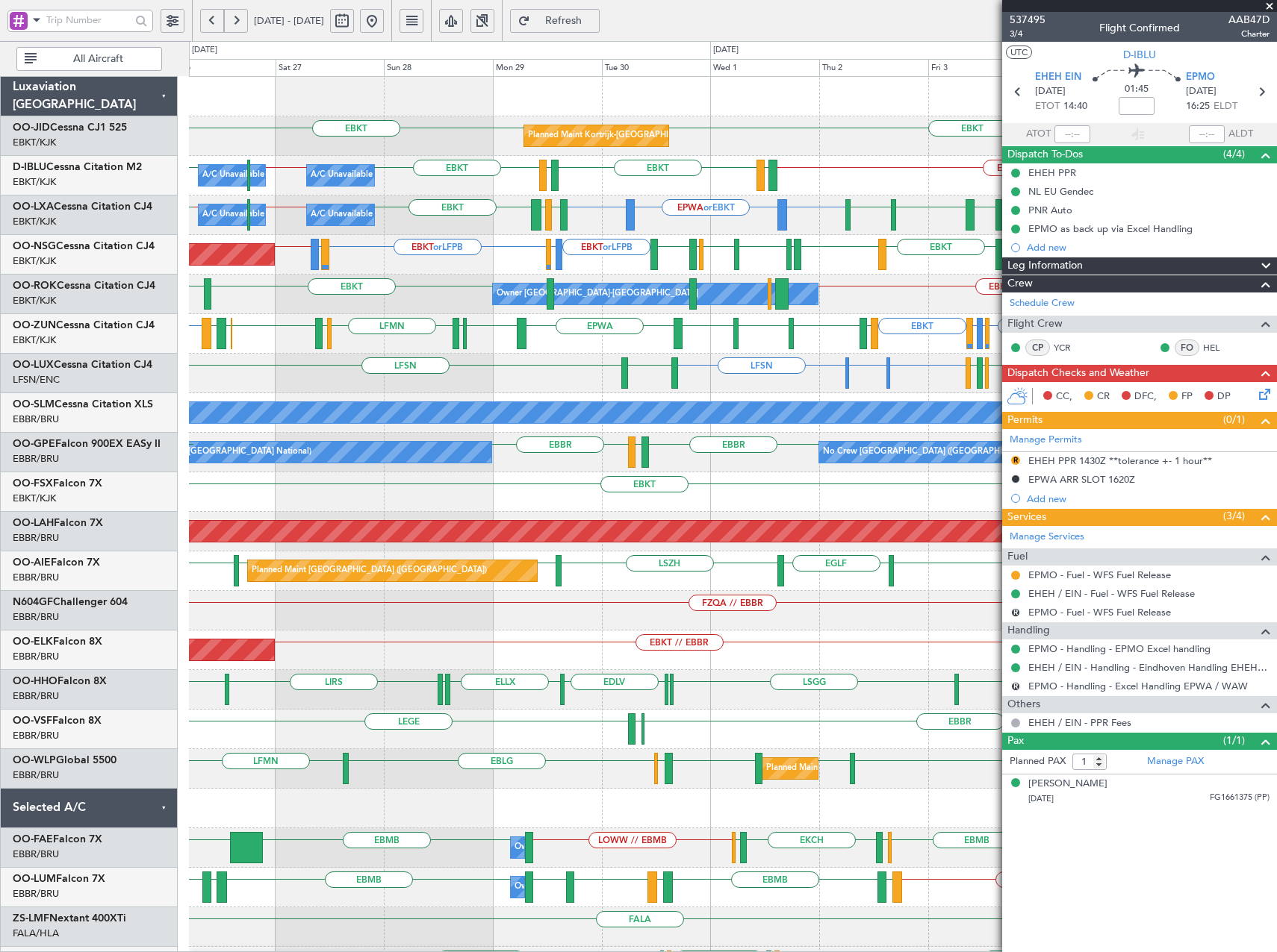
click at [515, 350] on div "EBBR // EBKT LEIB or EBKT EBKT LFPB or EBKT LFMN or EBKT EBKT EPWA EBKT LFPG LF…" at bounding box center [733, 334] width 1087 height 40
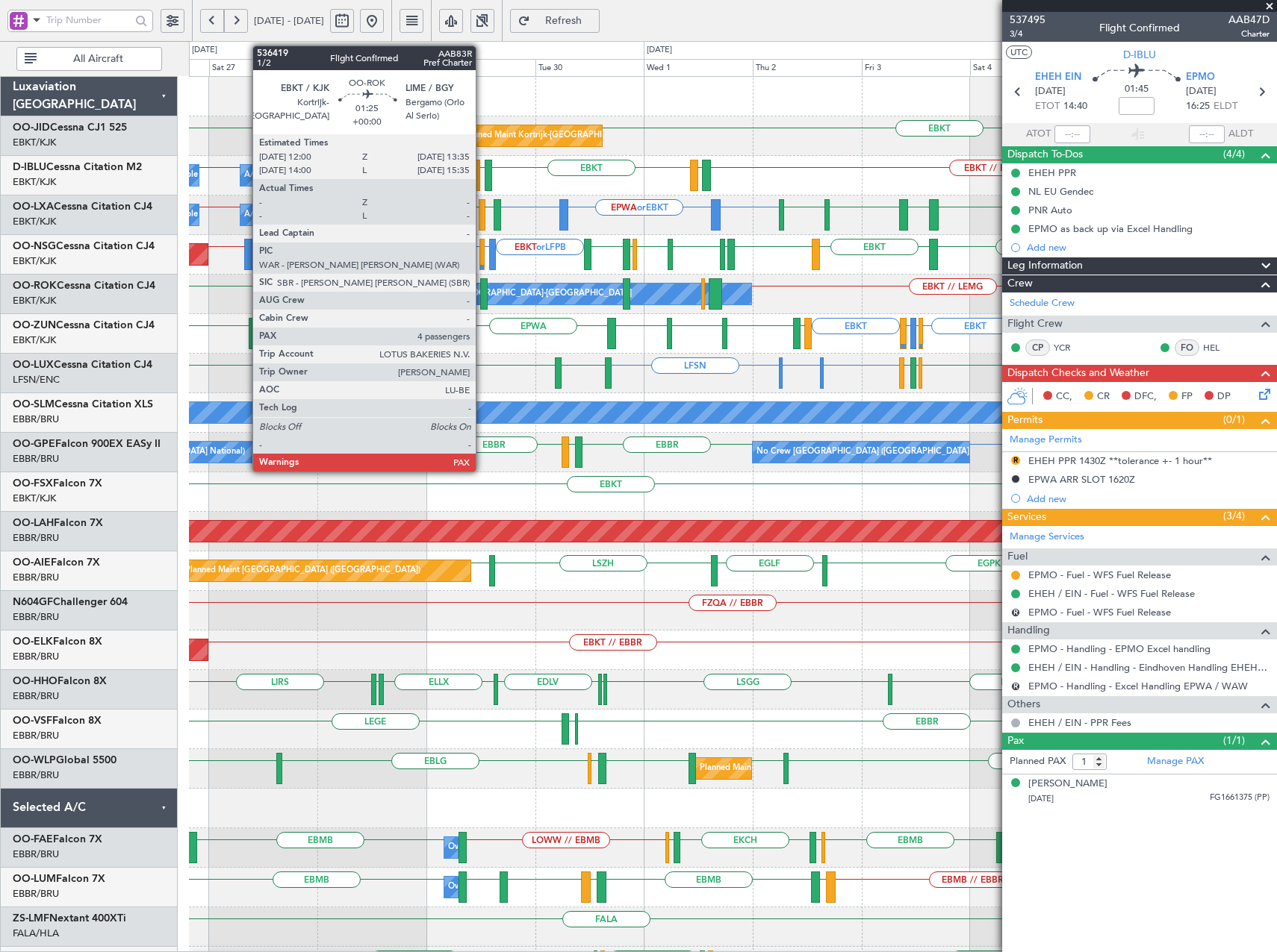
click at [482, 296] on div at bounding box center [483, 294] width 7 height 31
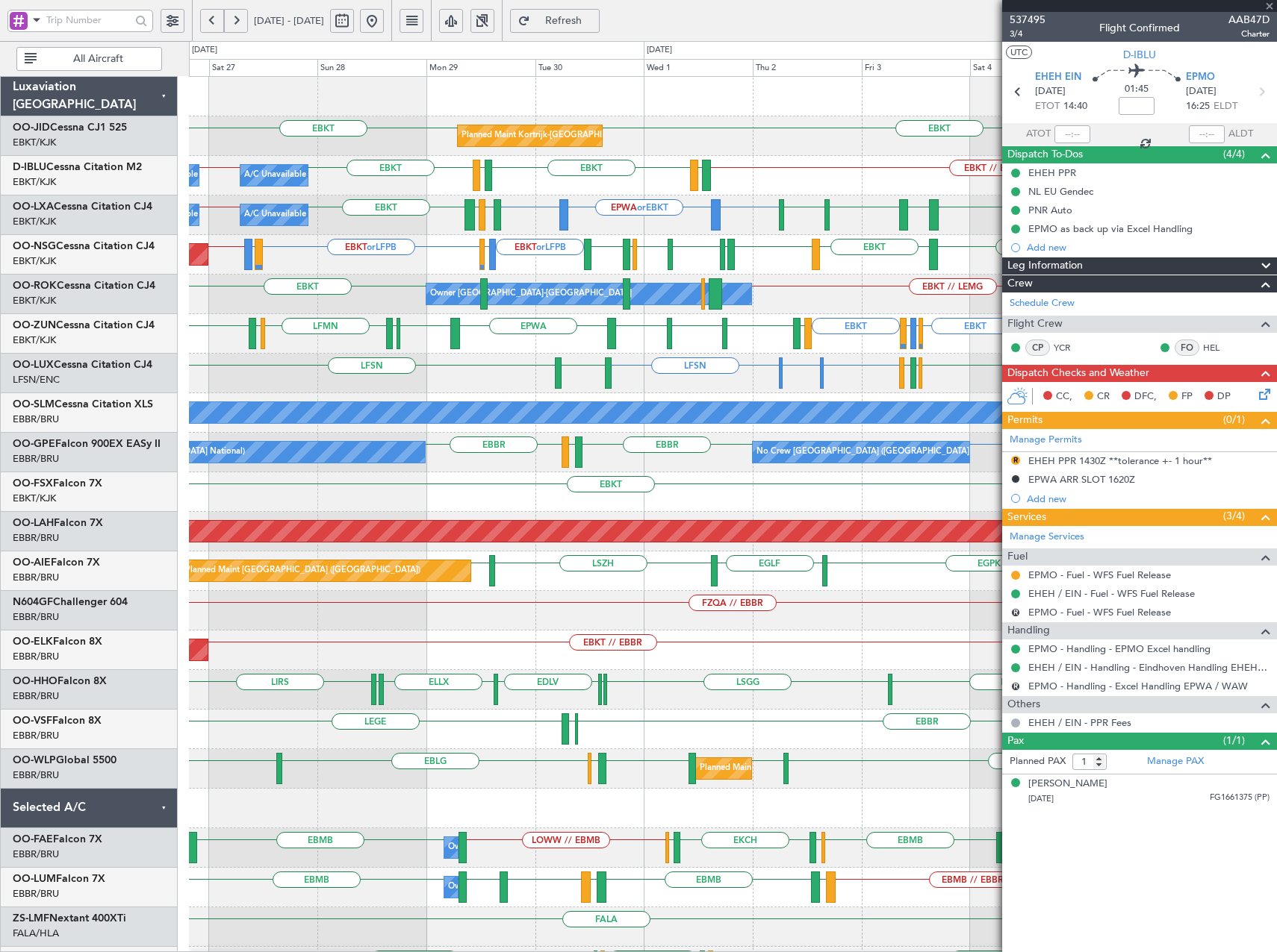
type input "4"
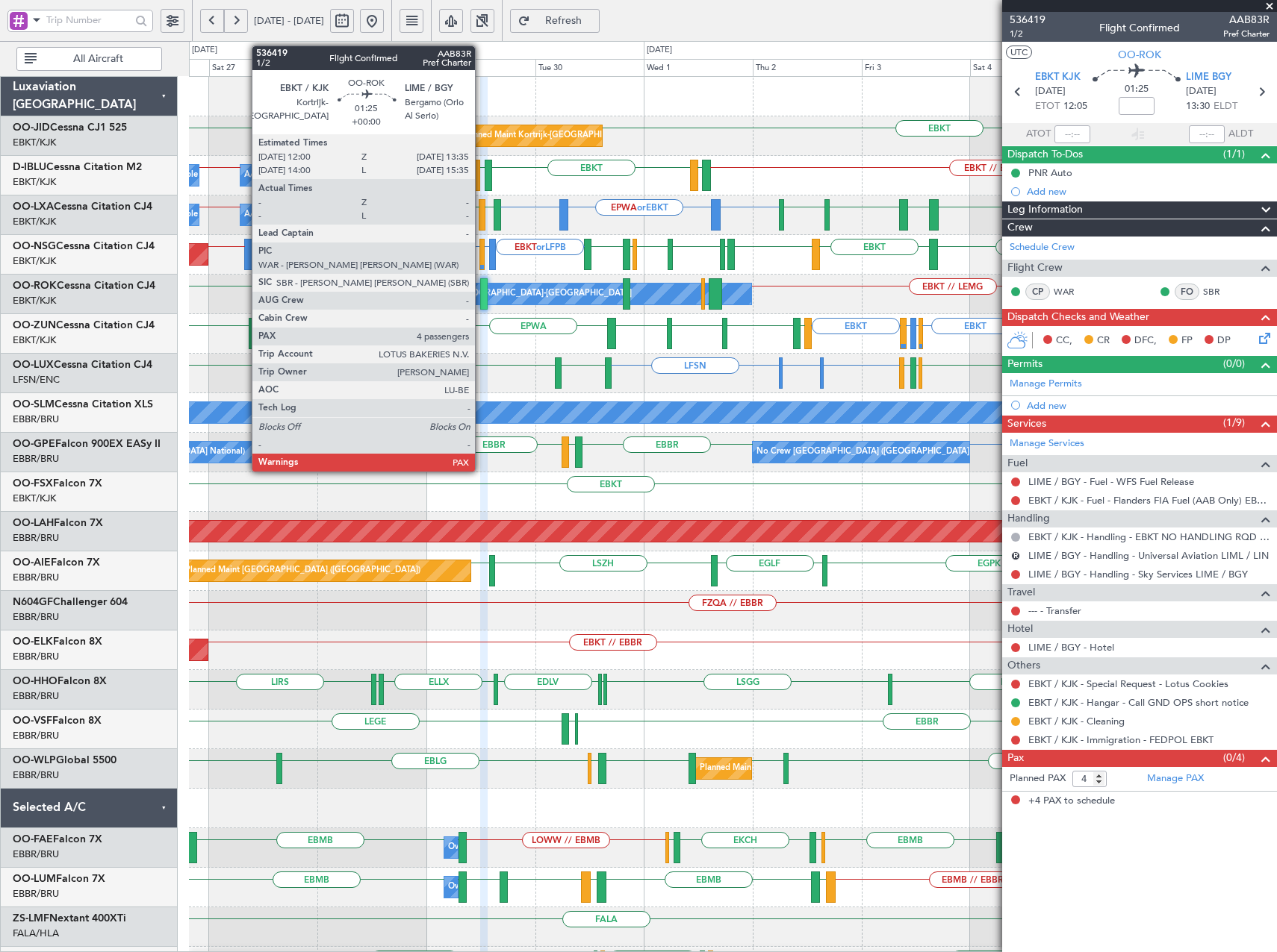
click at [482, 292] on div at bounding box center [483, 294] width 7 height 31
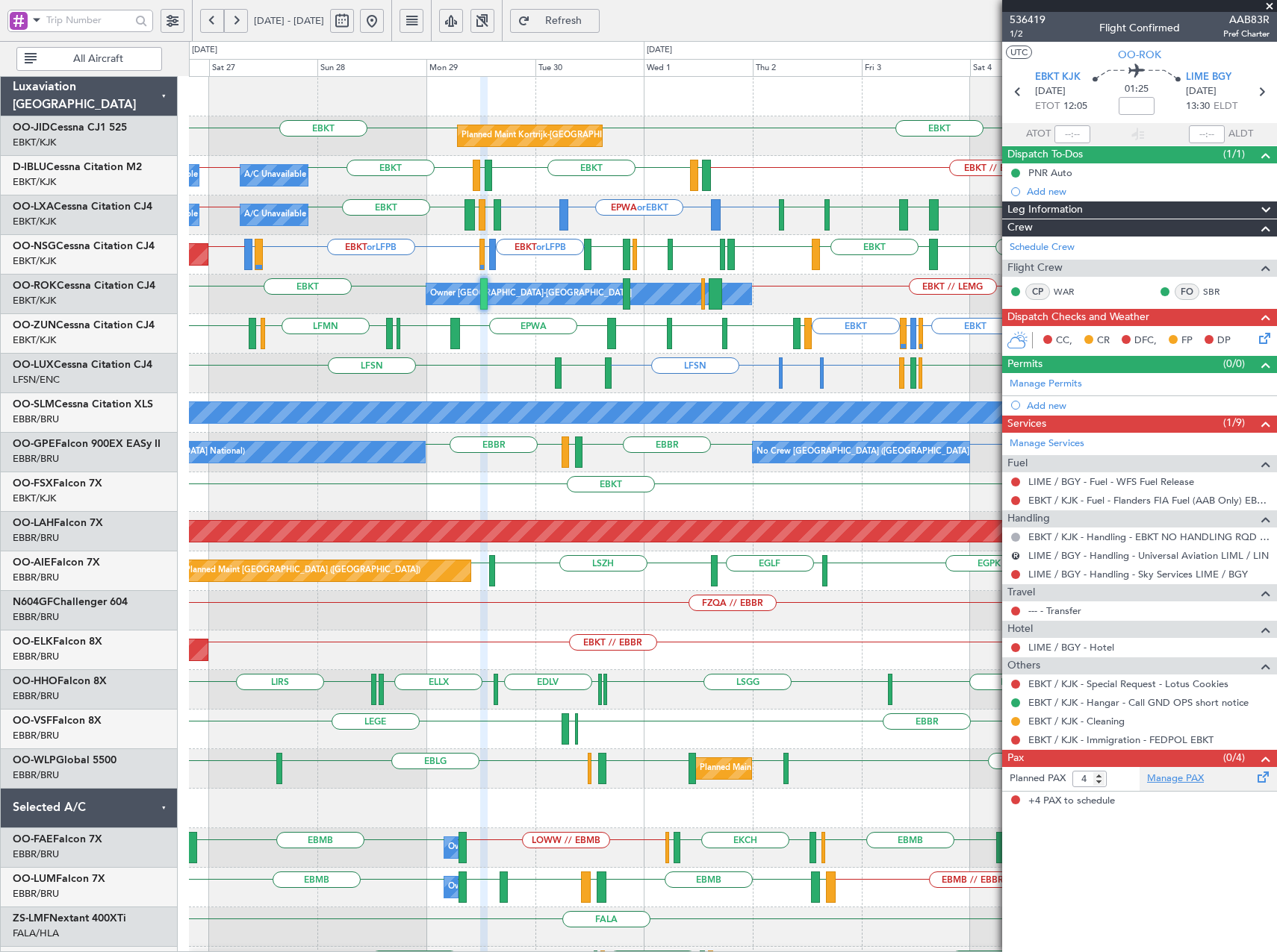
click at [1155, 780] on link "Manage PAX" at bounding box center [1175, 779] width 57 height 15
click at [1102, 780] on input "3" at bounding box center [1089, 779] width 35 height 17
click at [1102, 780] on input "2" at bounding box center [1089, 779] width 35 height 17
type input "1"
click at [1102, 780] on input "1" at bounding box center [1089, 779] width 35 height 17
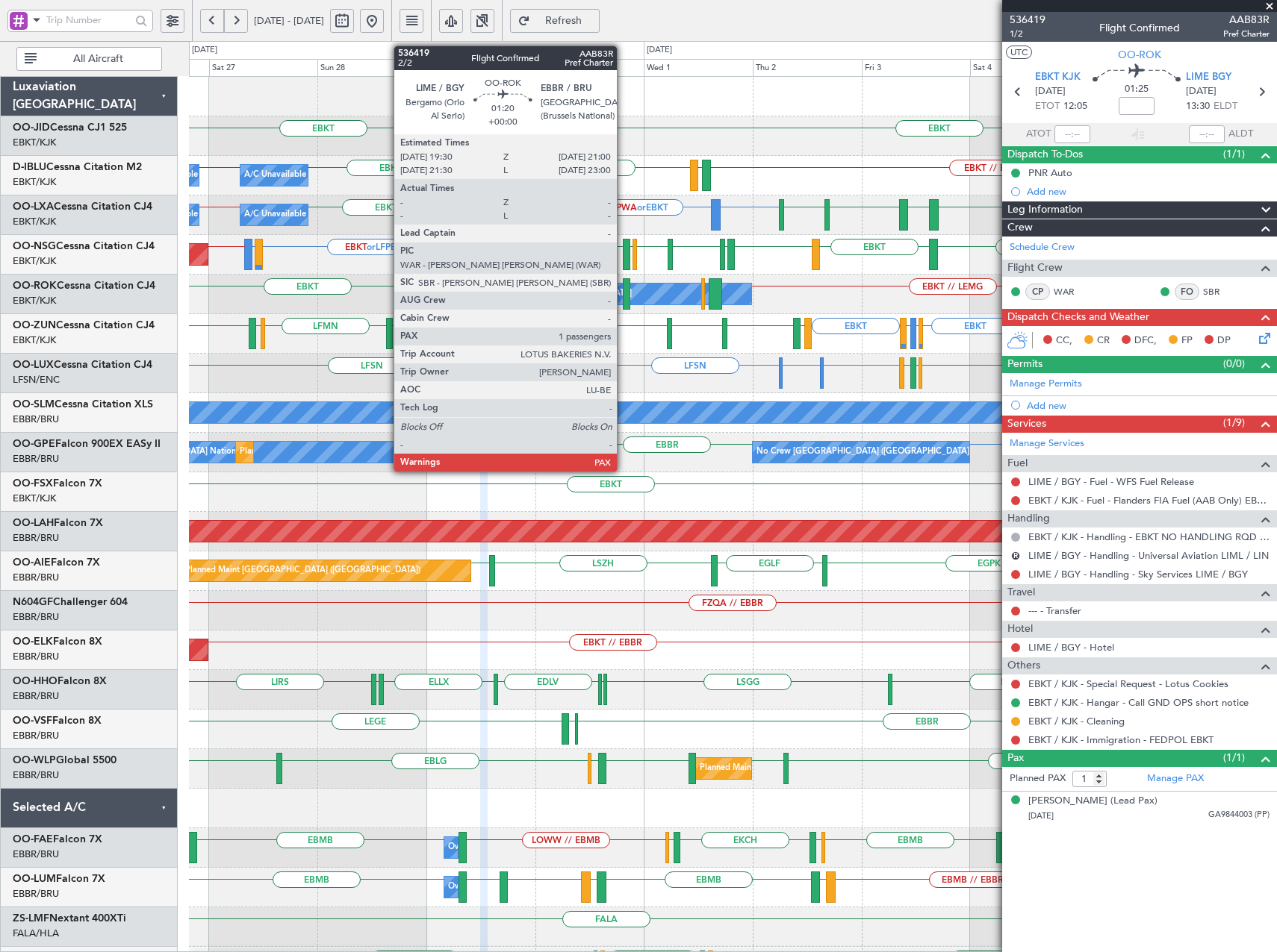
click at [624, 294] on div at bounding box center [626, 294] width 7 height 31
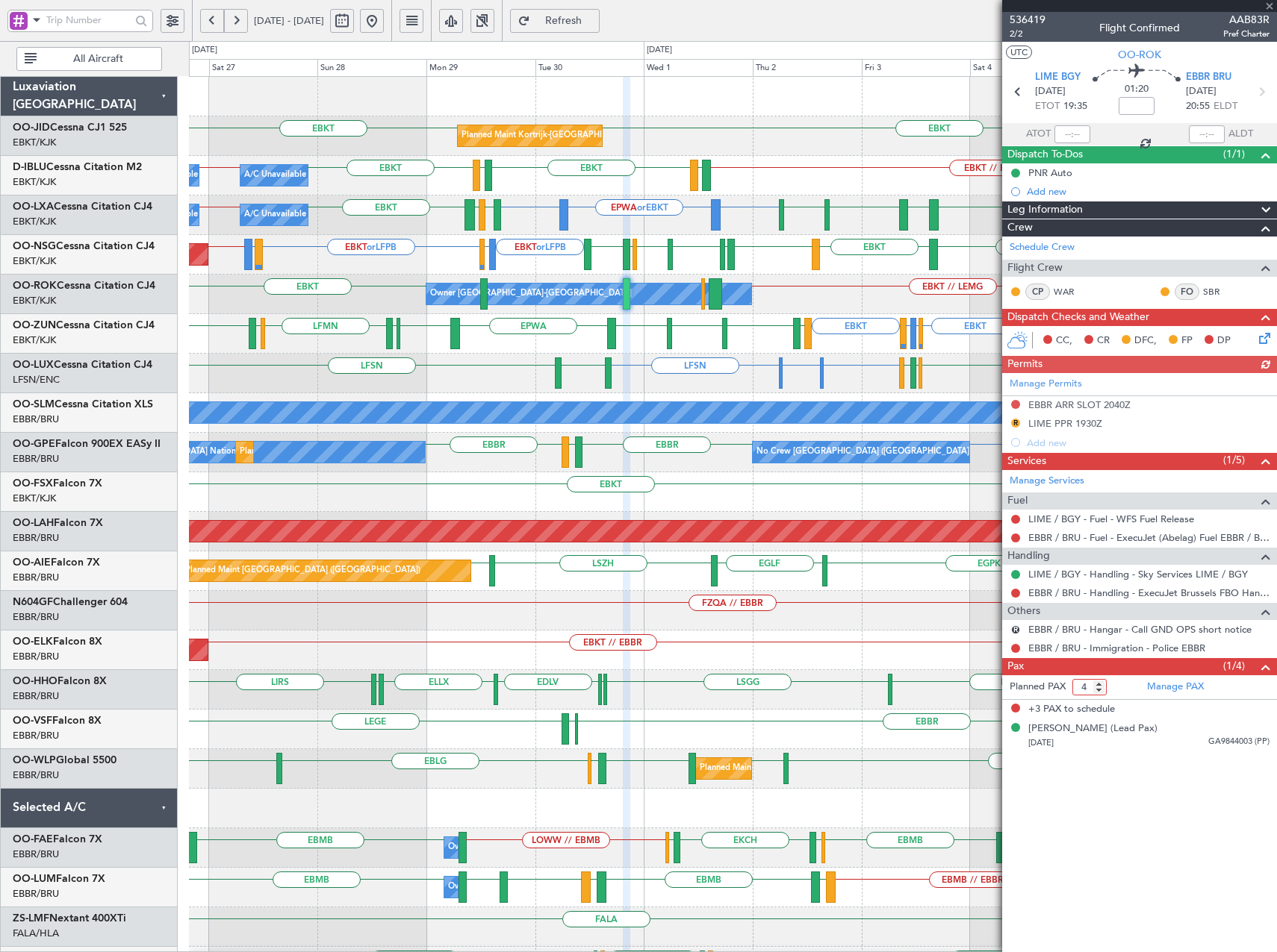
click at [1099, 694] on input "4" at bounding box center [1089, 688] width 35 height 17
click at [1099, 689] on input "3" at bounding box center [1089, 688] width 35 height 17
click at [1099, 689] on input "2" at bounding box center [1089, 688] width 35 height 17
type input "1"
click at [1099, 689] on input "1" at bounding box center [1089, 688] width 35 height 17
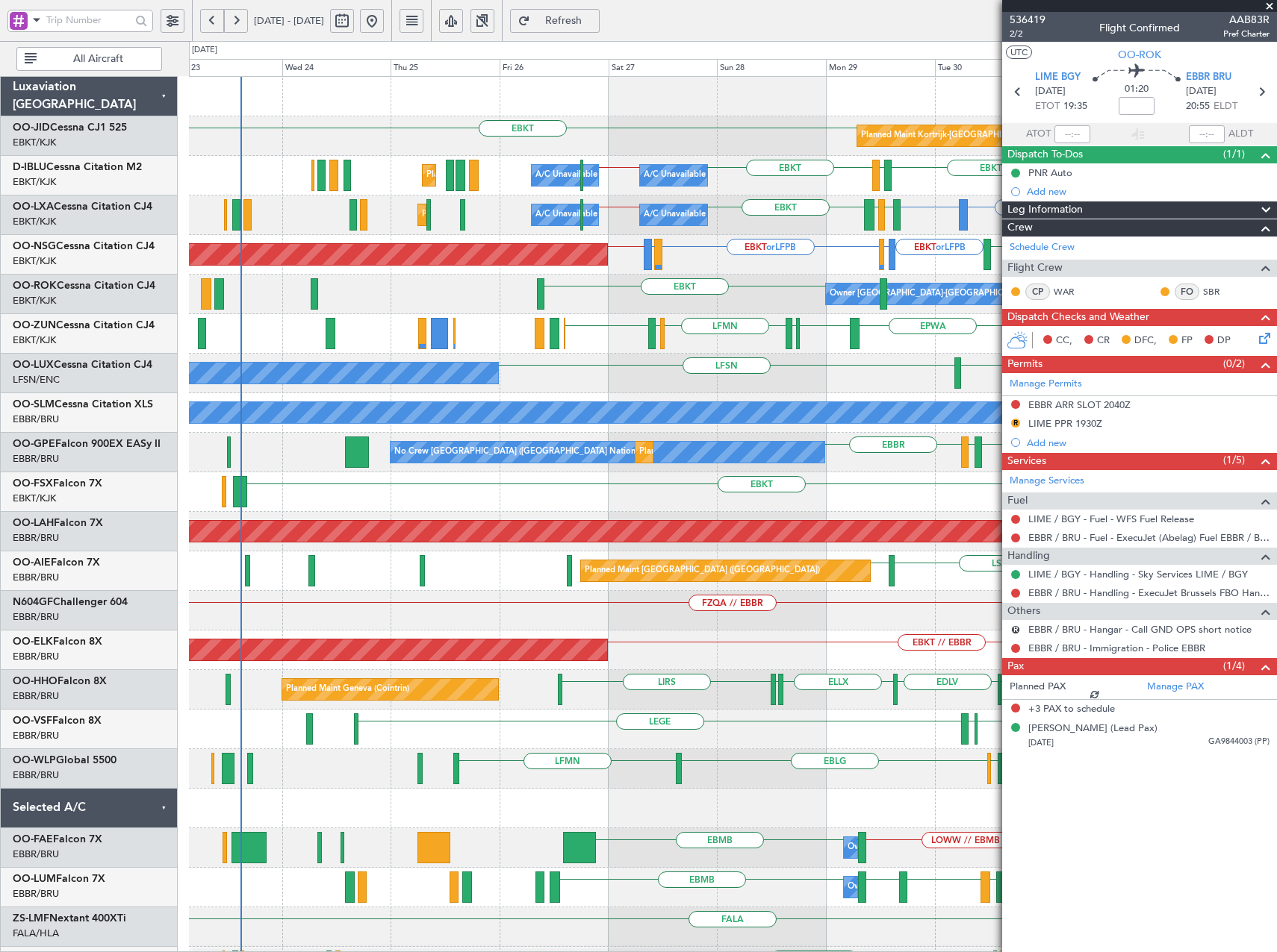
click at [812, 315] on div "EBKT EBKT Planned Maint Kortrijk-Wevelgem EBKT // EBBR EBKT LFTH EBKT EBBR // E…" at bounding box center [733, 552] width 1087 height 950
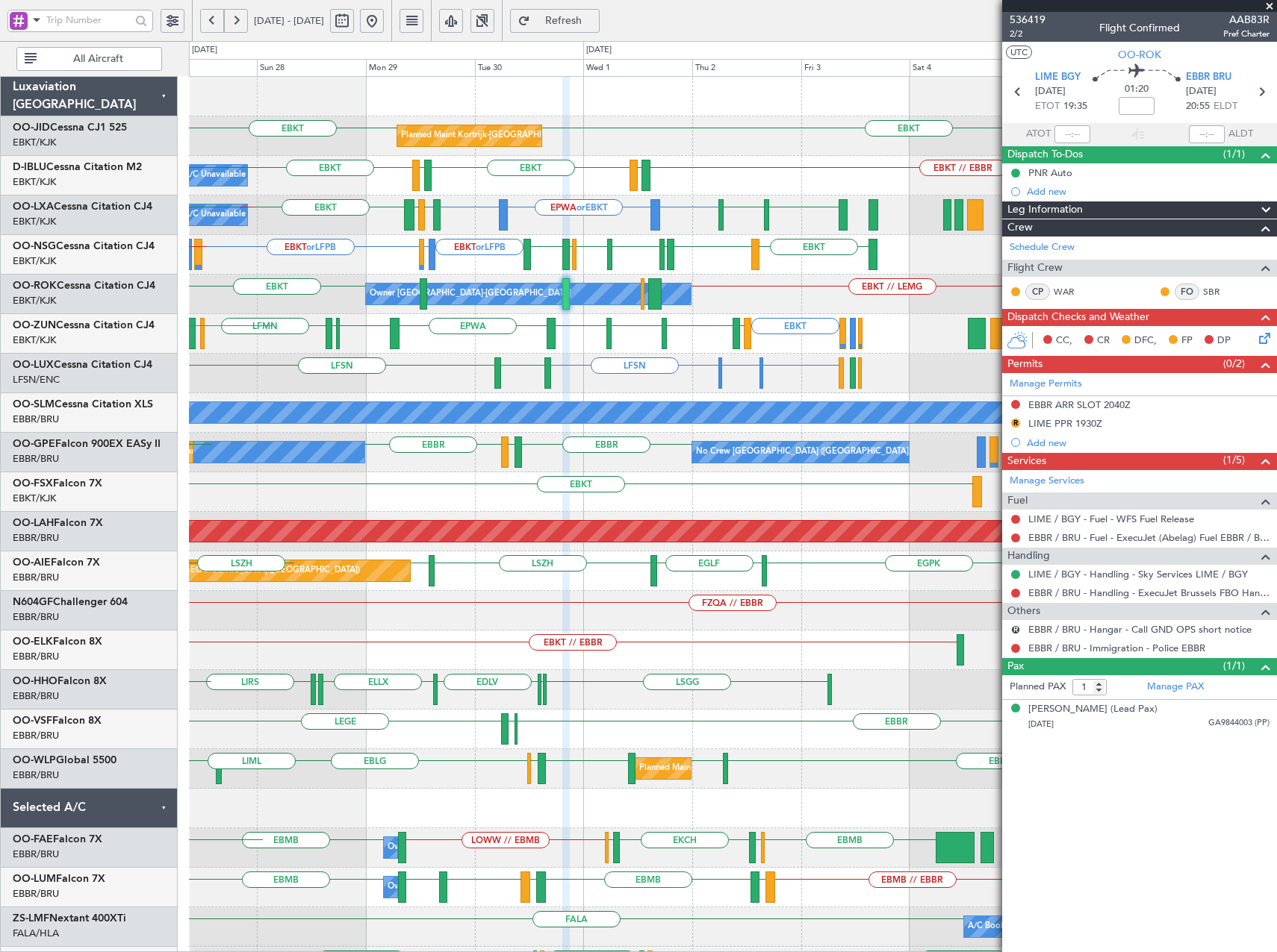
click at [227, 395] on div "EBKT EBKT Planned Maint Kortrijk-Wevelgem EBKT // EBBR EBKT LFTH EBKT LFTH A/C …" at bounding box center [733, 552] width 1087 height 950
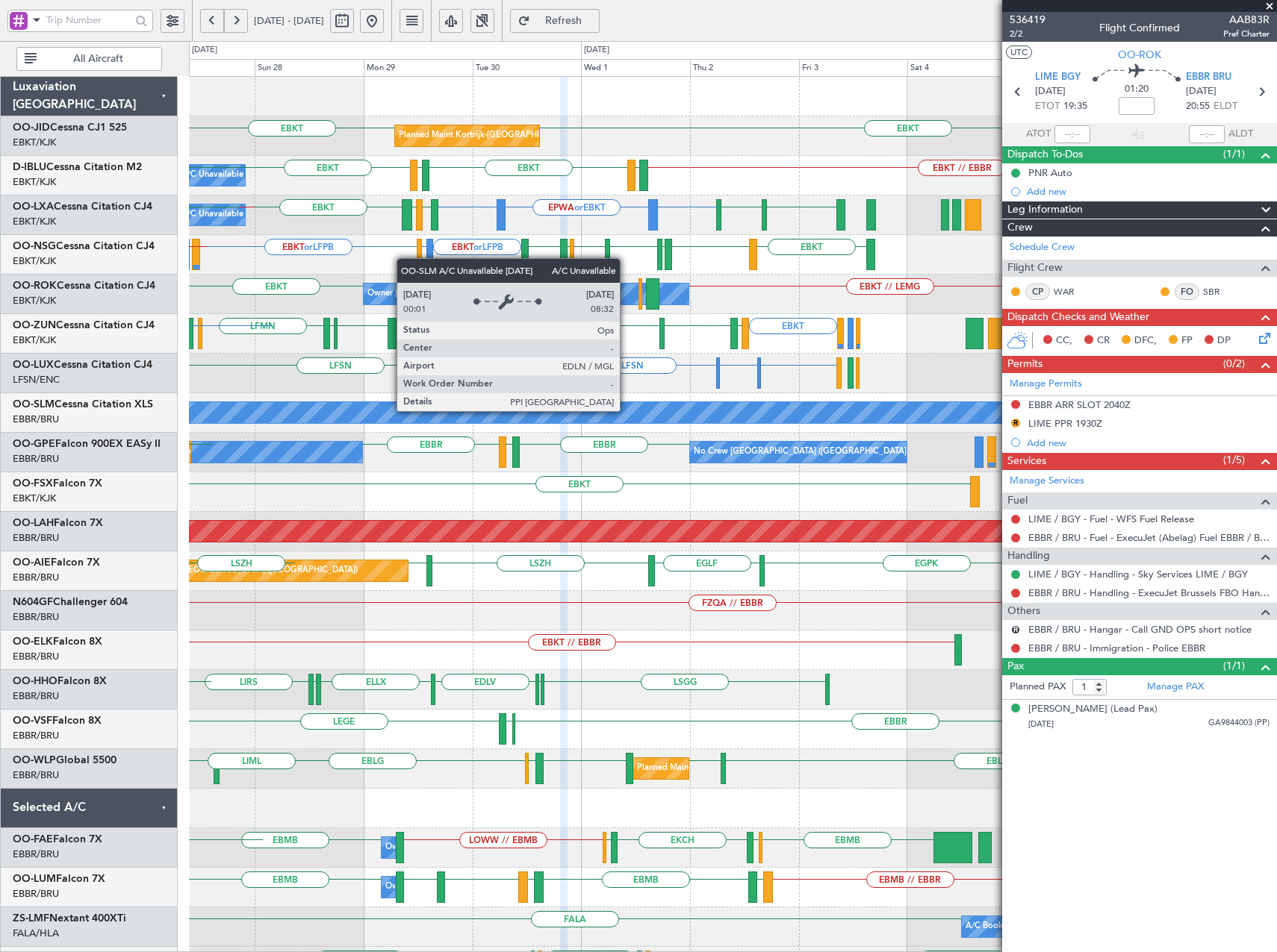
click at [360, 460] on div "EBKT EBKT Planned Maint Kortrijk-Wevelgem EBKT // EBBR EBKT LFTH EBKT LFTH A/C …" at bounding box center [733, 552] width 1087 height 950
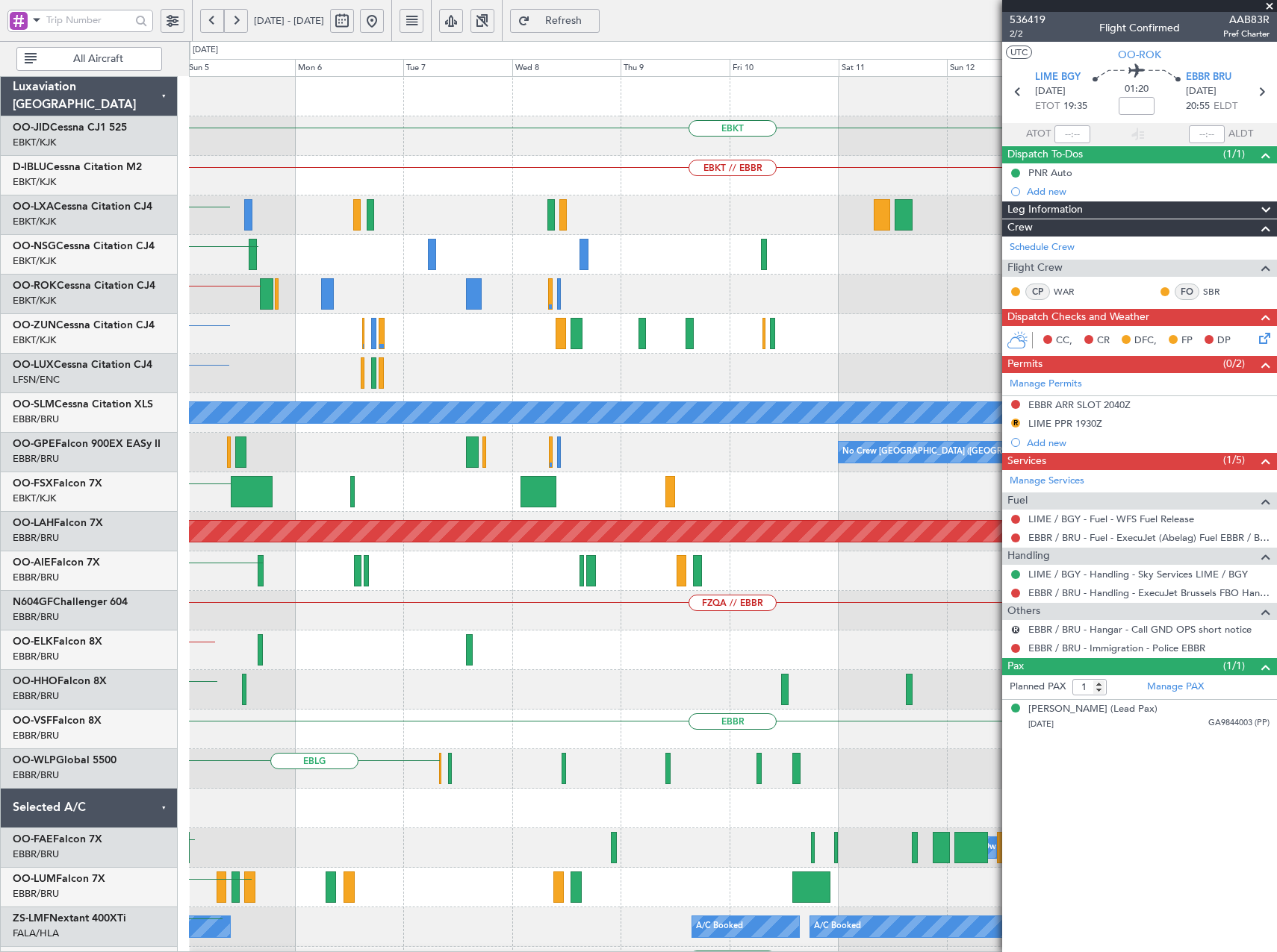
click at [330, 491] on div "EBKT" at bounding box center [733, 492] width 1087 height 40
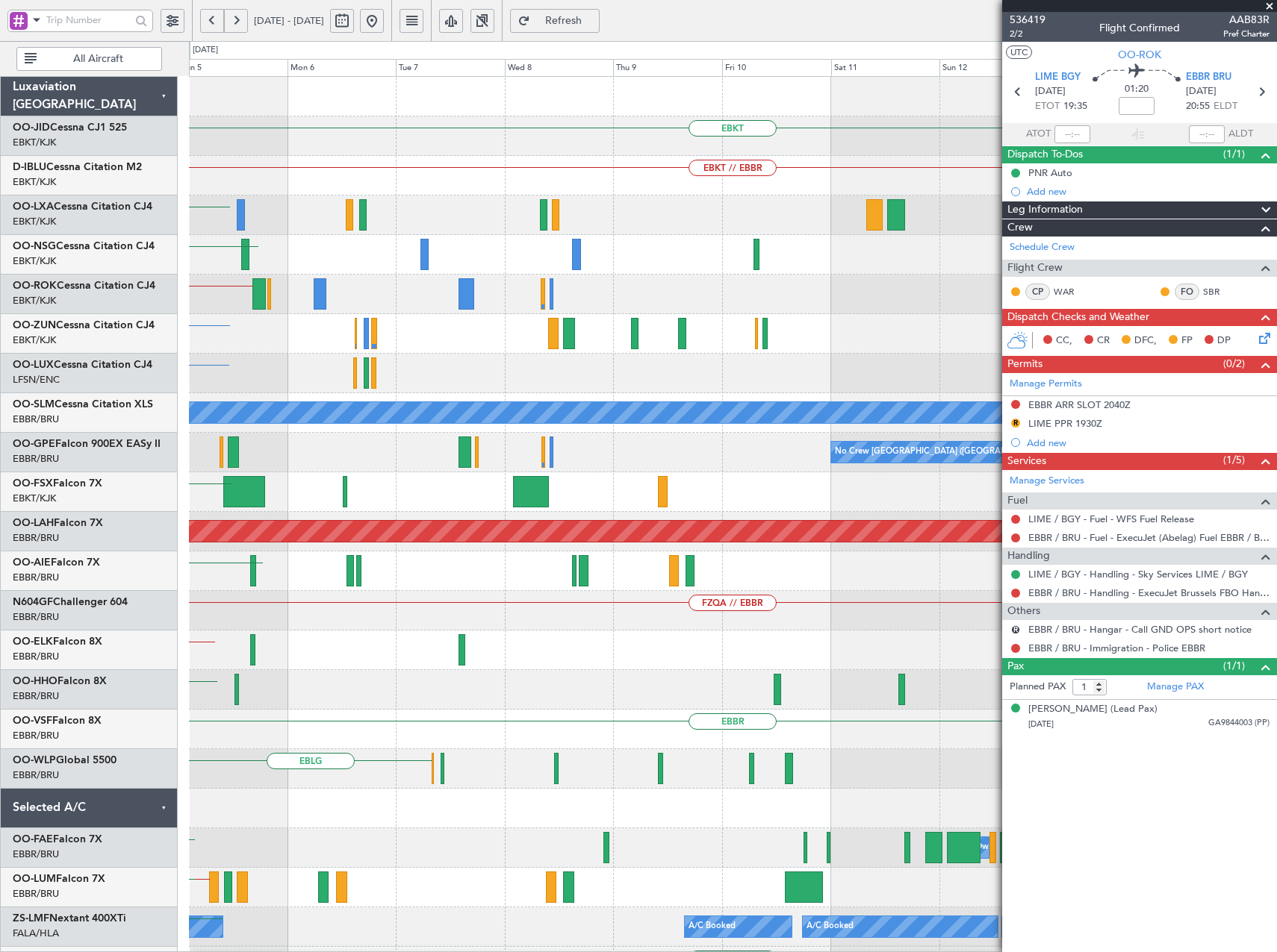
click at [214, 530] on div "EBKT EBKT // EBBR EBKT LSZM EBKT EBKT // LEMG EBKT LFSN LIMC or LFSN A/C Unavai…" at bounding box center [733, 552] width 1087 height 950
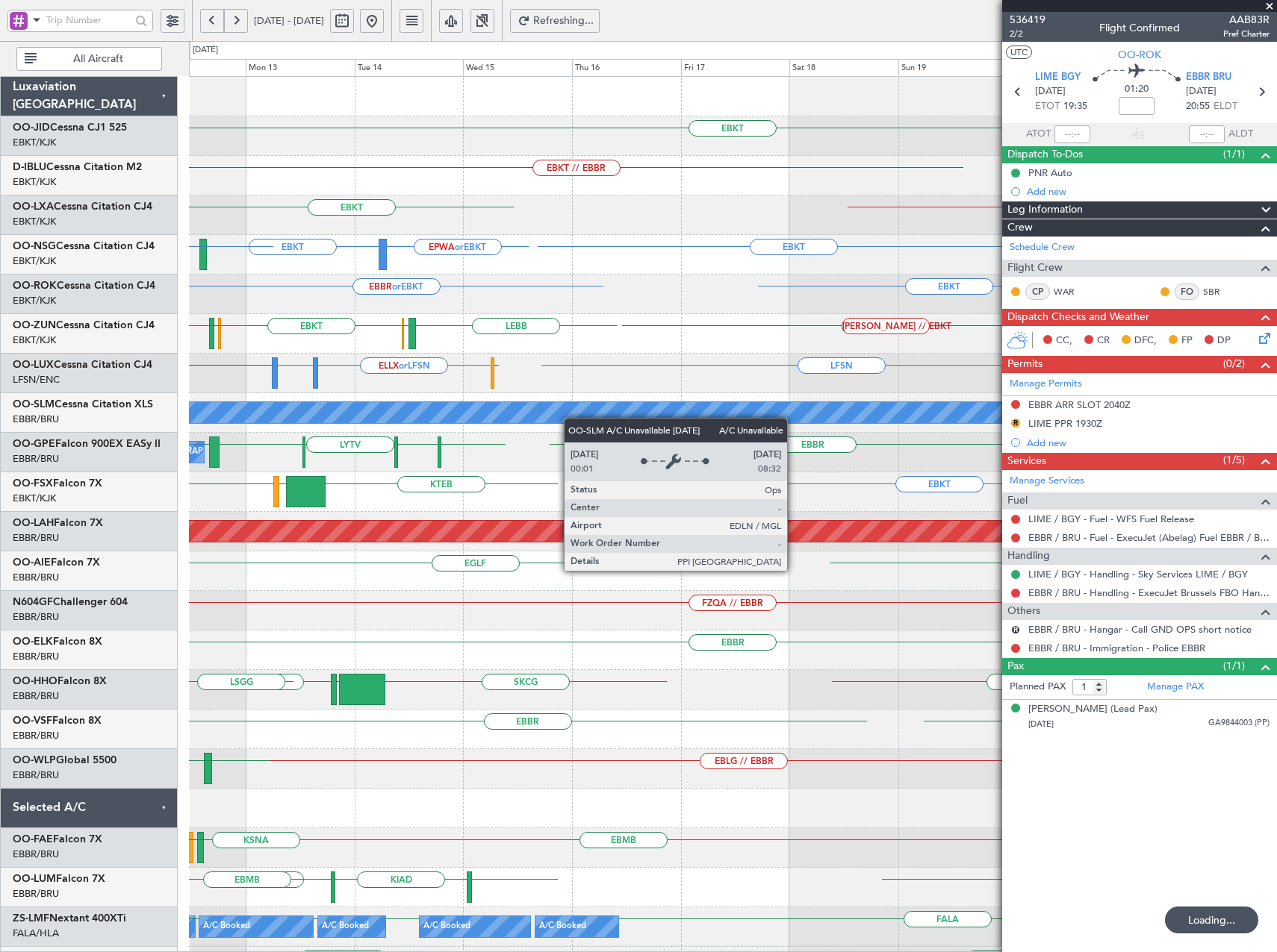
click at [395, 424] on div "A/C Unavailable [GEOGRAPHIC_DATA]" at bounding box center [733, 413] width 1087 height 40
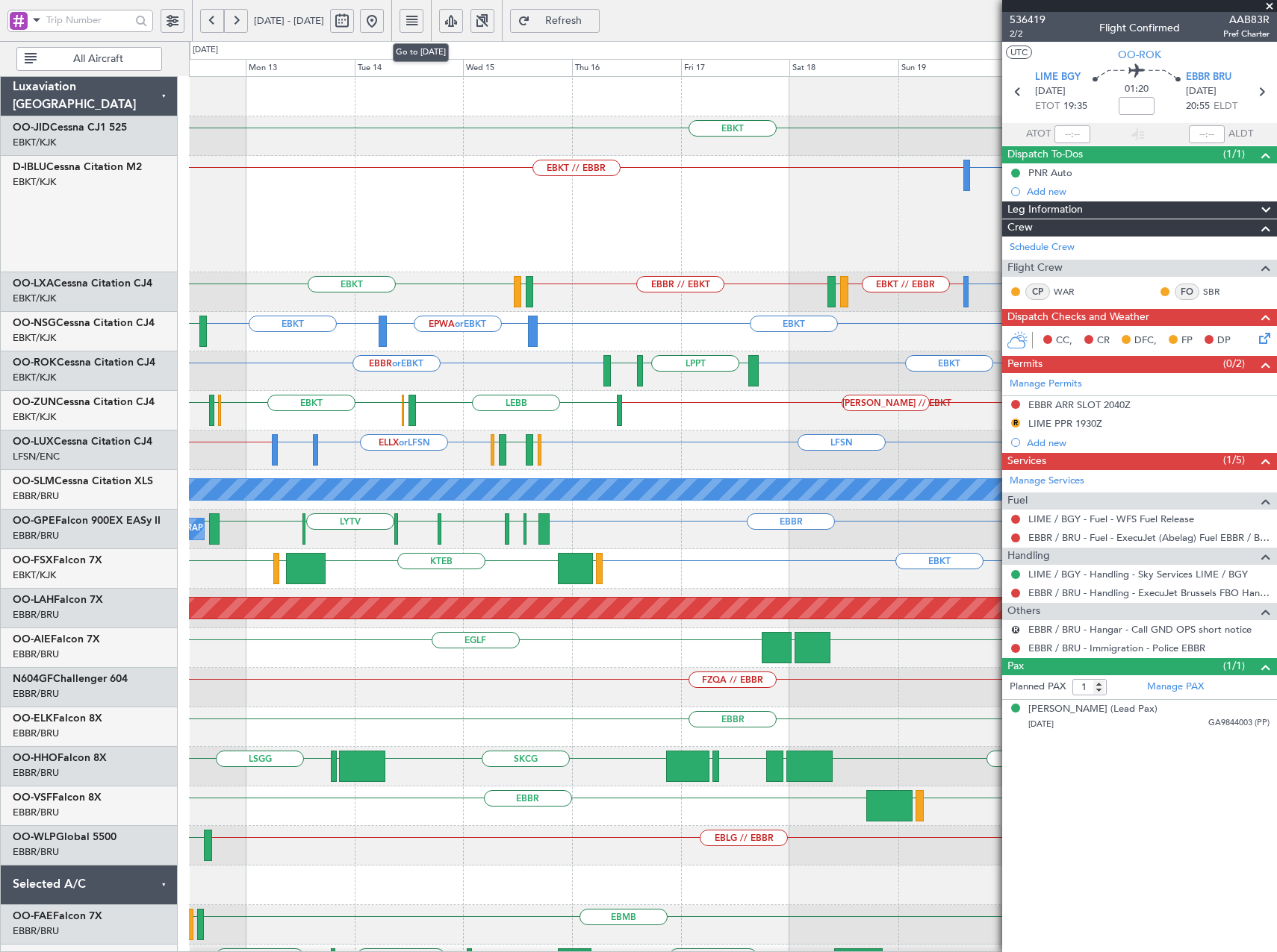
click at [384, 22] on button at bounding box center [372, 21] width 24 height 24
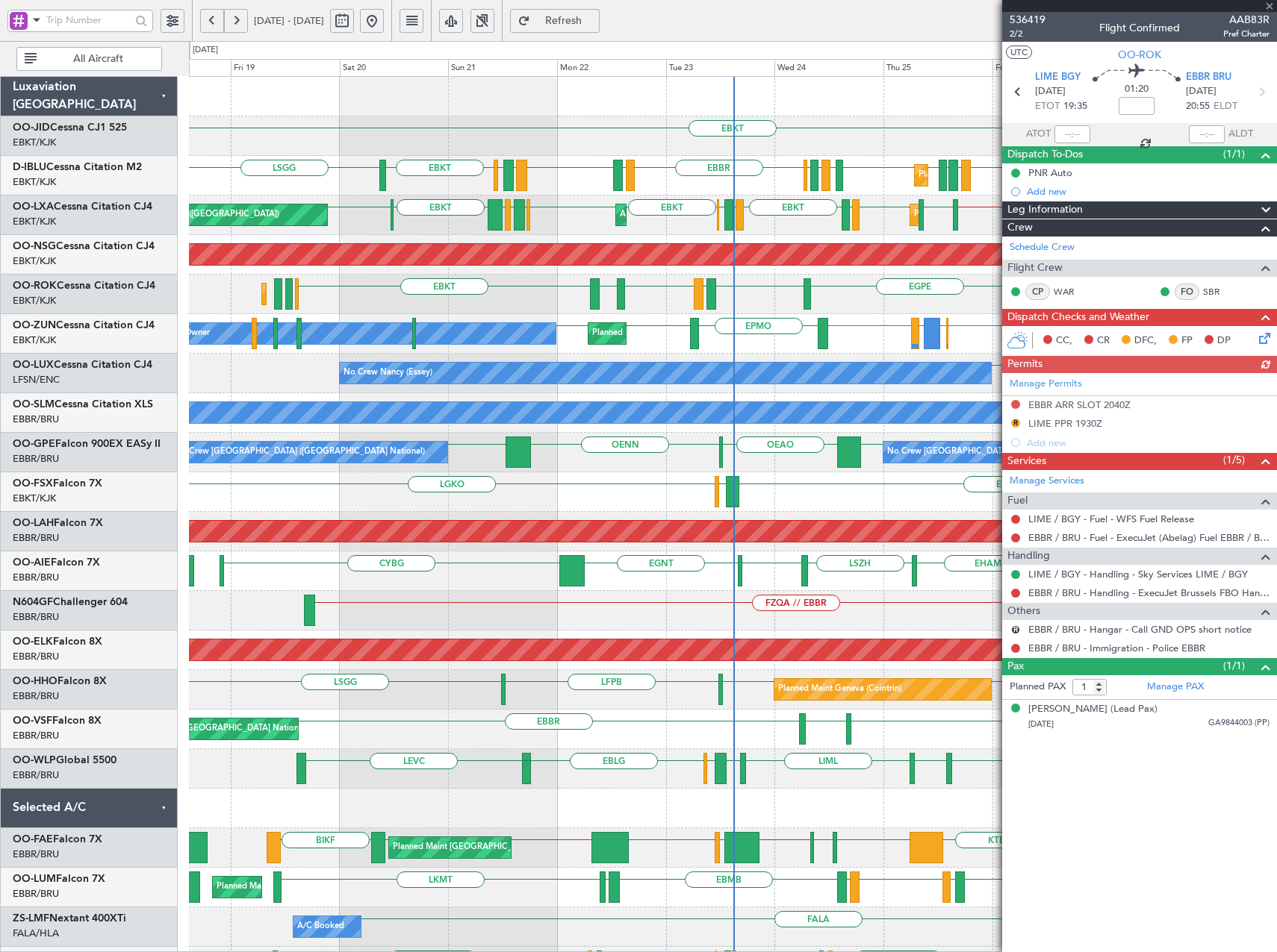
click at [0, 394] on html "18 Sep 2025 - 28 Sep 2025 Refresh Quick Links All Aircraft EBKT Planned Maint K…" at bounding box center [638, 476] width 1277 height 952
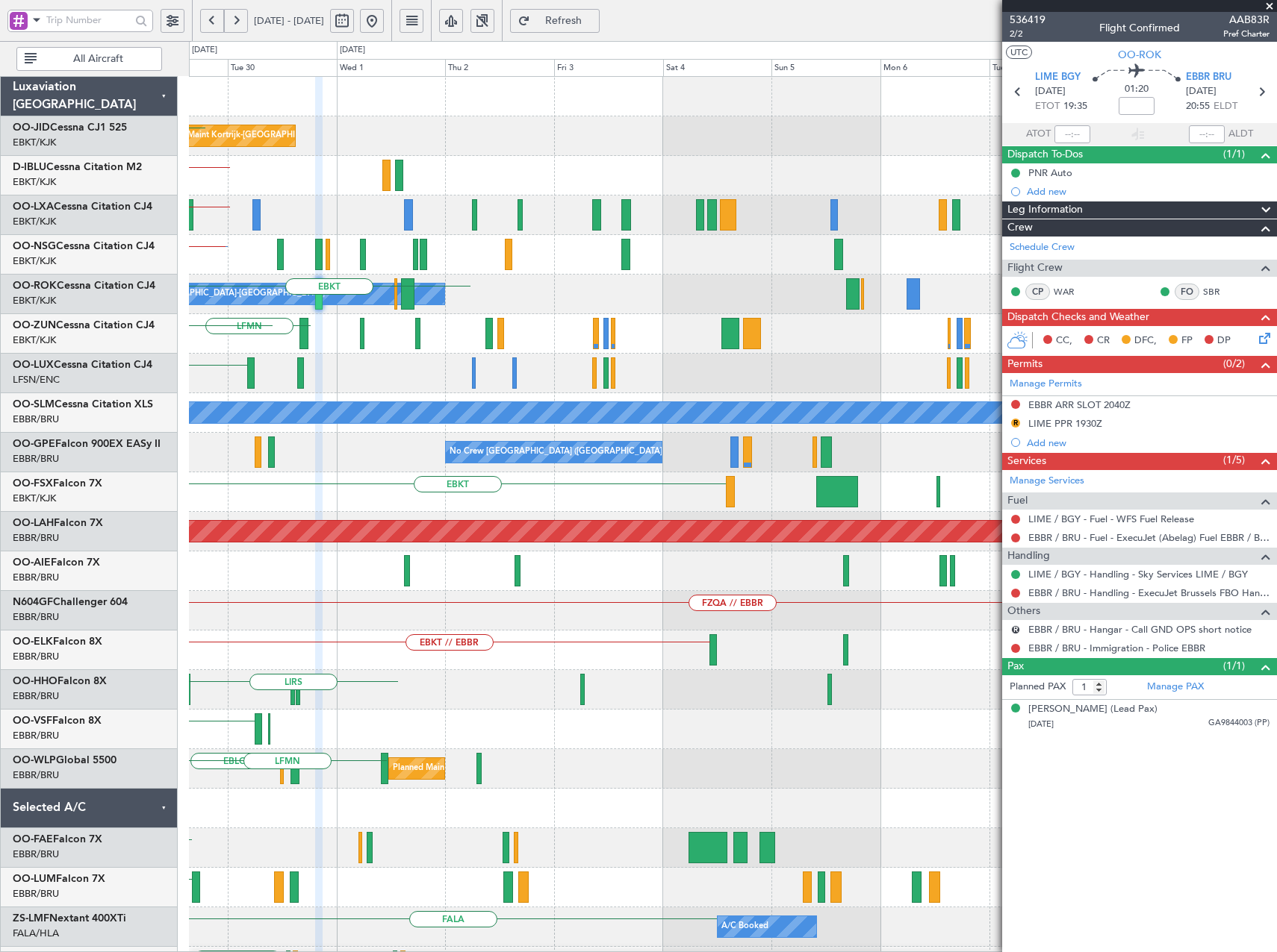
click at [0, 509] on html "18 Sep 2025 - 28 Sep 2025 Refresh Quick Links All Aircraft Planned Maint Kortri…" at bounding box center [638, 476] width 1277 height 952
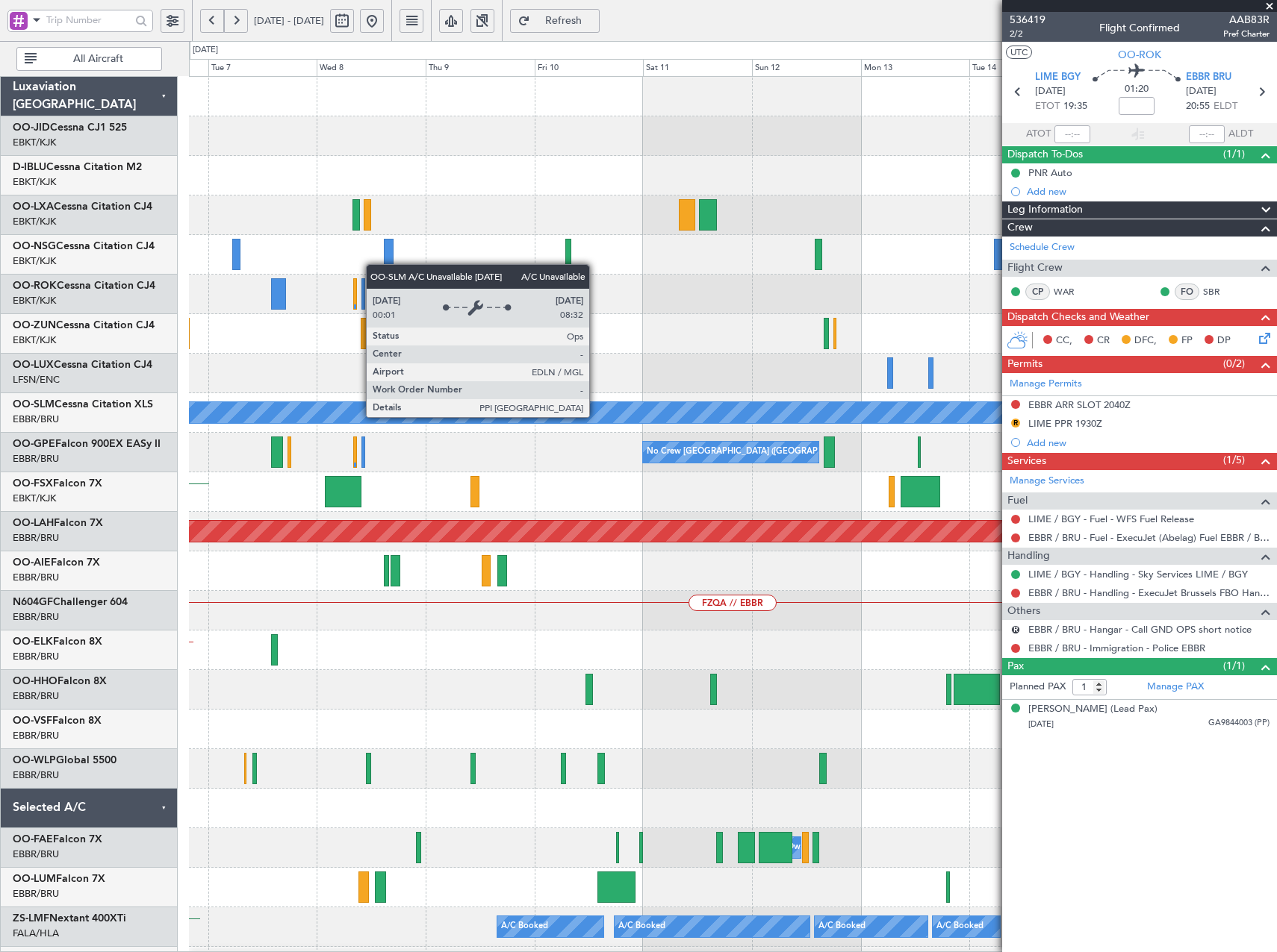
click at [0, 517] on html "18 Sep 2025 - 28 Sep 2025 Refresh Quick Links All Aircraft A/C Unavailable Monc…" at bounding box center [638, 476] width 1277 height 952
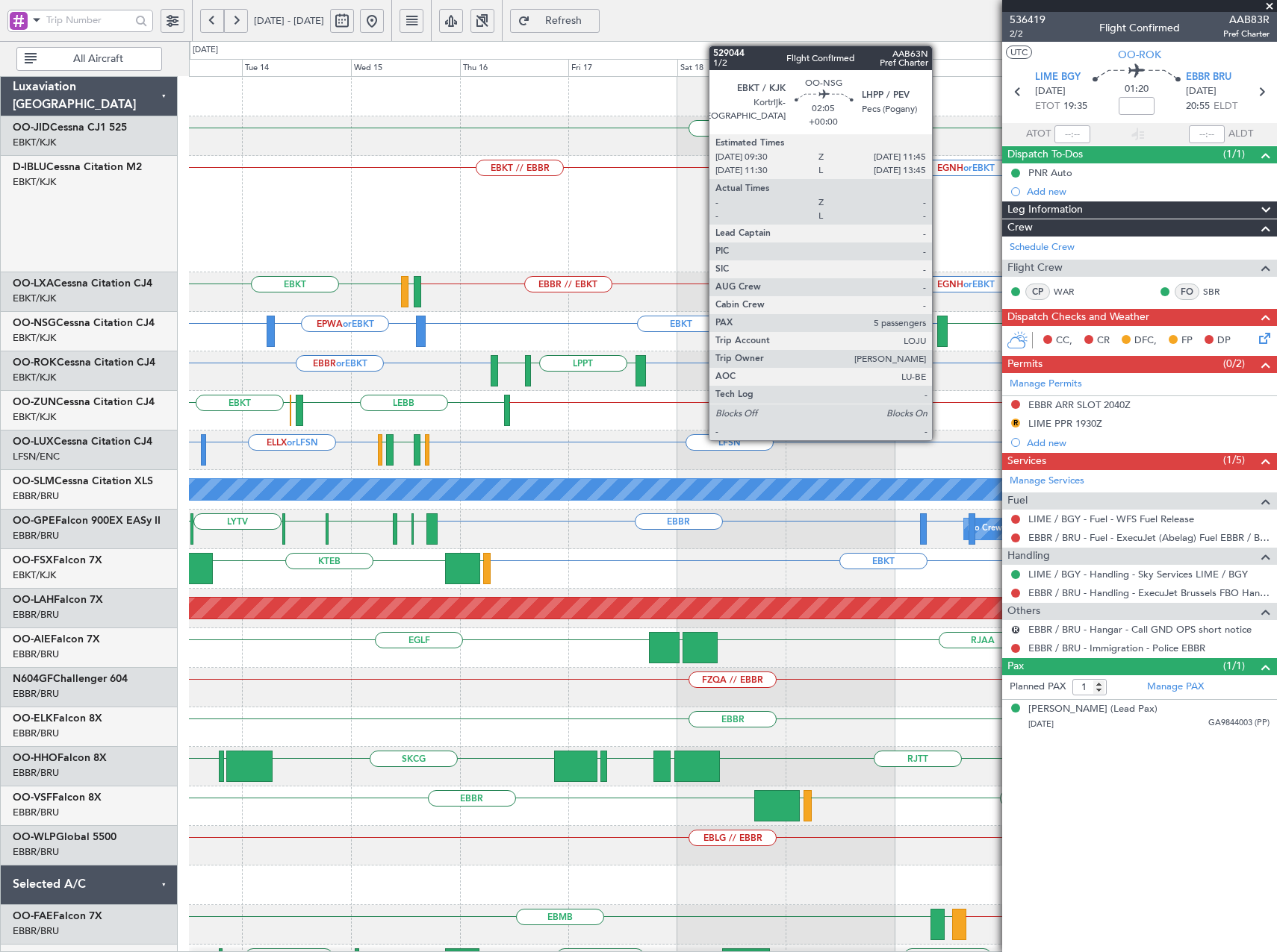
click at [938, 332] on div at bounding box center [942, 331] width 11 height 31
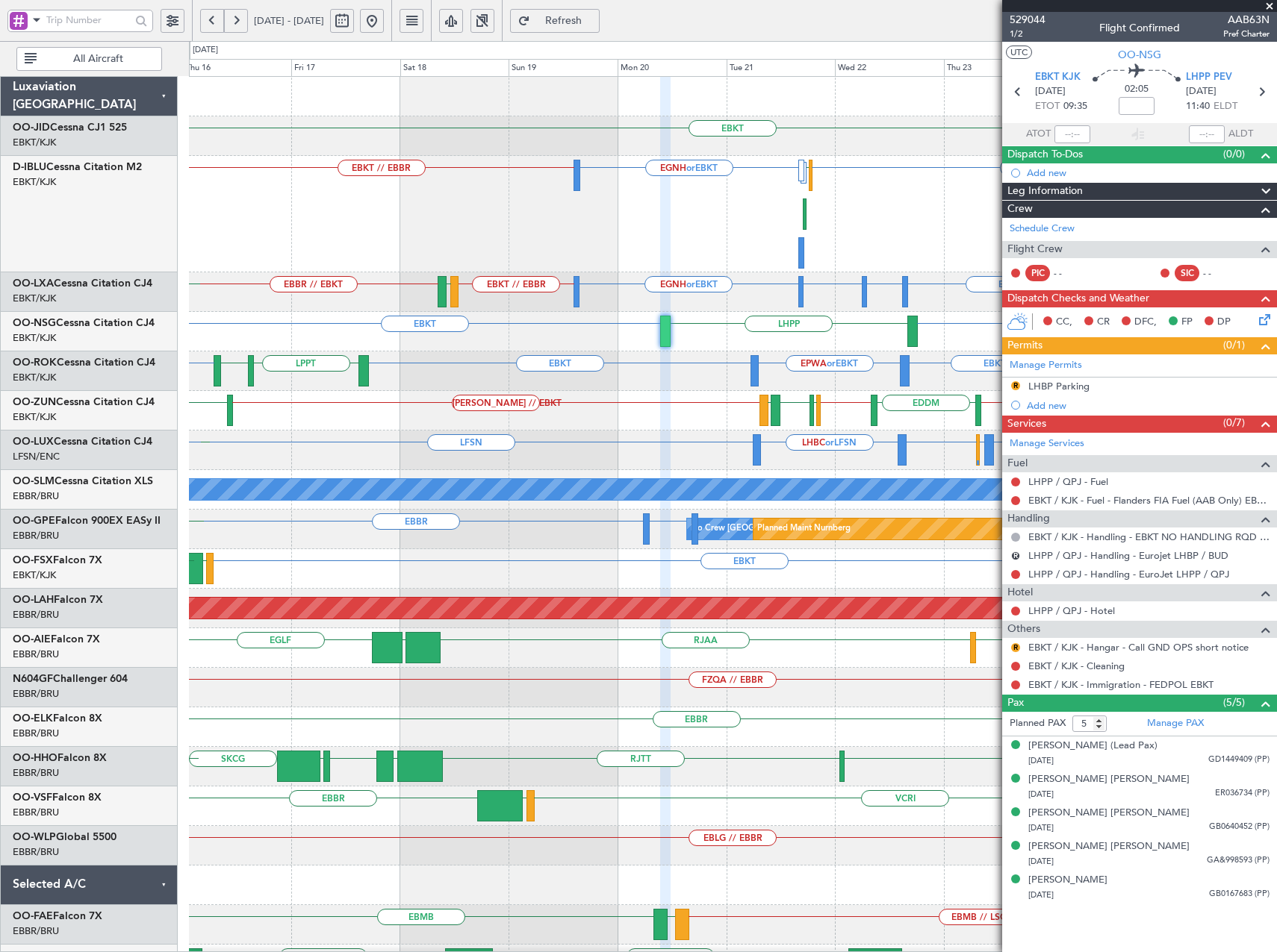
click at [649, 434] on div "EBKT EBKT // EBBR EGNH or EBKT EBBR LFPB EGNH or EBKT EBKT EDDM or EBKT EBBR or…" at bounding box center [733, 649] width 1087 height 1145
click at [1029, 226] on link "Schedule Crew" at bounding box center [1042, 229] width 65 height 15
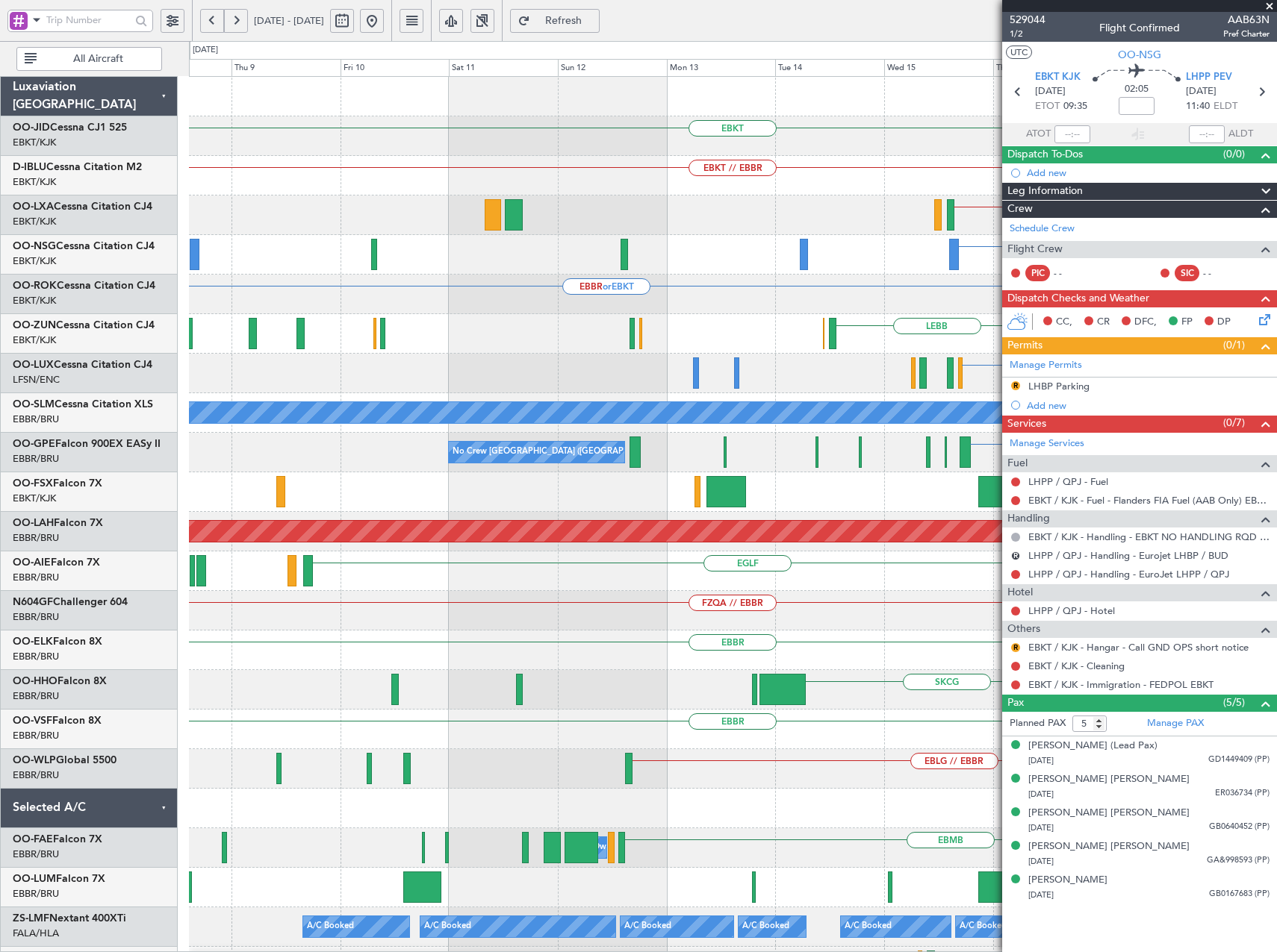
click at [1276, 384] on html "16 Oct 2025 - 26 Oct 2025 Refresh Quick Links All Aircraft EBKT EBKT // EBBR EG…" at bounding box center [638, 476] width 1277 height 952
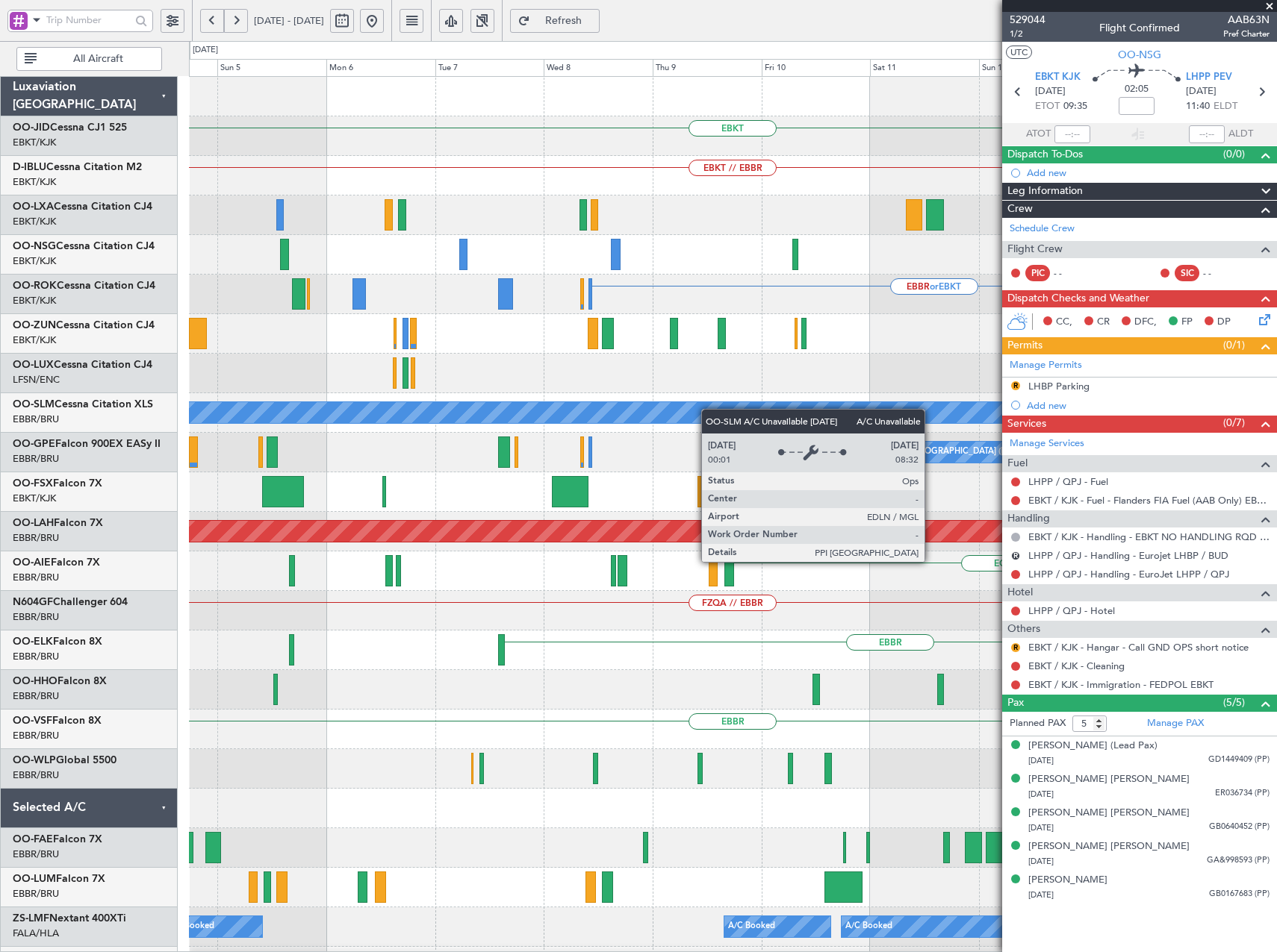
click at [1028, 429] on fb-app "16 Oct 2025 - 26 Oct 2025 Refresh Quick Links All Aircraft EBKT EBKT // EBBR EB…" at bounding box center [638, 486] width 1277 height 935
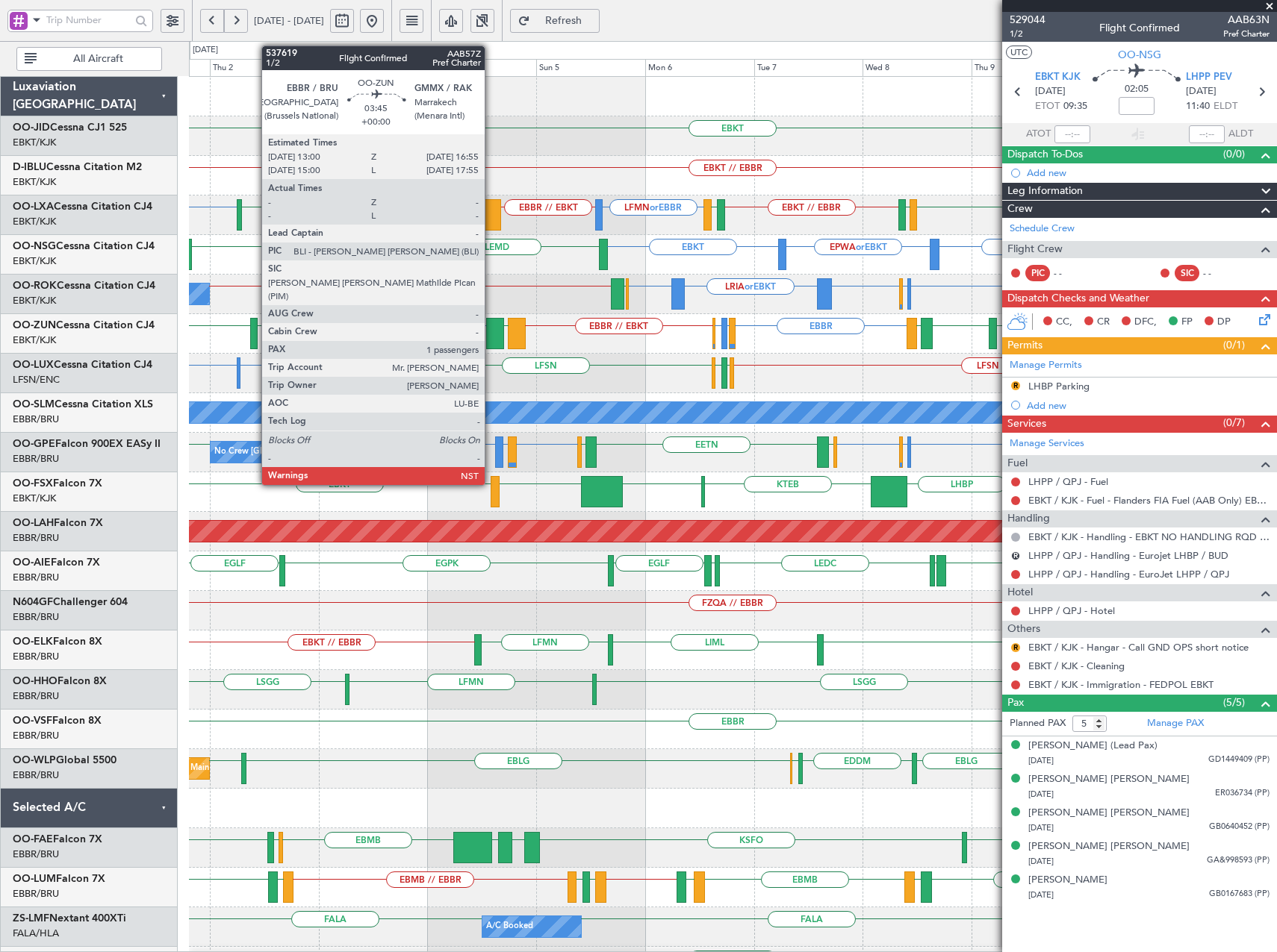
click at [491, 334] on div at bounding box center [495, 334] width 18 height 31
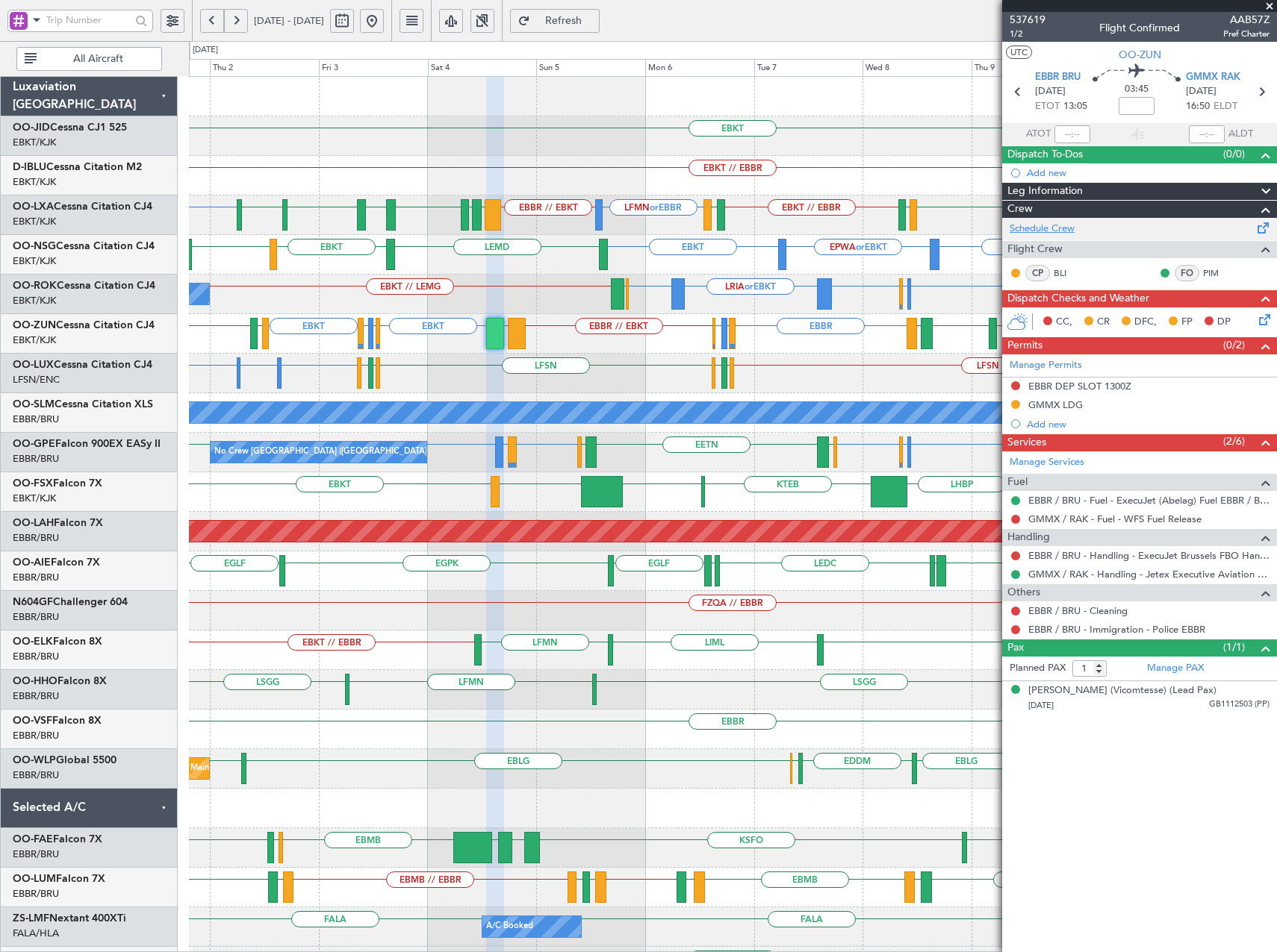
click at [1047, 230] on link "Schedule Crew" at bounding box center [1042, 229] width 65 height 15
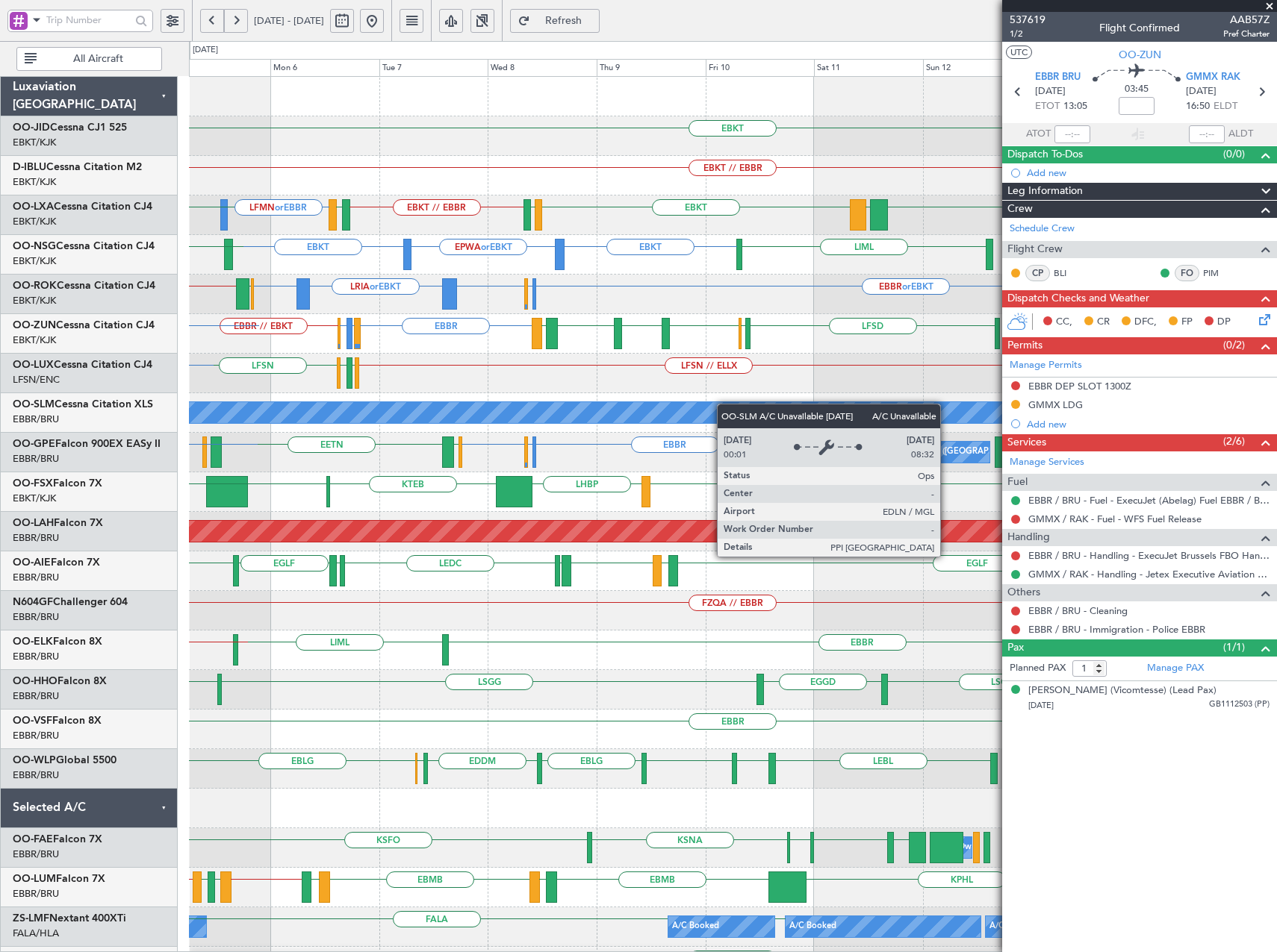
click at [111, 391] on div "EBKT EBKT // EBBR EBBR // EBKT LFMN or EBBR EBKT LFTH EBKT // EBBR LIPR EBKT LG…" at bounding box center [638, 497] width 1277 height 912
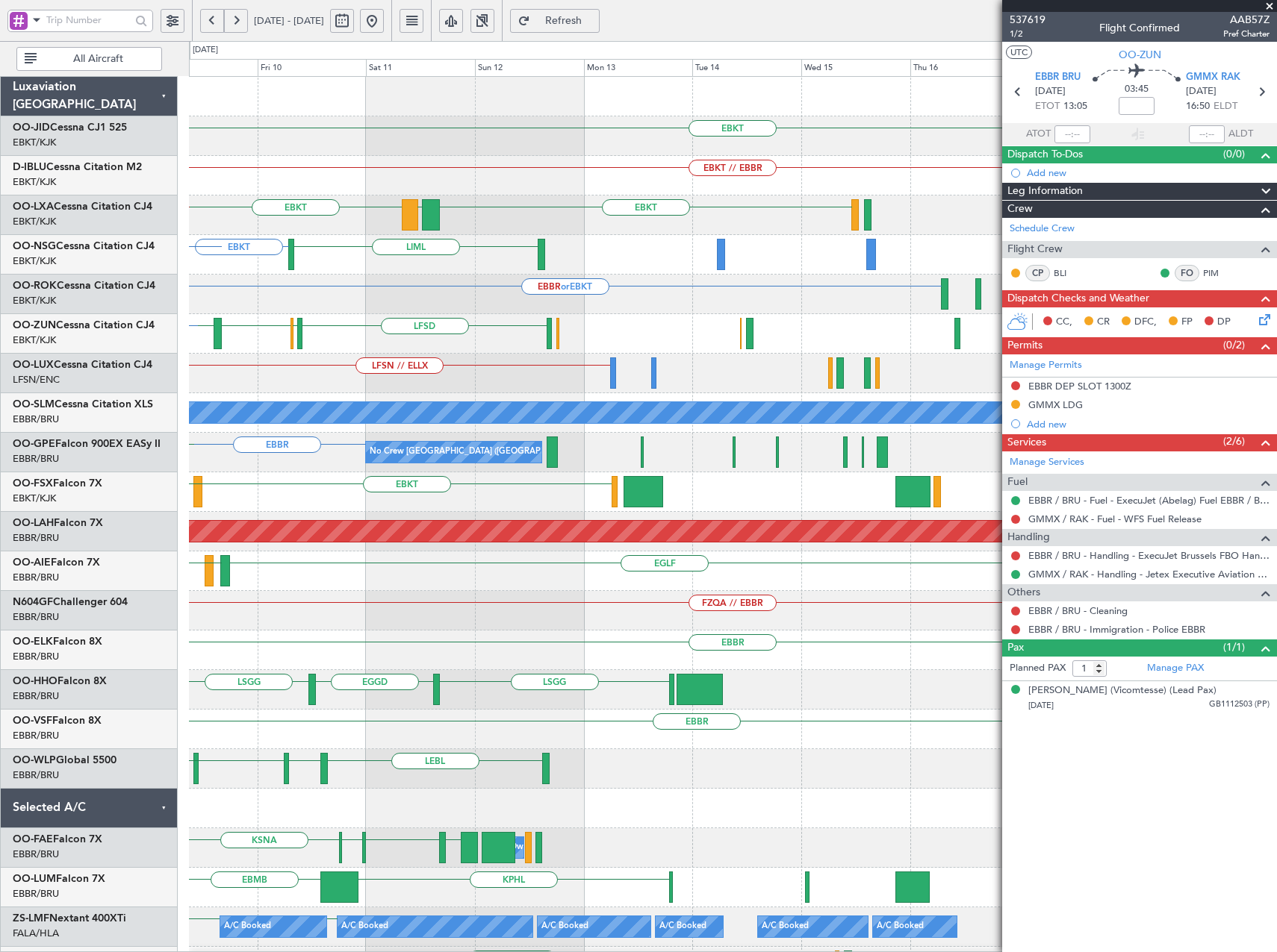
click at [704, 398] on div "EBKT EBKT // EBBR EBKT EBKT LGPA LFTH EBKT // EBBR EBKT LIML EPWA or EBKT EBKT …" at bounding box center [733, 552] width 1087 height 950
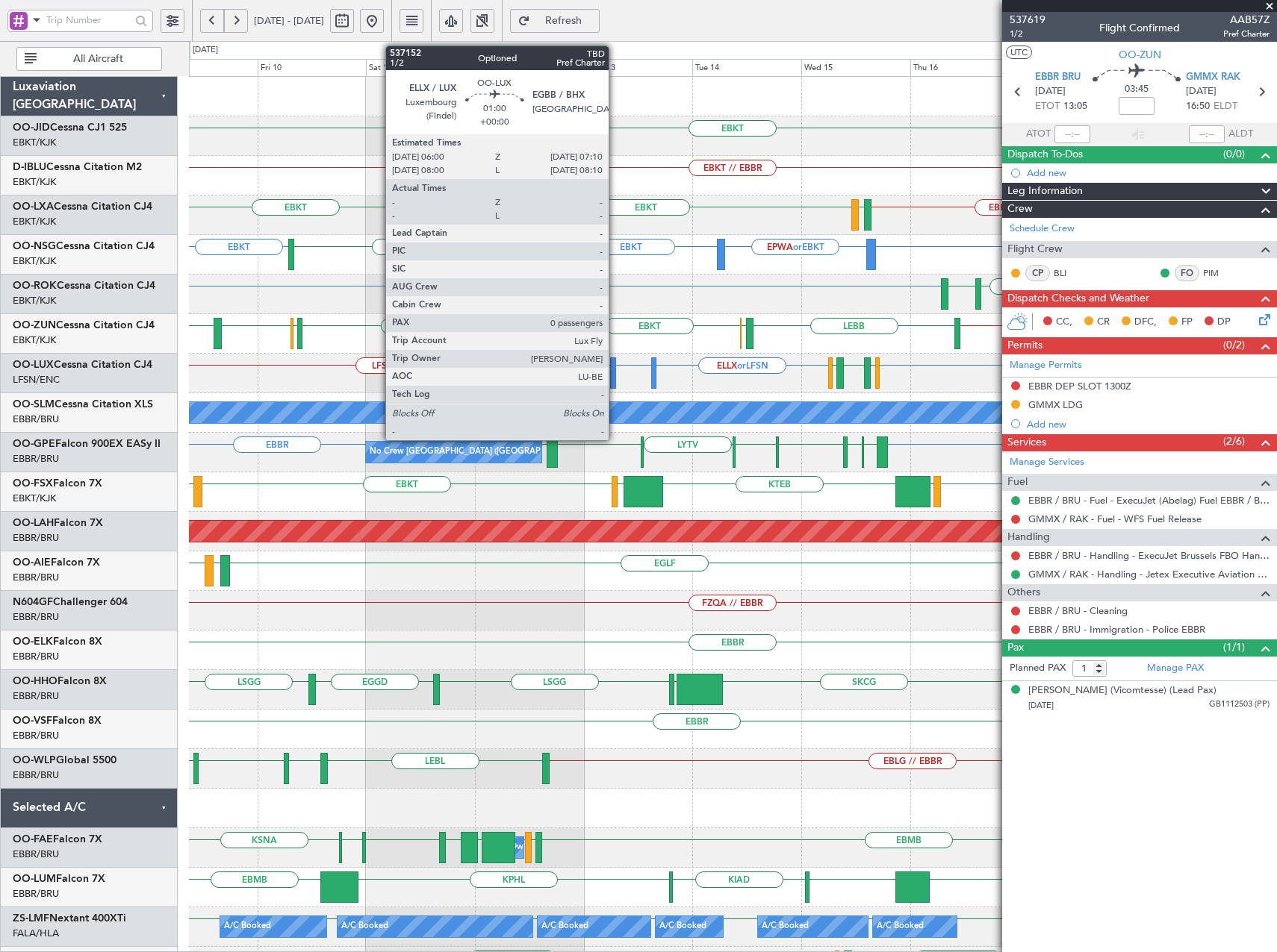
click at [615, 371] on div at bounding box center [612, 373] width 6 height 31
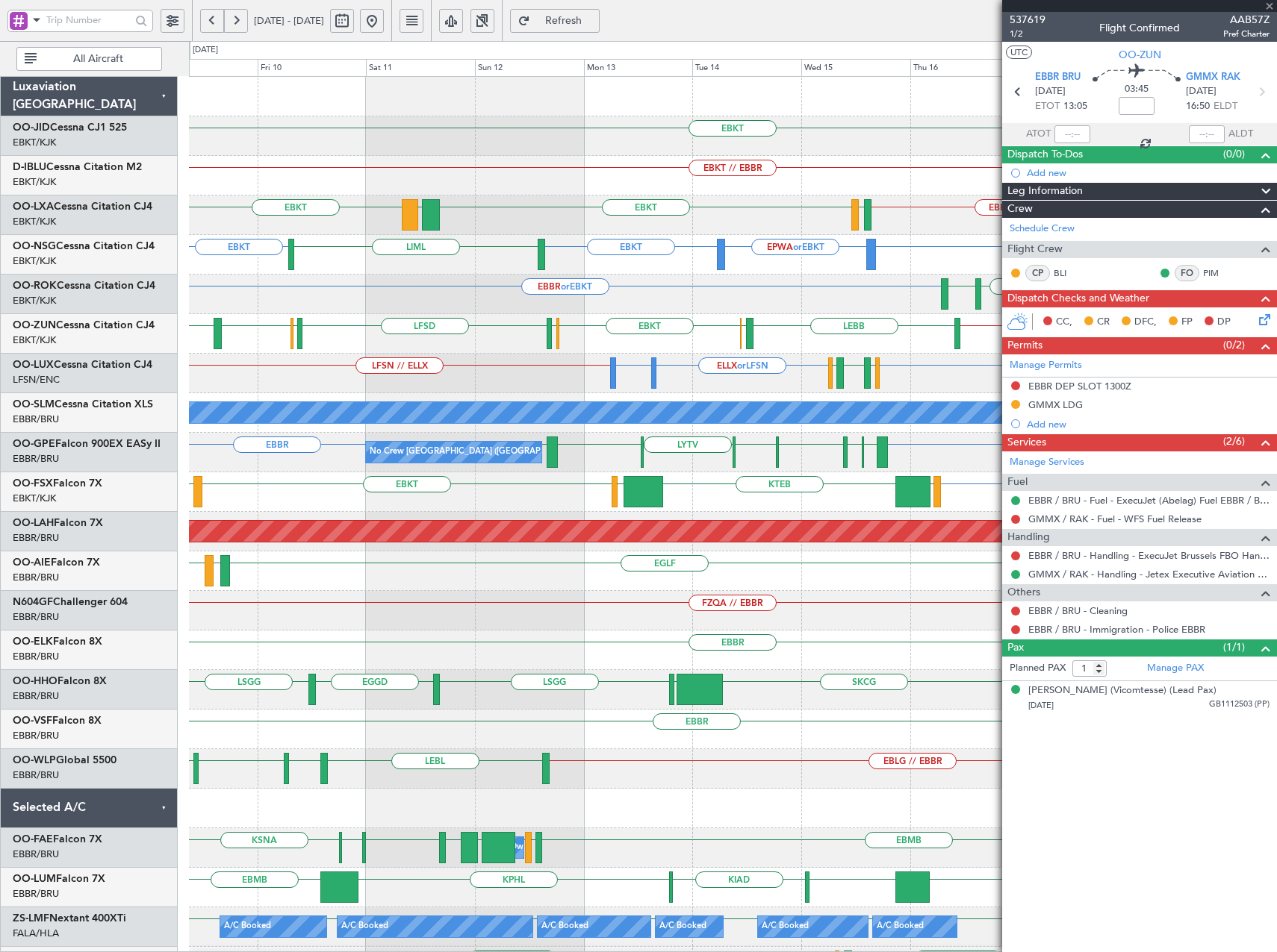
type input "0"
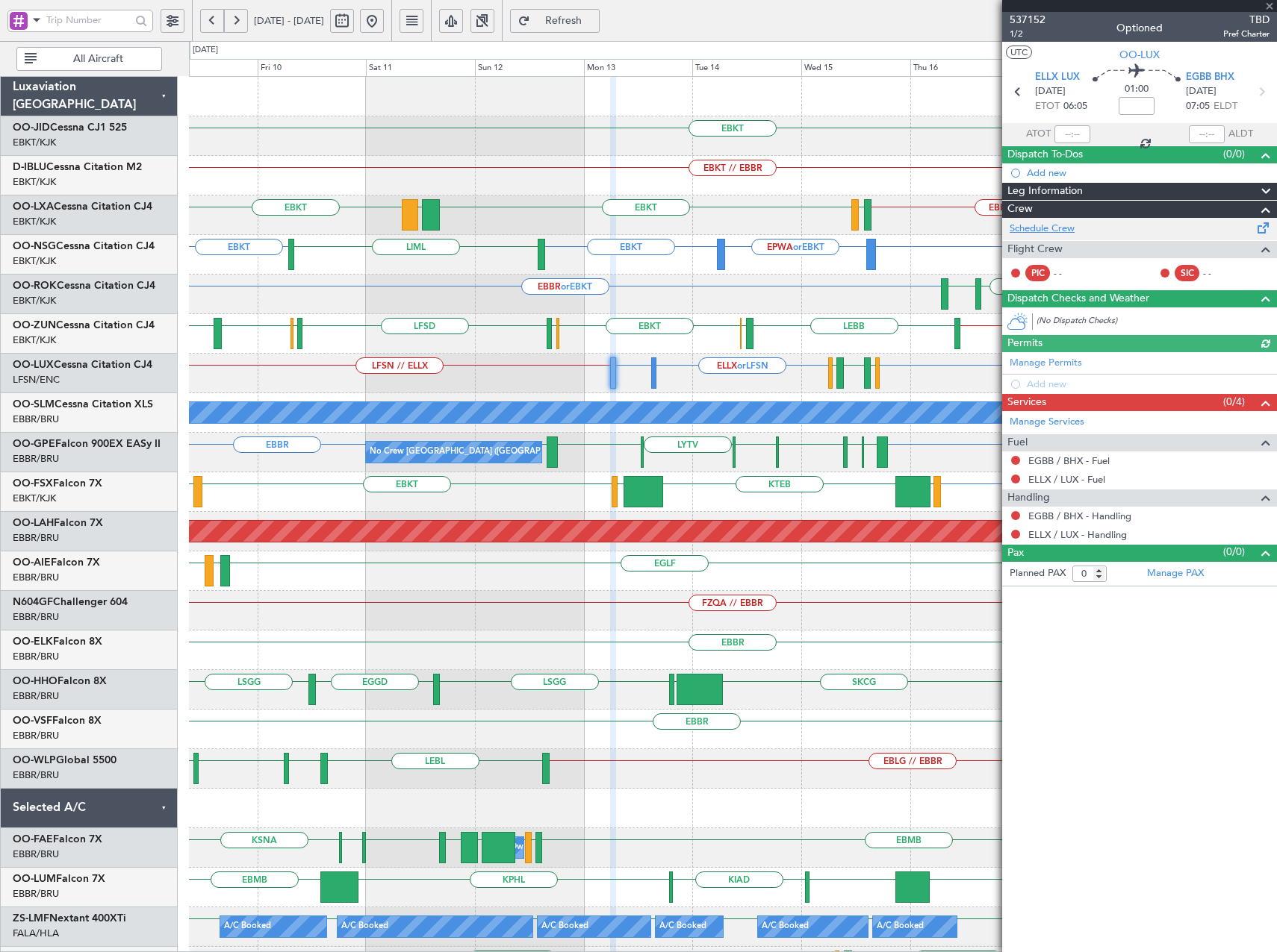
click at [1049, 230] on link "Schedule Crew" at bounding box center [1042, 229] width 65 height 15
click at [575, 24] on button "Refresh" at bounding box center [554, 21] width 89 height 24
click at [384, 22] on button at bounding box center [372, 21] width 24 height 24
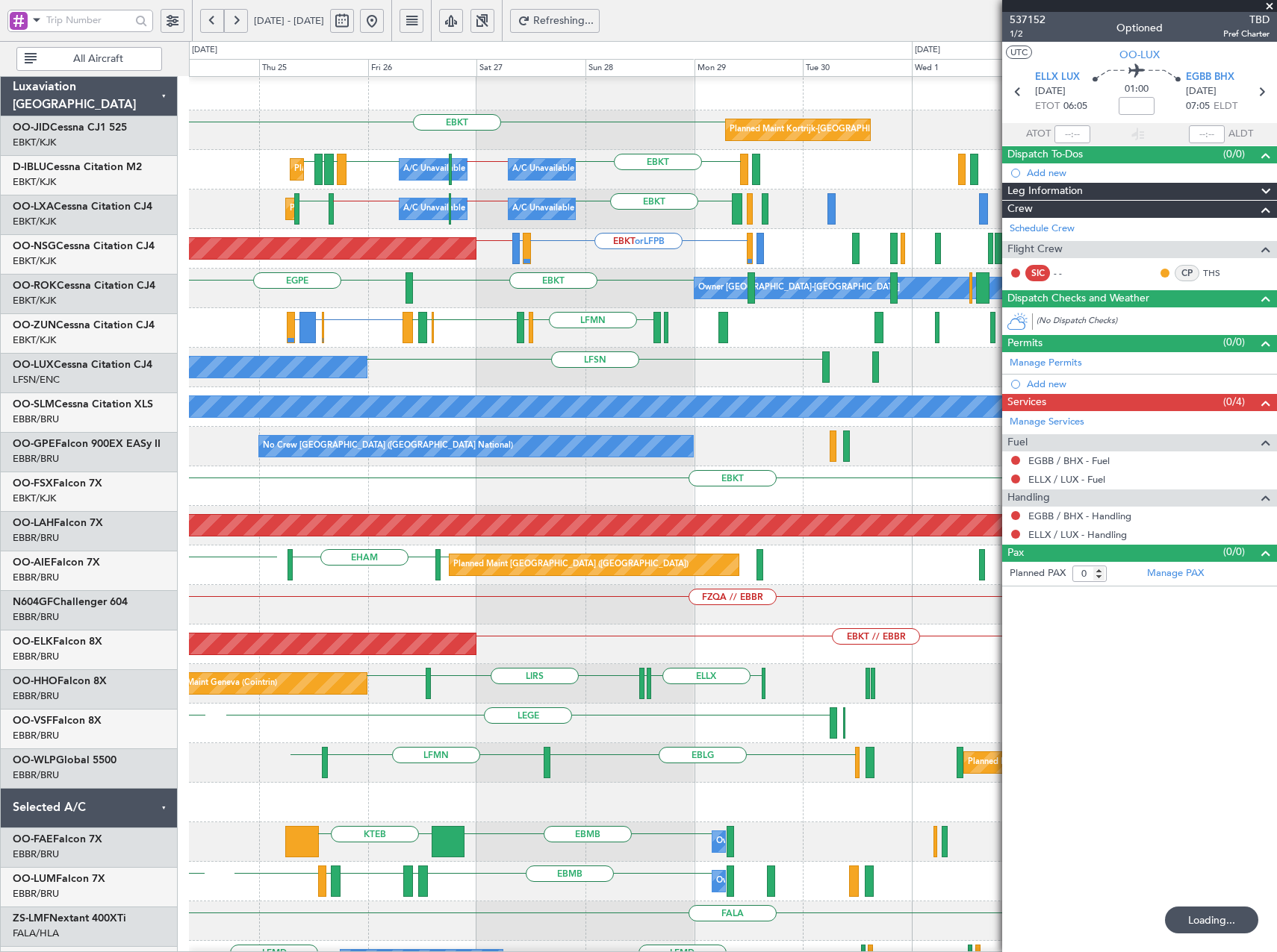
click at [262, 348] on div "LFSN No Crew Nancy (Essey)" at bounding box center [733, 367] width 1087 height 40
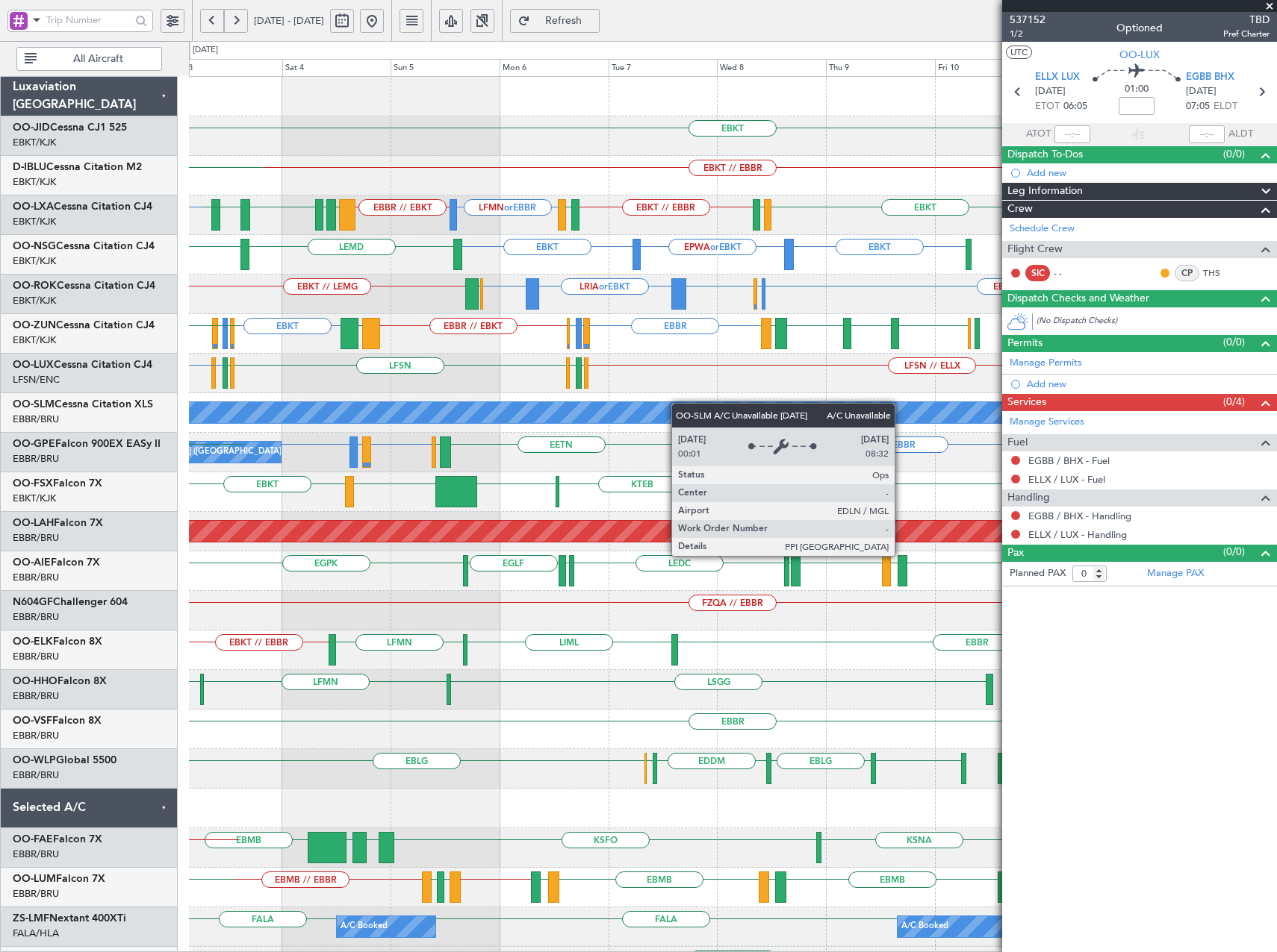
click at [498, 419] on div "EBKT EBKT // EBBR LFTH EBKT LFMN or EBBR EBBR // EBKT EBKT LFTH EBKT // EBBR LI…" at bounding box center [733, 552] width 1087 height 950
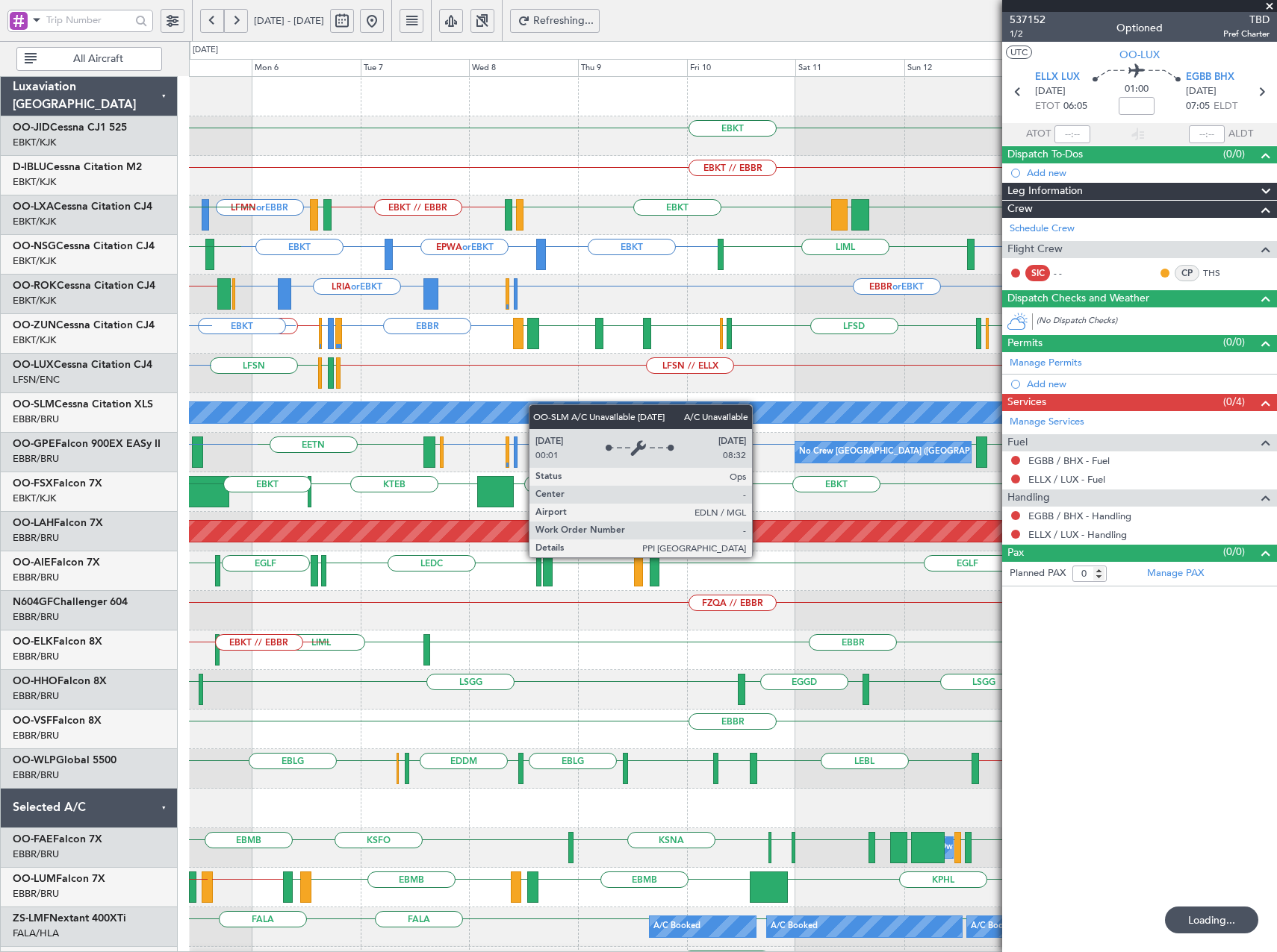
click at [502, 409] on div "EBKT EBKT // EBBR LFMN or EBBR EBBR // EBKT EBKT LFTH EBKT // EBBR LIPR EBKT LG…" at bounding box center [733, 552] width 1087 height 950
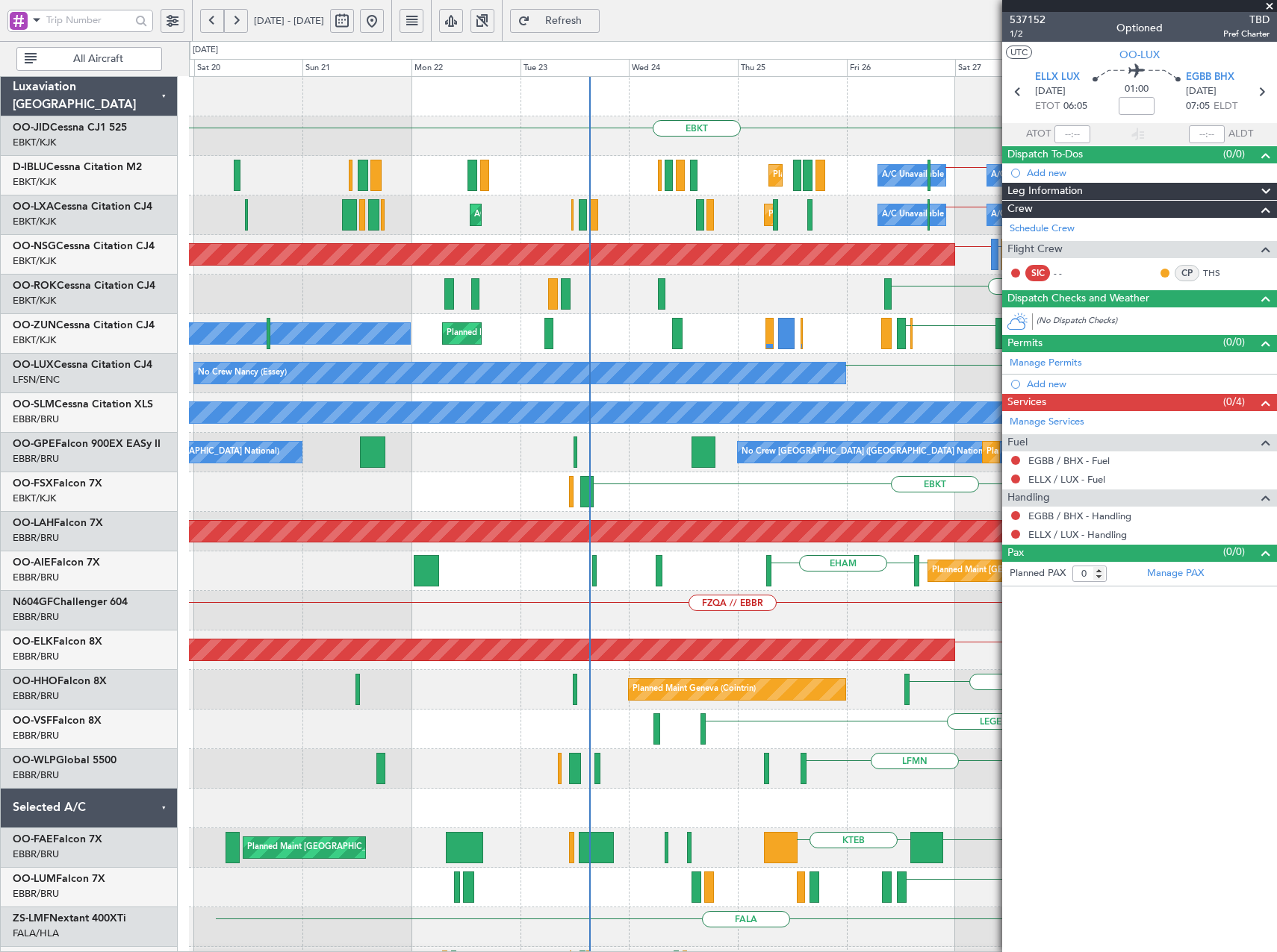
click at [1081, 231] on fb-app "26 Sep 2025 - 06 Oct 2025 Refresh Quick Links All Aircraft EBKT Planned Maint K…" at bounding box center [638, 486] width 1277 height 935
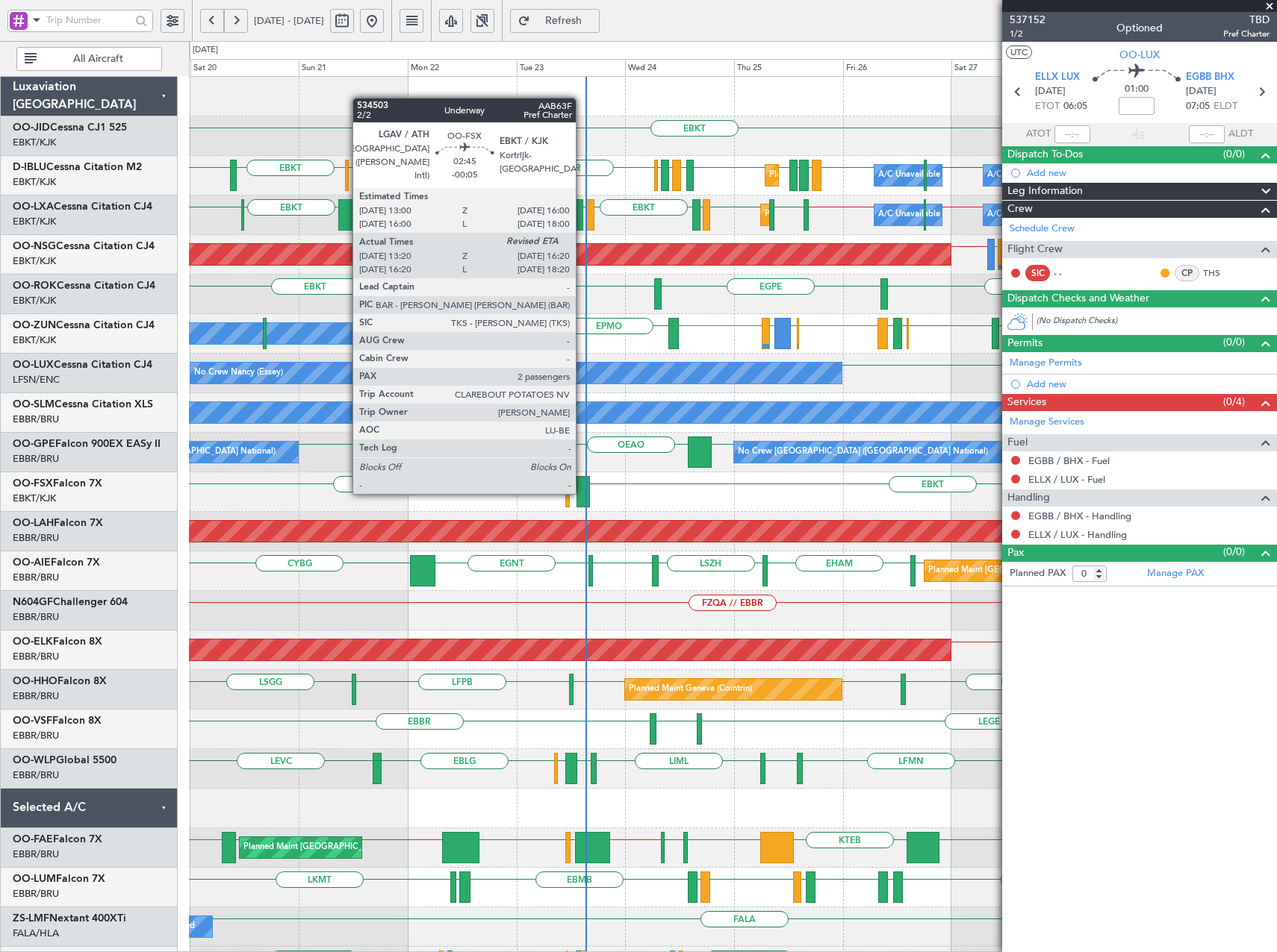
click at [582, 493] on div at bounding box center [583, 492] width 14 height 31
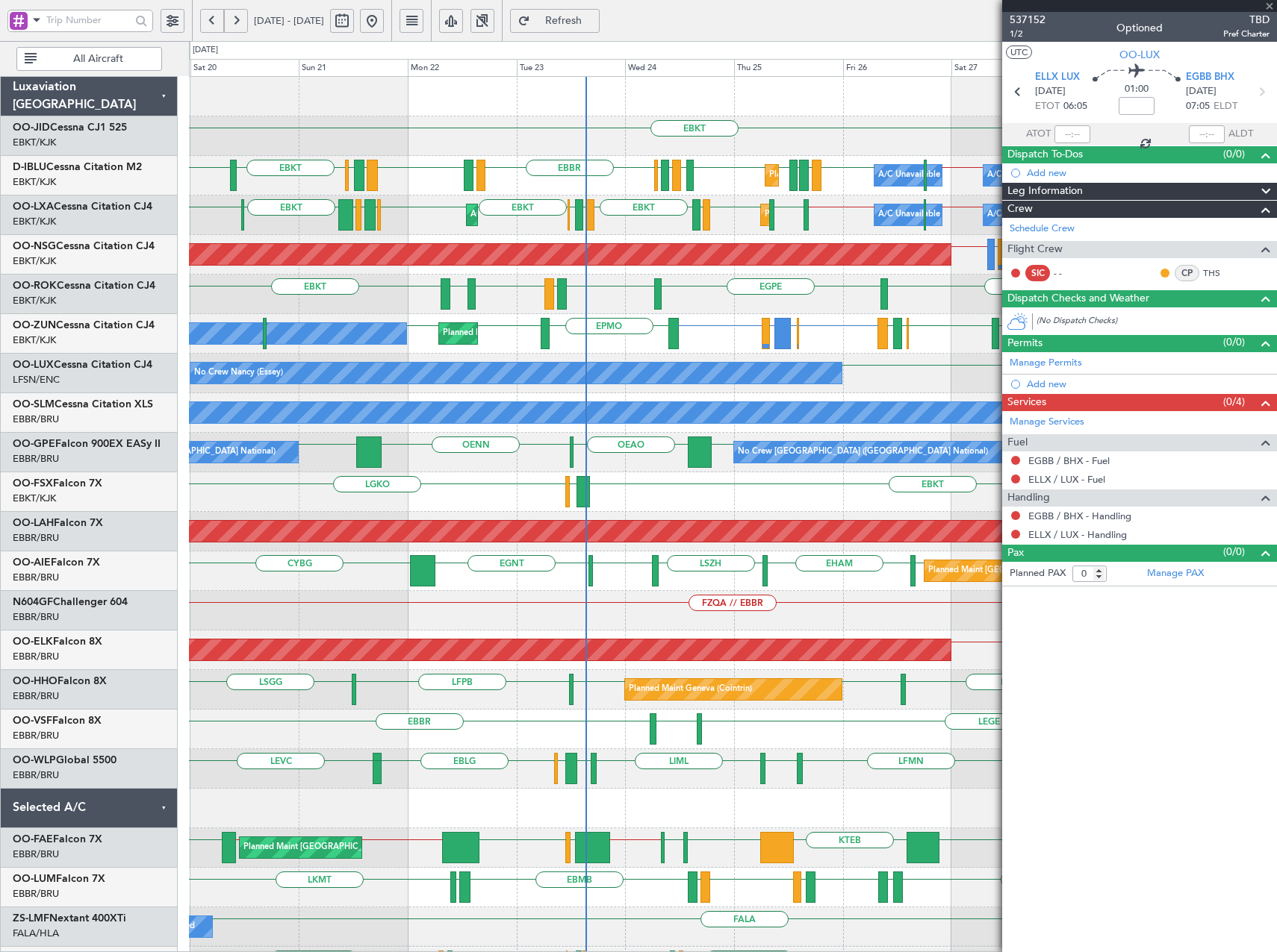
type input "-00:05"
type input "13:30"
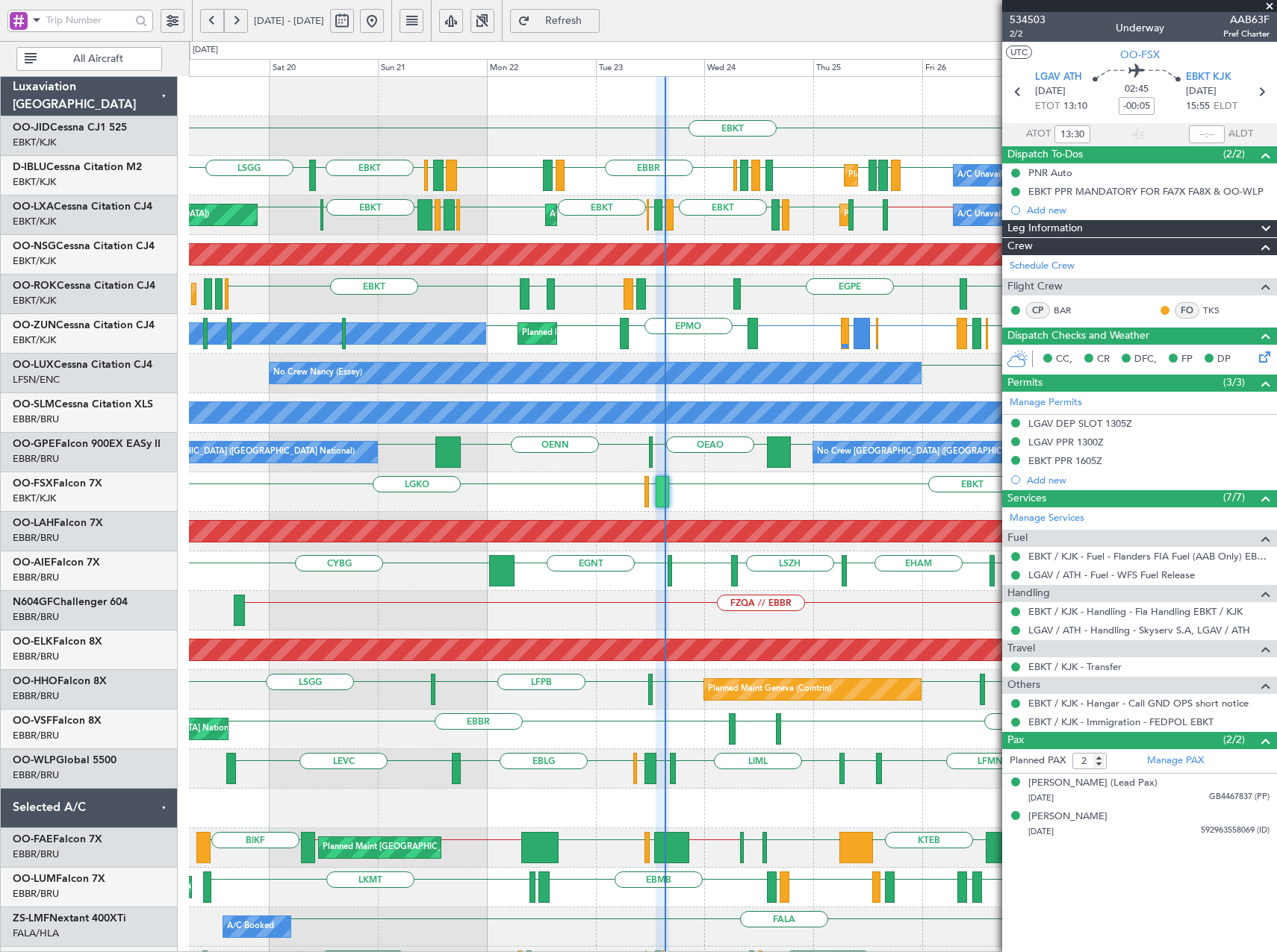
click at [1270, 8] on span at bounding box center [1270, 7] width 15 height 13
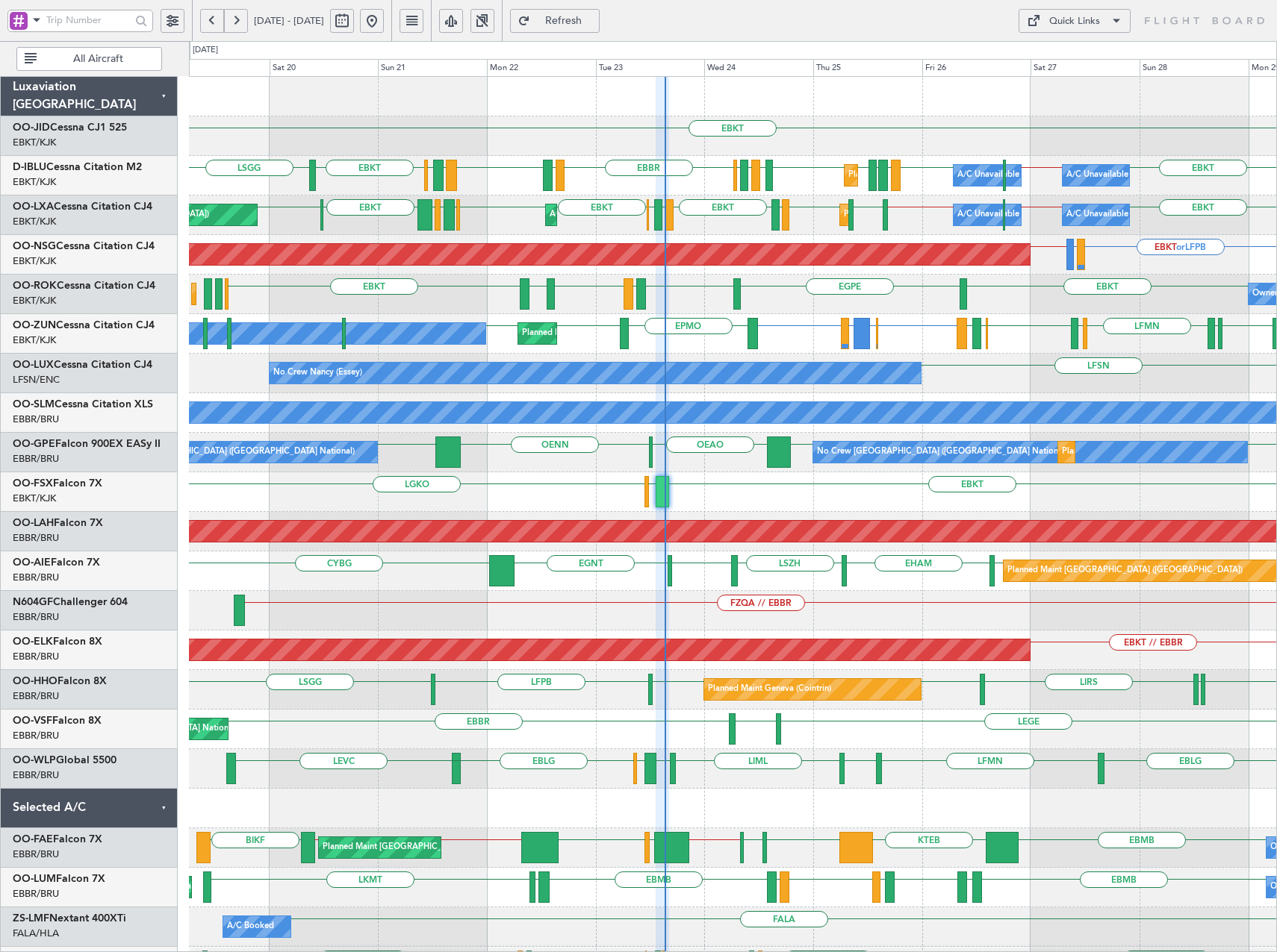
type input "0"
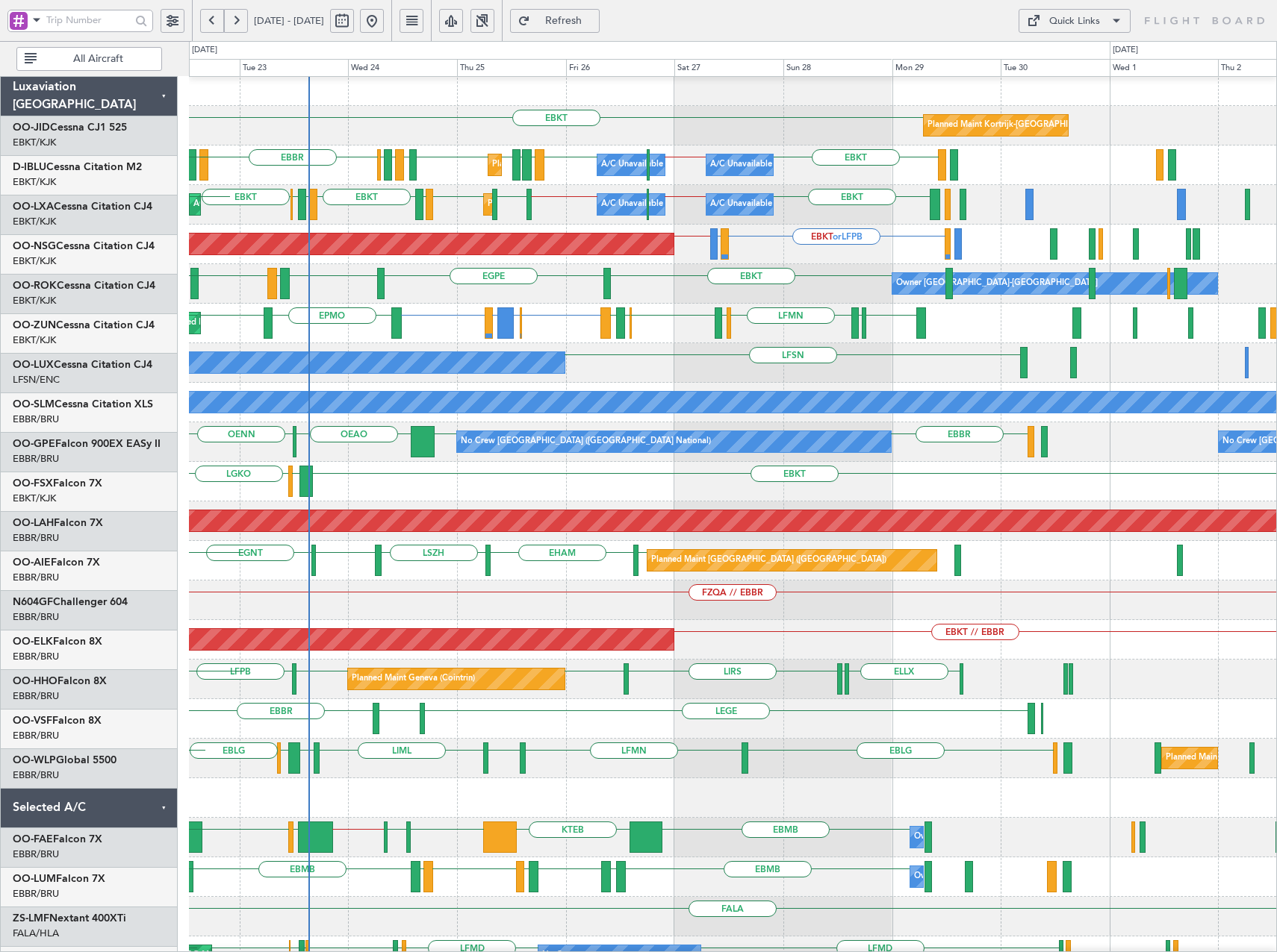
scroll to position [11, 0]
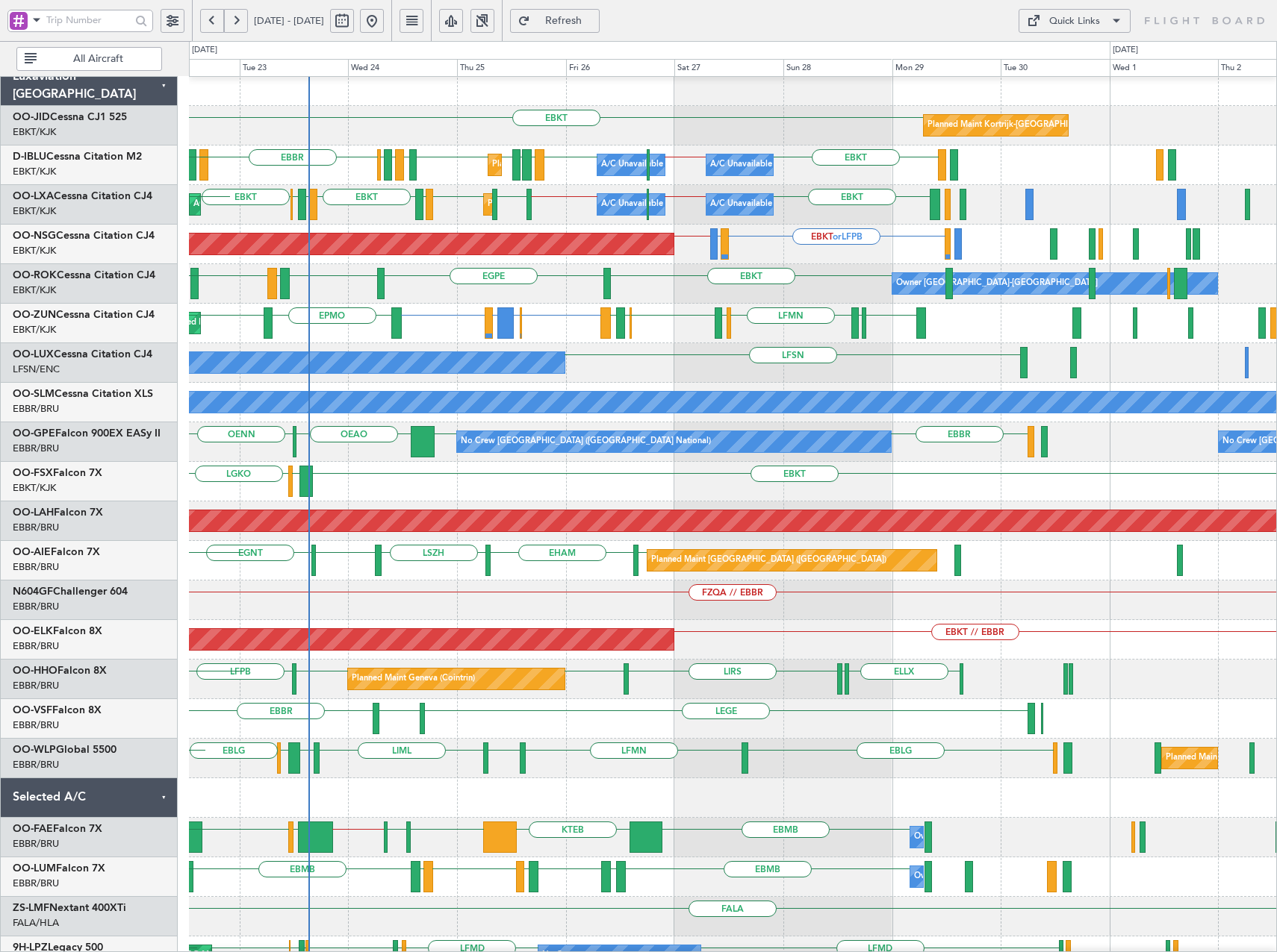
click at [568, 350] on div "LFSN No Crew Nancy (Essey)" at bounding box center [733, 363] width 1087 height 40
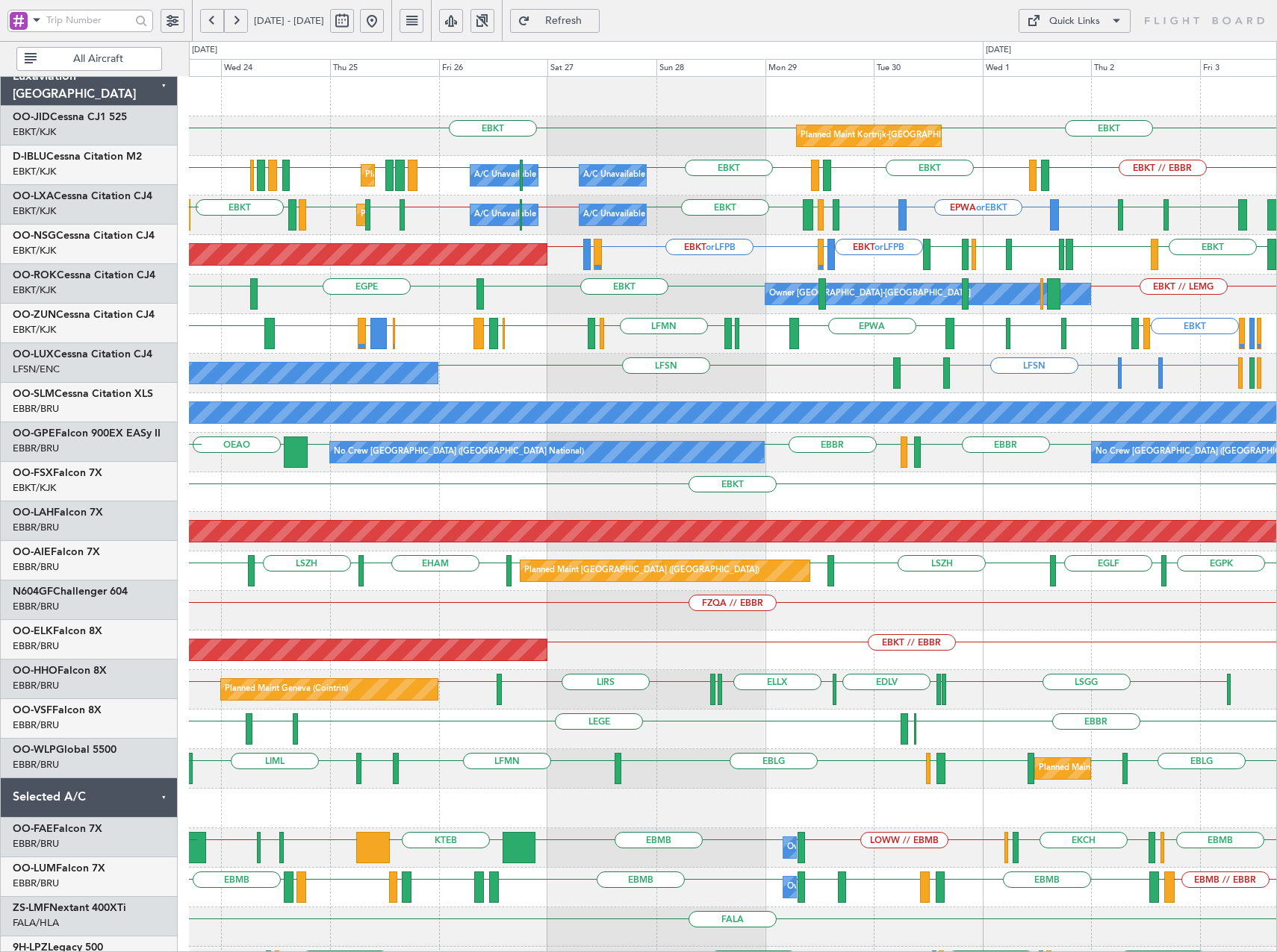
scroll to position [0, 0]
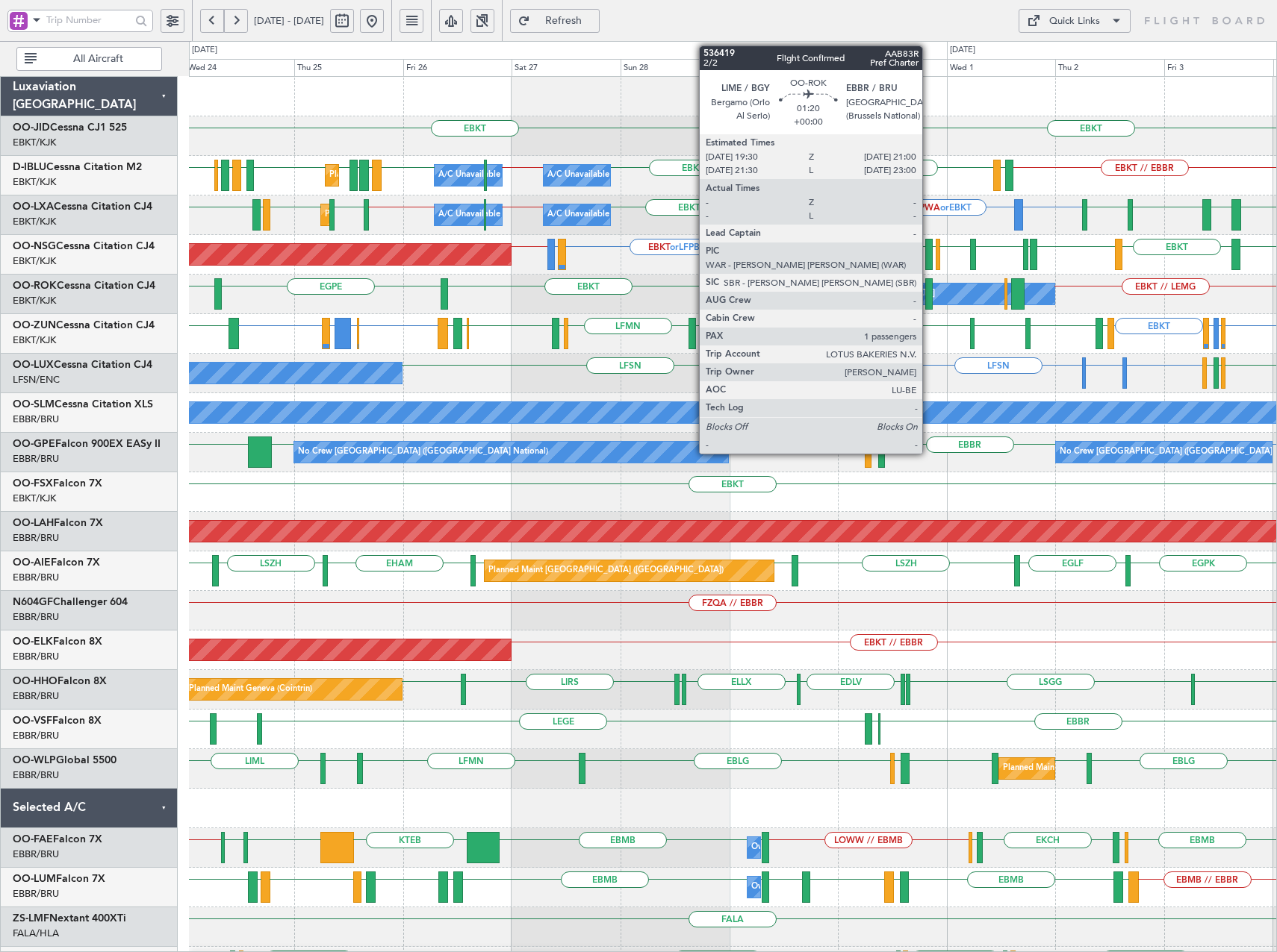
click at [928, 291] on div at bounding box center [928, 294] width 7 height 31
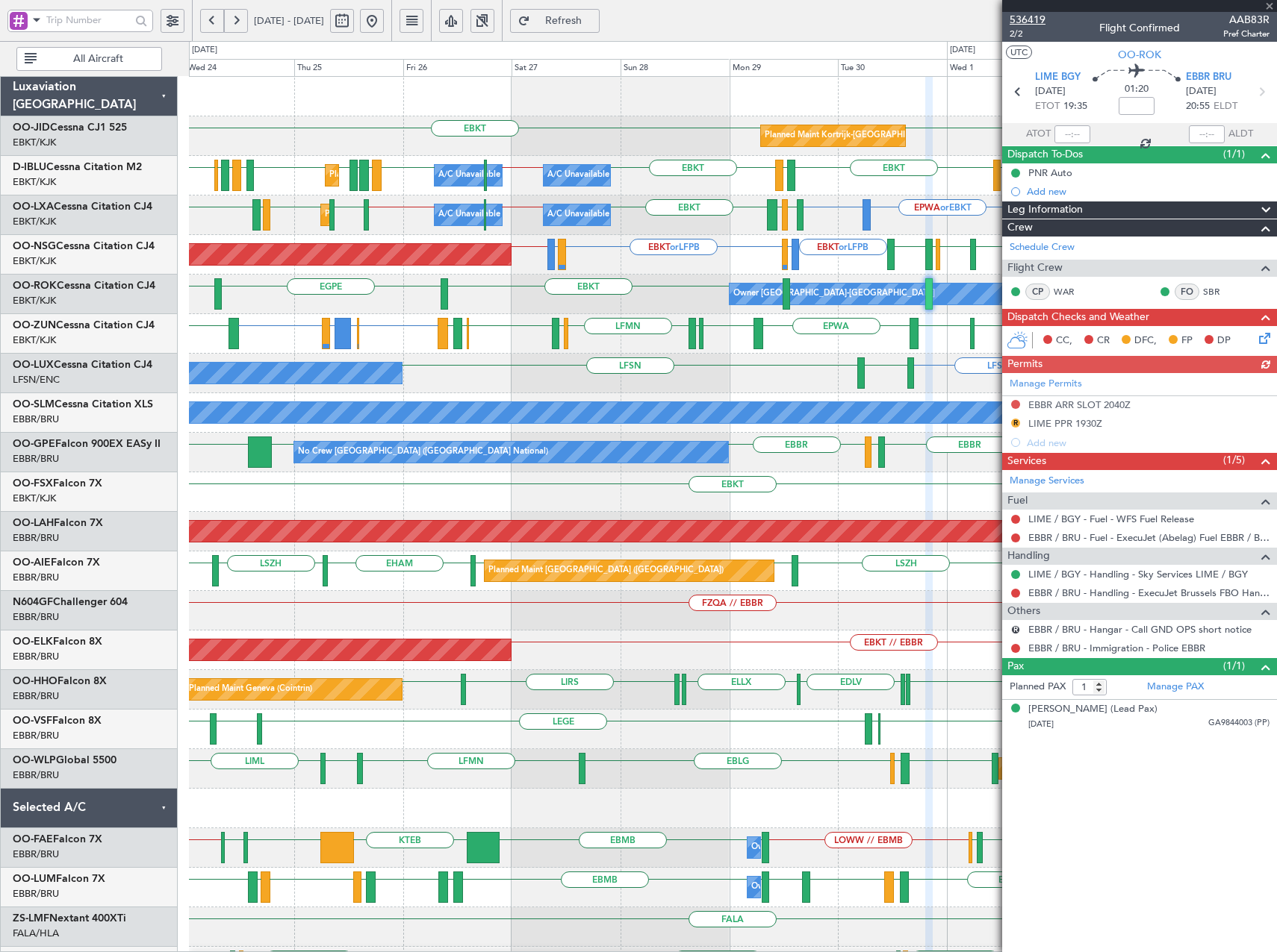
click at [1040, 17] on span "536419" at bounding box center [1027, 19] width 36 height 16
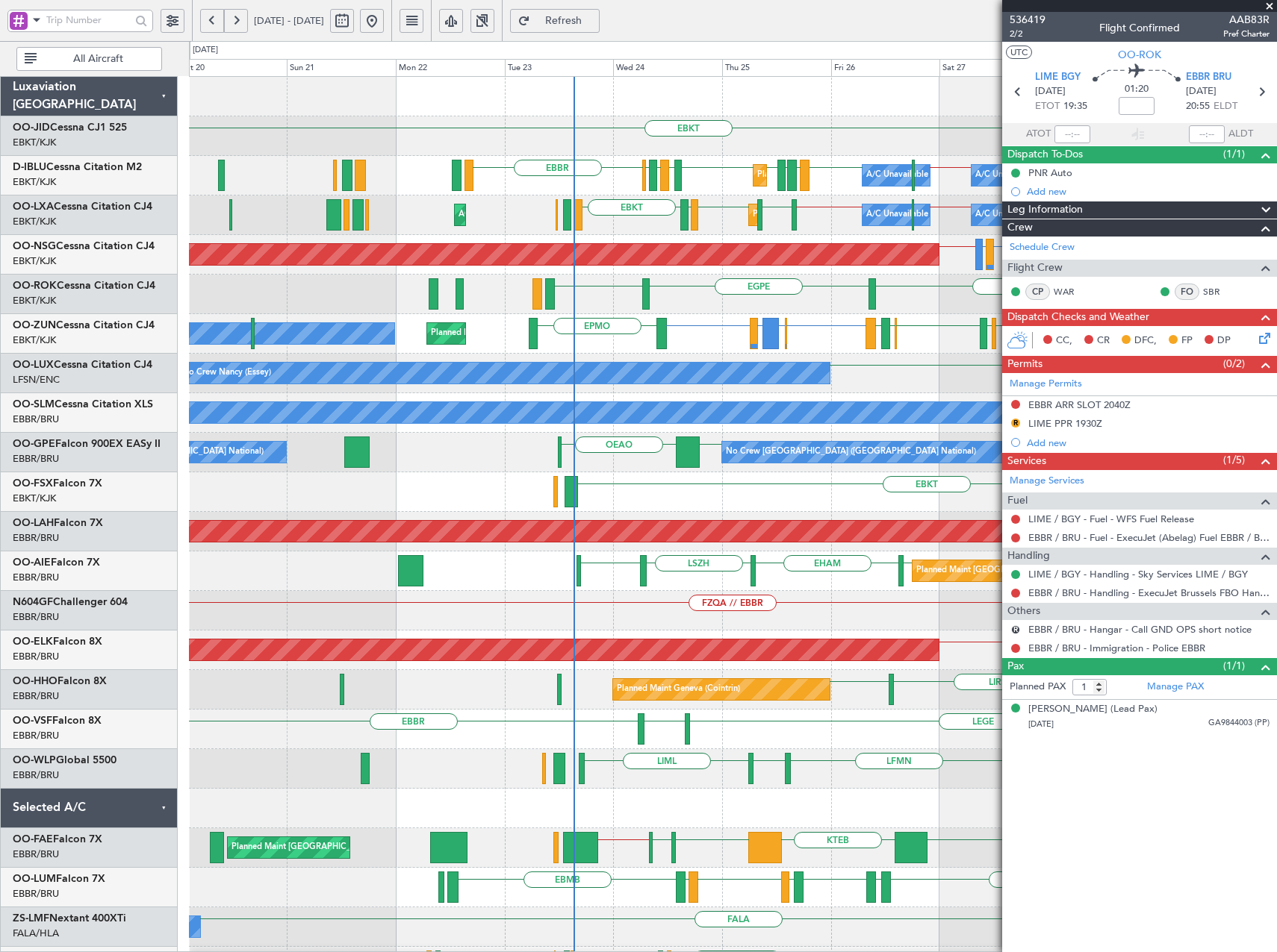
click at [900, 362] on div "EBKT Planned Maint Kortrijk-Wevelgem EBKT EBKT LFTH EBKT EBBR // EBKT EBBR EPMO…" at bounding box center [733, 552] width 1087 height 950
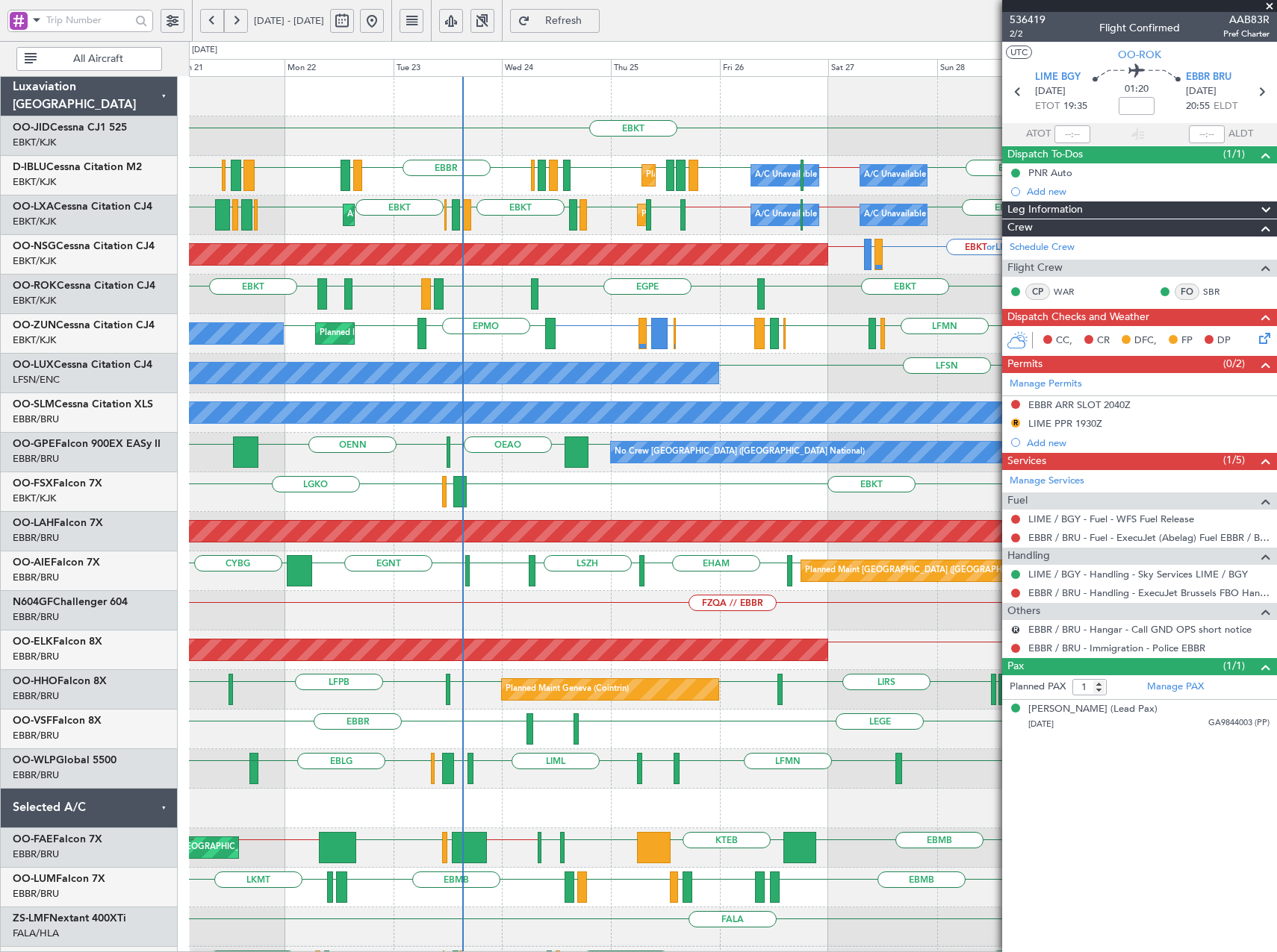
click at [720, 485] on div "LGKO EBKT LGAV" at bounding box center [733, 492] width 1087 height 40
click at [1270, 4] on span at bounding box center [1270, 7] width 15 height 13
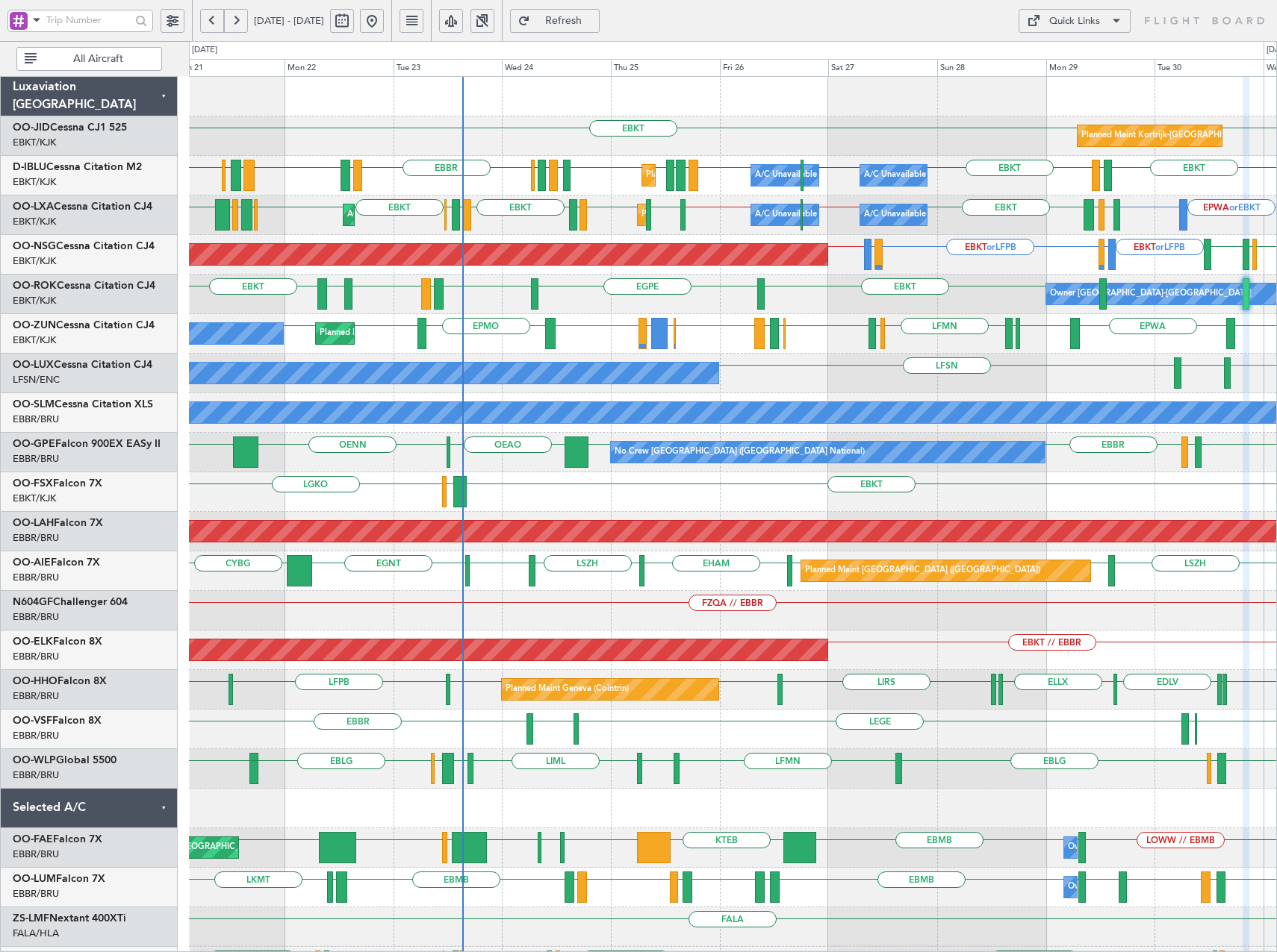
type input "0"
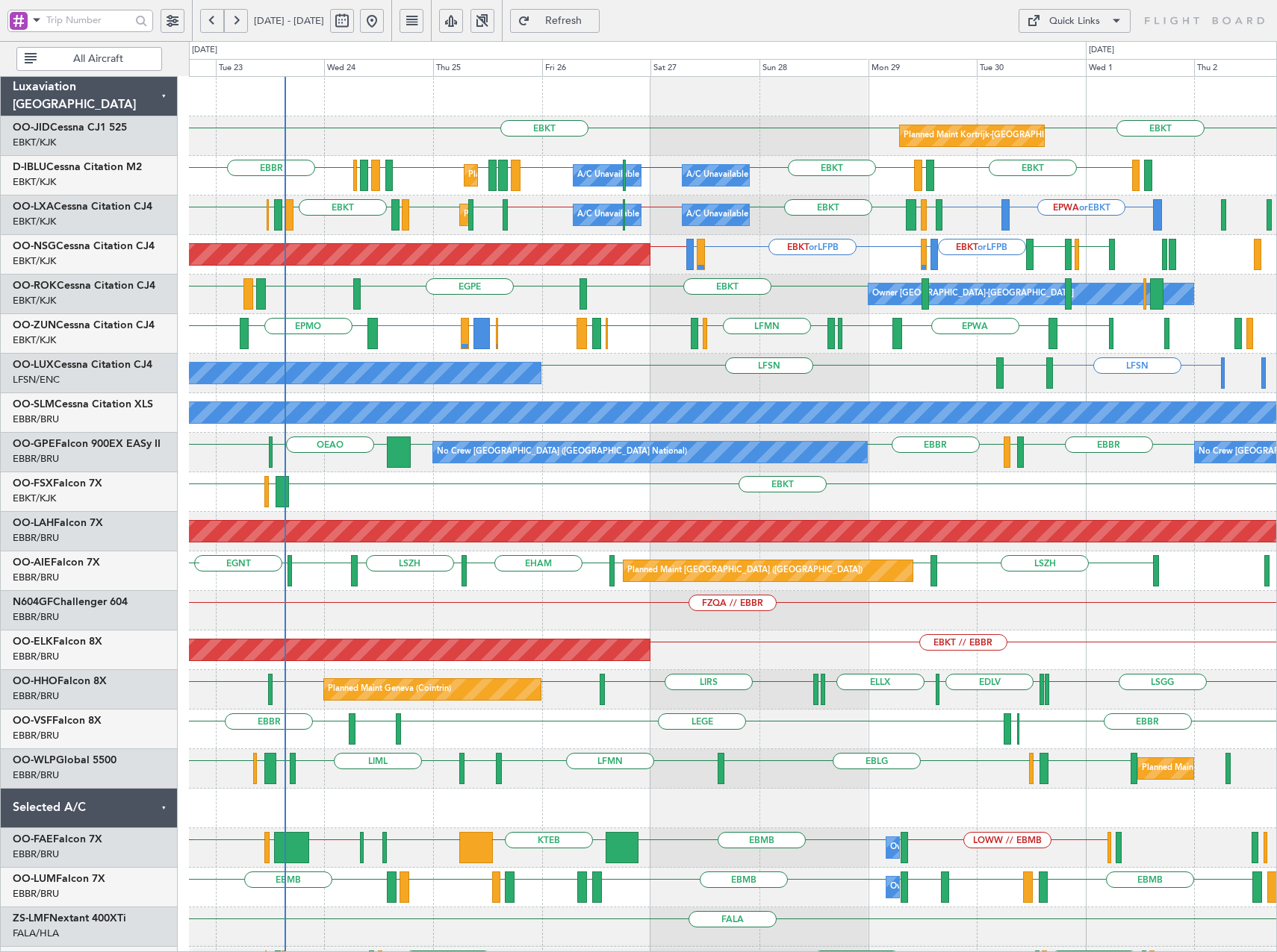
click at [827, 286] on div "EBKT EBKT Planned Maint Kortrijk-Wevelgem EBKT LFTH EBKT EBBR // EBKT EBBR EPMO…" at bounding box center [733, 552] width 1087 height 950
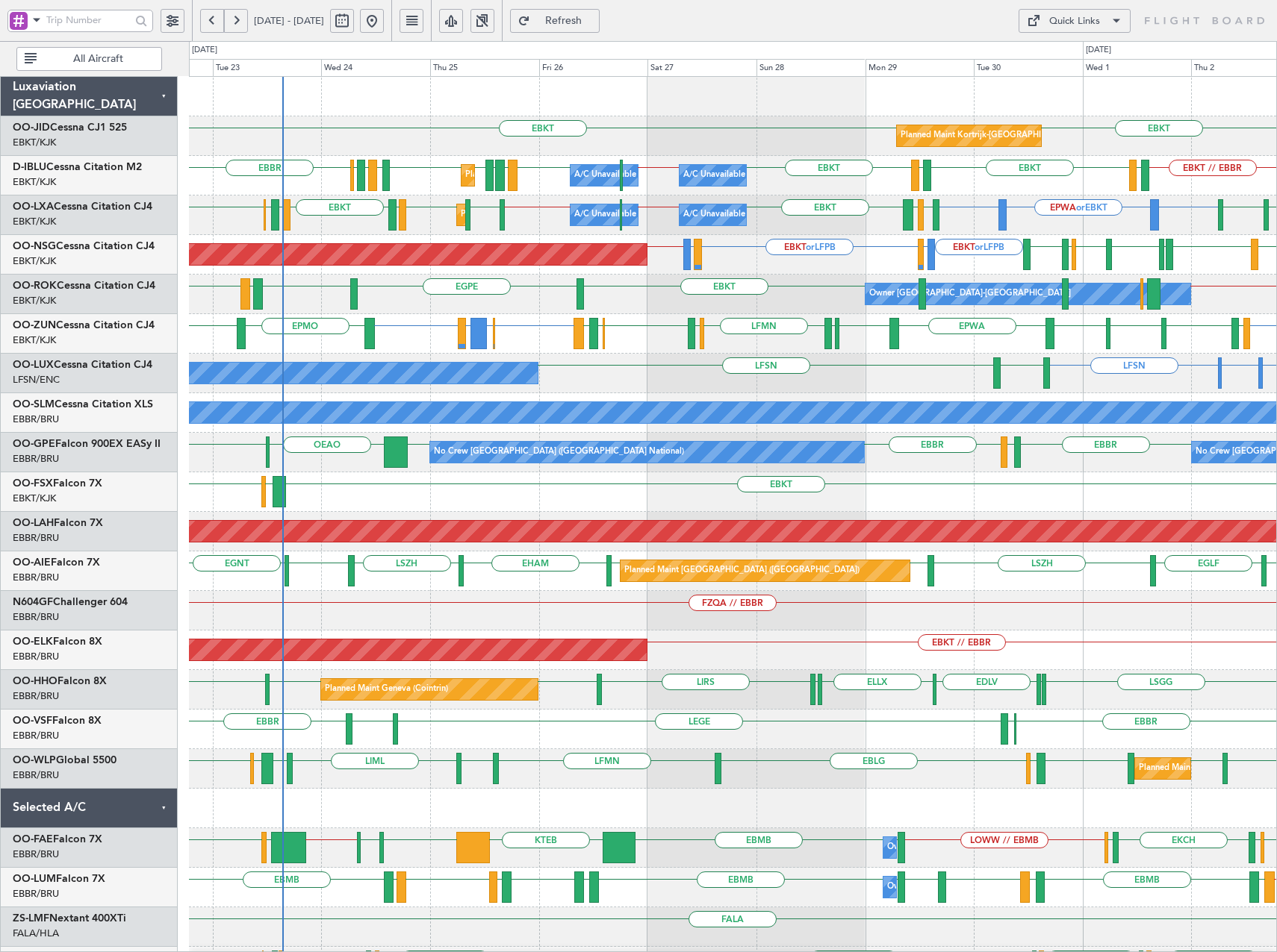
click at [795, 268] on div "Planned Maint Paris (Le Bourget) EBKT or LFPB LIMJ or LFPB EBKT or LFPB LIMJ or…" at bounding box center [733, 255] width 1087 height 40
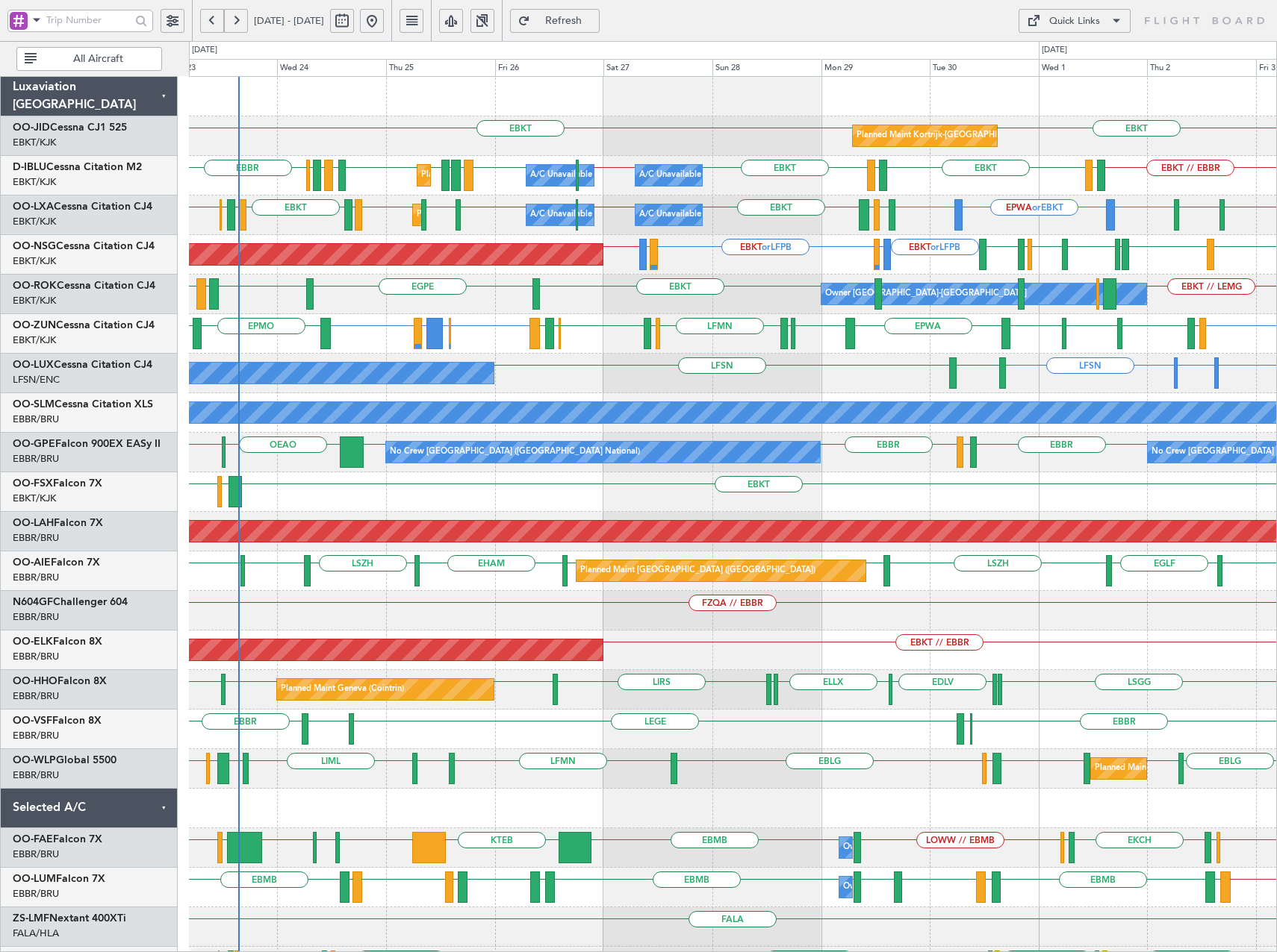
click at [1099, 24] on button "Quick Links" at bounding box center [1075, 21] width 112 height 24
click at [1108, 59] on button "Trip Builder" at bounding box center [1075, 56] width 112 height 36
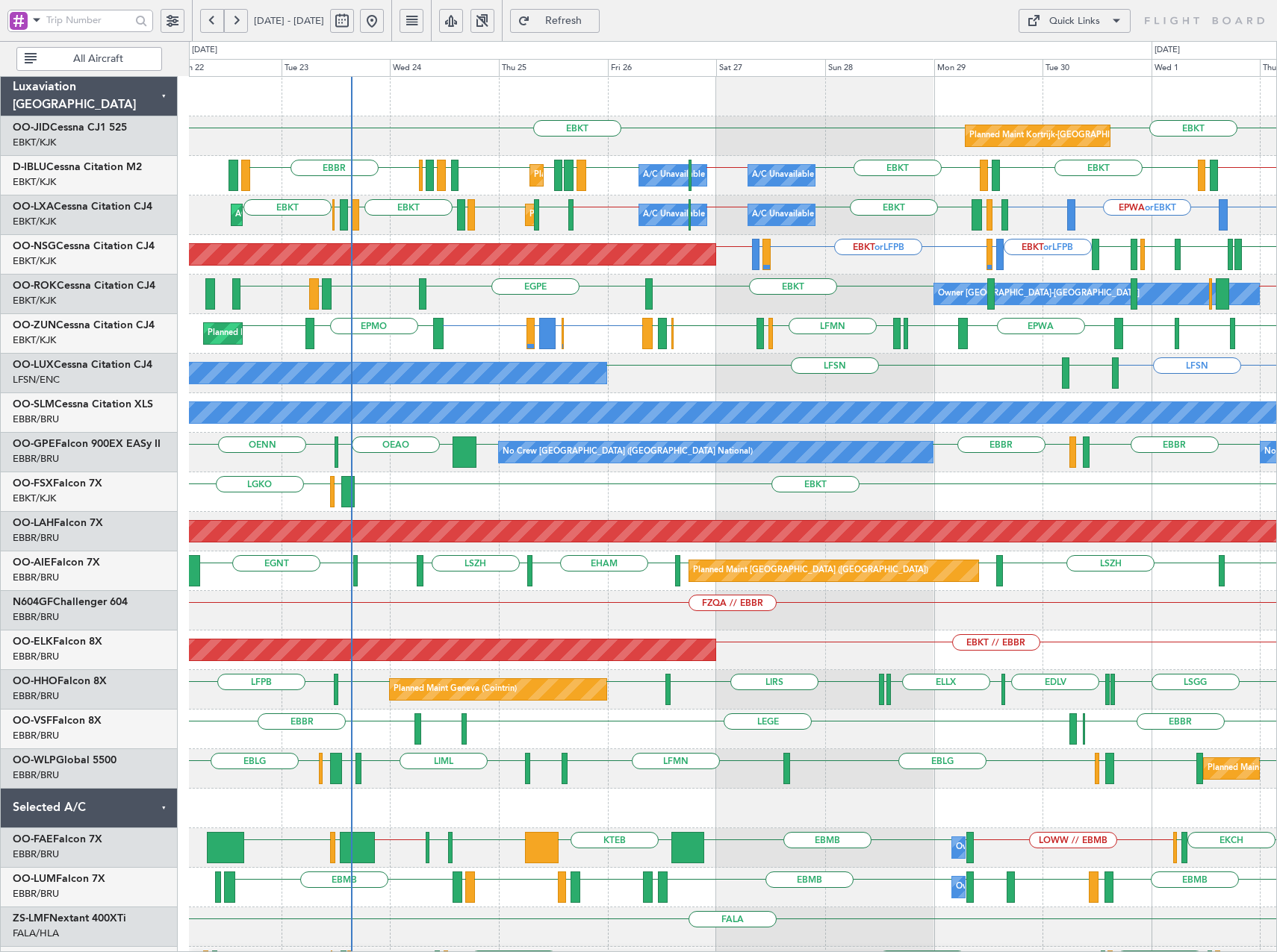
click at [620, 358] on div "Planned Maint Kortrijk-[GEOGRAPHIC_DATA] EBKT EBKT [GEOGRAPHIC_DATA] ([GEOGRAPH…" at bounding box center [733, 552] width 1087 height 950
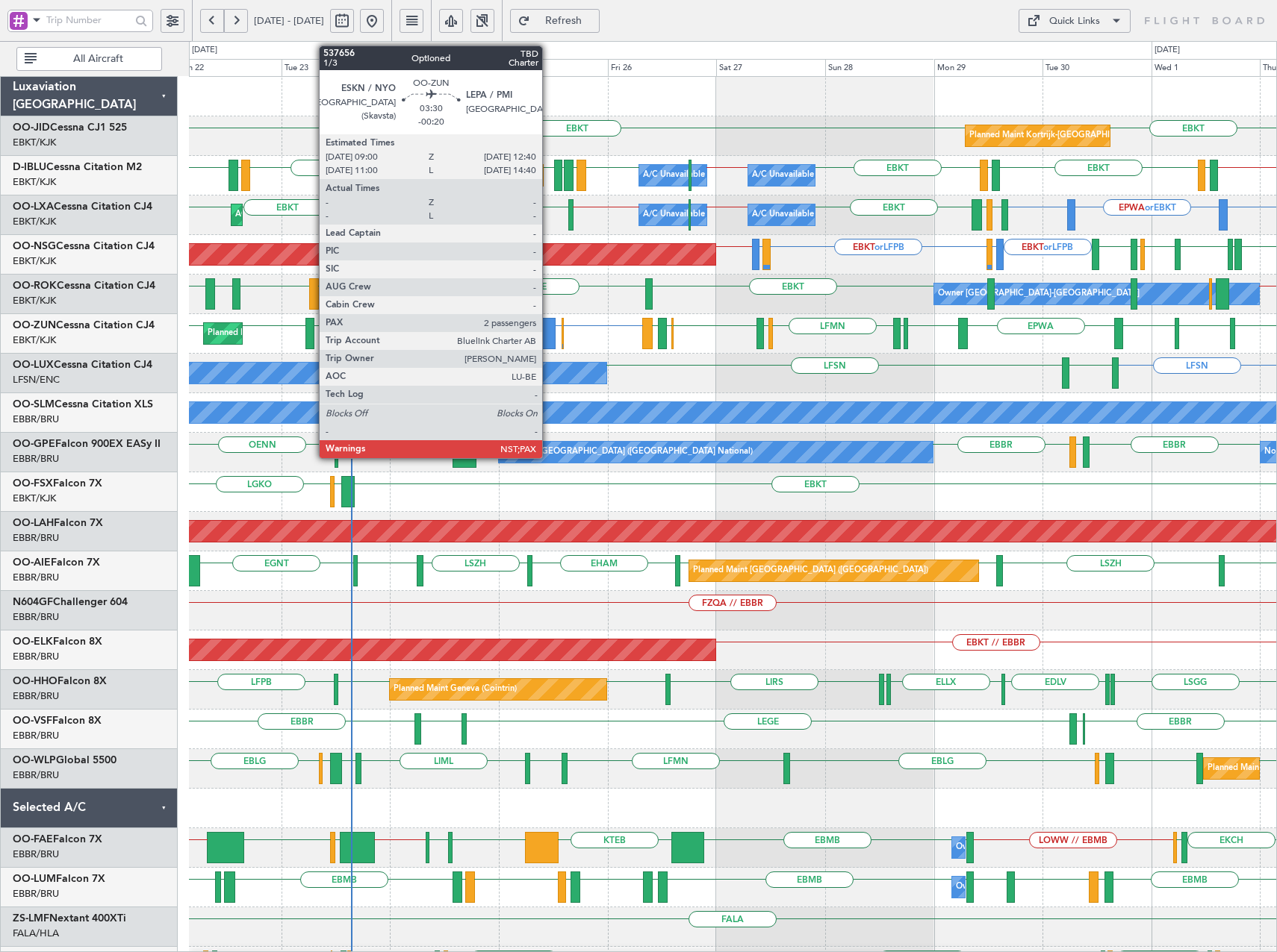
click at [548, 332] on div at bounding box center [548, 334] width 17 height 31
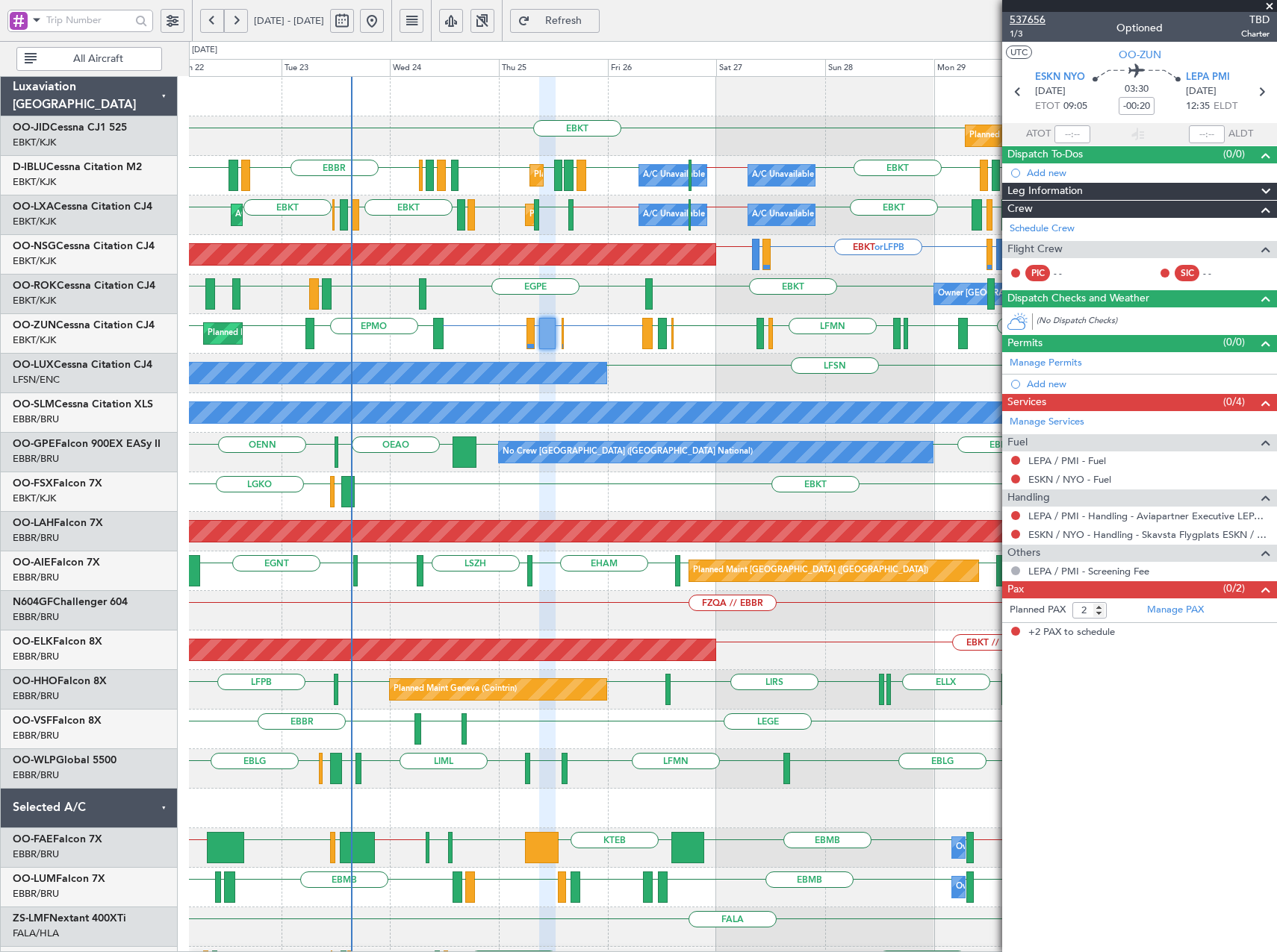
click at [1041, 20] on span "537656" at bounding box center [1027, 19] width 36 height 16
click at [594, 24] on span "Refresh" at bounding box center [563, 21] width 61 height 11
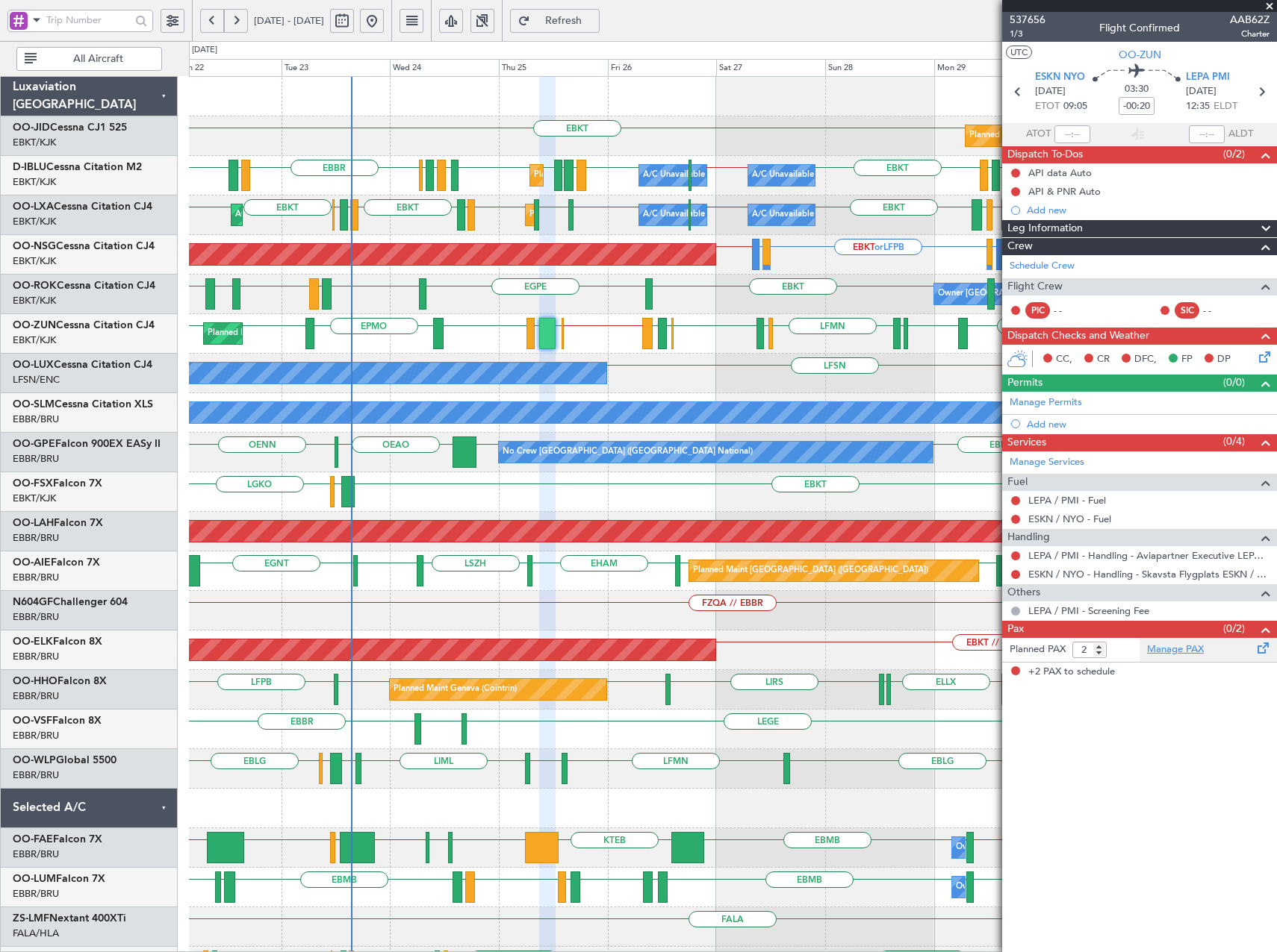
click at [1178, 645] on link "Manage PAX" at bounding box center [1175, 650] width 57 height 15
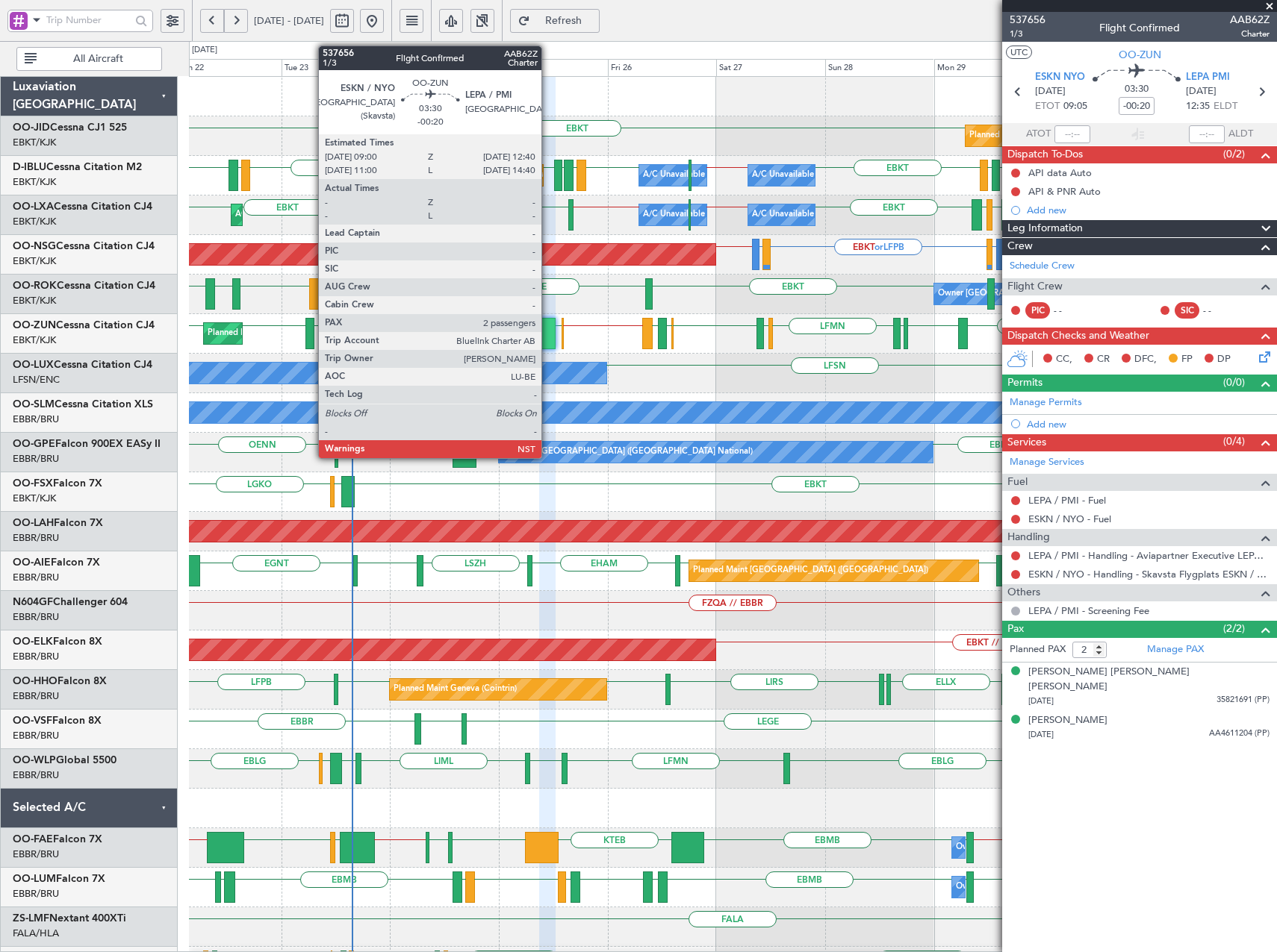
click at [548, 336] on div at bounding box center [548, 334] width 17 height 31
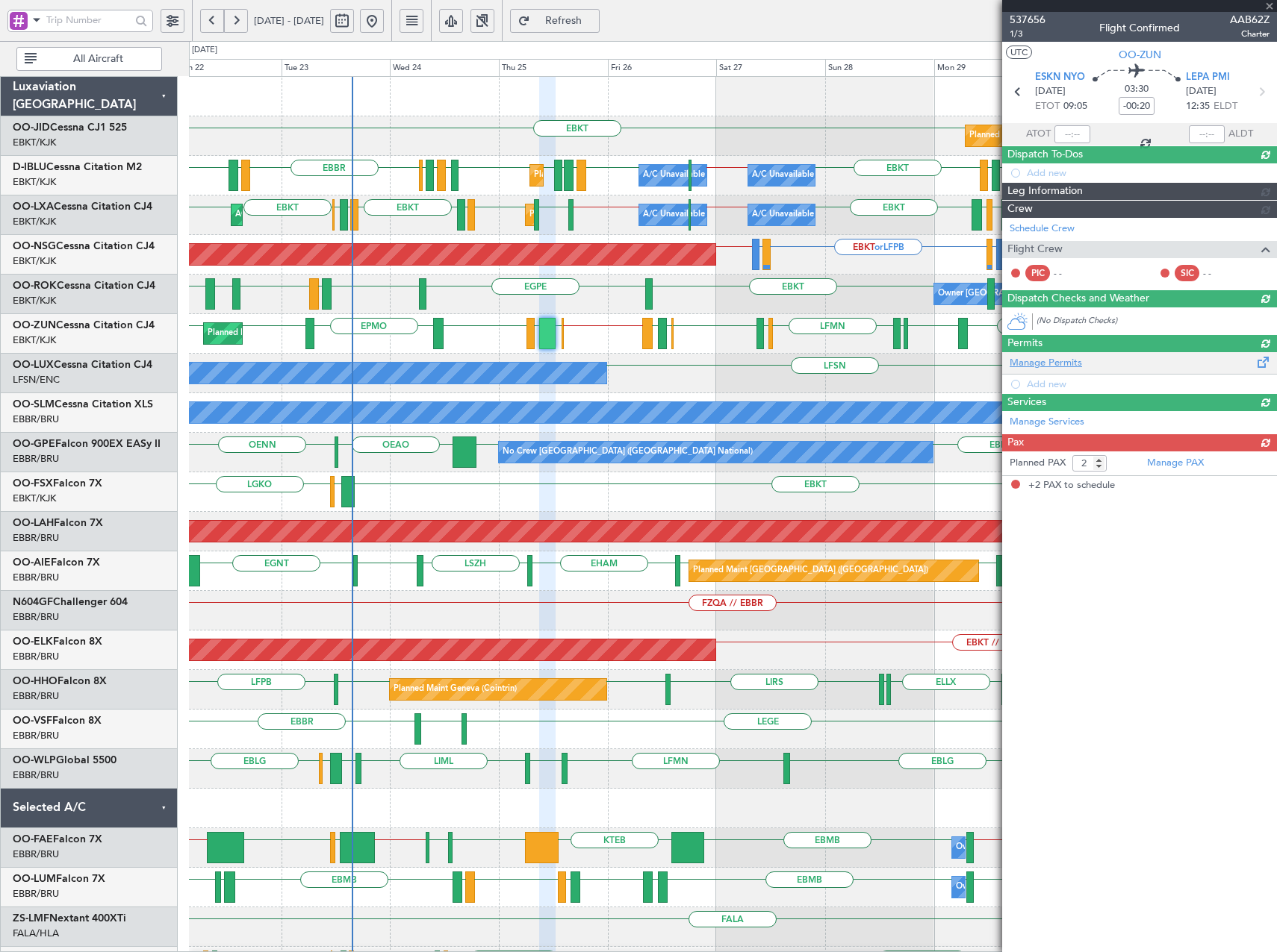
click at [1047, 402] on div "Services (0/0)" at bounding box center [1139, 402] width 275 height 17
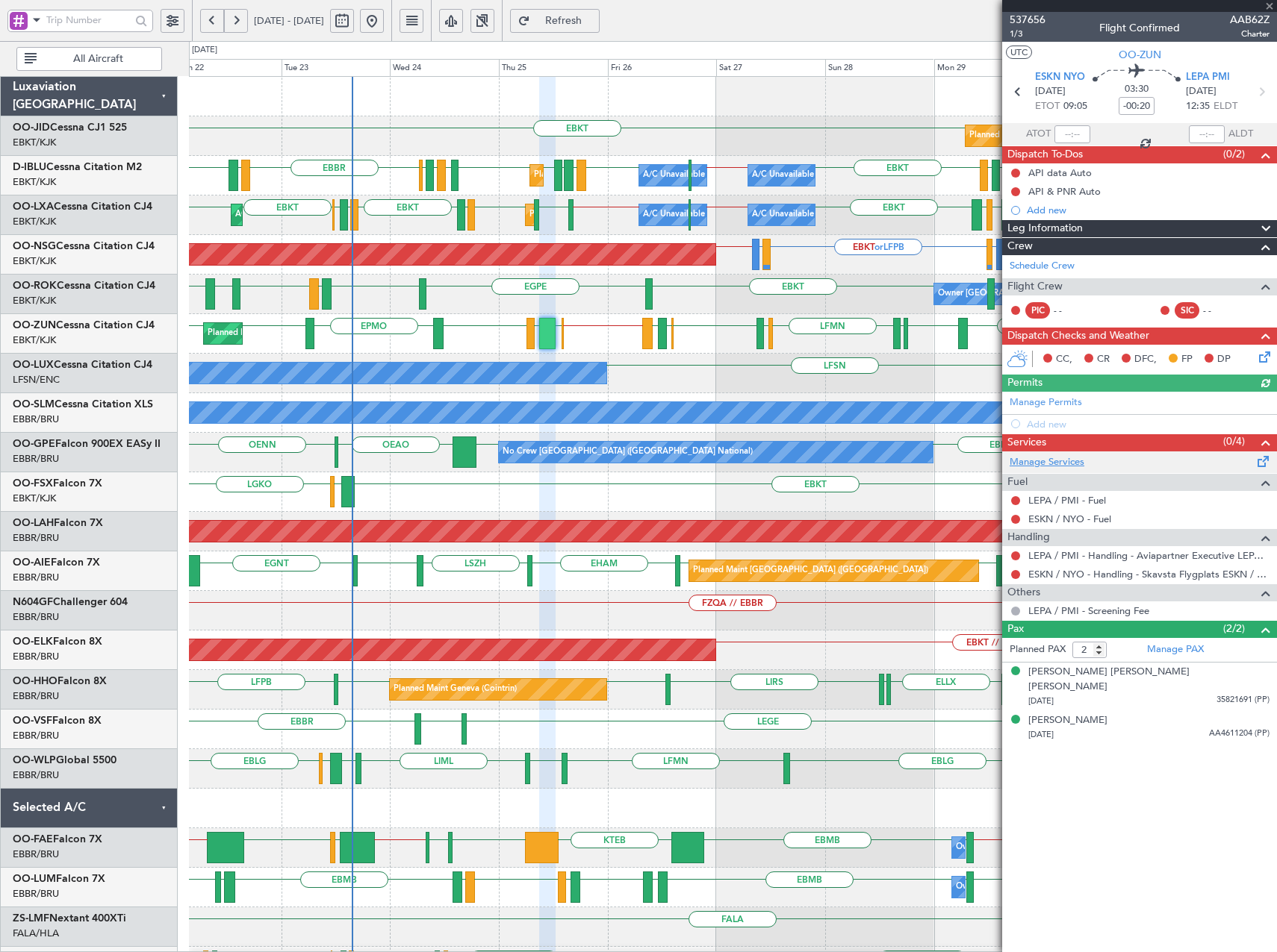
click at [1040, 460] on link "Manage Services" at bounding box center [1047, 462] width 74 height 15
click at [594, 21] on span "Refresh" at bounding box center [563, 21] width 61 height 11
click at [1061, 460] on link "Manage Services" at bounding box center [1047, 462] width 74 height 15
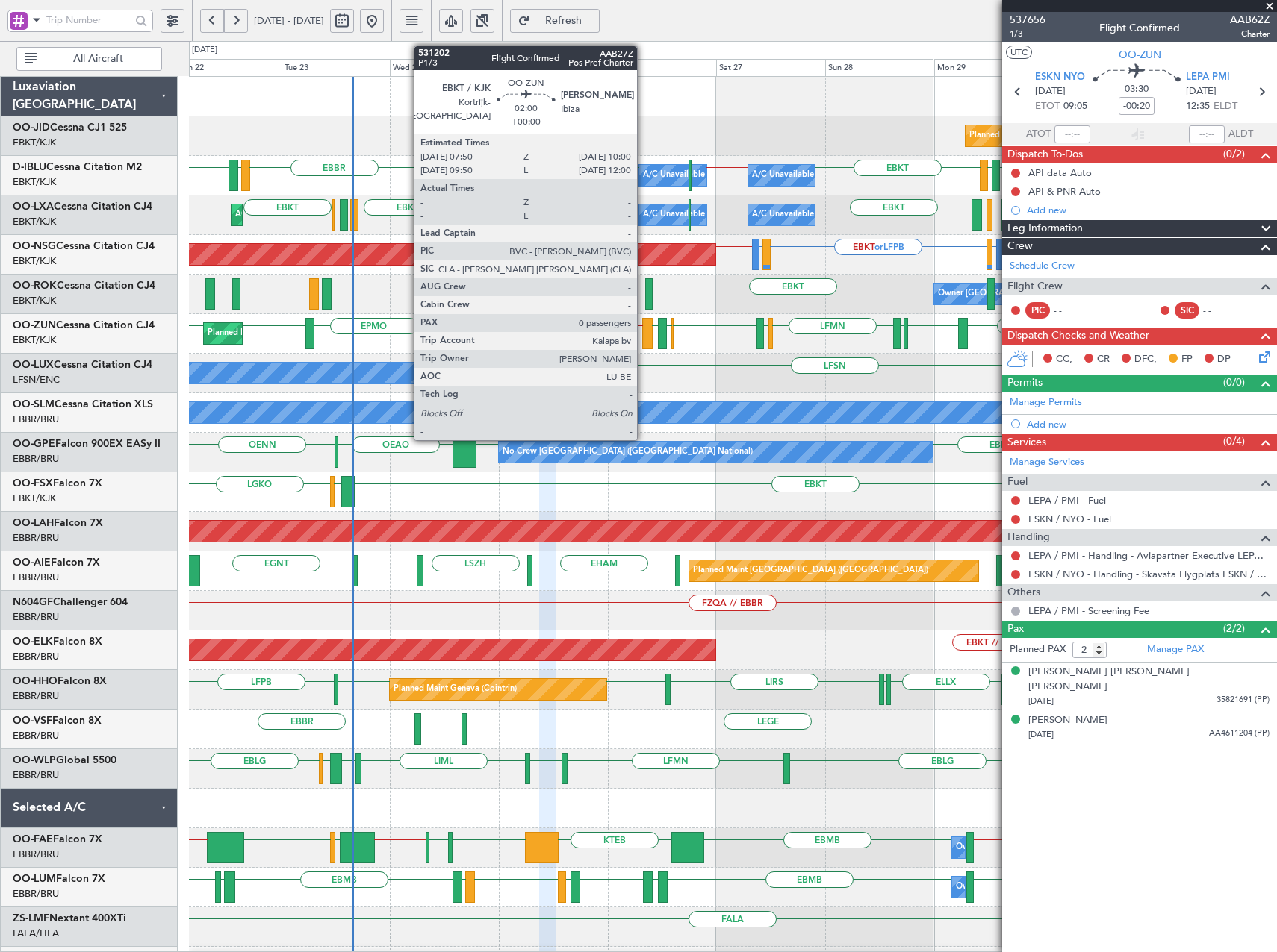
click at [643, 330] on div at bounding box center [647, 334] width 11 height 31
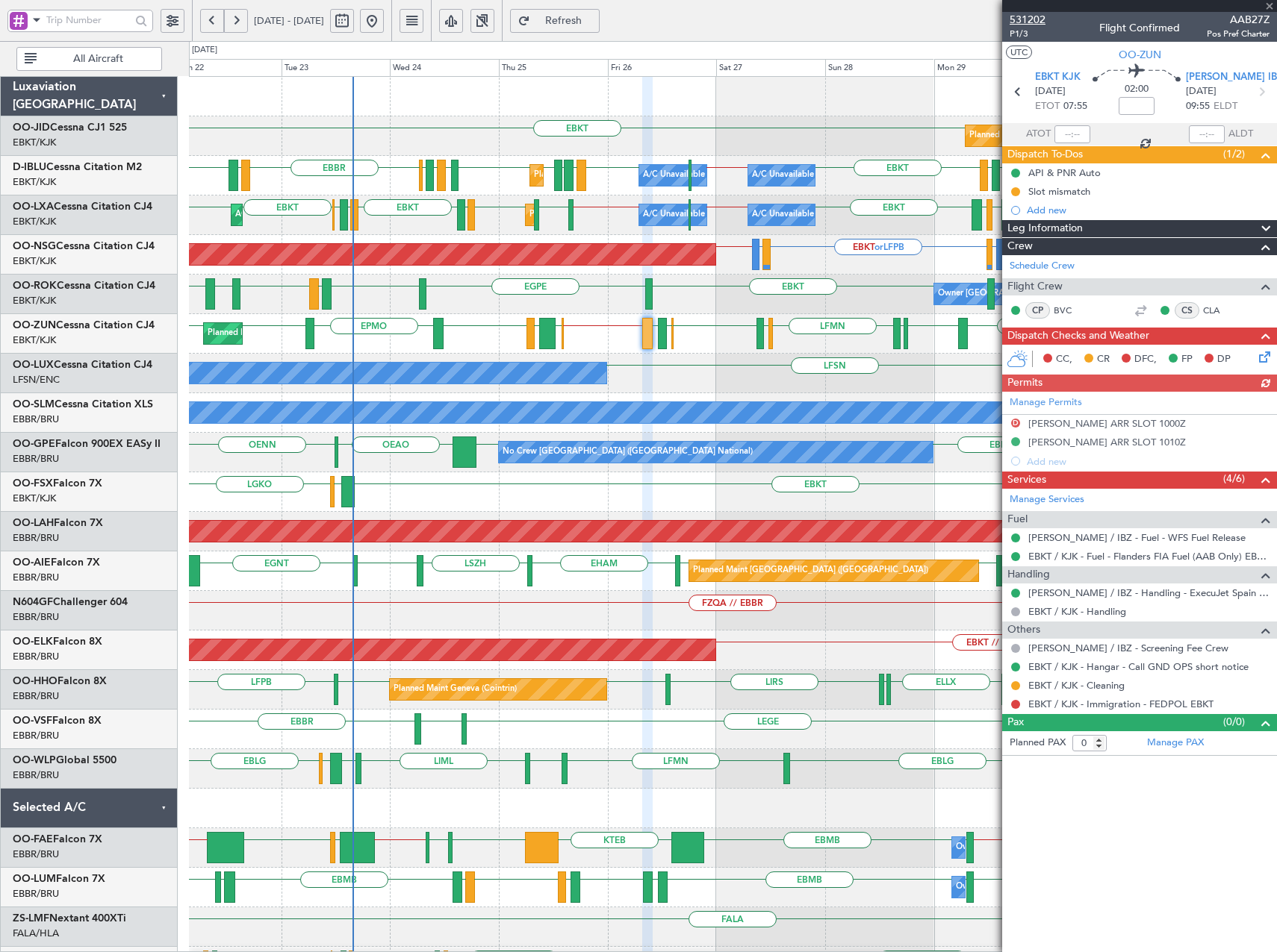
click at [1033, 20] on span "531202" at bounding box center [1027, 19] width 36 height 16
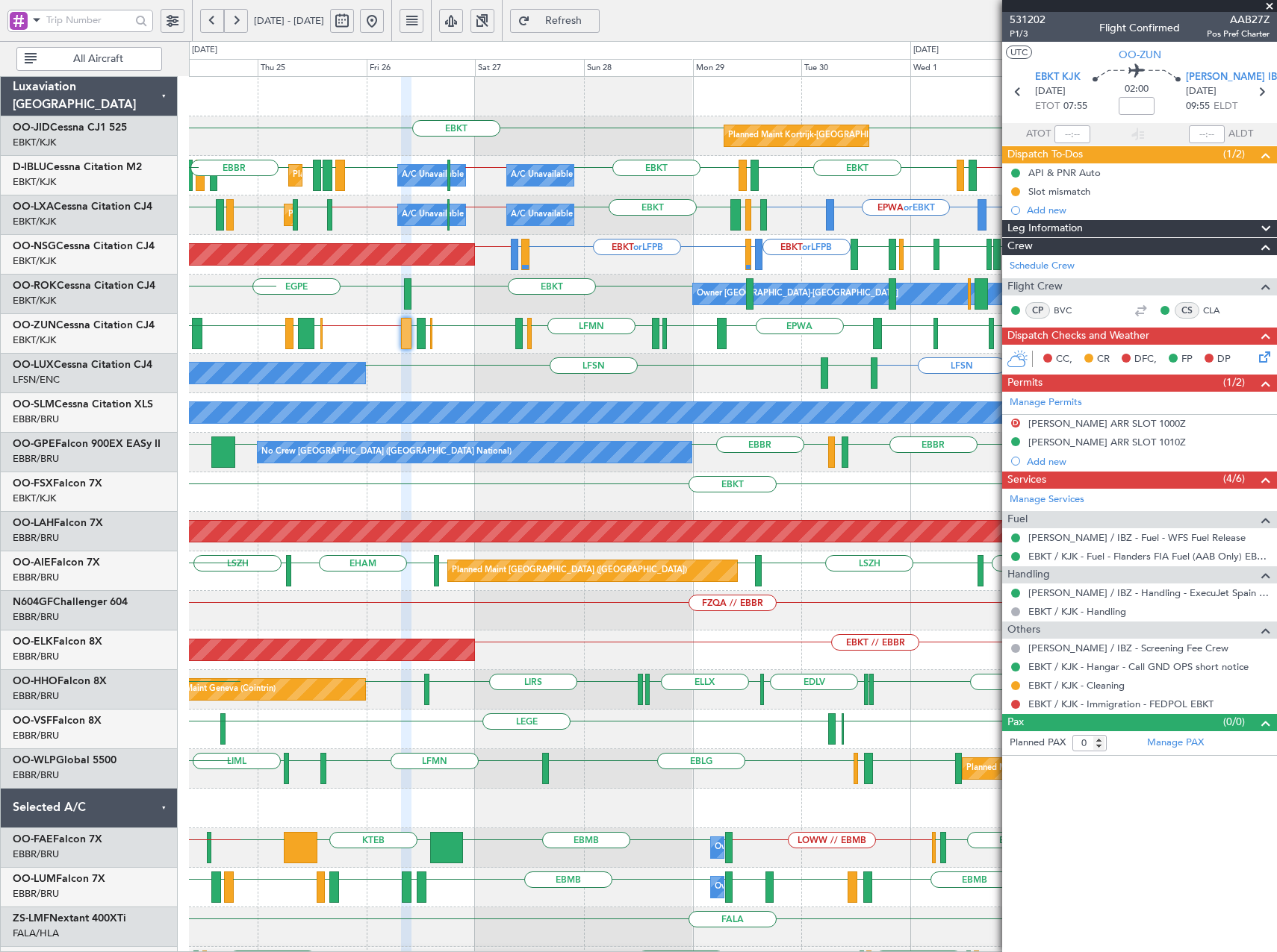
click at [368, 284] on div "EBKT [GEOGRAPHIC_DATA] EBKT // LEMG Owner [GEOGRAPHIC_DATA]-[GEOGRAPHIC_DATA] L…" at bounding box center [733, 295] width 1087 height 40
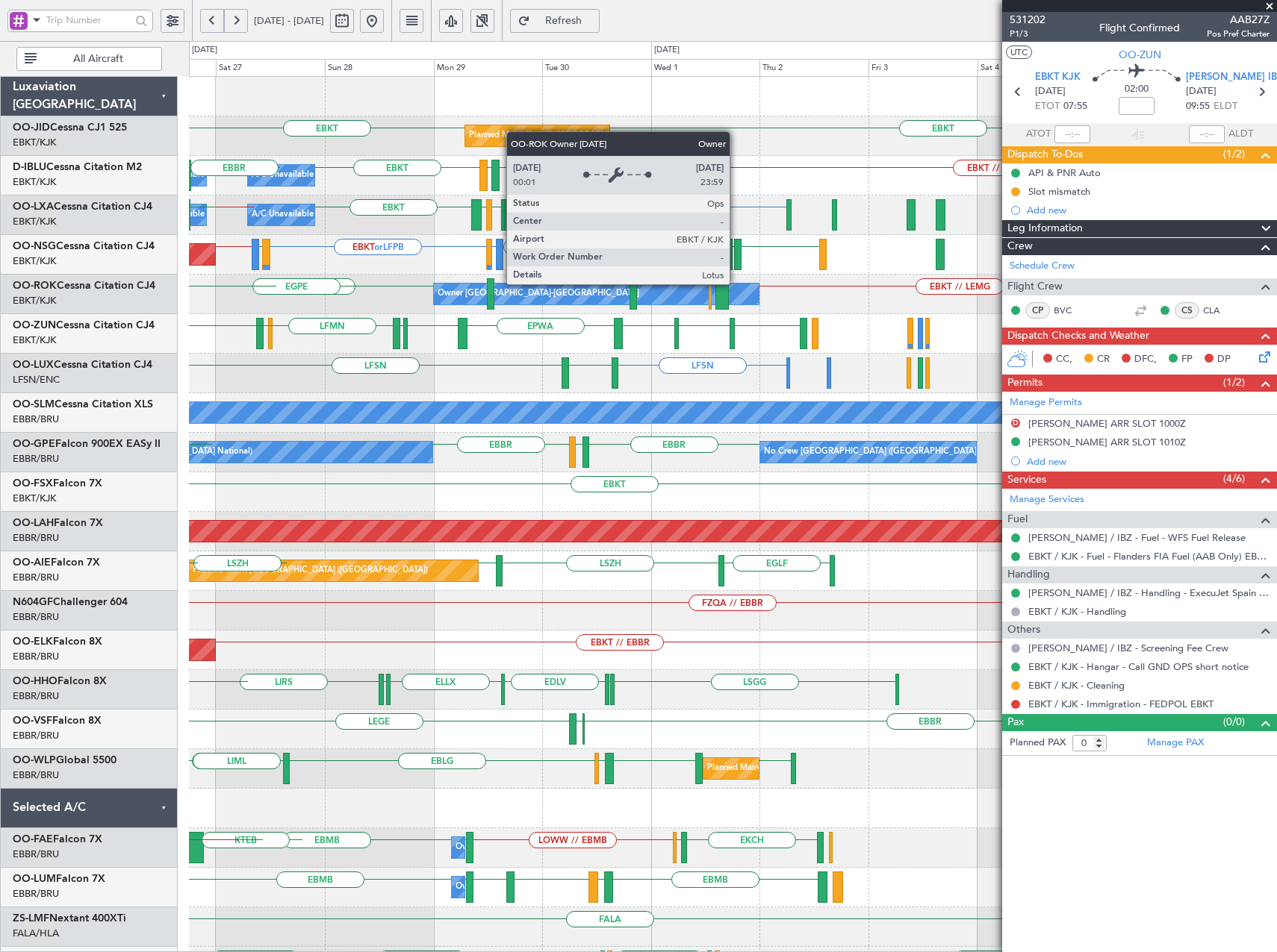
click at [473, 296] on div "Owner [GEOGRAPHIC_DATA]-[GEOGRAPHIC_DATA]" at bounding box center [596, 293] width 325 height 21
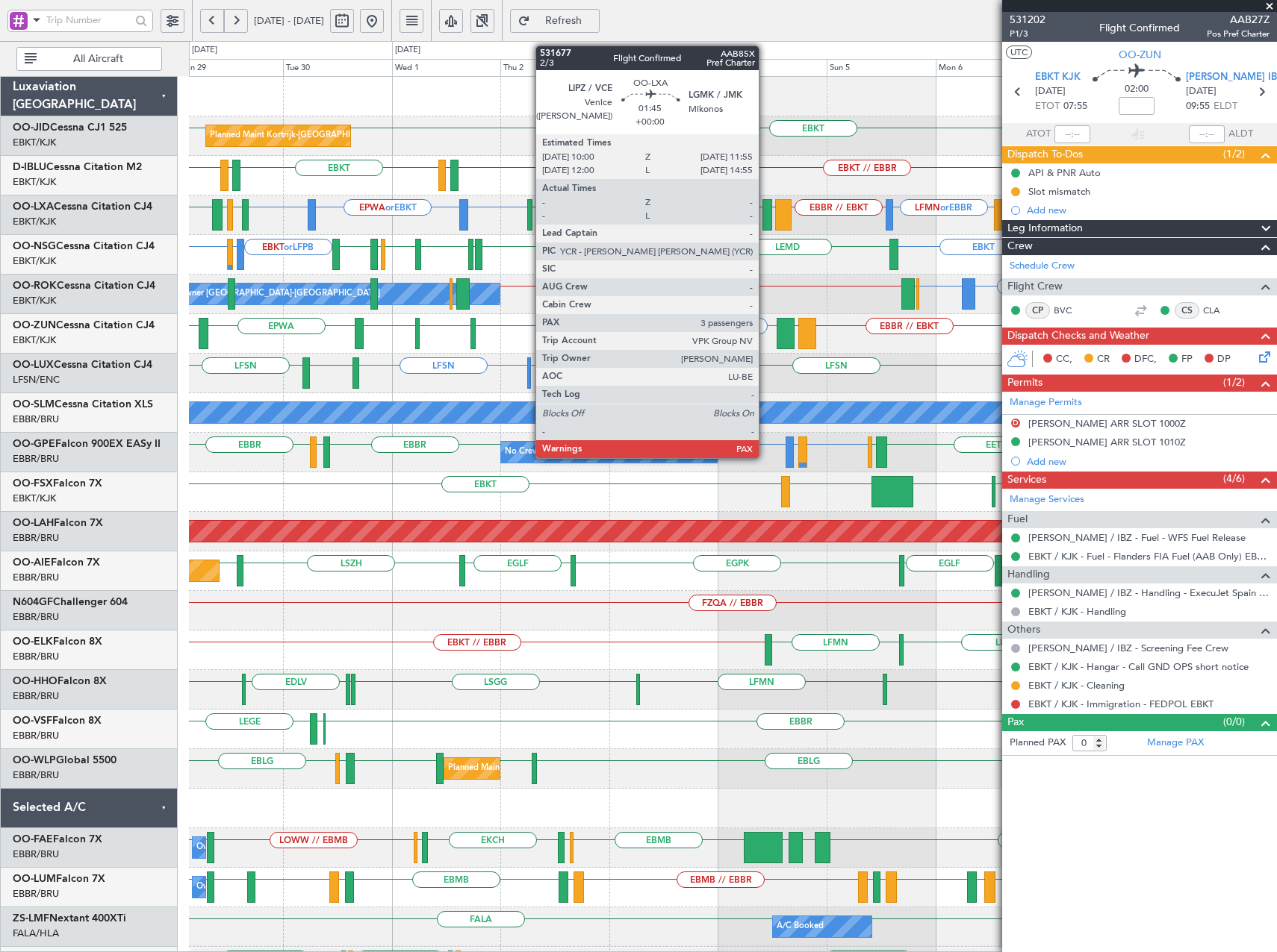
click at [765, 220] on div at bounding box center [767, 215] width 9 height 31
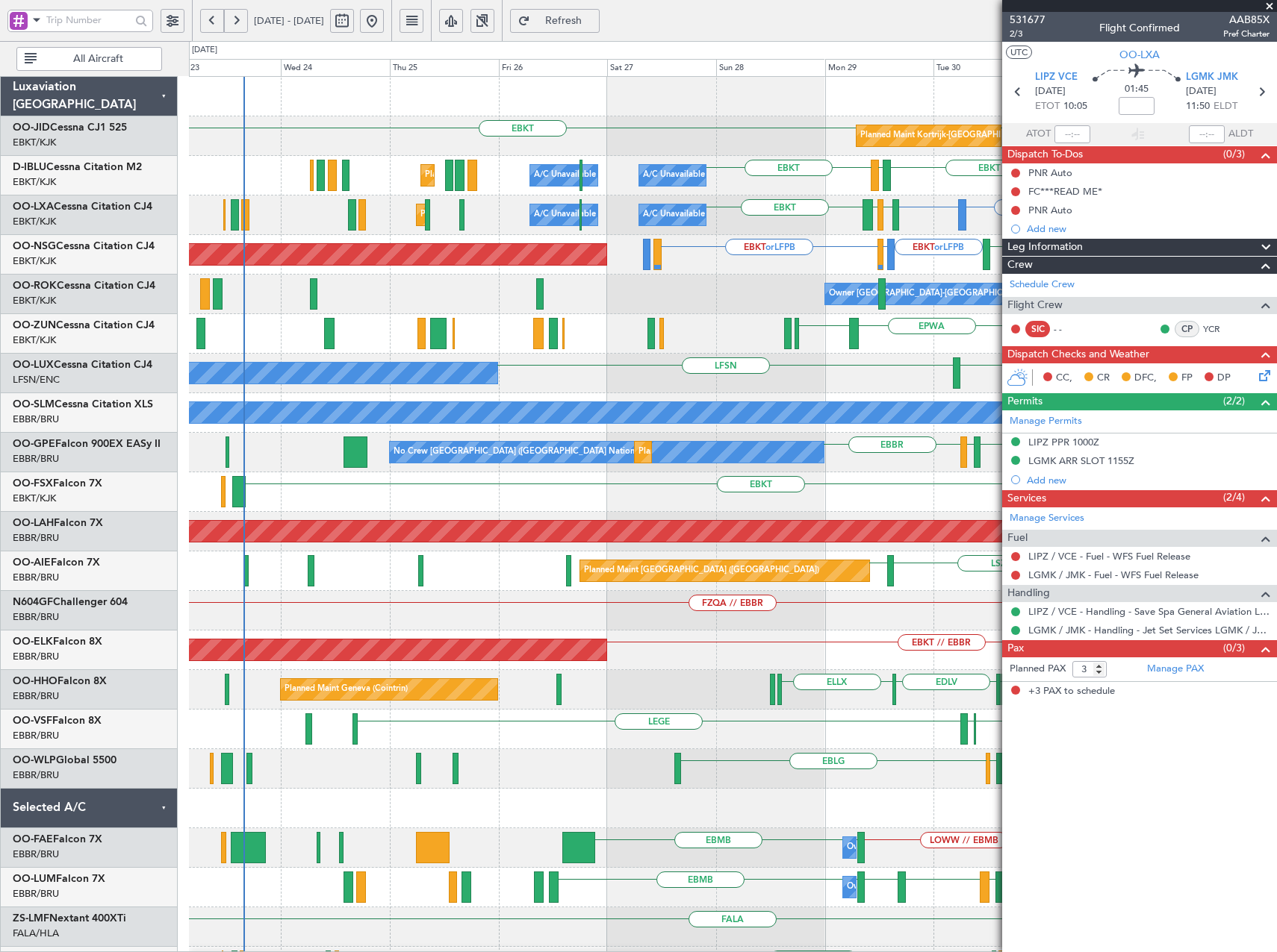
click at [1124, 457] on fb-app "[DATE] - [DATE] Refresh Quick Links All Aircraft EBKT EBKT Planned Maint [GEOGR…" at bounding box center [638, 486] width 1277 height 935
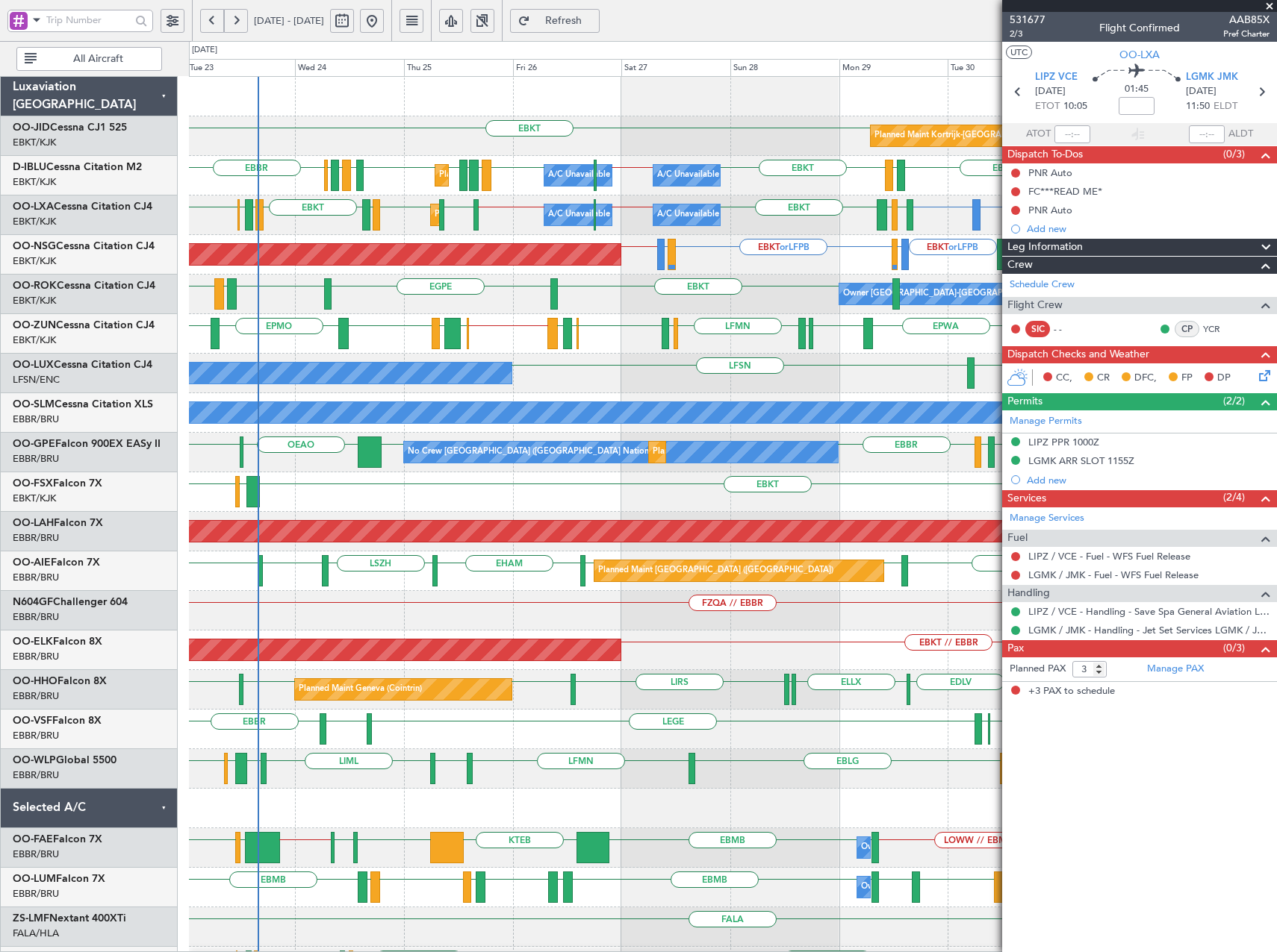
click at [594, 16] on span "Refresh" at bounding box center [563, 21] width 61 height 11
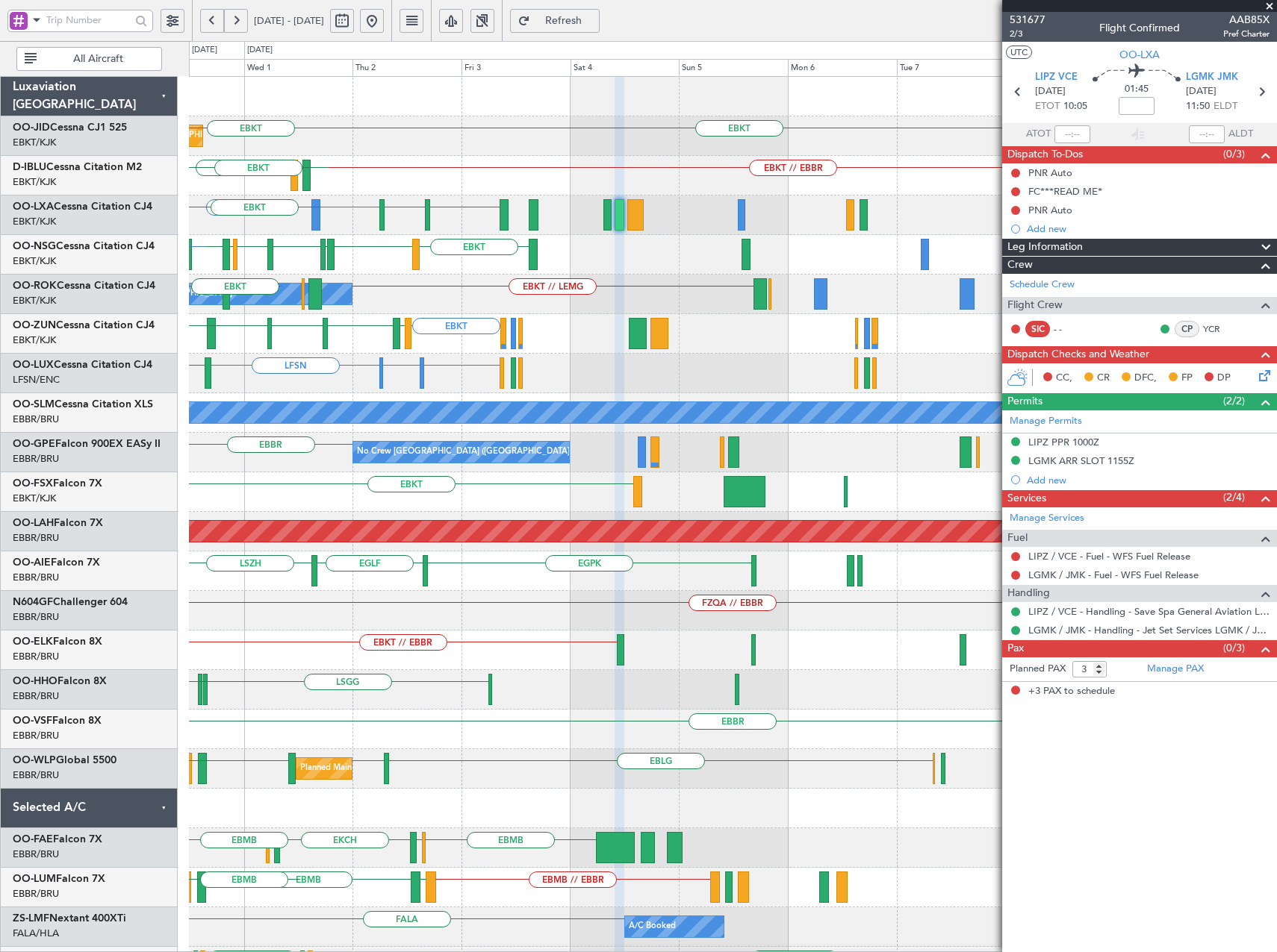
click at [87, 315] on div "EBKT Planned Maint [GEOGRAPHIC_DATA]-[GEOGRAPHIC_DATA] EBKT EBKT // EBBR EBKT L…" at bounding box center [638, 497] width 1277 height 912
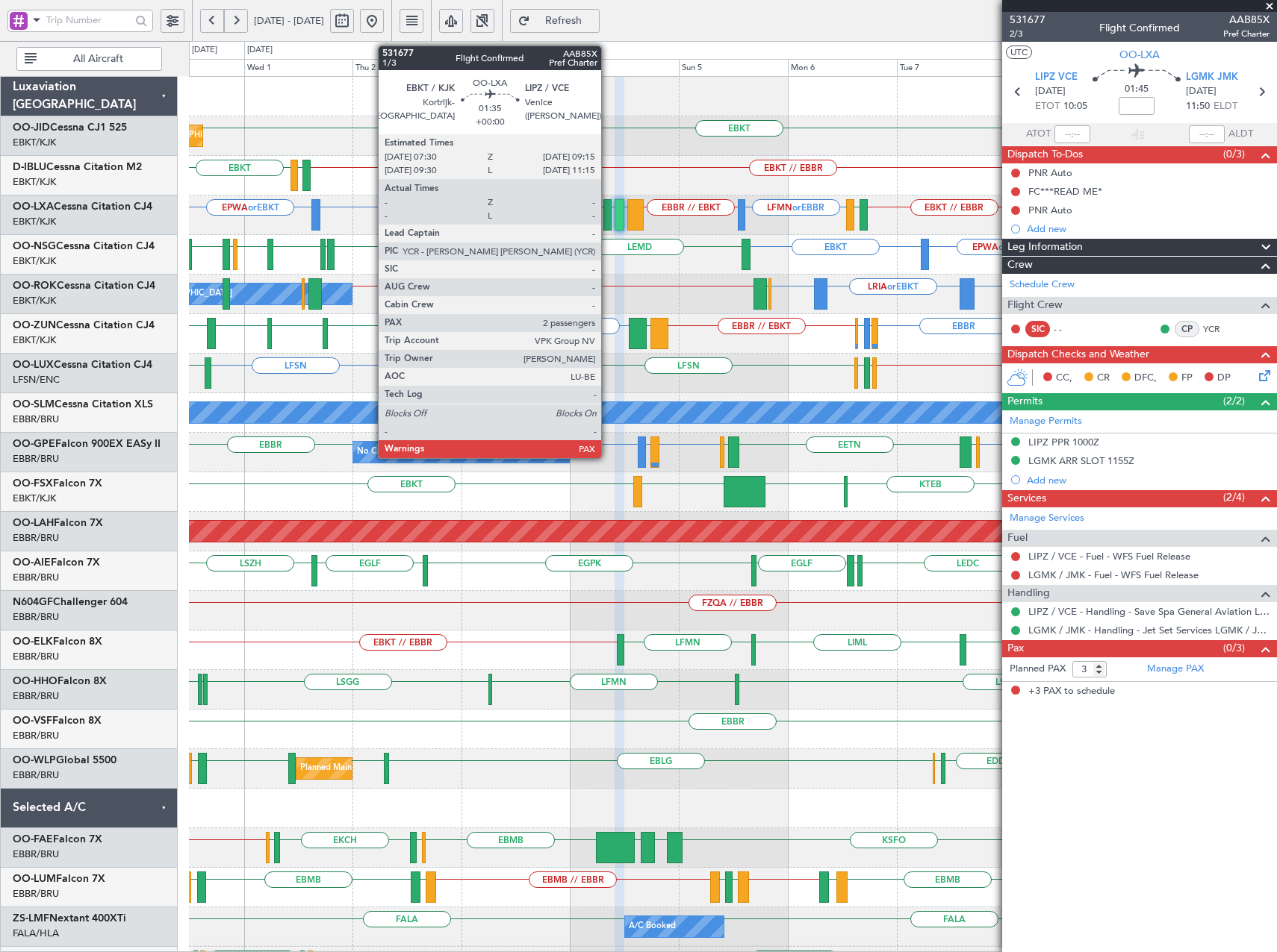
click at [608, 220] on div at bounding box center [607, 215] width 8 height 31
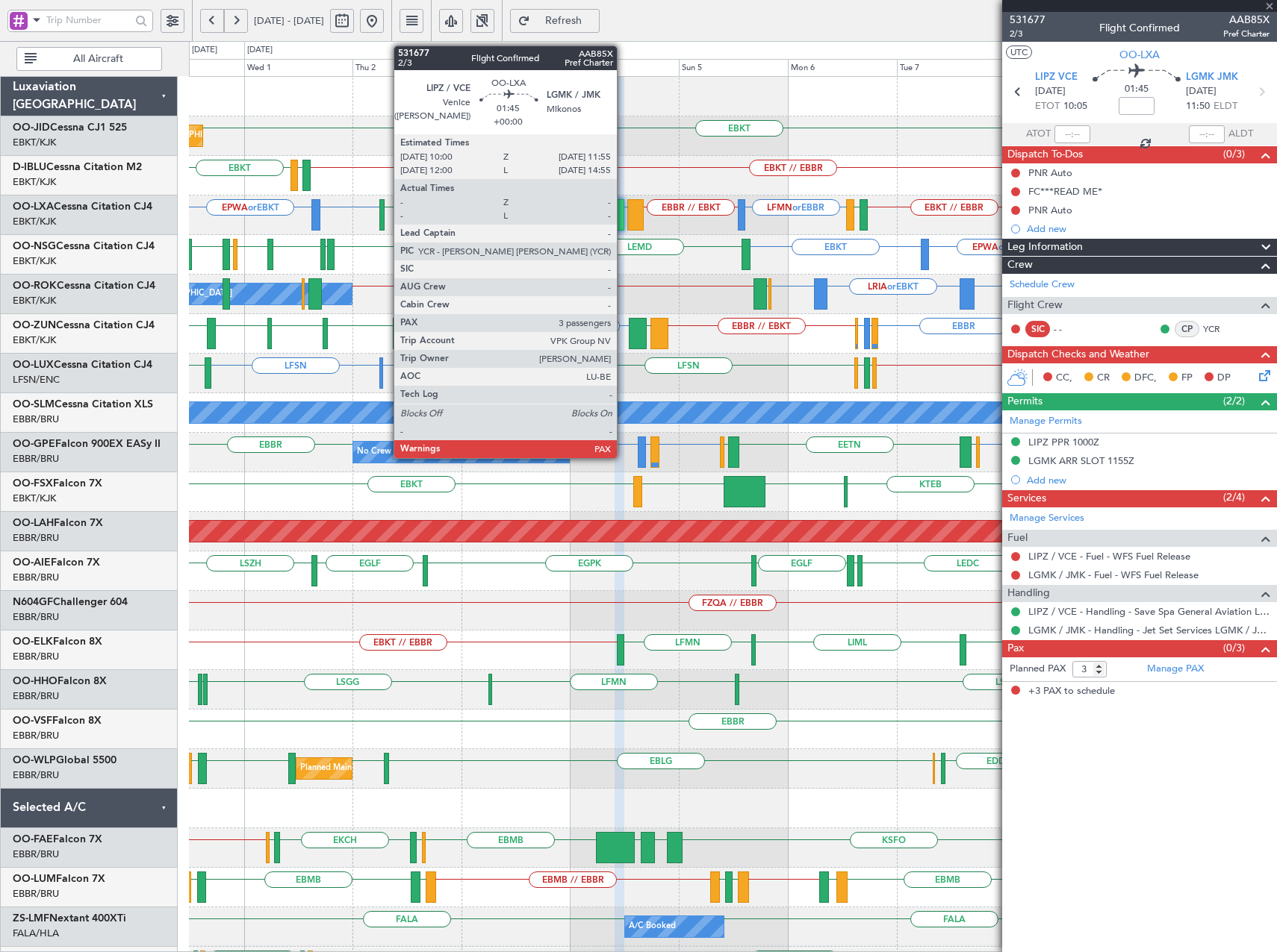
type input "2"
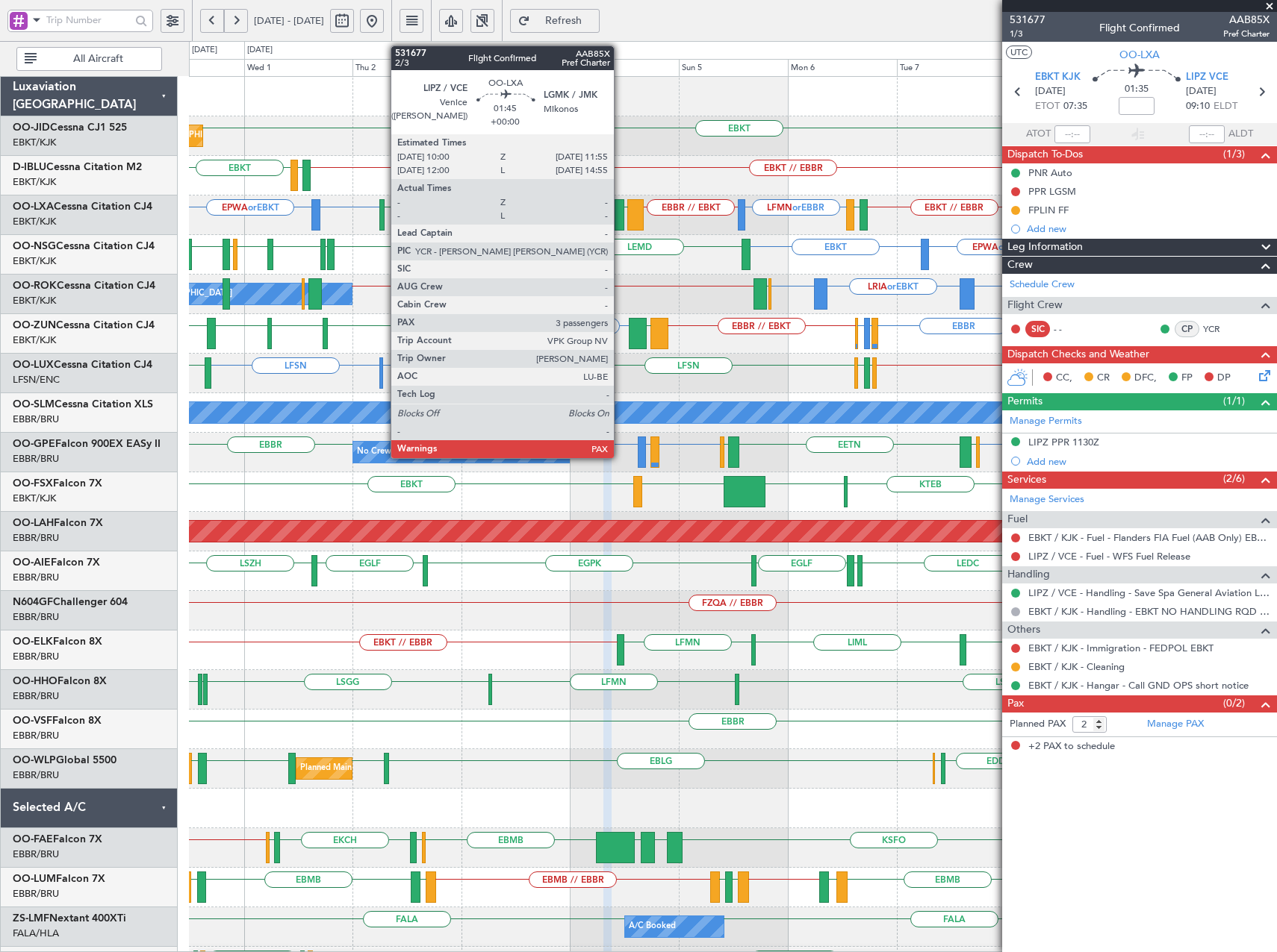
click at [620, 215] on div at bounding box center [619, 215] width 9 height 31
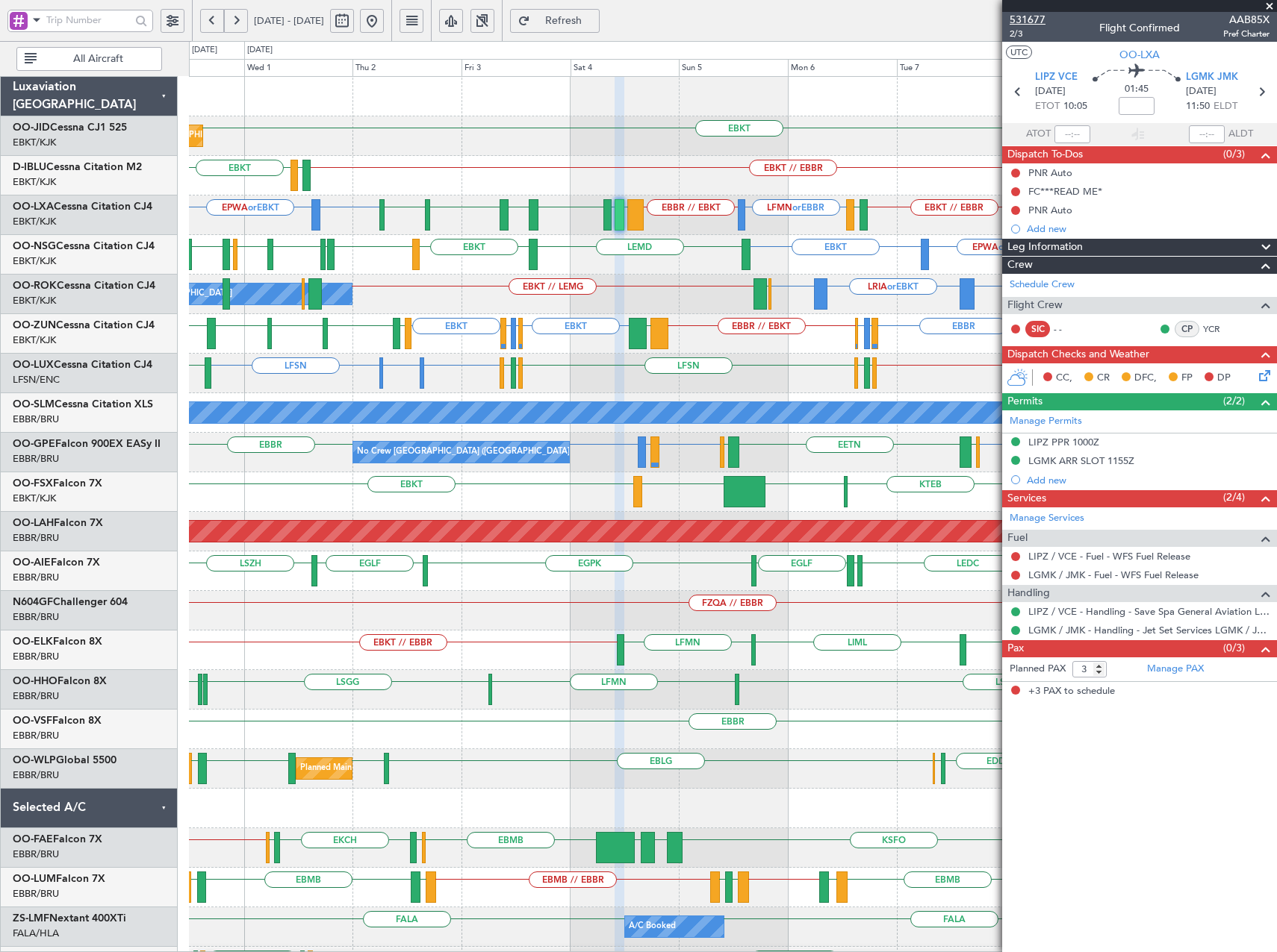
click at [1028, 22] on span "531677" at bounding box center [1027, 19] width 36 height 16
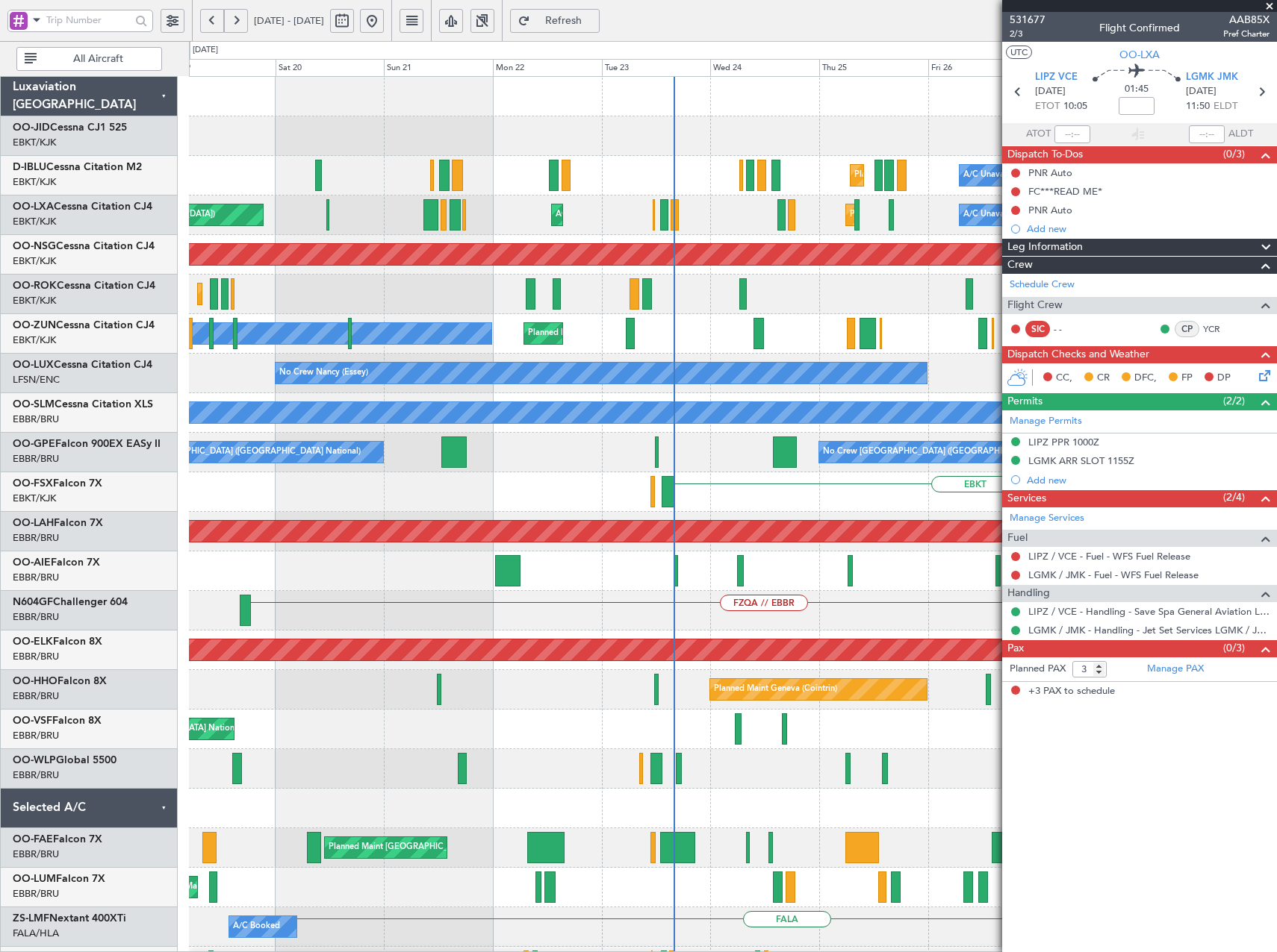
click at [1276, 895] on html "[DATE] - [DATE] Refresh Quick Links All Aircraft Planned Maint [GEOGRAPHIC_DATA…" at bounding box center [638, 476] width 1277 height 952
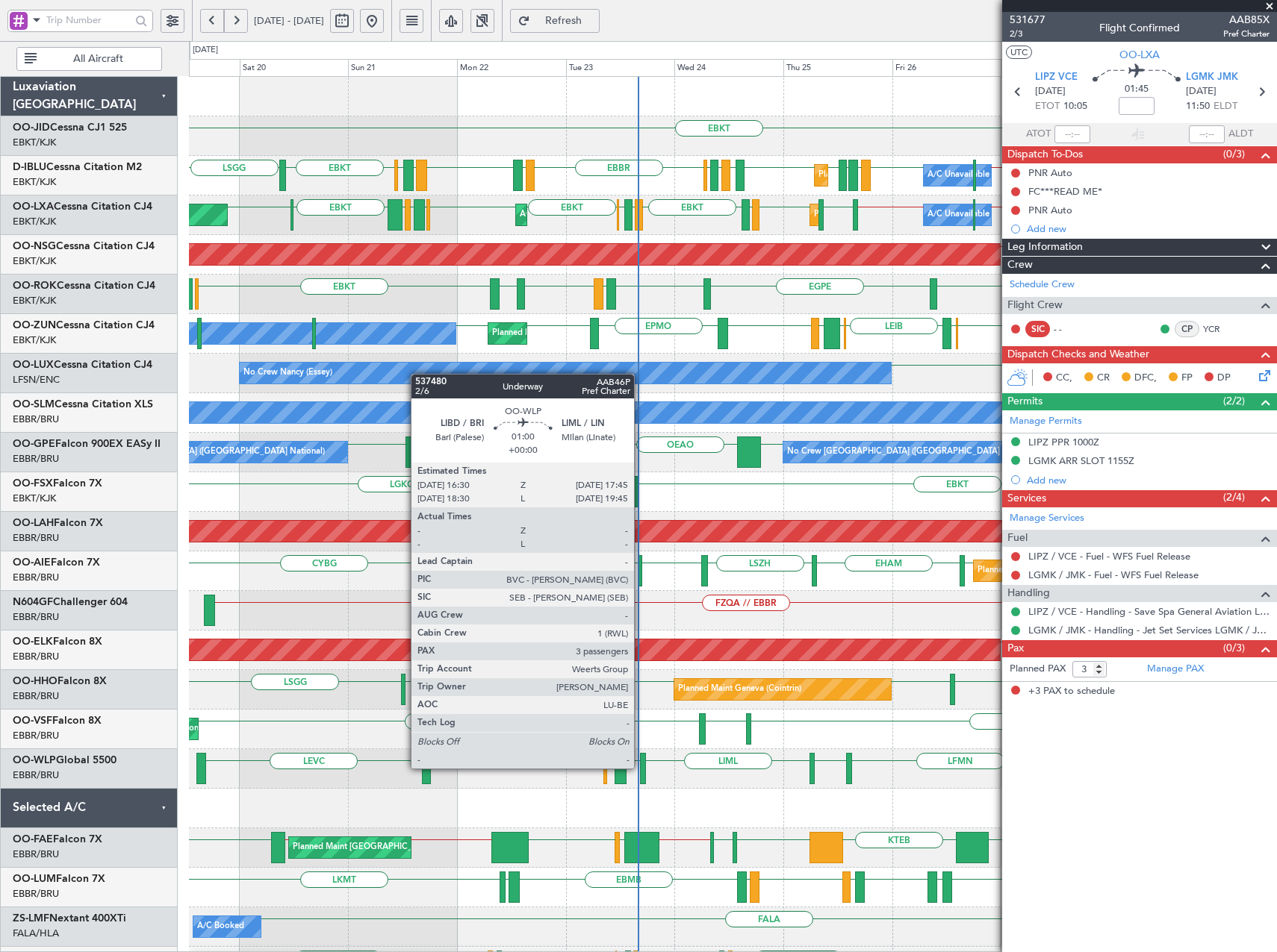
click at [641, 767] on div at bounding box center [643, 769] width 6 height 31
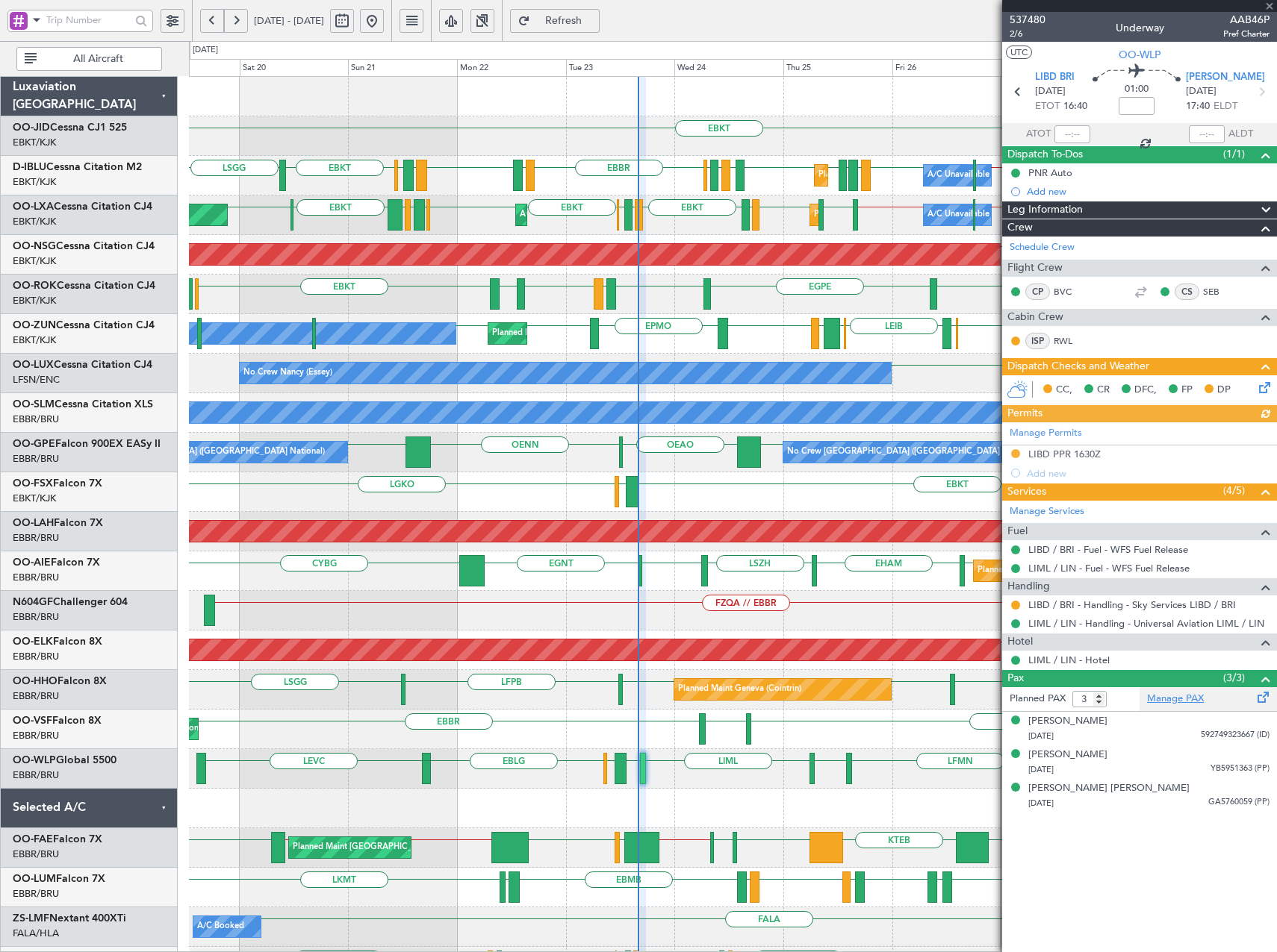
click at [1189, 695] on link "Manage PAX" at bounding box center [1175, 699] width 57 height 15
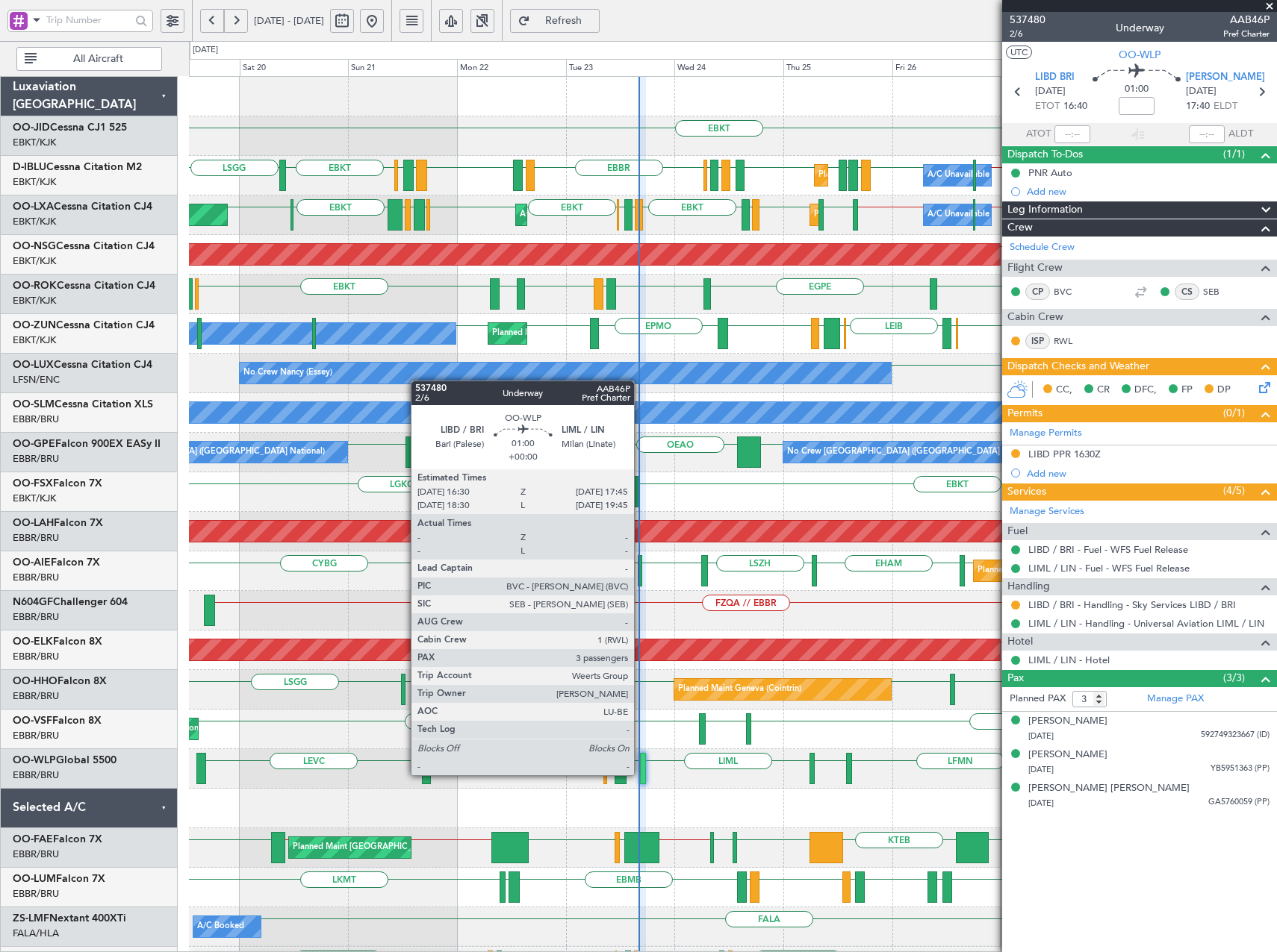
click at [641, 774] on div at bounding box center [643, 769] width 6 height 31
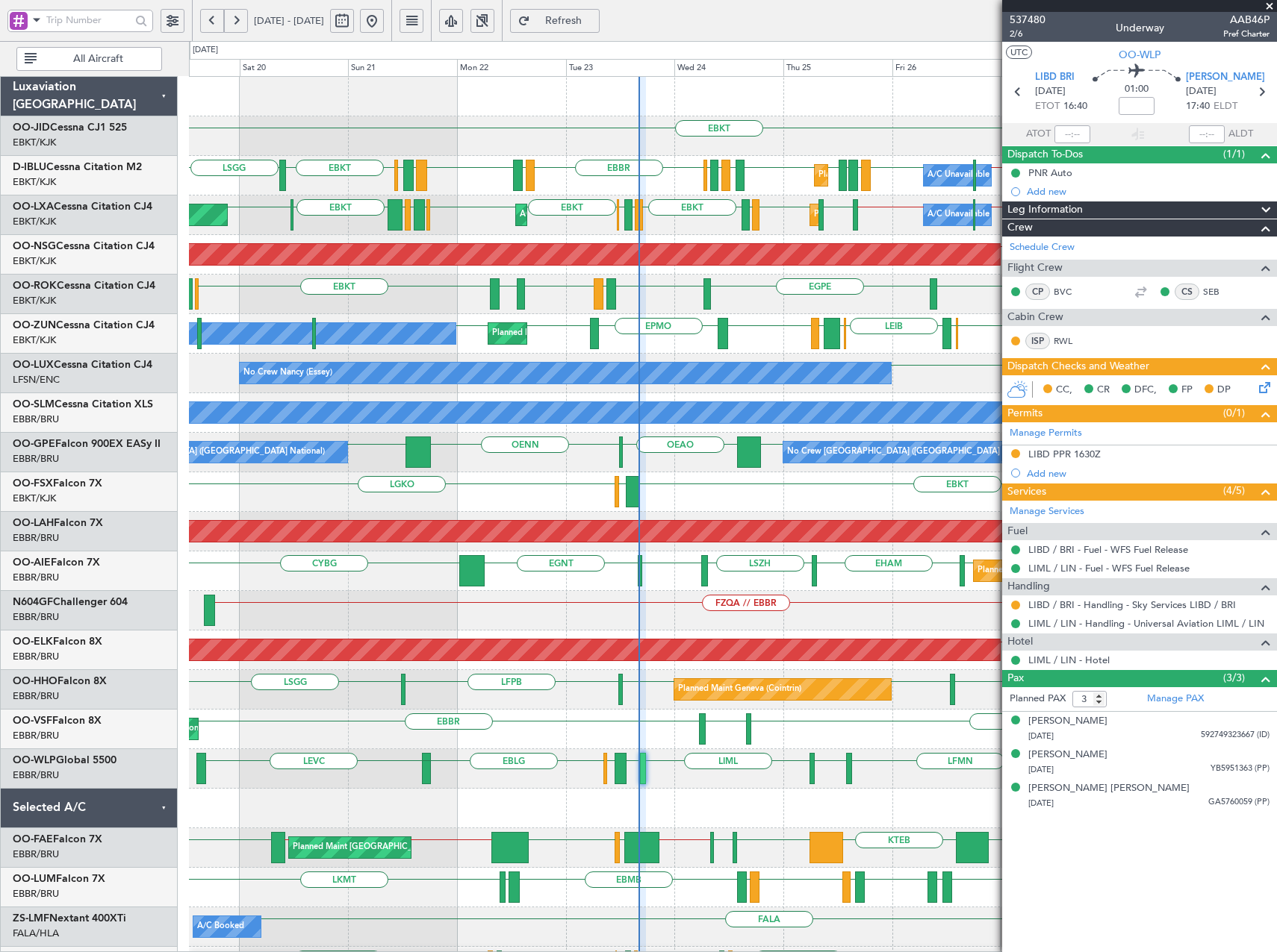
click at [594, 17] on span "Refresh" at bounding box center [563, 21] width 61 height 11
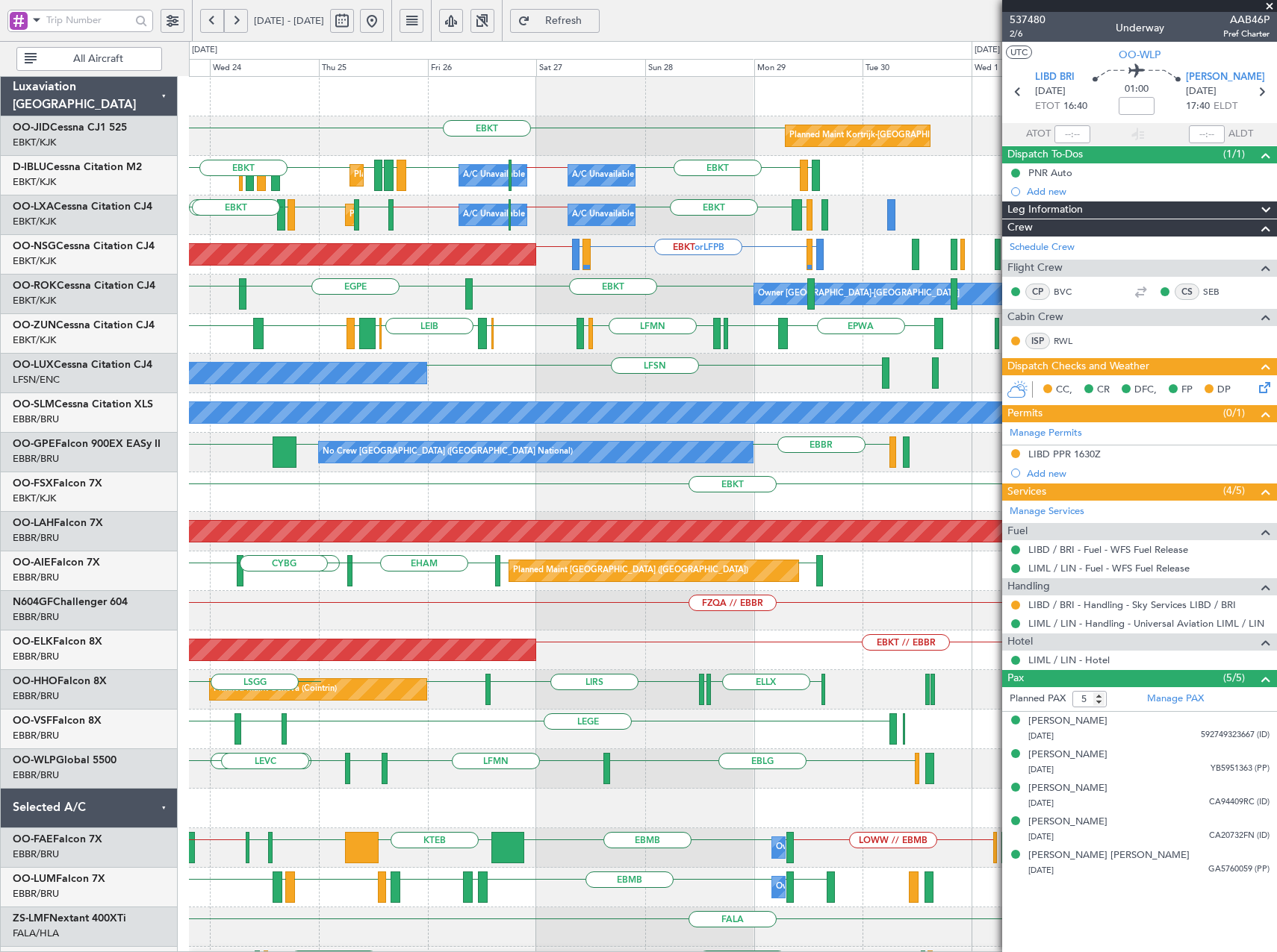
click at [388, 427] on div "A/C Unavailable [GEOGRAPHIC_DATA]" at bounding box center [733, 413] width 1087 height 40
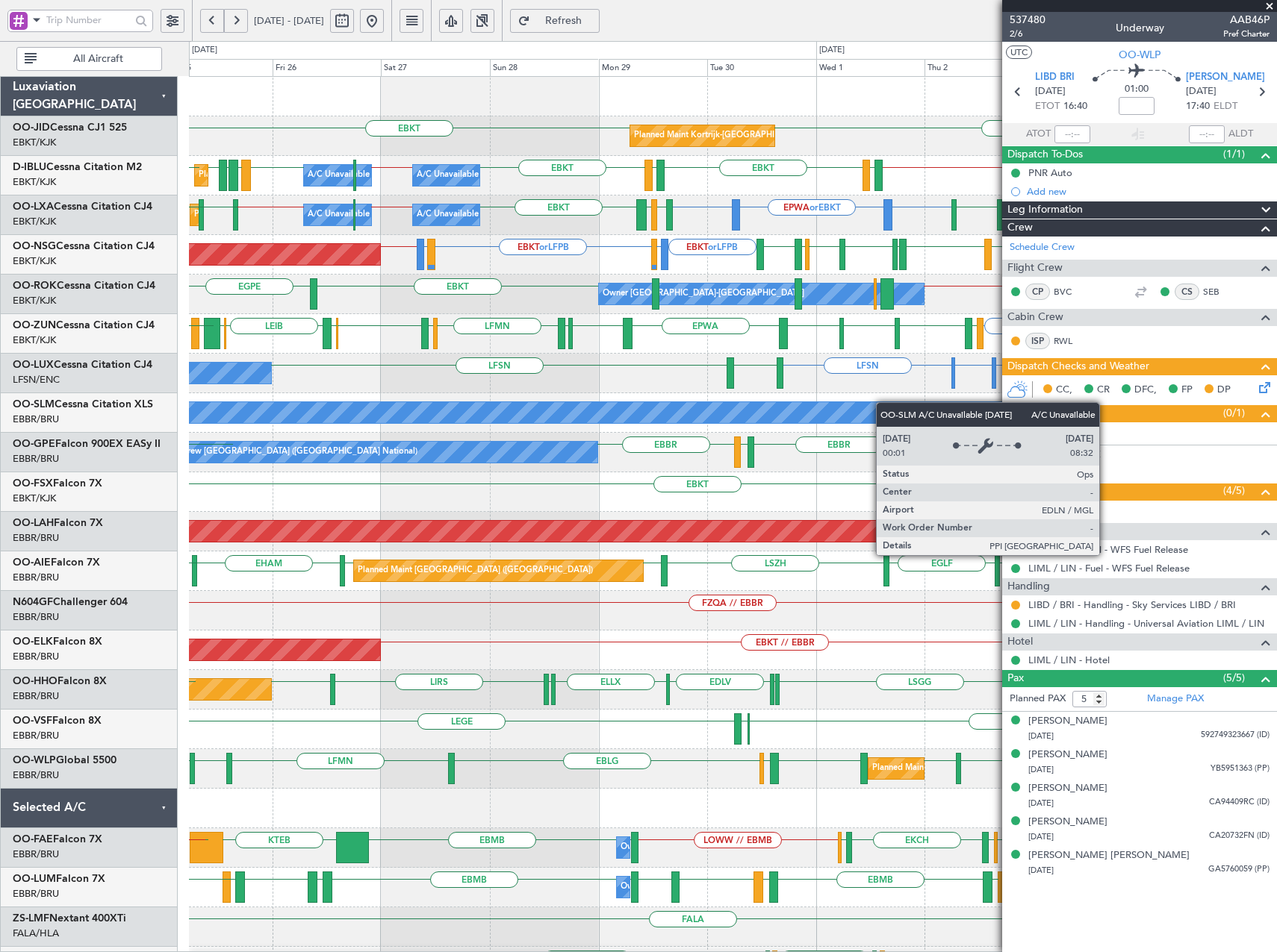
click at [610, 404] on div "Planned Maint Kortrijk-[GEOGRAPHIC_DATA] EBKT EBKT [GEOGRAPHIC_DATA] ([GEOGRAPH…" at bounding box center [733, 552] width 1087 height 950
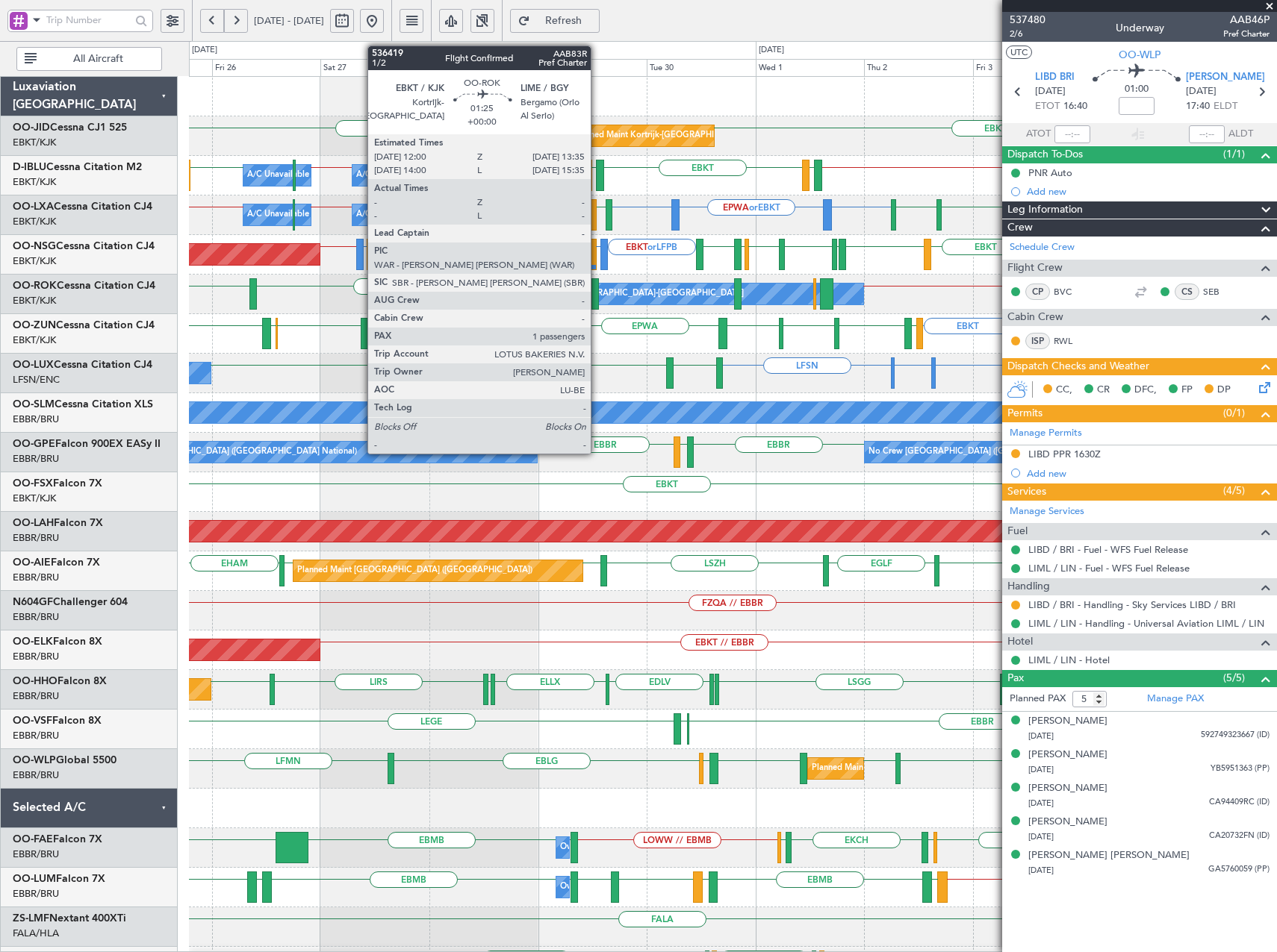
click at [597, 294] on div at bounding box center [595, 294] width 7 height 31
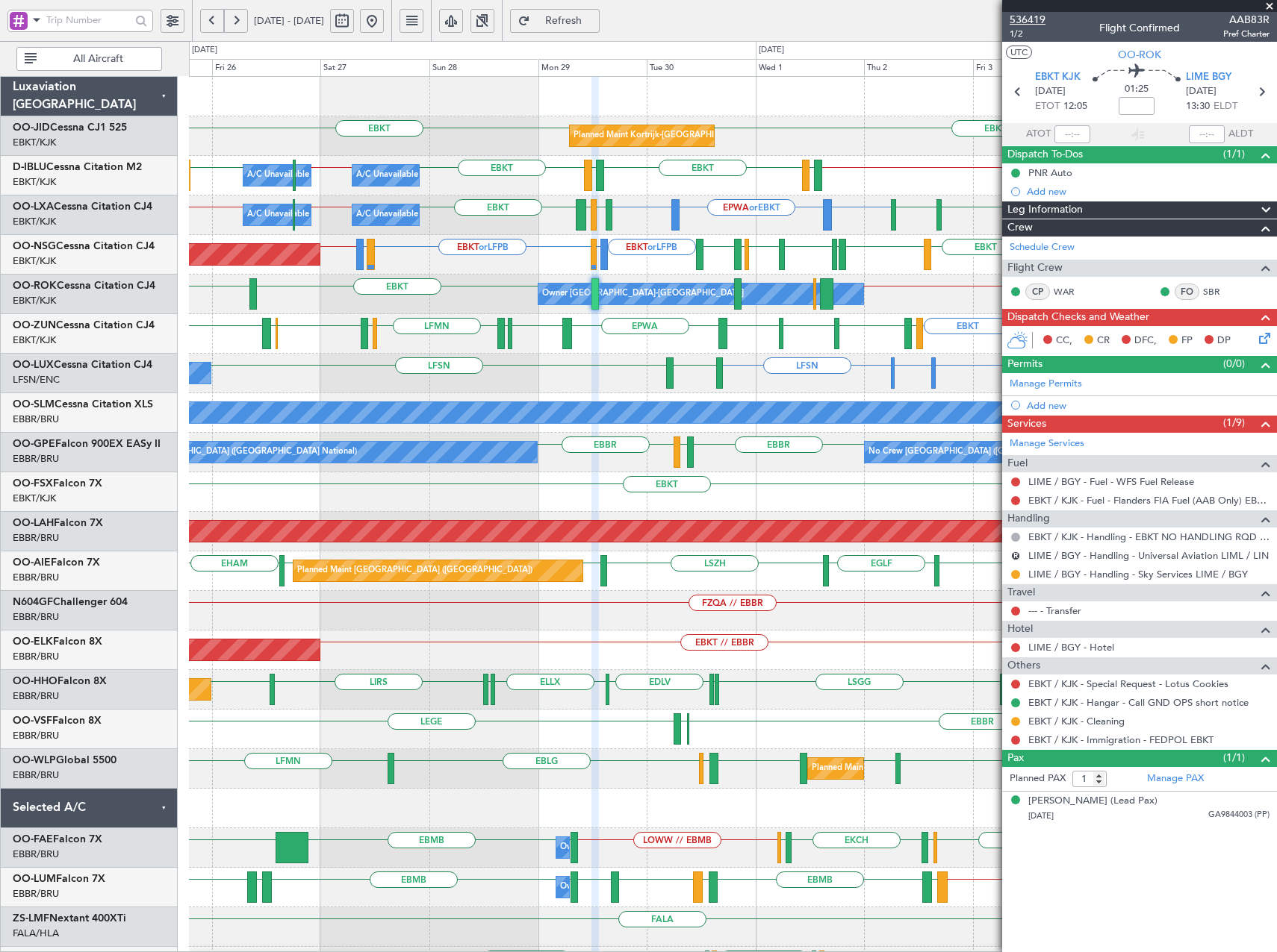
click at [1027, 20] on span "536419" at bounding box center [1027, 19] width 36 height 16
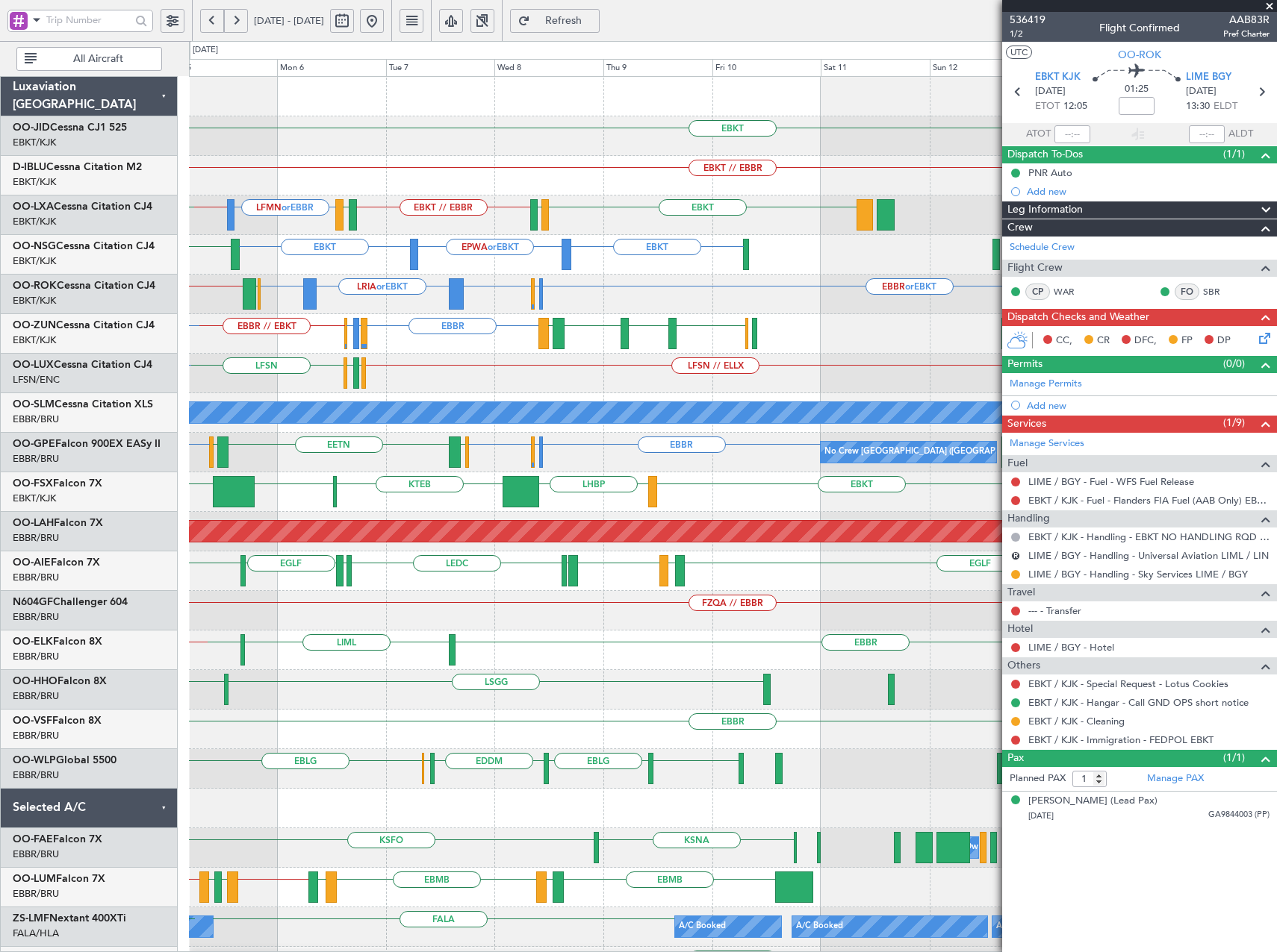
click at [196, 297] on div "EBKT EBKT // EBBR LFMN or EBBR EBBR // EBKT EBKT LFTH EBKT // EBBR LIPR LGMK [G…" at bounding box center [733, 552] width 1087 height 950
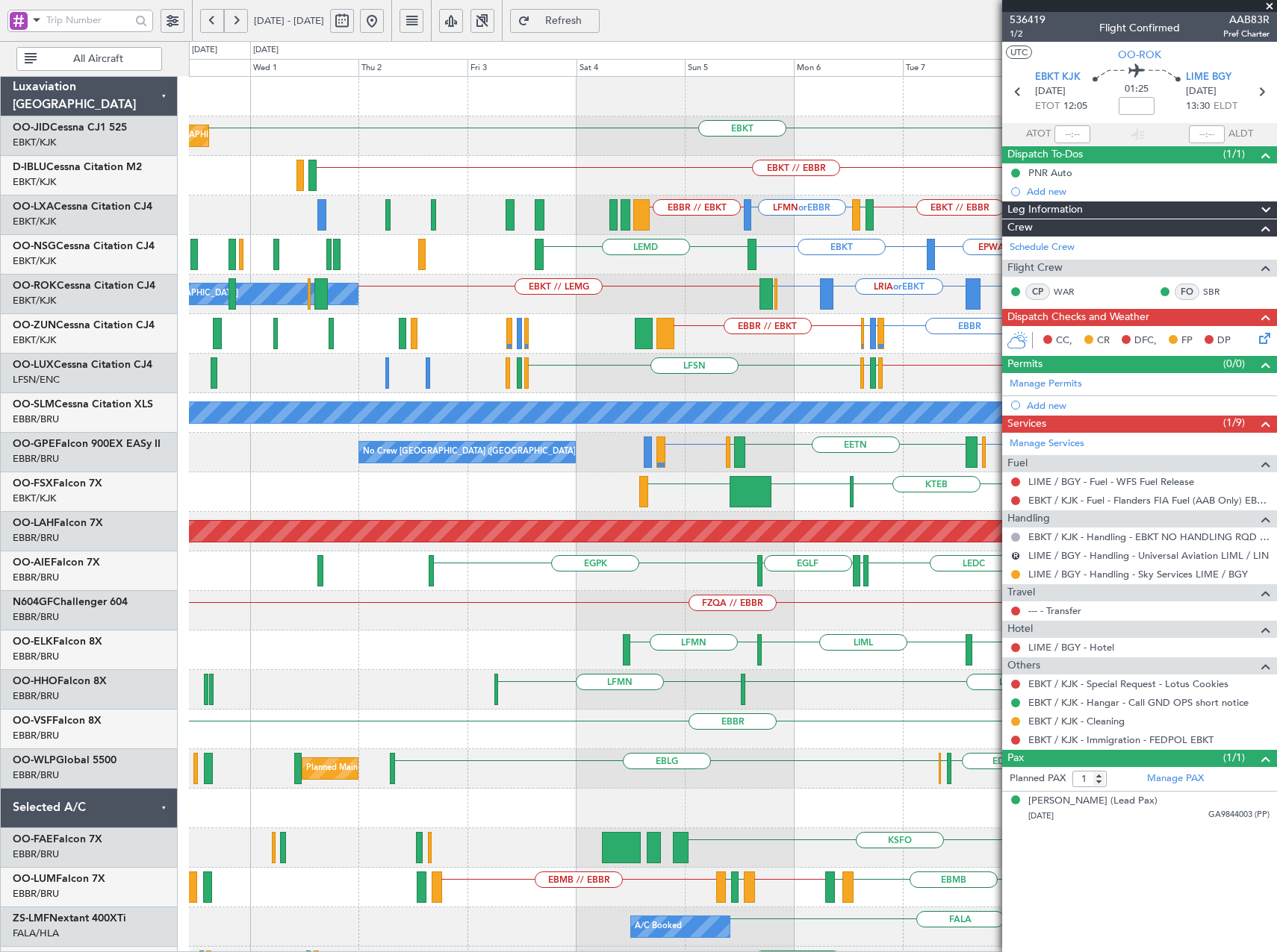
click at [1042, 260] on fb-app "[DATE] - [DATE] Refresh Quick Links All Aircraft EBKT Planned Maint [GEOGRAPHIC…" at bounding box center [638, 486] width 1277 height 935
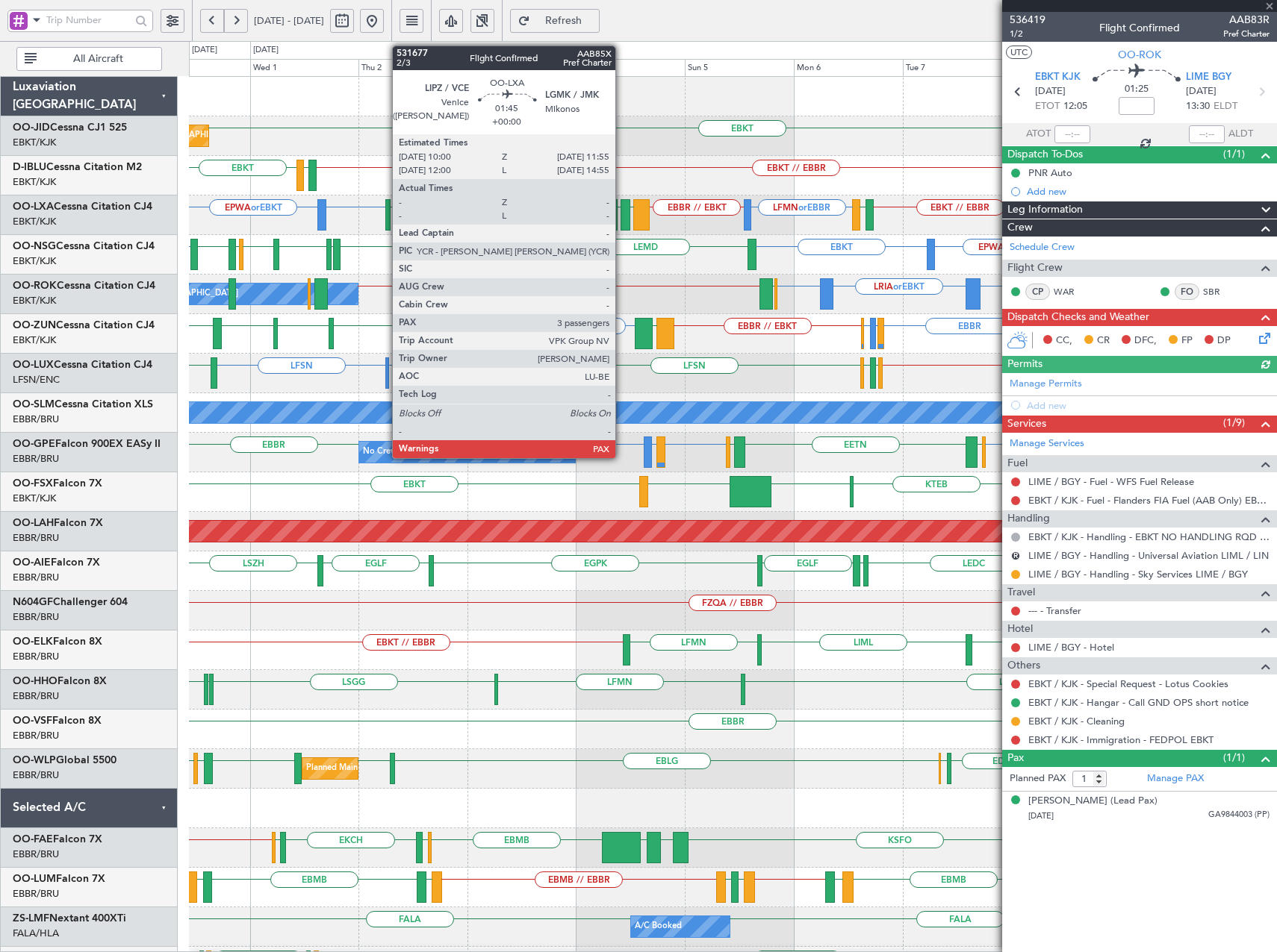
click at [622, 218] on div at bounding box center [624, 215] width 9 height 31
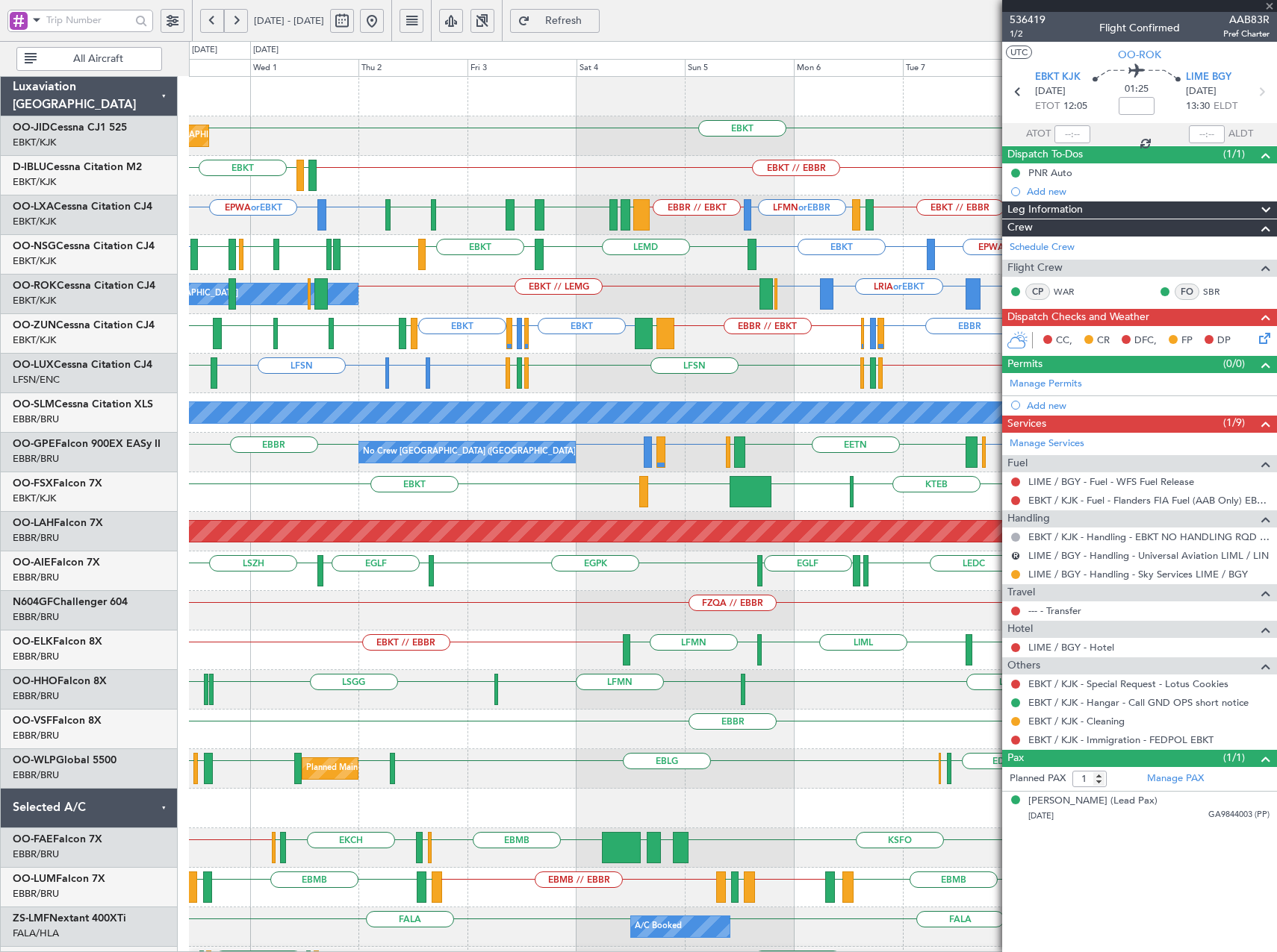
type input "3"
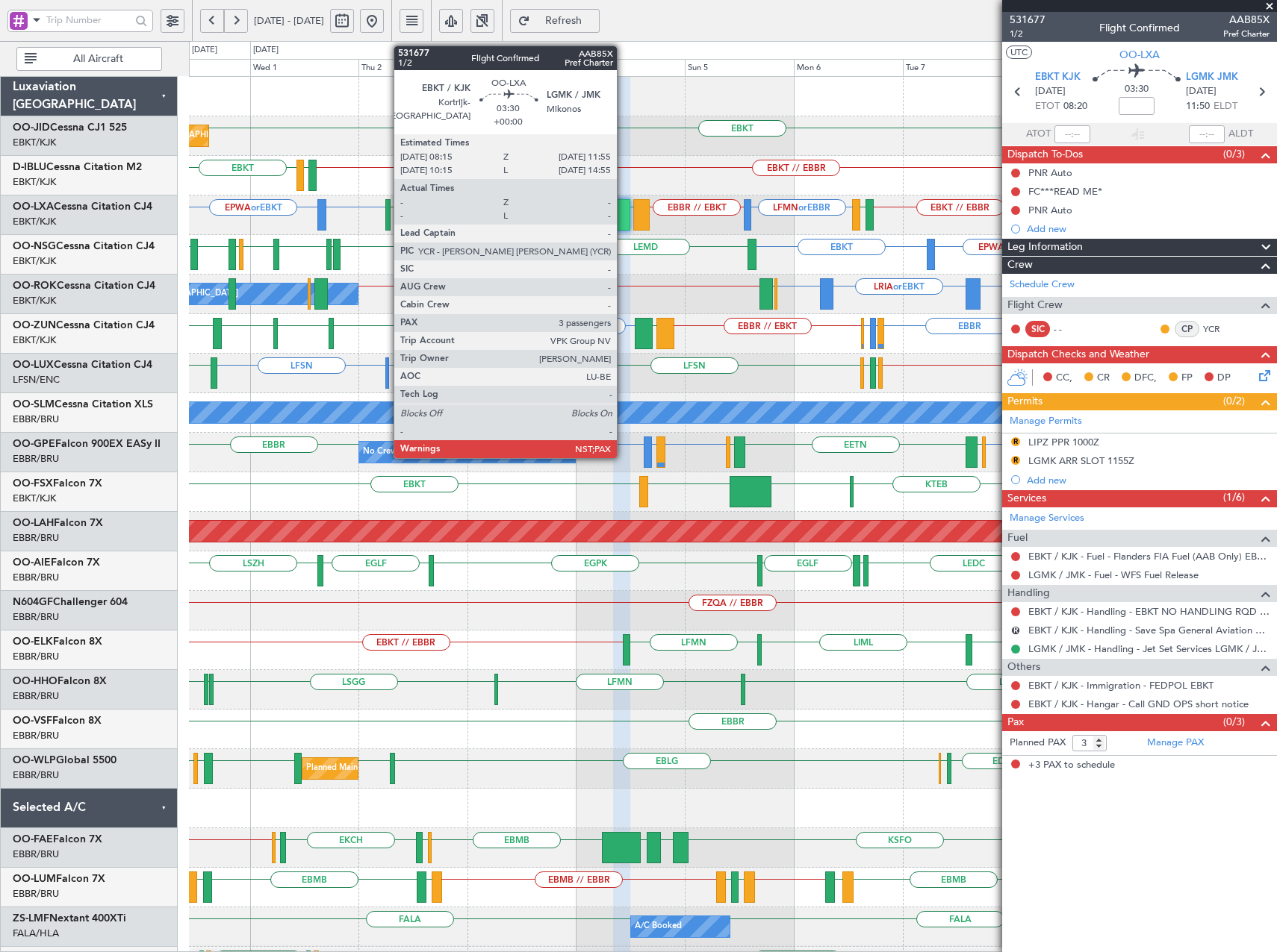
click at [624, 220] on div at bounding box center [621, 215] width 17 height 31
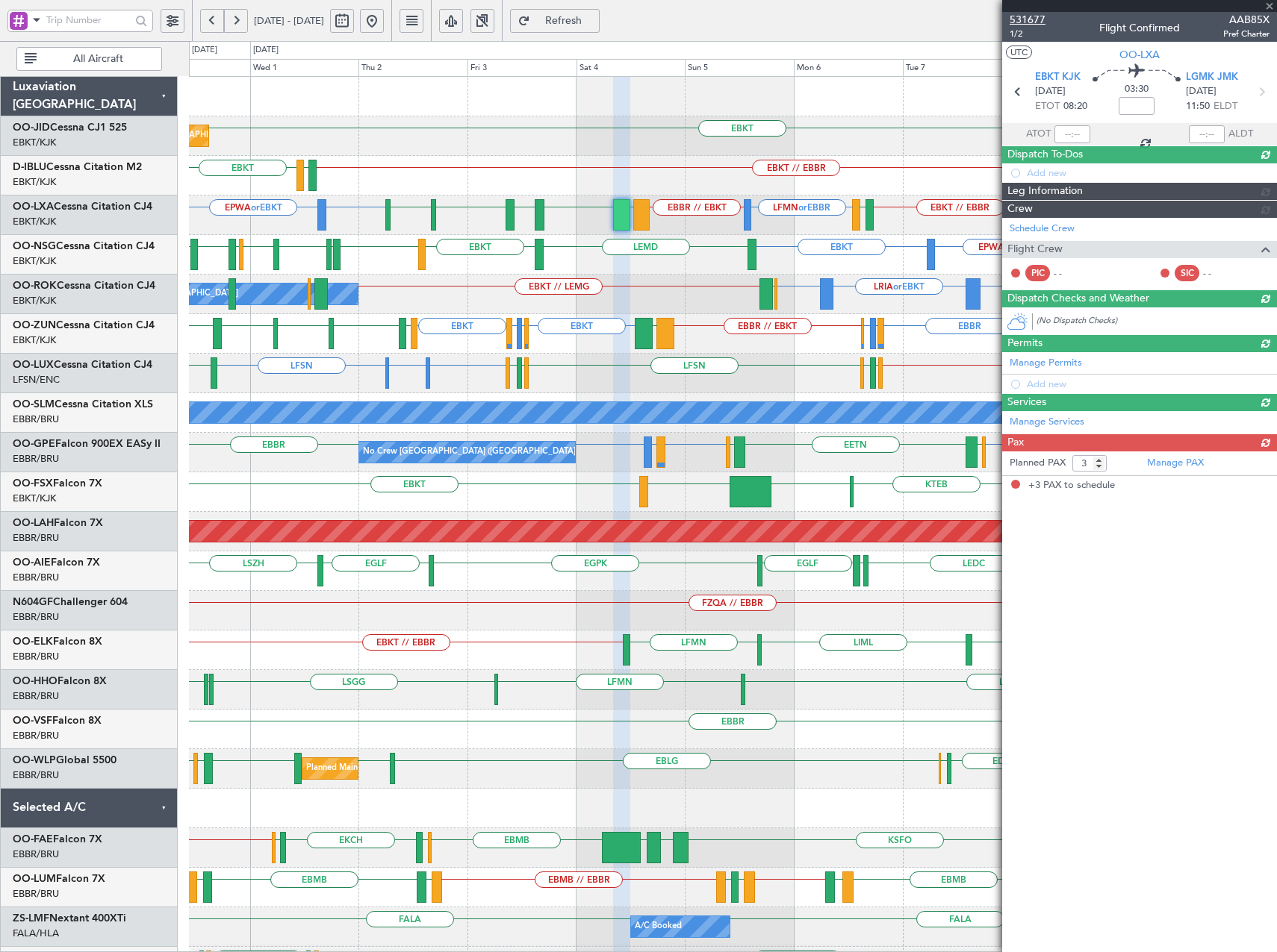
click at [1033, 20] on span "531677" at bounding box center [1027, 19] width 36 height 16
